Goal: Book appointment/travel/reservation

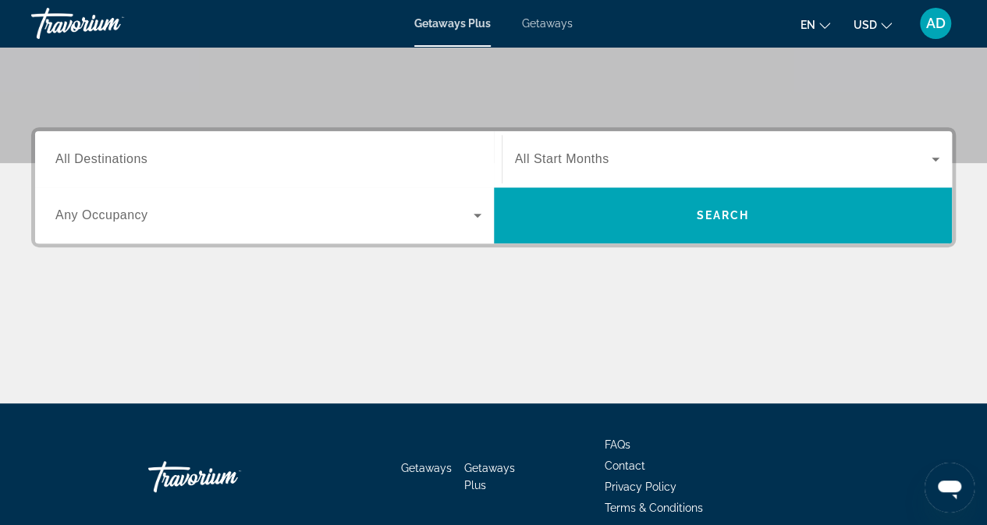
scroll to position [306, 0]
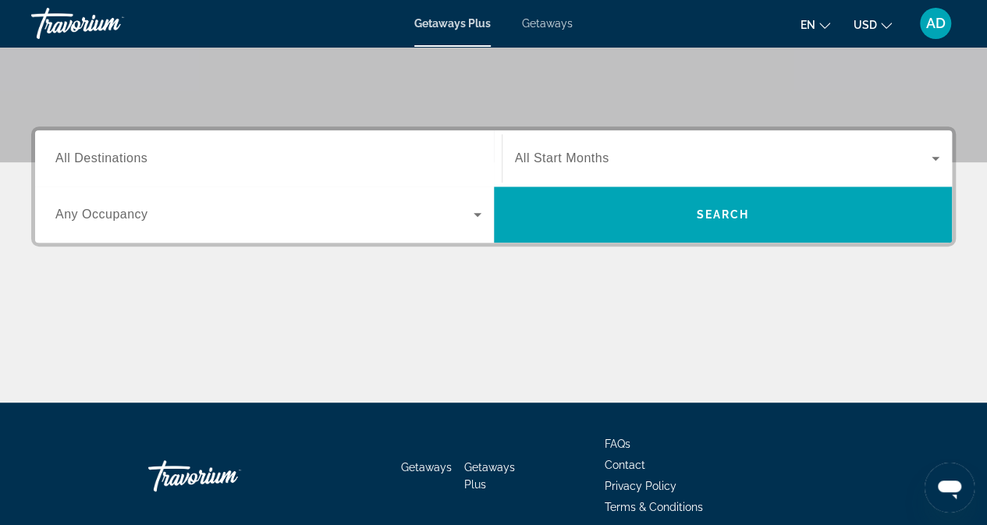
click at [594, 157] on span "All Start Months" at bounding box center [562, 157] width 94 height 13
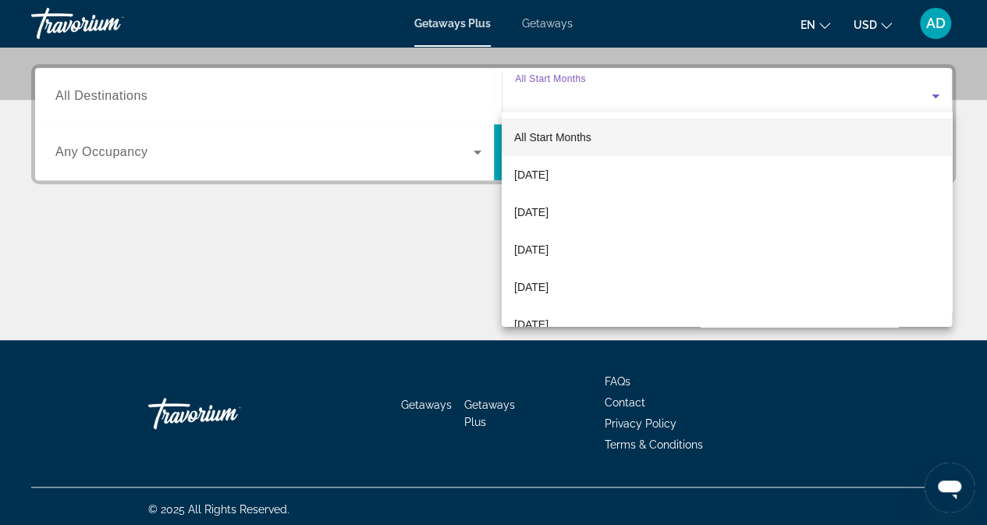
scroll to position [373, 0]
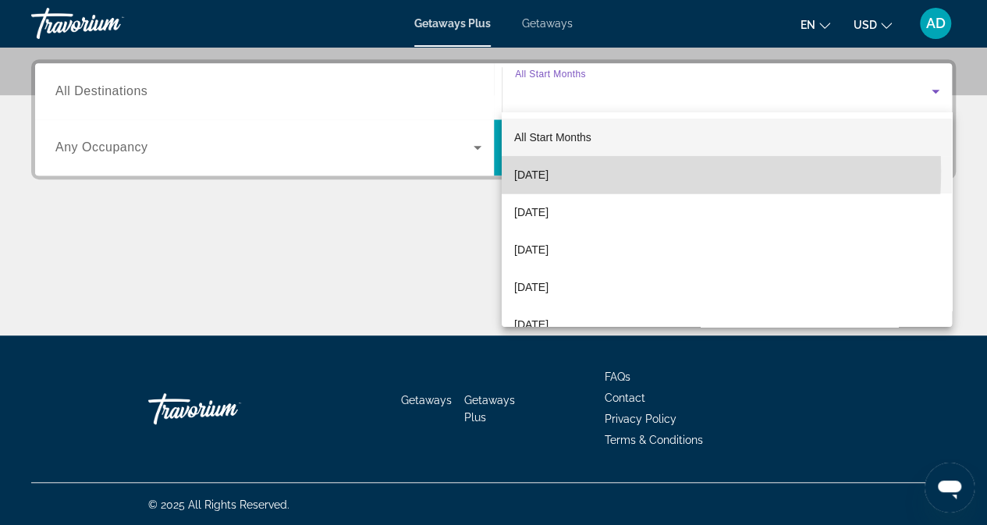
click at [549, 171] on span "[DATE]" at bounding box center [531, 174] width 34 height 19
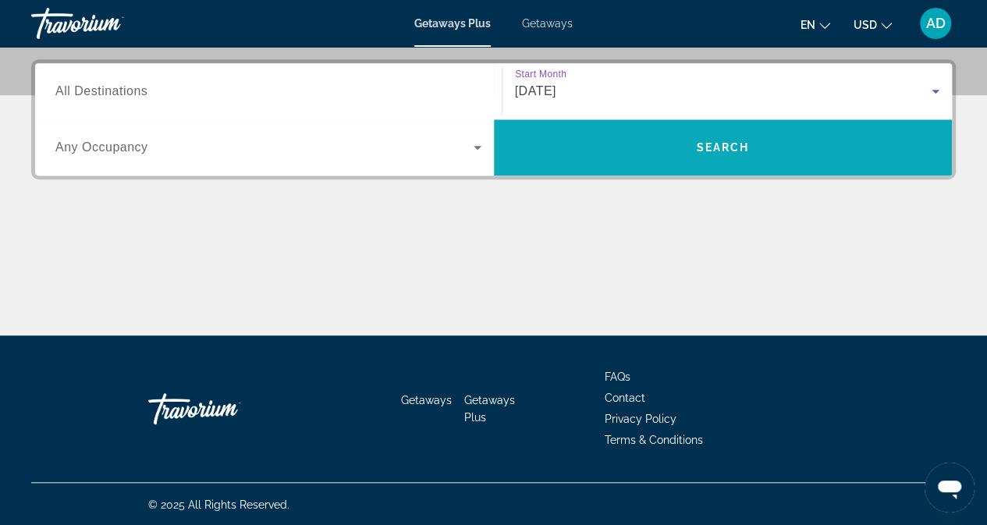
click at [648, 144] on span "Search" at bounding box center [723, 147] width 459 height 37
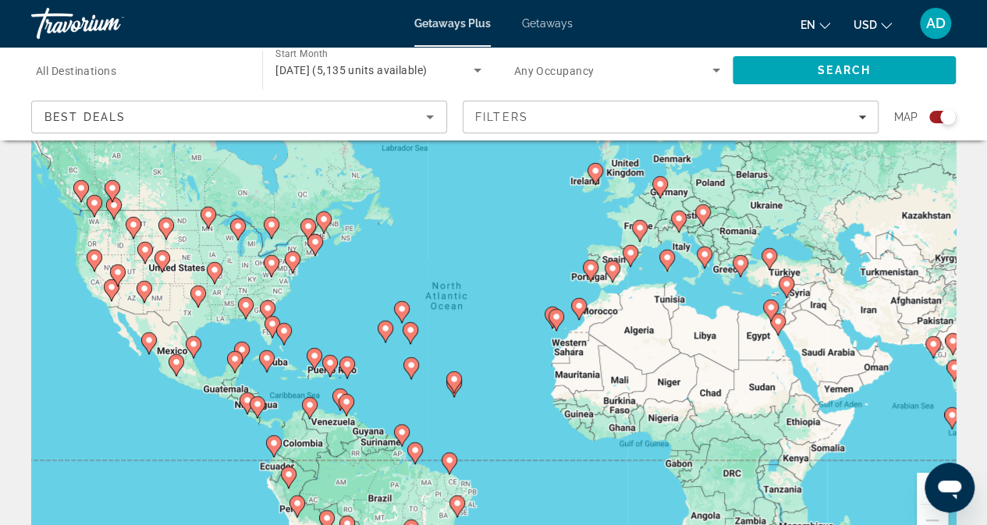
scroll to position [69, 0]
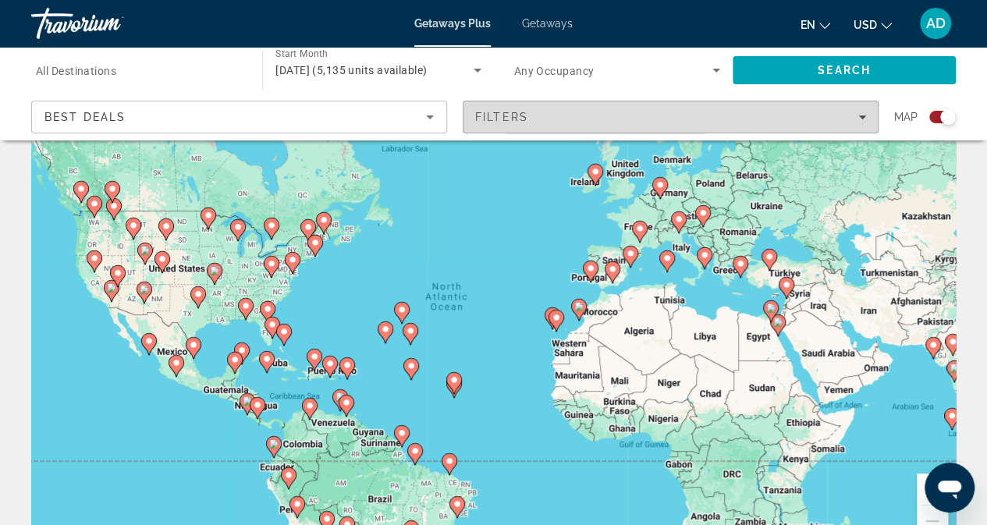
click at [593, 112] on div "Filters" at bounding box center [670, 117] width 391 height 12
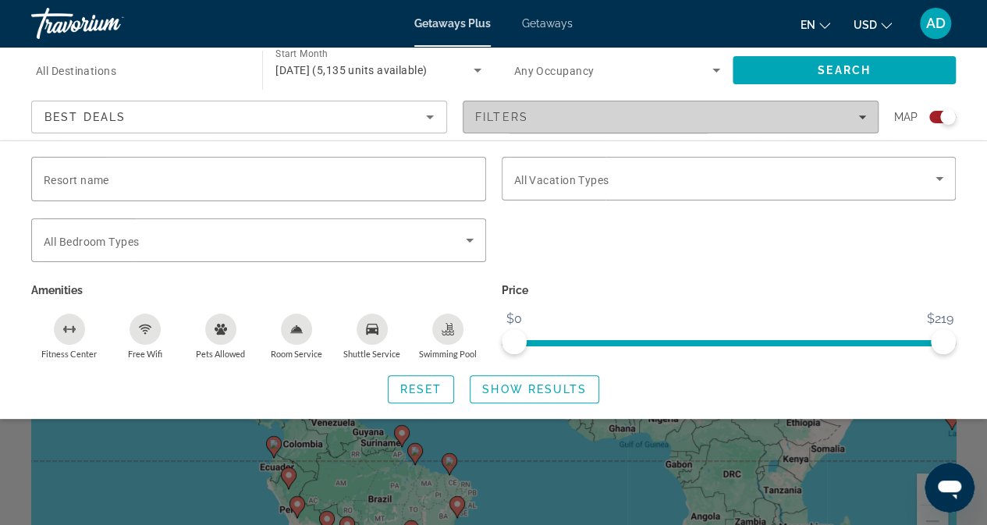
click at [595, 119] on div "Filters" at bounding box center [670, 117] width 391 height 12
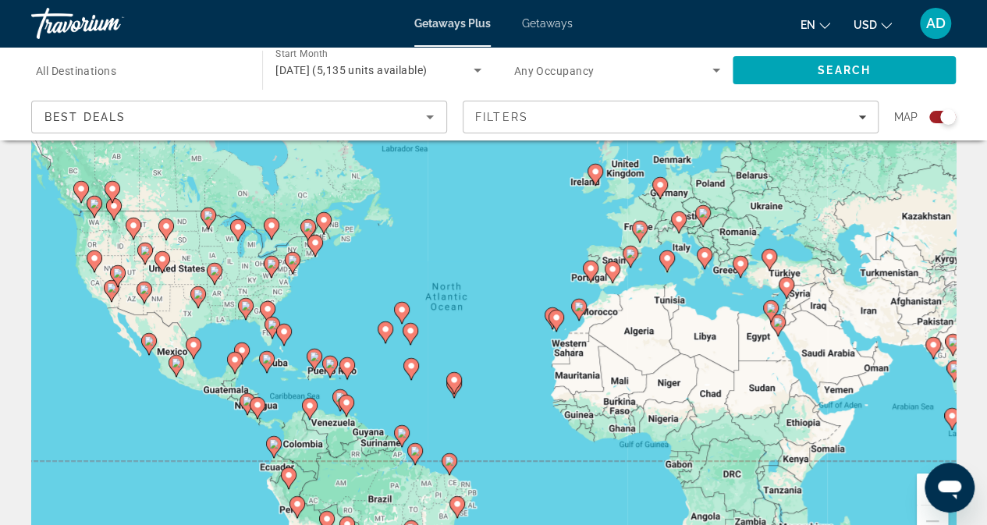
click at [110, 291] on image "Main content" at bounding box center [111, 287] width 9 height 9
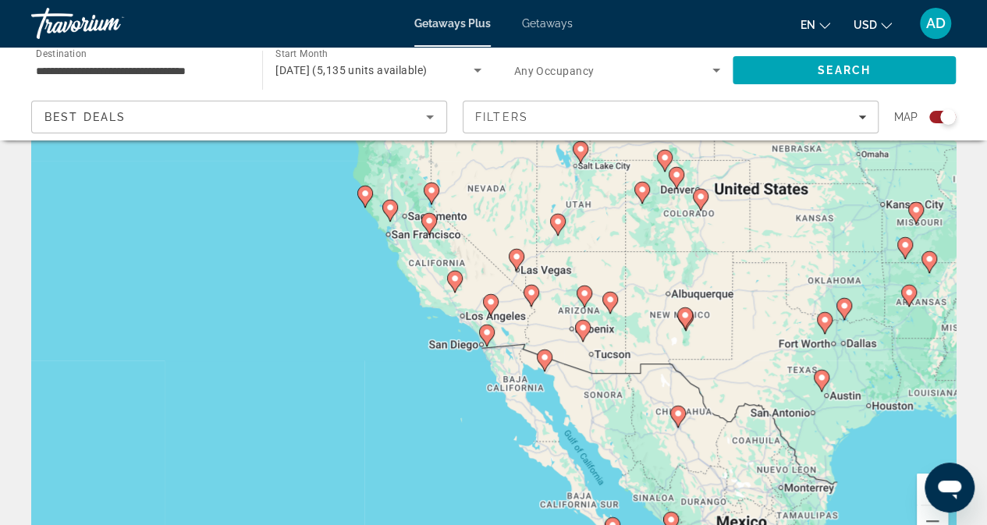
click at [492, 307] on icon "Main content" at bounding box center [490, 305] width 14 height 20
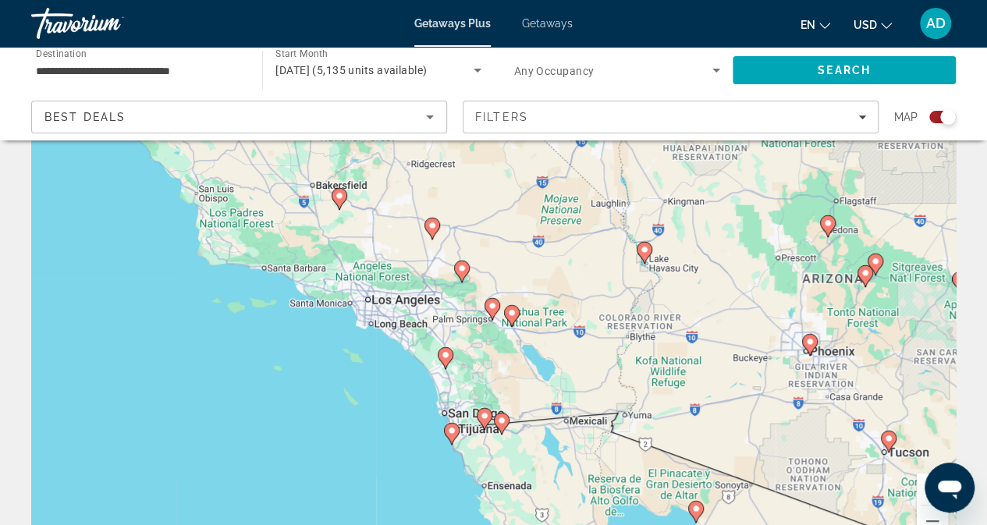
click at [489, 305] on image "Main content" at bounding box center [492, 305] width 9 height 9
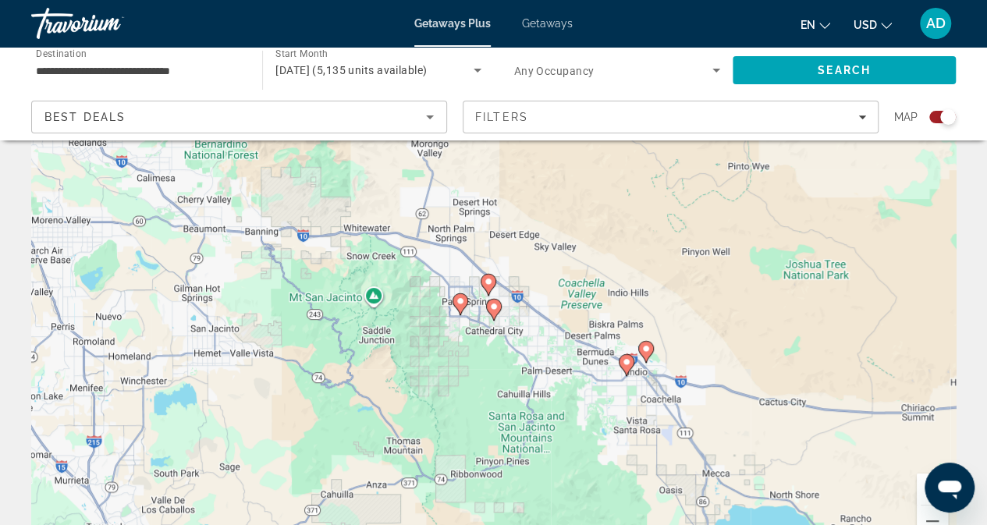
click at [460, 304] on image "Main content" at bounding box center [460, 301] width 9 height 9
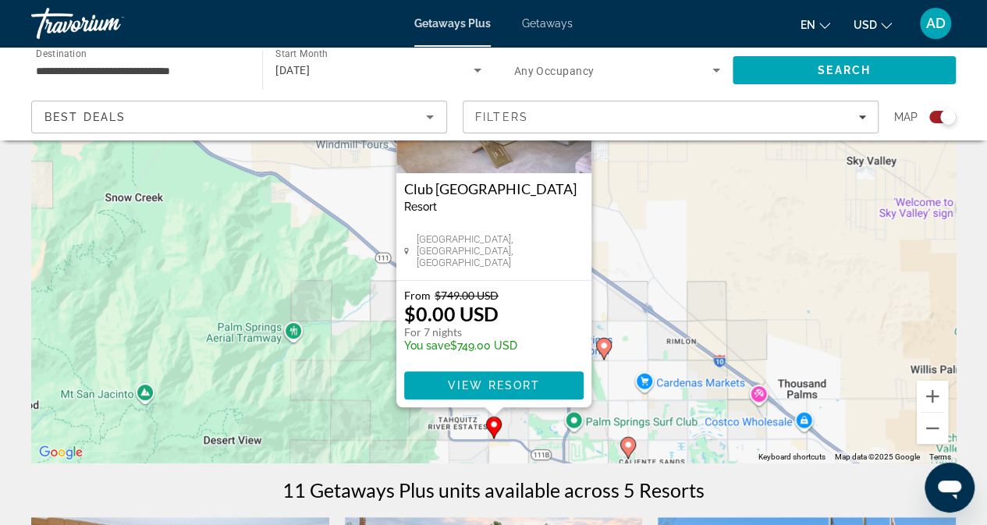
scroll to position [166, 0]
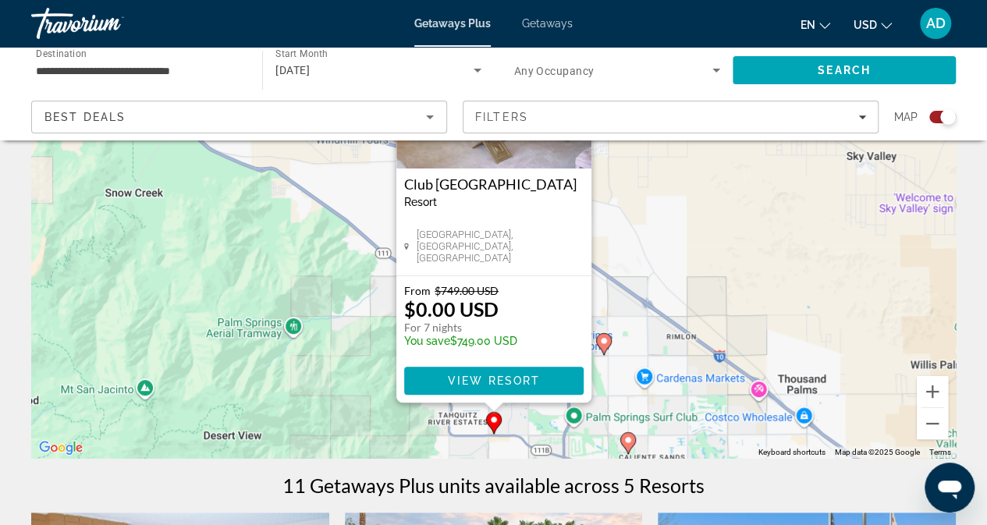
click at [626, 439] on image "Main content" at bounding box center [628, 439] width 9 height 9
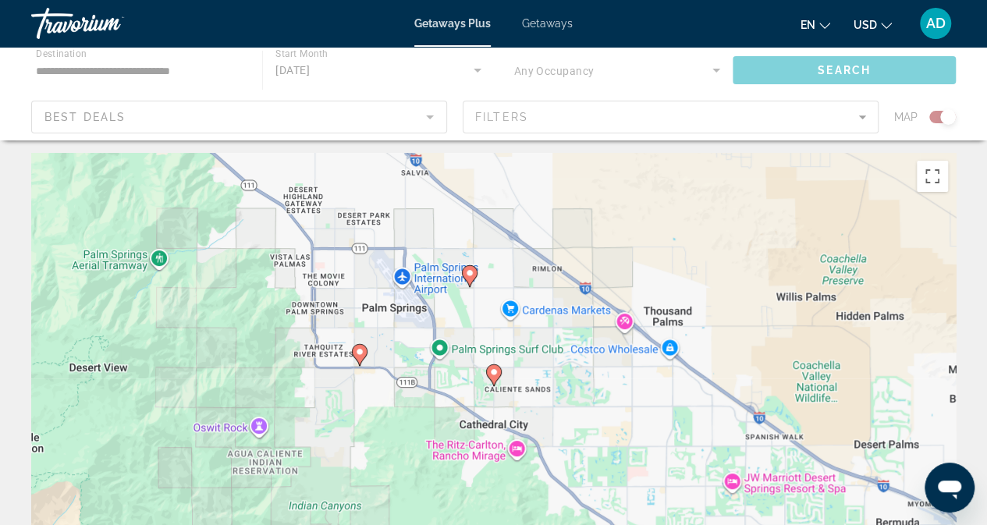
scroll to position [0, 0]
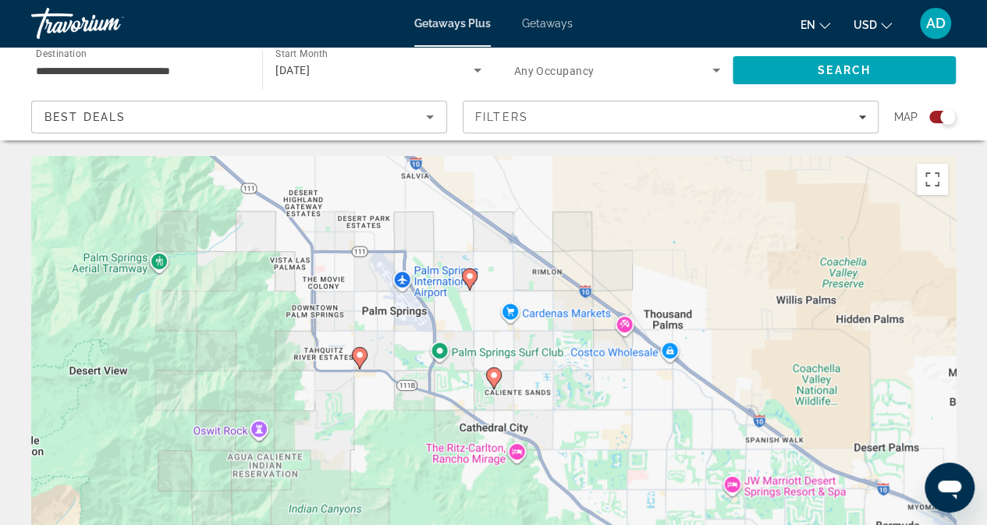
click at [495, 378] on image "Main content" at bounding box center [493, 375] width 9 height 9
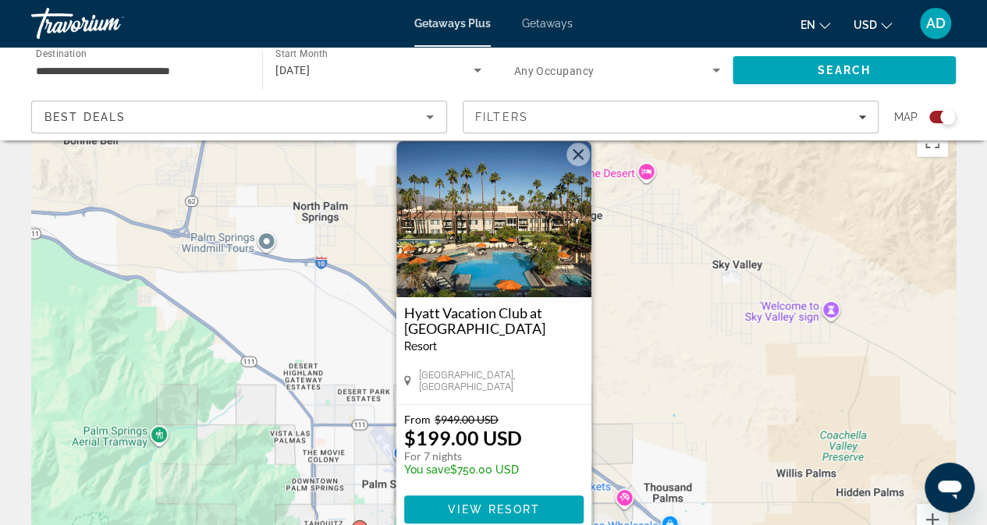
scroll to position [36, 0]
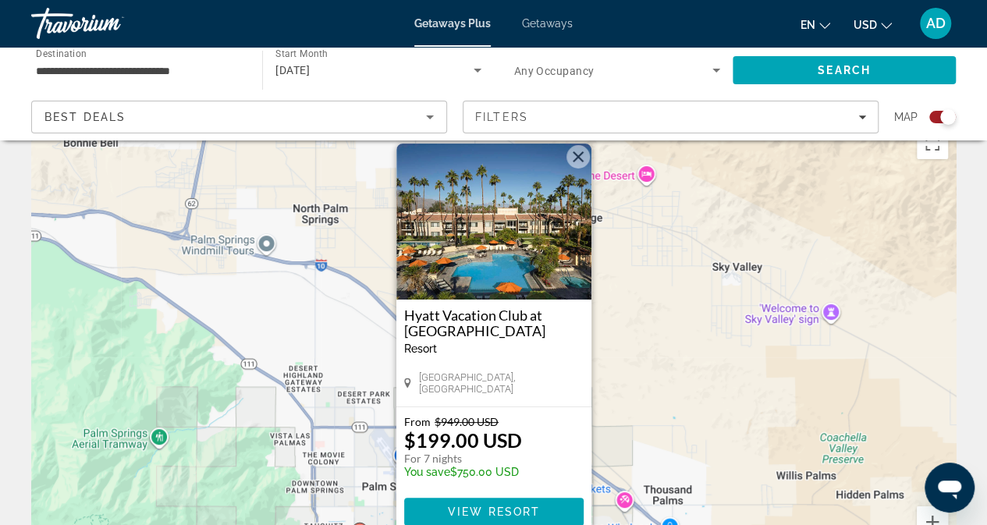
click at [577, 157] on button "Close" at bounding box center [578, 156] width 23 height 23
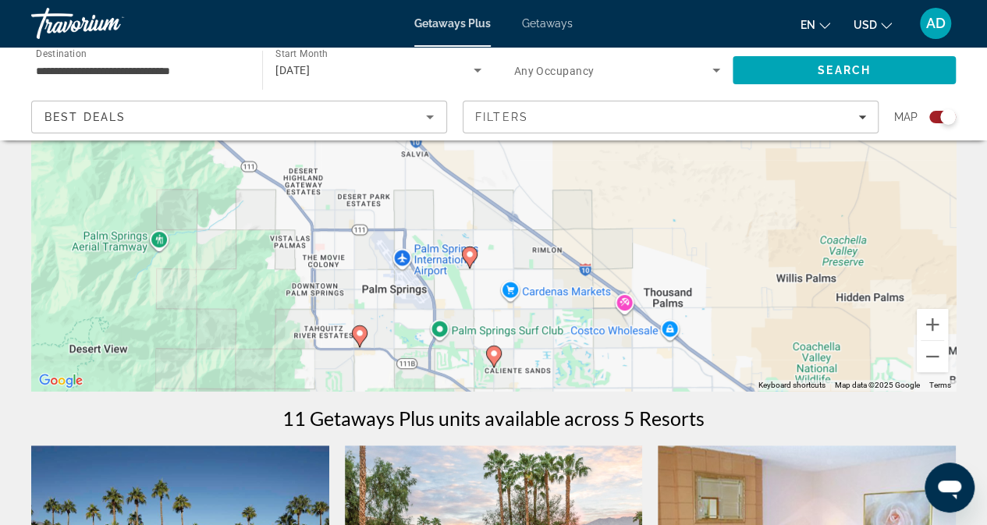
scroll to position [234, 0]
click at [468, 254] on image "Main content" at bounding box center [469, 253] width 9 height 9
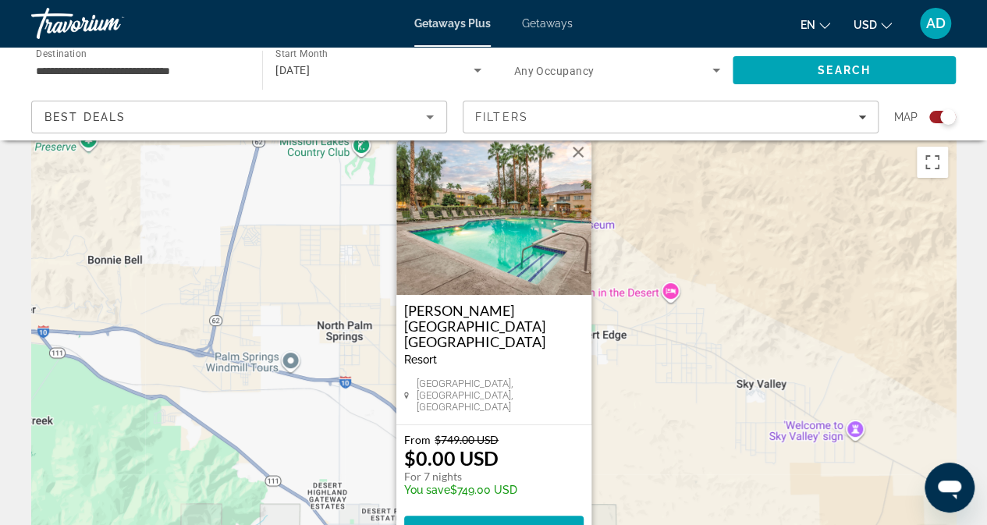
scroll to position [0, 0]
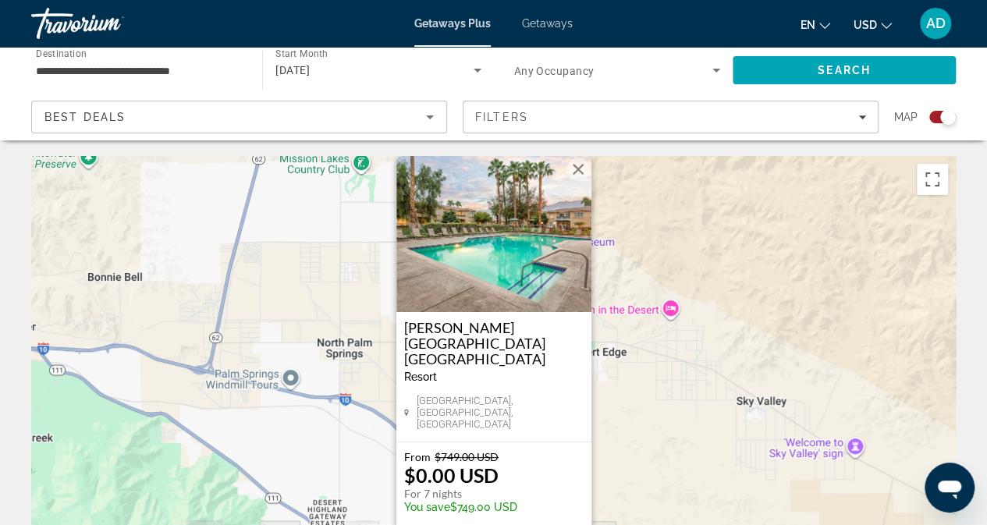
click at [576, 181] on button "Close" at bounding box center [578, 169] width 23 height 23
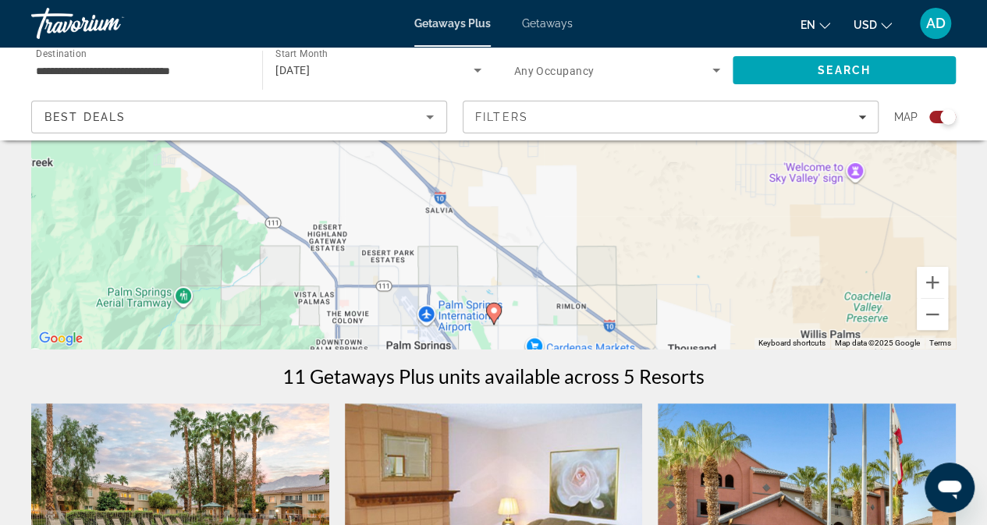
scroll to position [267, 0]
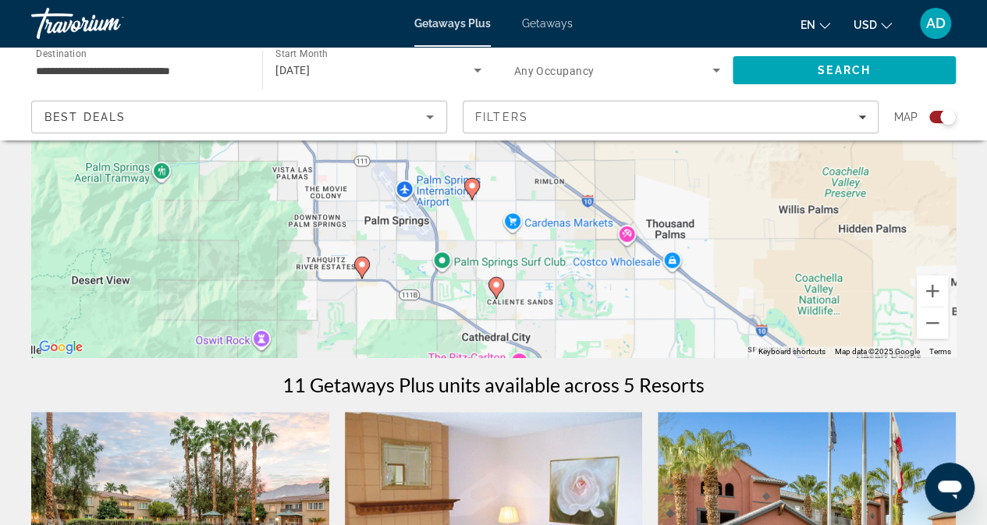
drag, startPoint x: 665, startPoint y: 290, endPoint x: 643, endPoint y: 155, distance: 136.8
click at [643, 155] on div "To activate drag with keyboard, press Alt + Enter. Once in keyboard drag state,…" at bounding box center [493, 123] width 925 height 468
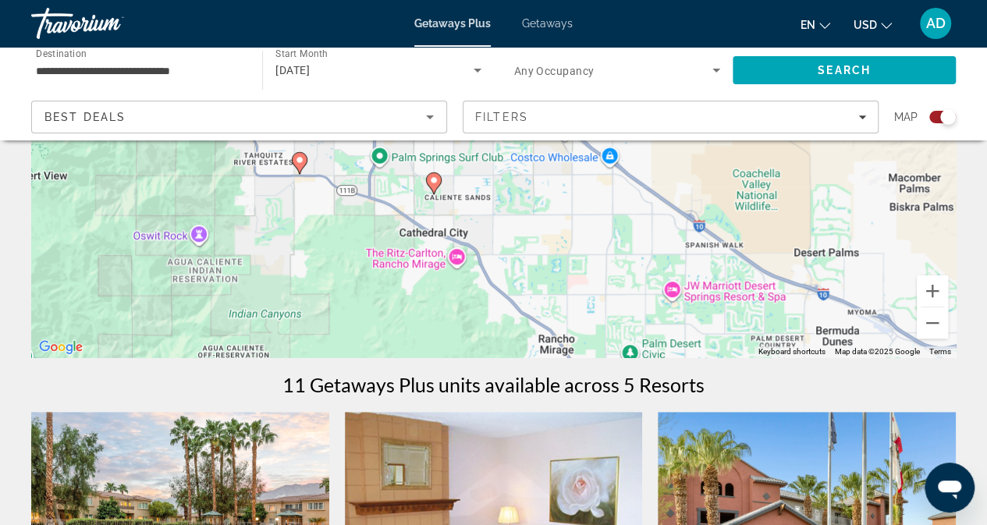
drag, startPoint x: 716, startPoint y: 268, endPoint x: 652, endPoint y: 162, distance: 123.9
click at [652, 162] on div "To activate drag with keyboard, press Alt + Enter. Once in keyboard drag state,…" at bounding box center [493, 123] width 925 height 468
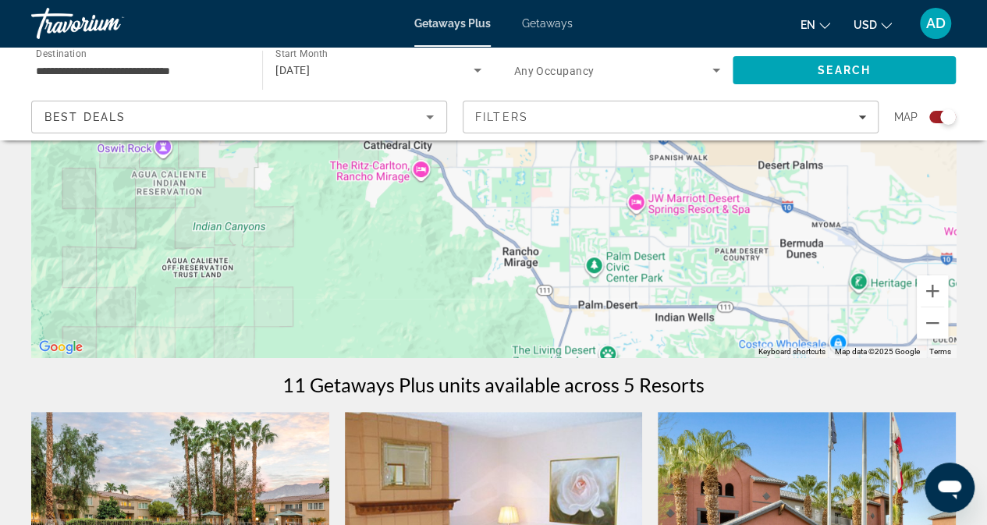
drag, startPoint x: 715, startPoint y: 280, endPoint x: 677, endPoint y: 190, distance: 98.0
click at [677, 190] on div "To activate drag with keyboard, press Alt + Enter. Once in keyboard drag state,…" at bounding box center [493, 123] width 925 height 468
click at [930, 332] on button "Zoom out" at bounding box center [932, 322] width 31 height 31
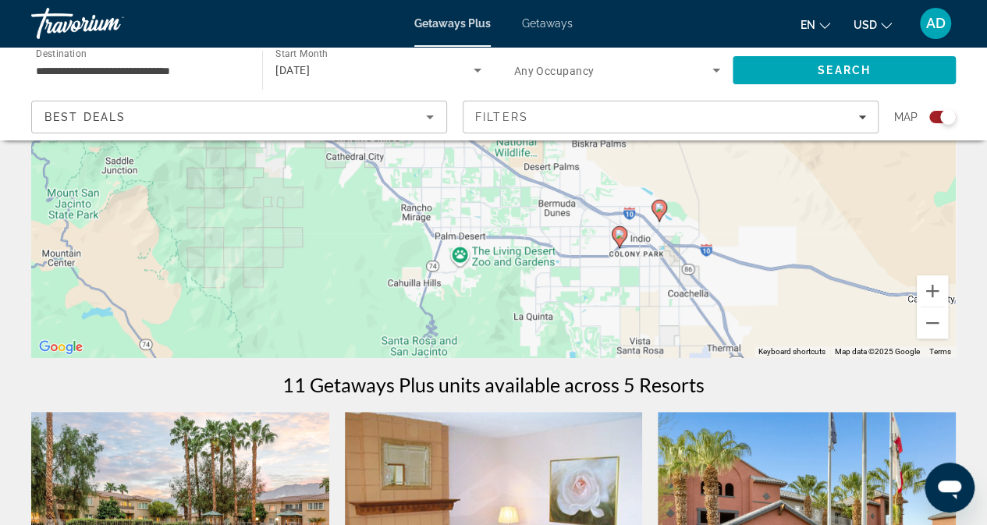
drag, startPoint x: 702, startPoint y: 296, endPoint x: 608, endPoint y: 313, distance: 96.0
click at [607, 319] on div "To activate drag with keyboard, press Alt + Enter. Once in keyboard drag state,…" at bounding box center [493, 123] width 925 height 468
click at [620, 233] on image "Main content" at bounding box center [619, 233] width 9 height 9
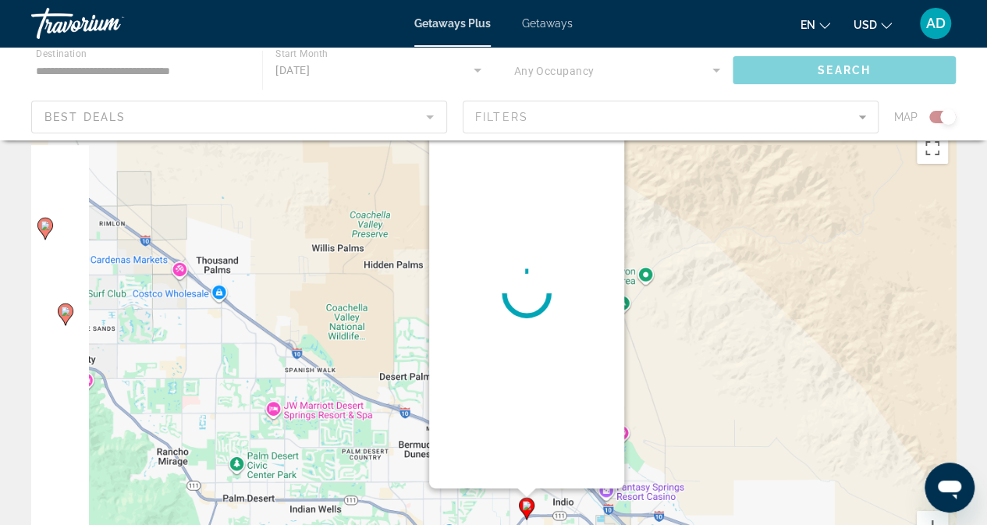
scroll to position [0, 0]
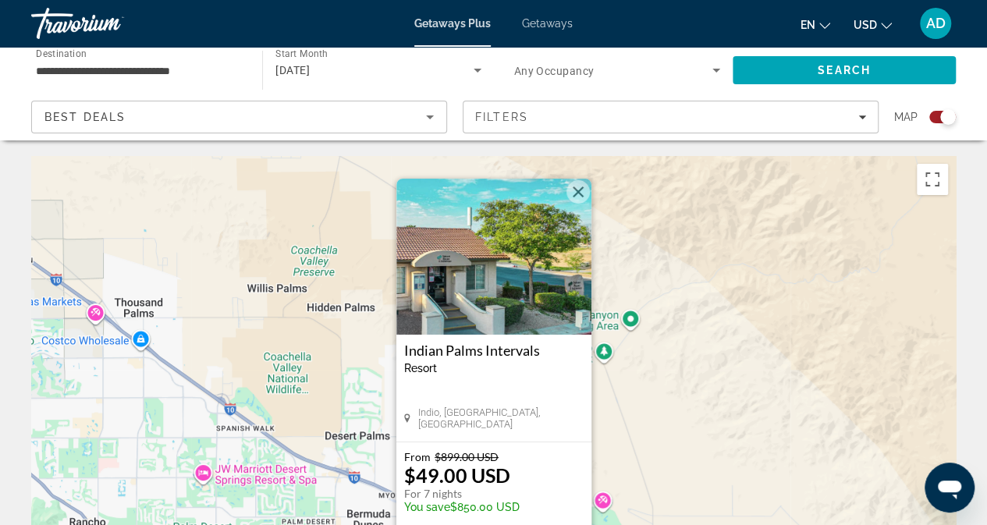
click at [579, 192] on button "Close" at bounding box center [578, 191] width 23 height 23
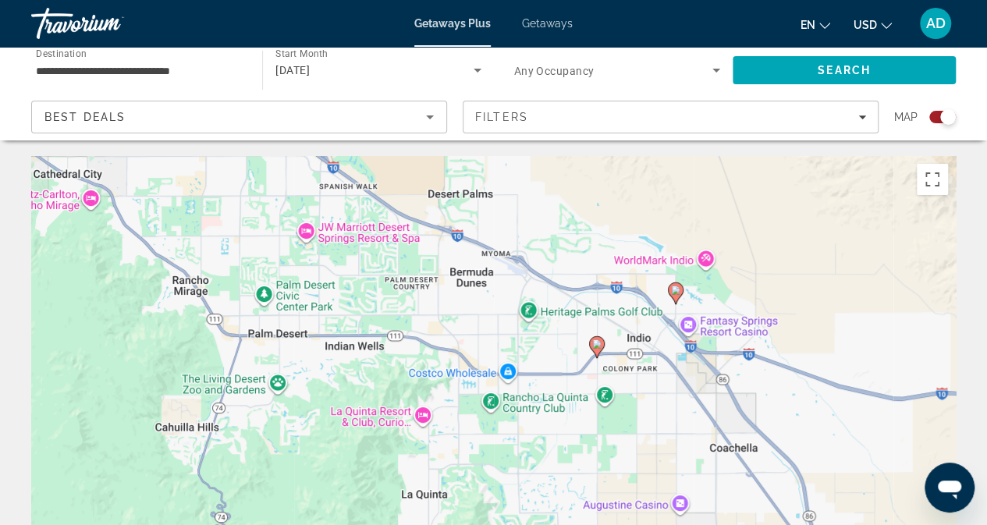
drag, startPoint x: 684, startPoint y: 439, endPoint x: 788, endPoint y: 194, distance: 266.4
click at [788, 194] on div "To activate drag with keyboard, press Alt + Enter. Once in keyboard drag state,…" at bounding box center [493, 390] width 925 height 468
click at [679, 290] on image "Main content" at bounding box center [675, 288] width 9 height 9
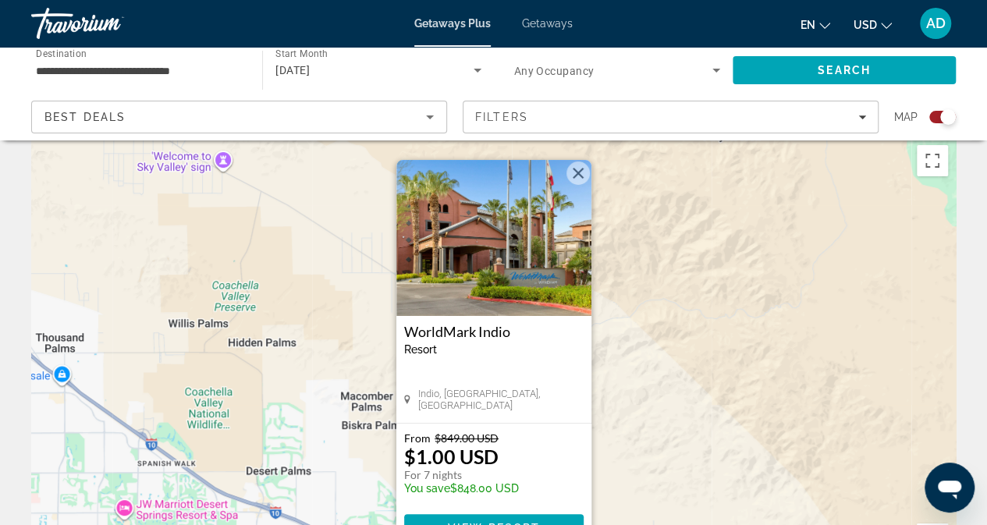
scroll to position [11, 0]
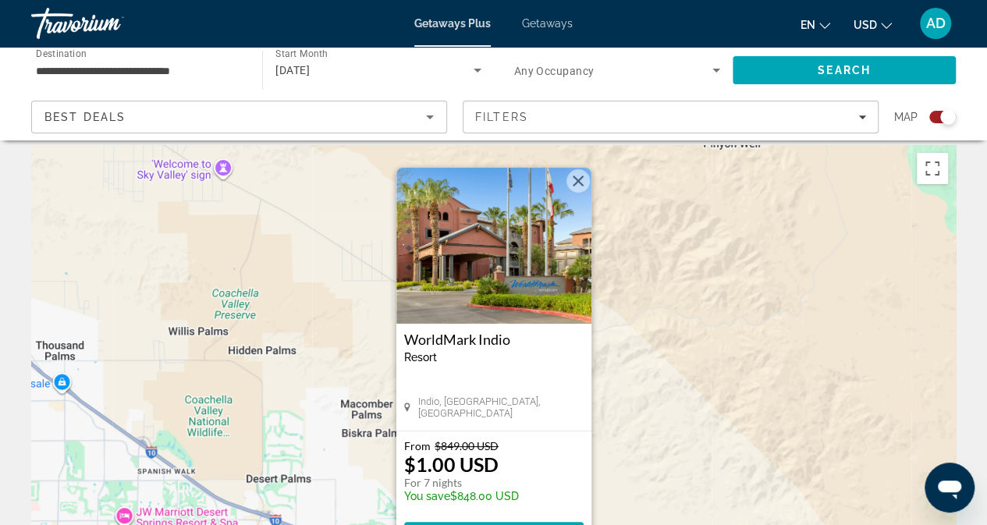
click at [582, 177] on button "Close" at bounding box center [578, 180] width 23 height 23
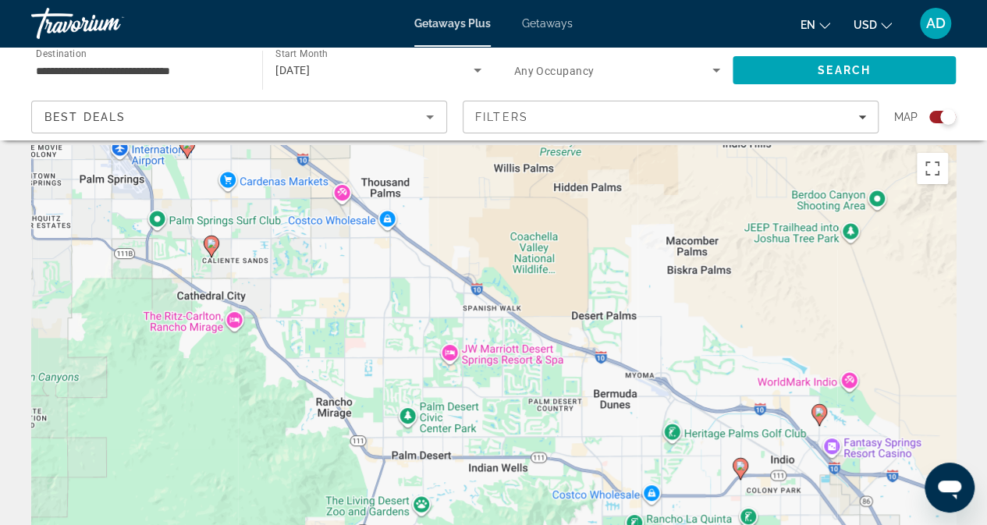
drag, startPoint x: 546, startPoint y: 294, endPoint x: 879, endPoint y: 133, distance: 370.0
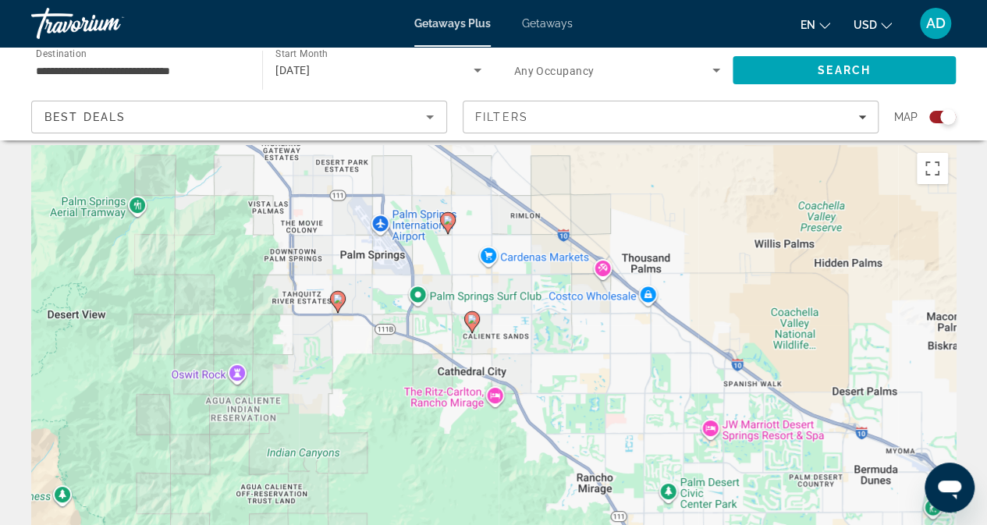
drag, startPoint x: 354, startPoint y: 332, endPoint x: 614, endPoint y: 403, distance: 269.4
click at [614, 403] on div "To activate drag with keyboard, press Alt + Enter. Once in keyboard drag state,…" at bounding box center [493, 379] width 925 height 468
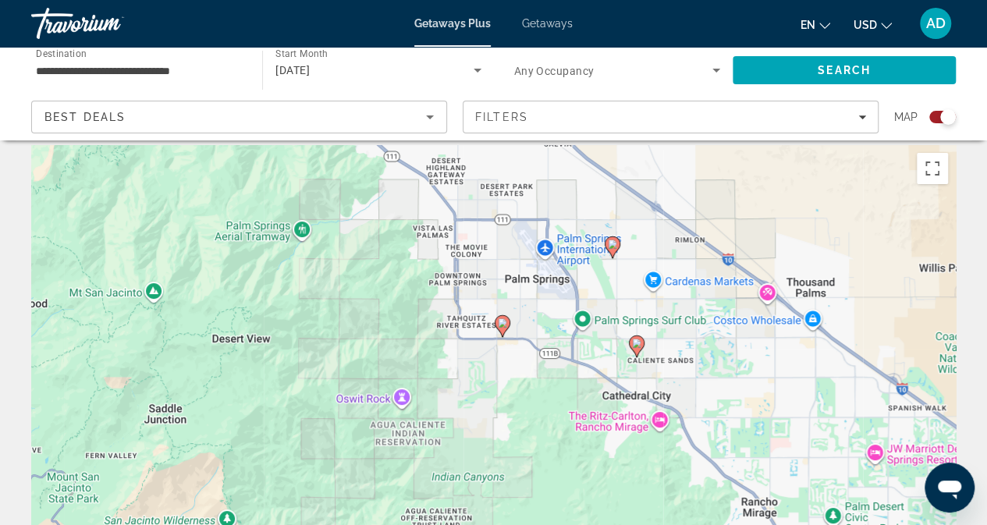
drag, startPoint x: 284, startPoint y: 362, endPoint x: 474, endPoint y: 397, distance: 192.9
click at [474, 397] on div "To activate drag with keyboard, press Alt + Enter. Once in keyboard drag state,…" at bounding box center [493, 379] width 925 height 468
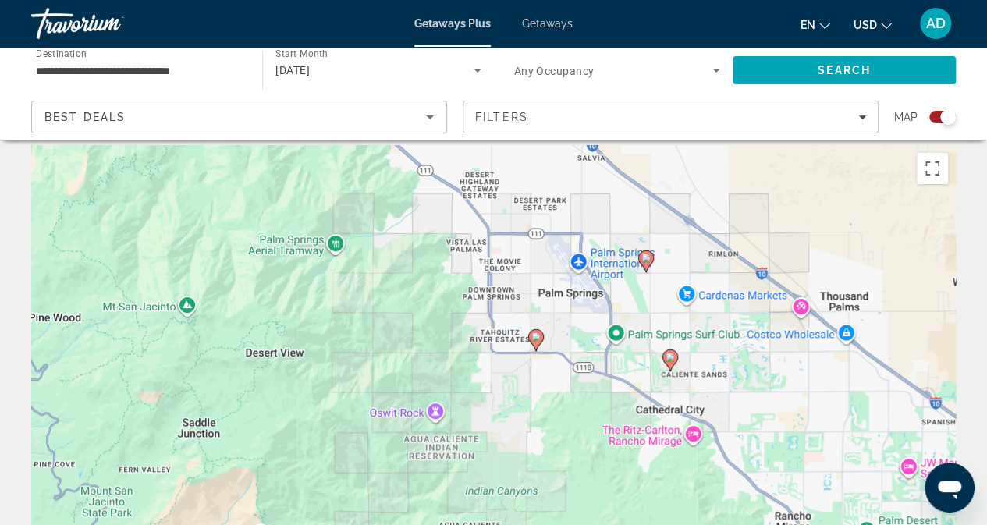
click at [535, 333] on image "Main content" at bounding box center [535, 336] width 9 height 9
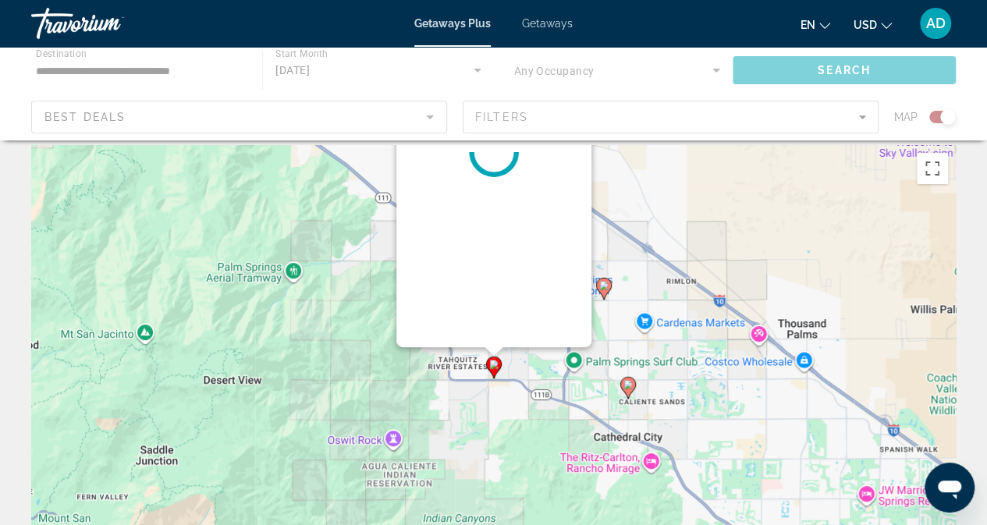
scroll to position [0, 0]
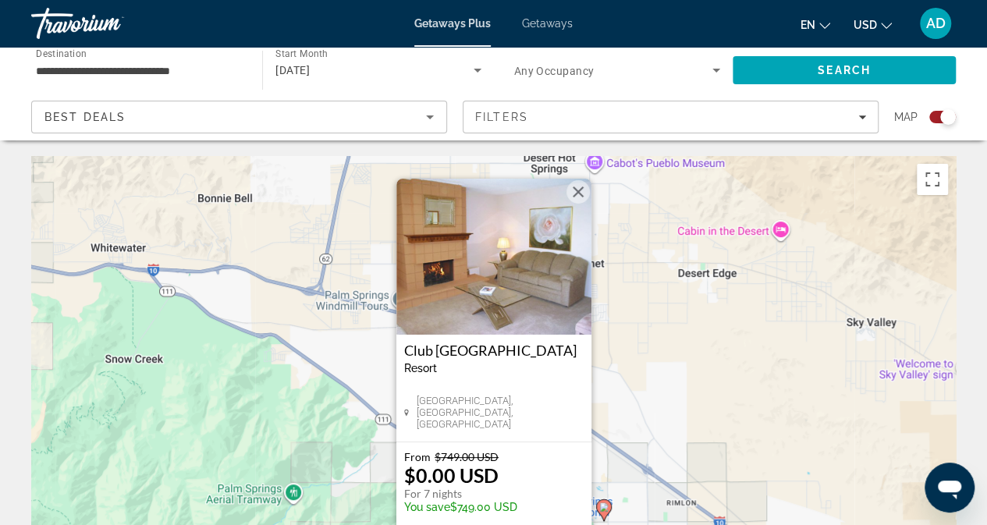
click at [576, 188] on button "Close" at bounding box center [578, 191] width 23 height 23
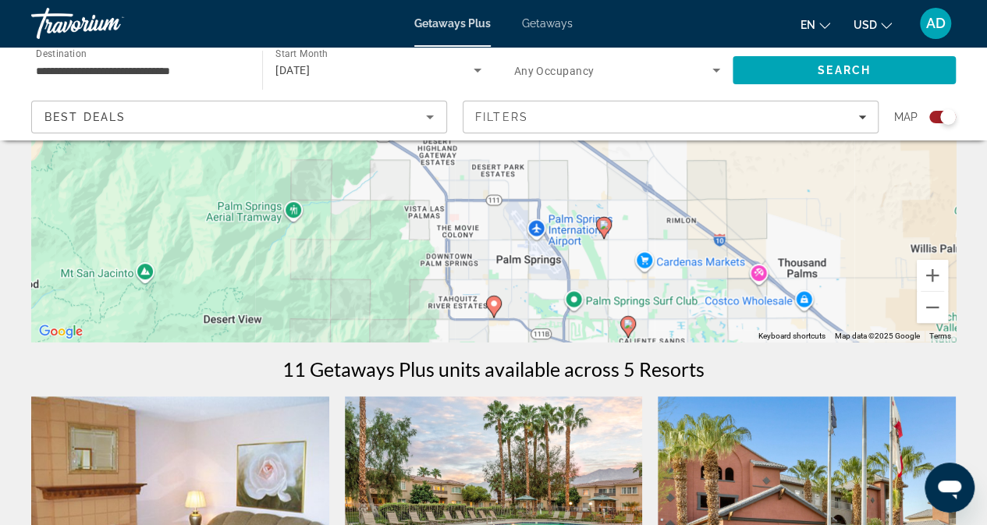
scroll to position [285, 0]
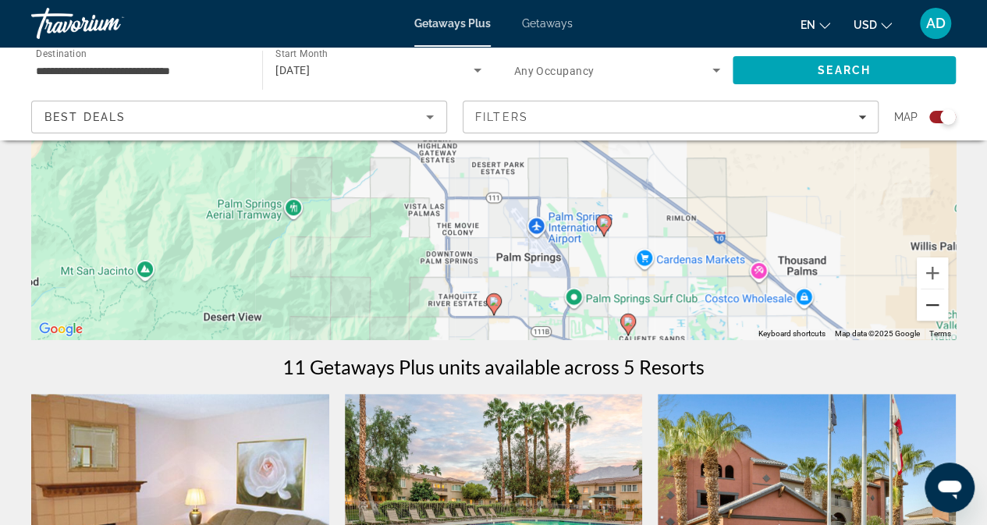
click at [932, 302] on button "Zoom out" at bounding box center [932, 305] width 31 height 31
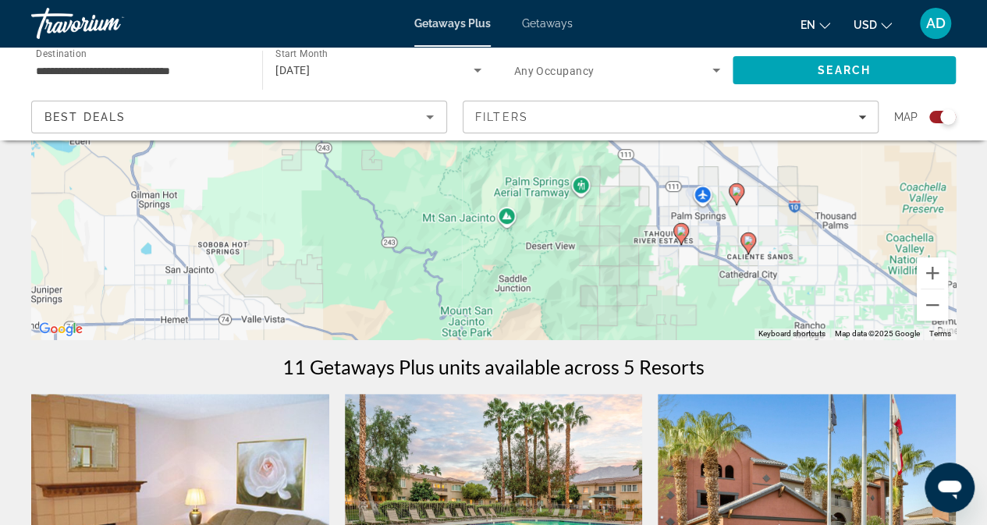
drag, startPoint x: 670, startPoint y: 254, endPoint x: 860, endPoint y: 286, distance: 193.2
click at [860, 286] on div "To activate drag with keyboard, press Alt + Enter. Once in keyboard drag state,…" at bounding box center [493, 105] width 925 height 468
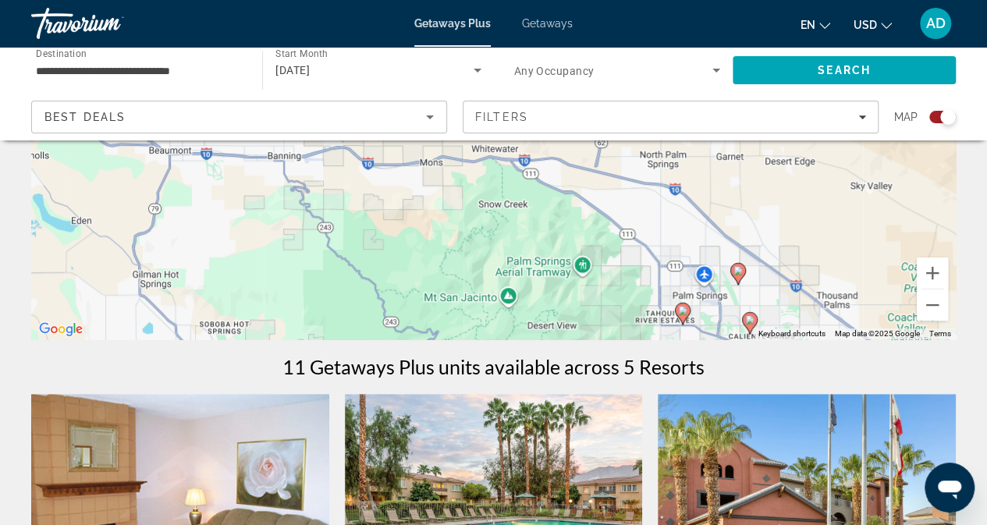
drag, startPoint x: 793, startPoint y: 254, endPoint x: 794, endPoint y: 338, distance: 84.3
click at [794, 338] on div "To activate drag with keyboard, press Alt + Enter. Once in keyboard drag state,…" at bounding box center [493, 105] width 925 height 468
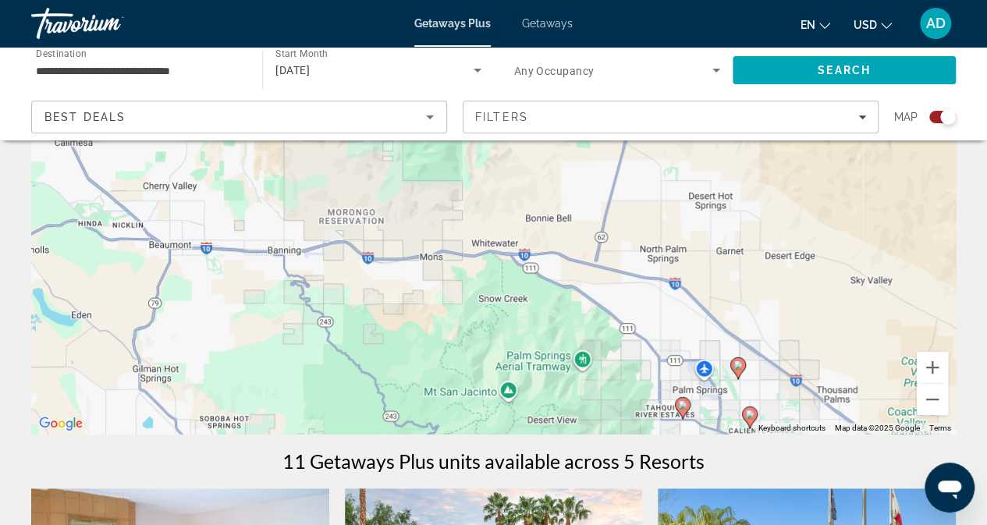
scroll to position [197, 0]
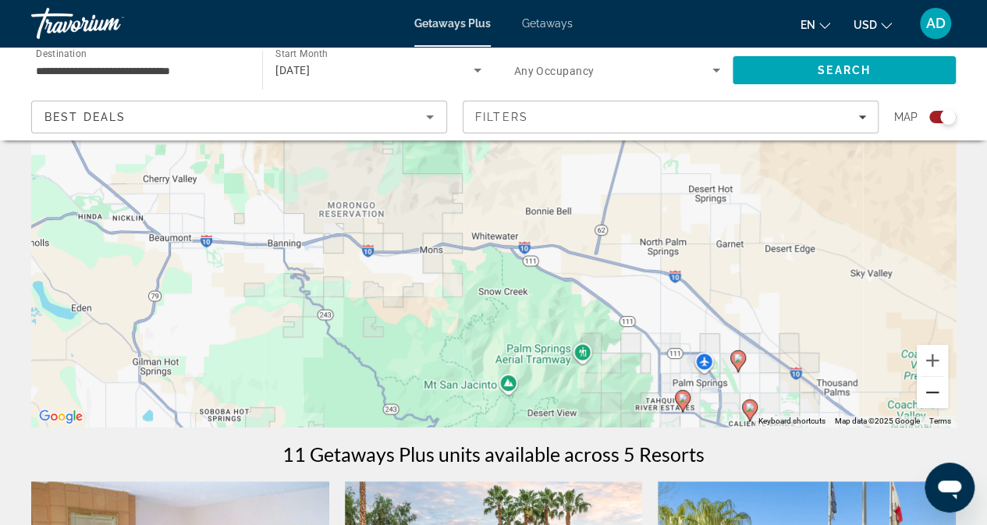
click at [929, 389] on button "Zoom out" at bounding box center [932, 392] width 31 height 31
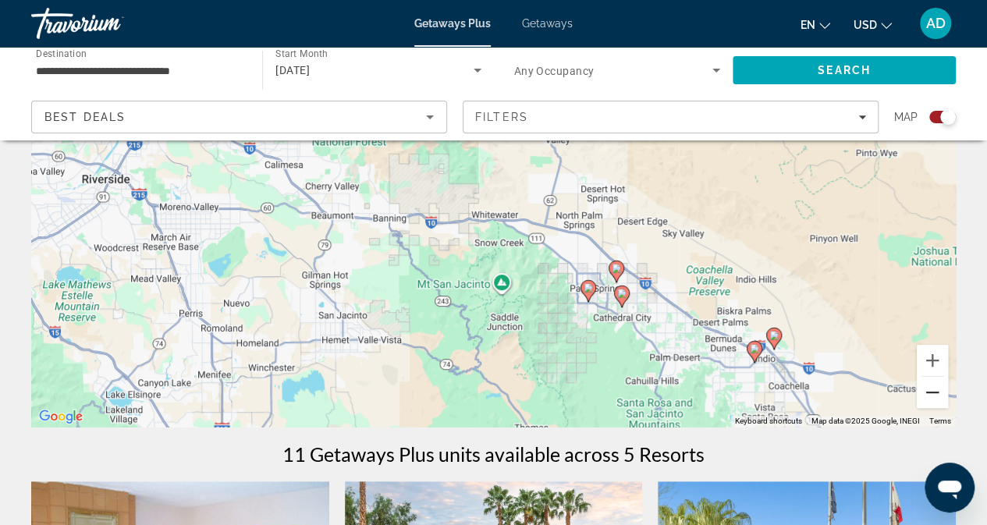
click at [929, 389] on button "Zoom out" at bounding box center [932, 392] width 31 height 31
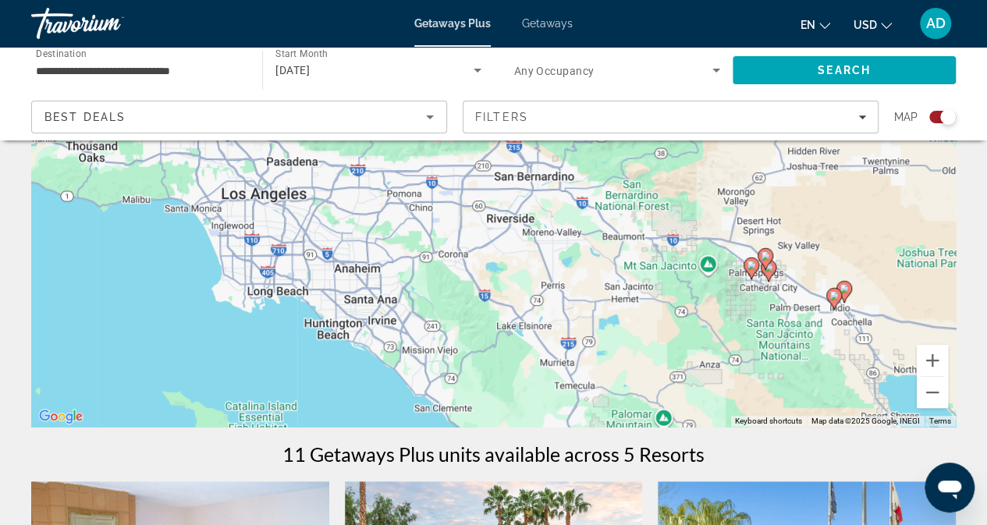
drag, startPoint x: 478, startPoint y: 313, endPoint x: 692, endPoint y: 348, distance: 217.5
click at [692, 348] on div "To activate drag with keyboard, press Alt + Enter. Once in keyboard drag state,…" at bounding box center [493, 193] width 925 height 468
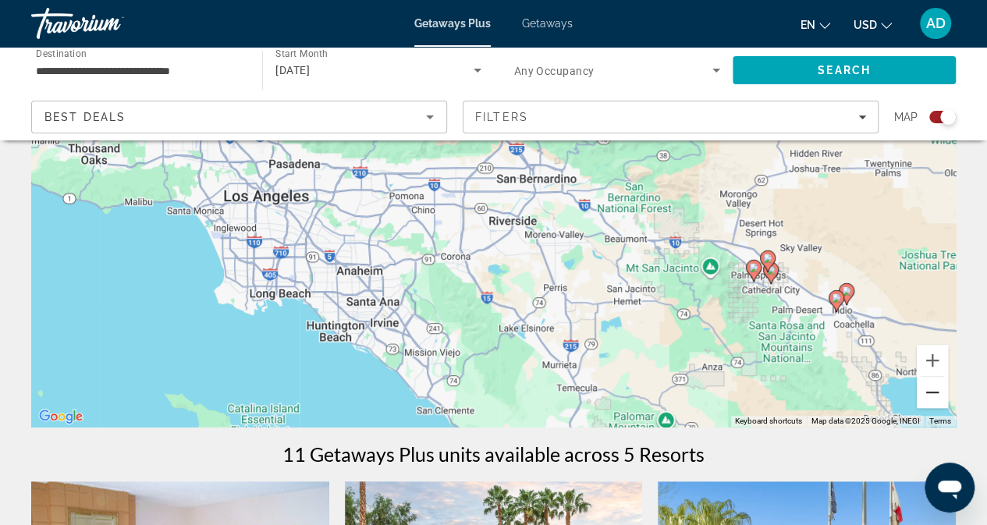
click at [940, 391] on button "Zoom out" at bounding box center [932, 392] width 31 height 31
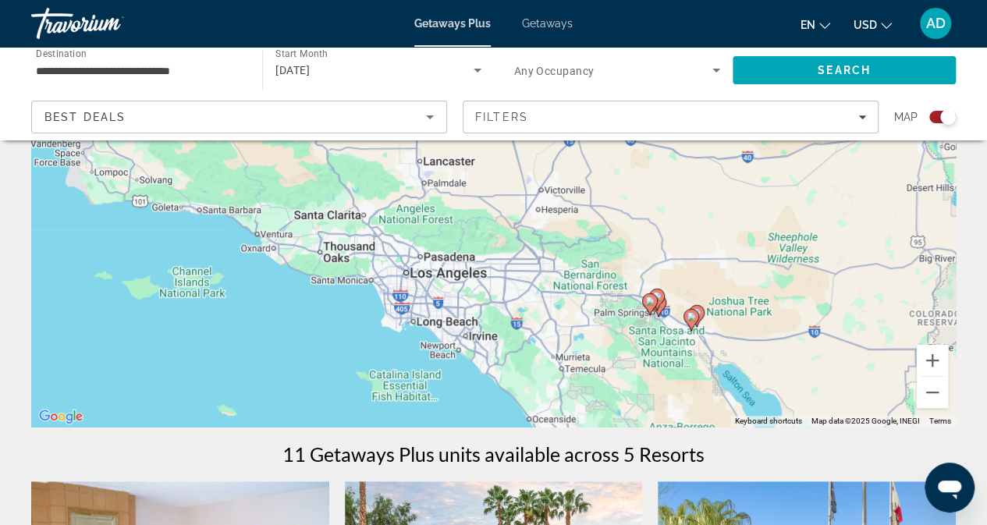
drag, startPoint x: 526, startPoint y: 252, endPoint x: 549, endPoint y: 332, distance: 83.0
click at [549, 332] on div "To activate drag with keyboard, press Alt + Enter. Once in keyboard drag state,…" at bounding box center [493, 193] width 925 height 468
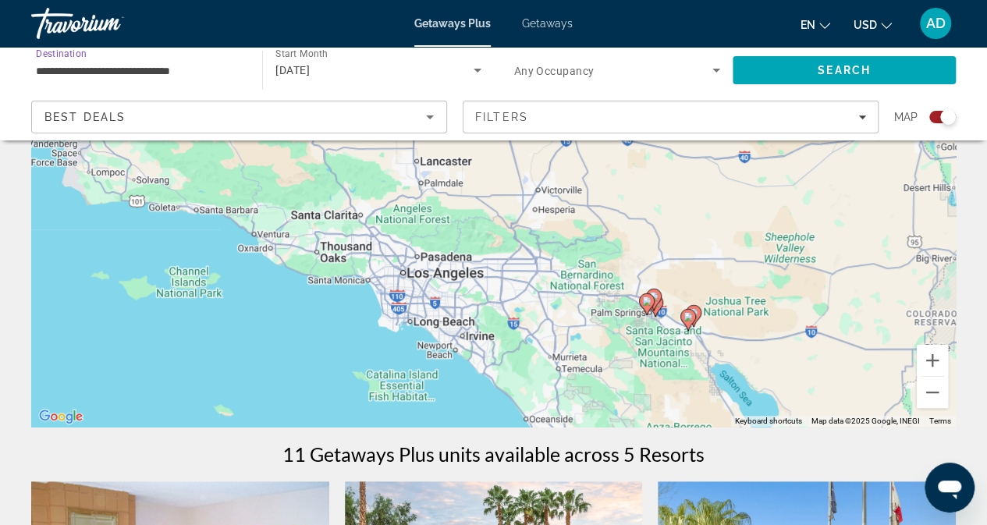
click at [209, 67] on input "**********" at bounding box center [139, 71] width 206 height 19
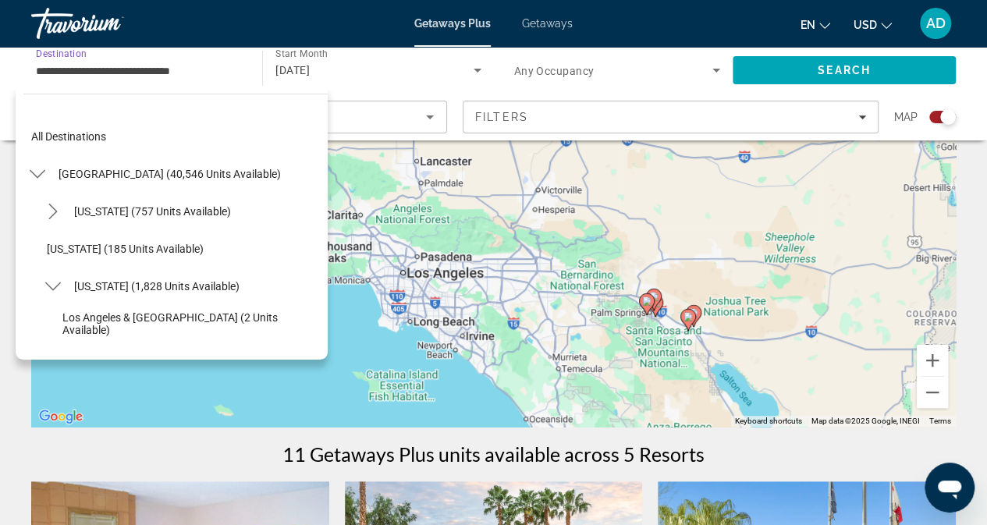
scroll to position [168, 0]
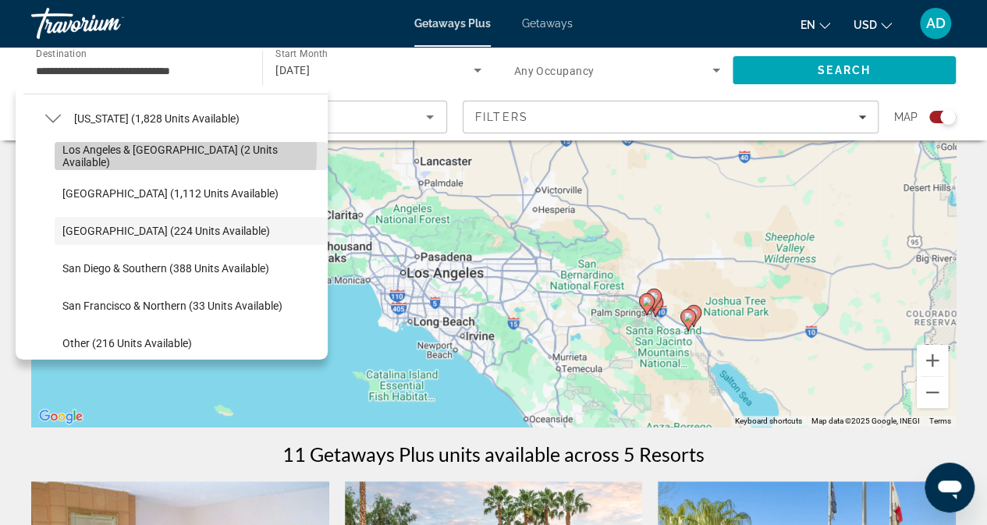
click at [172, 151] on span "Los Angeles & [GEOGRAPHIC_DATA] (2 units available)" at bounding box center [191, 156] width 258 height 25
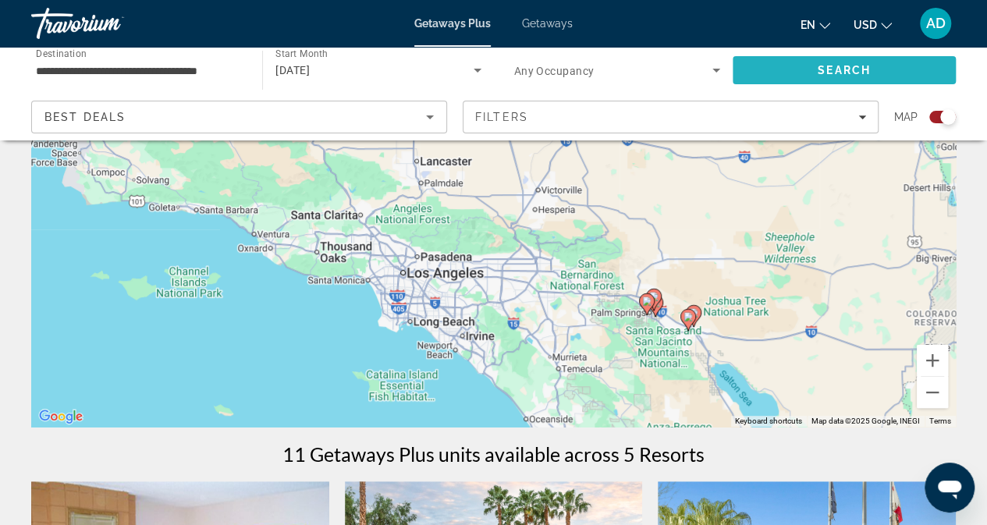
click at [835, 66] on span "Search" at bounding box center [844, 70] width 53 height 12
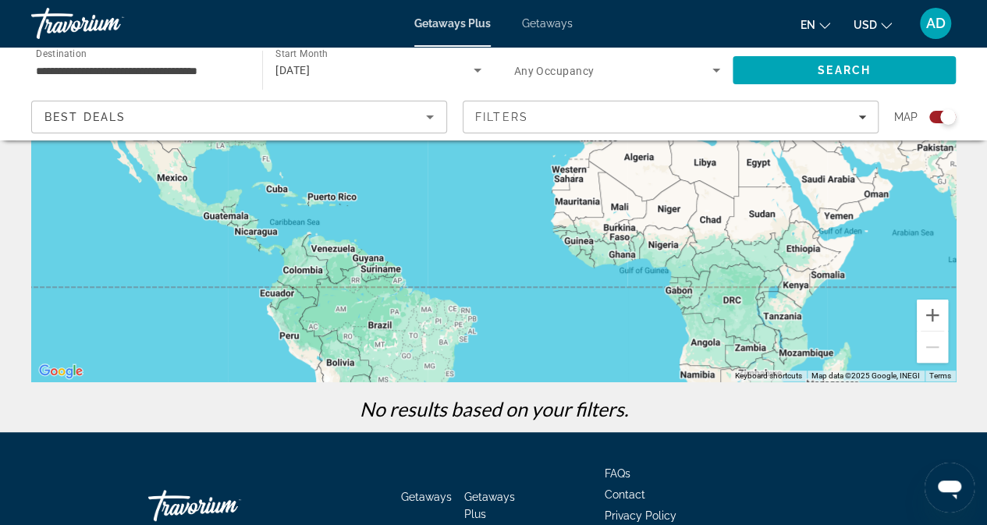
scroll to position [243, 0]
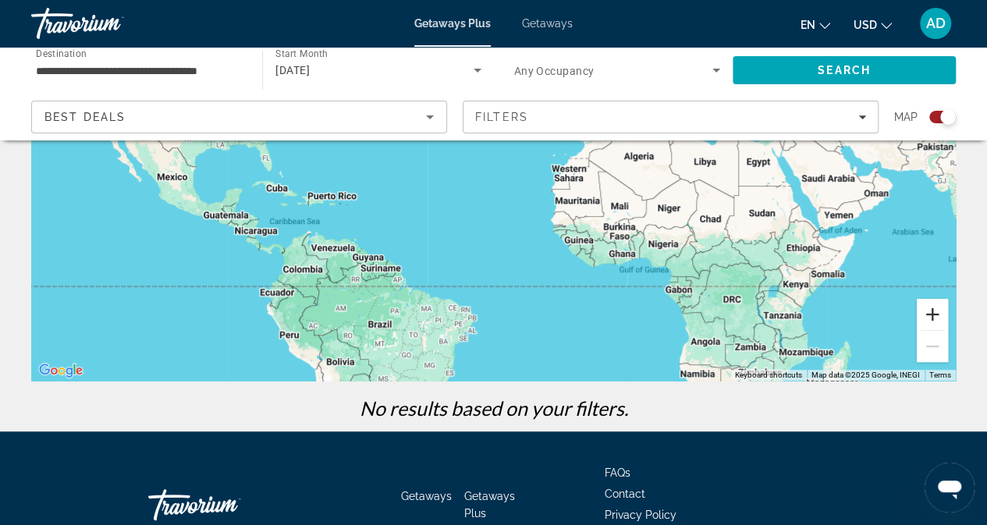
click at [927, 316] on button "Zoom in" at bounding box center [932, 314] width 31 height 31
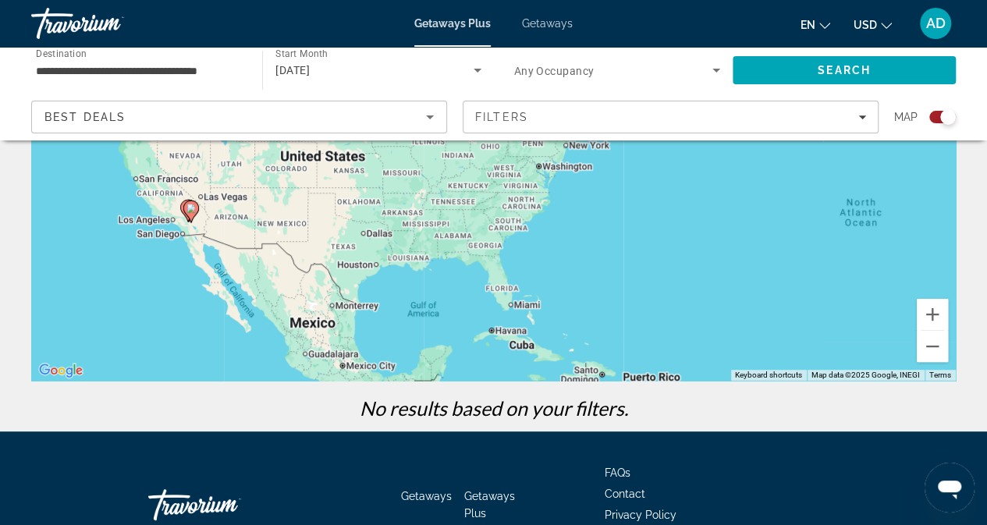
drag, startPoint x: 500, startPoint y: 260, endPoint x: 965, endPoint y: 375, distance: 478.5
click at [965, 375] on div "To navigate the map with touch gestures double-tap and hold your finger on the …" at bounding box center [493, 172] width 987 height 519
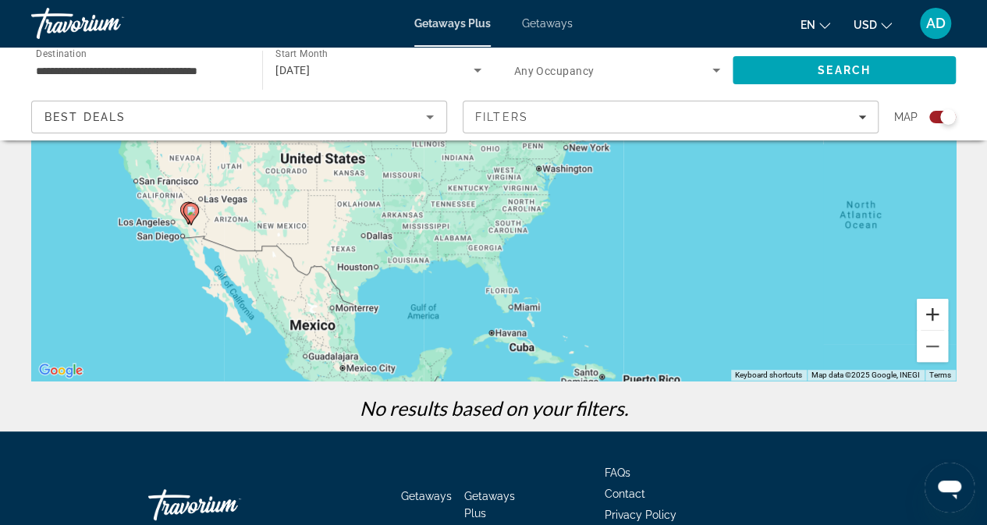
click at [932, 311] on button "Zoom in" at bounding box center [932, 314] width 31 height 31
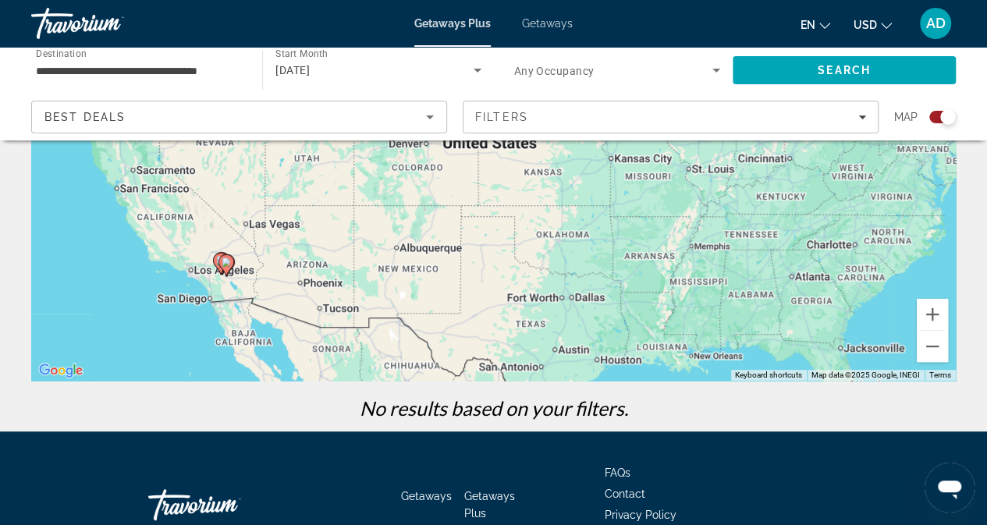
drag, startPoint x: 624, startPoint y: 252, endPoint x: 965, endPoint y: 224, distance: 341.4
click at [965, 224] on div "To navigate the map with touch gestures double-tap and hold your finger on the …" at bounding box center [493, 172] width 987 height 519
click at [936, 311] on button "Zoom in" at bounding box center [932, 314] width 31 height 31
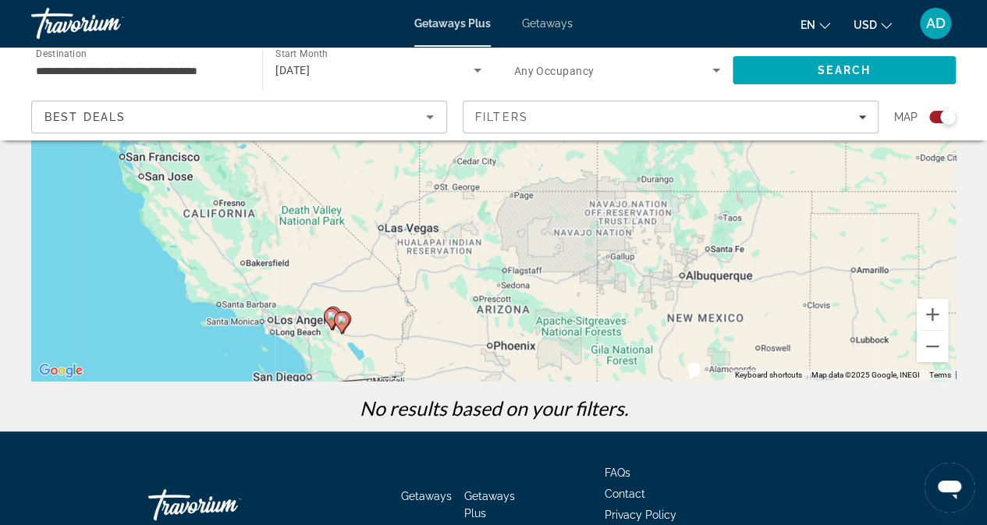
drag, startPoint x: 482, startPoint y: 247, endPoint x: 870, endPoint y: 170, distance: 395.5
click at [870, 170] on div "To activate drag with keyboard, press Alt + Enter. Once in keyboard drag state,…" at bounding box center [493, 147] width 925 height 468
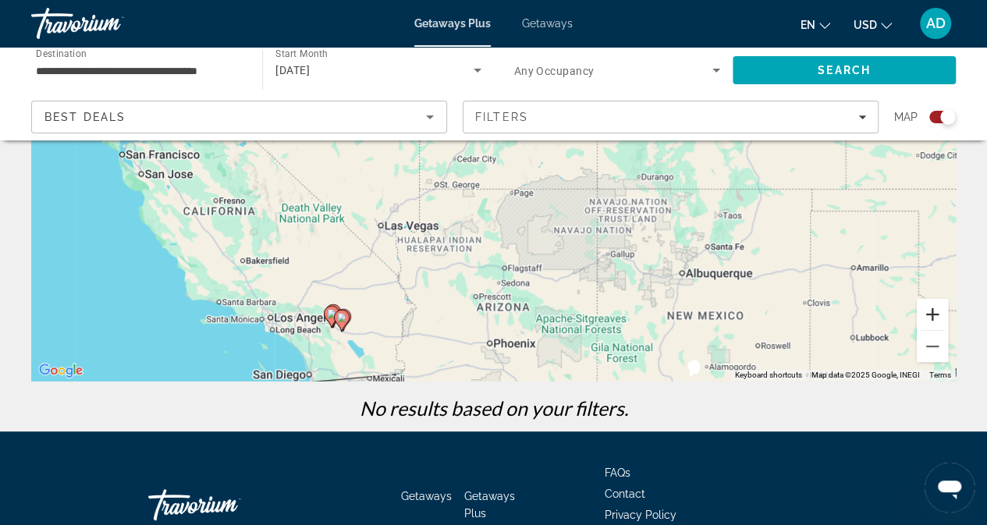
click at [932, 313] on button "Zoom in" at bounding box center [932, 314] width 31 height 31
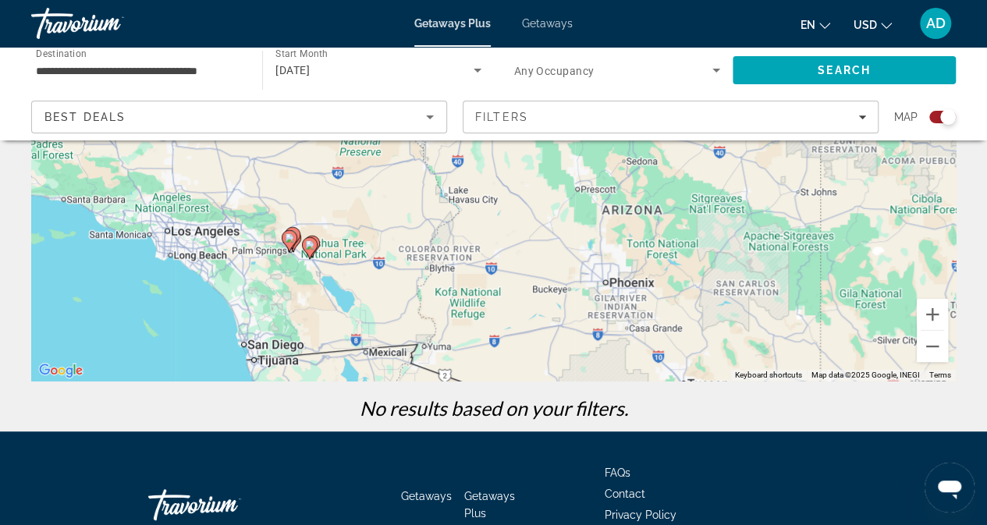
drag, startPoint x: 613, startPoint y: 356, endPoint x: 734, endPoint y: 98, distance: 285.2
click at [734, 98] on div "**********" at bounding box center [493, 250] width 987 height 675
click at [936, 320] on button "Zoom in" at bounding box center [932, 314] width 31 height 31
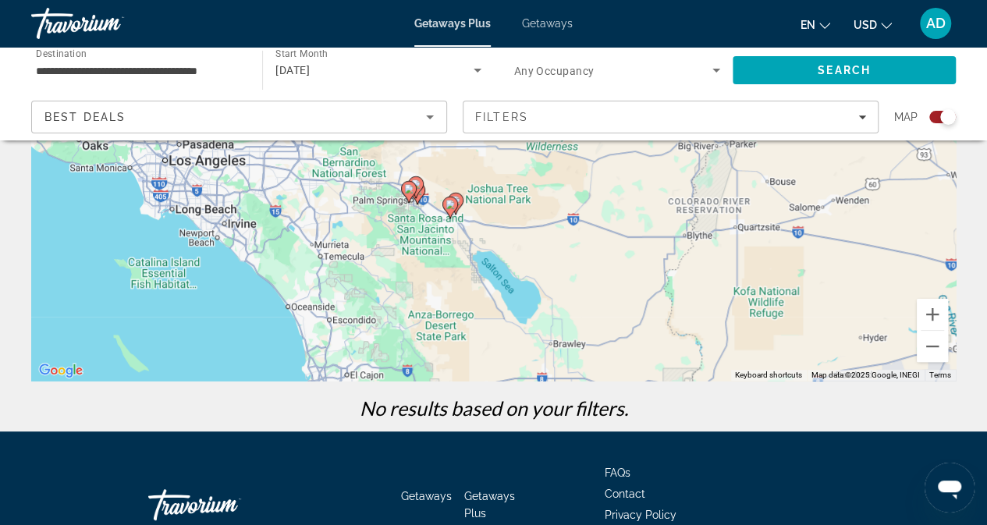
drag, startPoint x: 428, startPoint y: 307, endPoint x: 755, endPoint y: 151, distance: 363.4
click at [755, 151] on div "To activate drag with keyboard, press Alt + Enter. Once in keyboard drag state,…" at bounding box center [493, 147] width 925 height 468
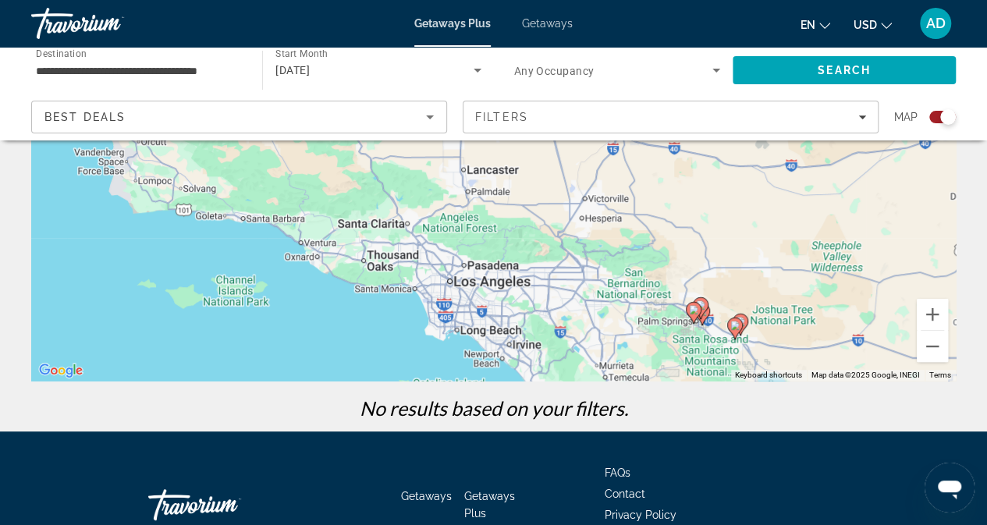
drag, startPoint x: 309, startPoint y: 239, endPoint x: 598, endPoint y: 361, distance: 313.7
click at [598, 361] on div "To activate drag with keyboard, press Alt + Enter. Once in keyboard drag state,…" at bounding box center [493, 147] width 925 height 468
click at [203, 69] on input "**********" at bounding box center [139, 71] width 206 height 19
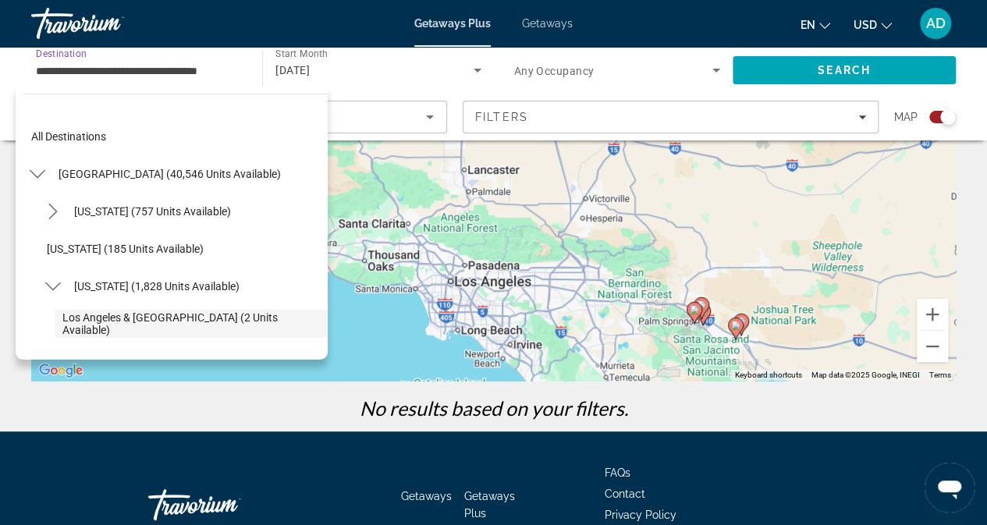
scroll to position [93, 0]
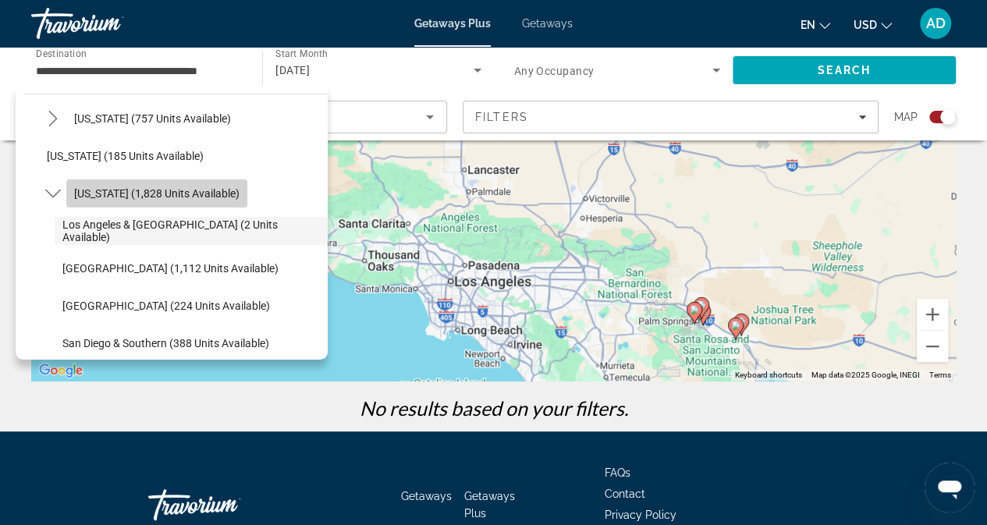
click at [200, 197] on span "[US_STATE] (1,828 units available)" at bounding box center [156, 193] width 165 height 12
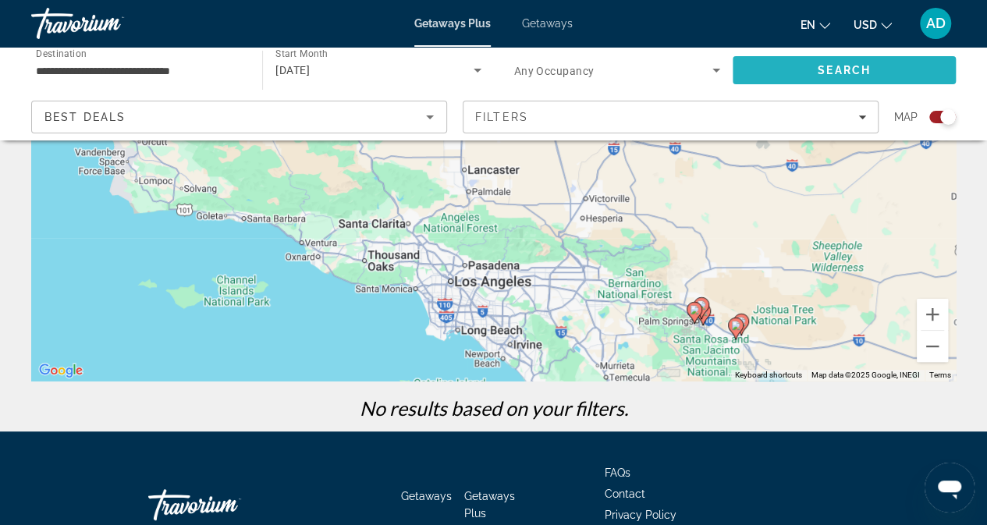
click at [801, 67] on span "Search" at bounding box center [844, 70] width 223 height 37
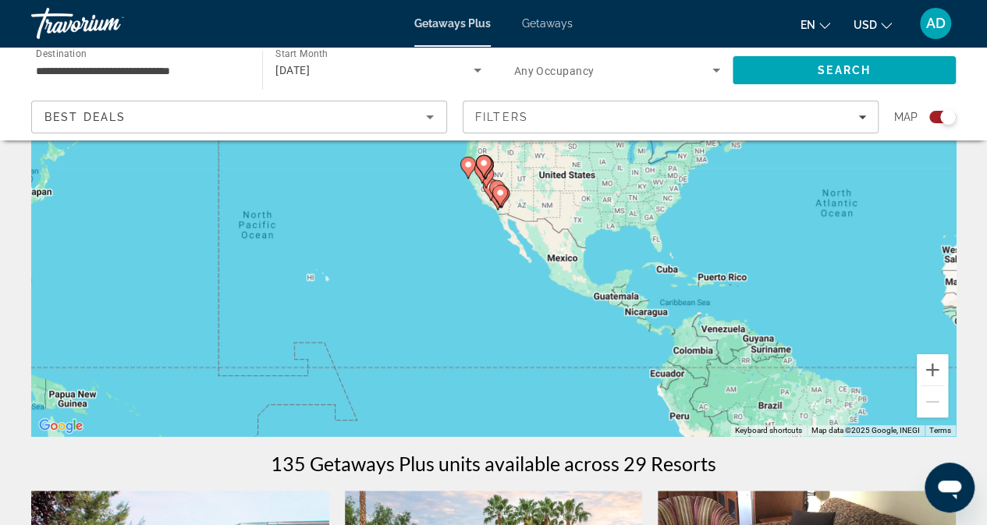
scroll to position [194, 0]
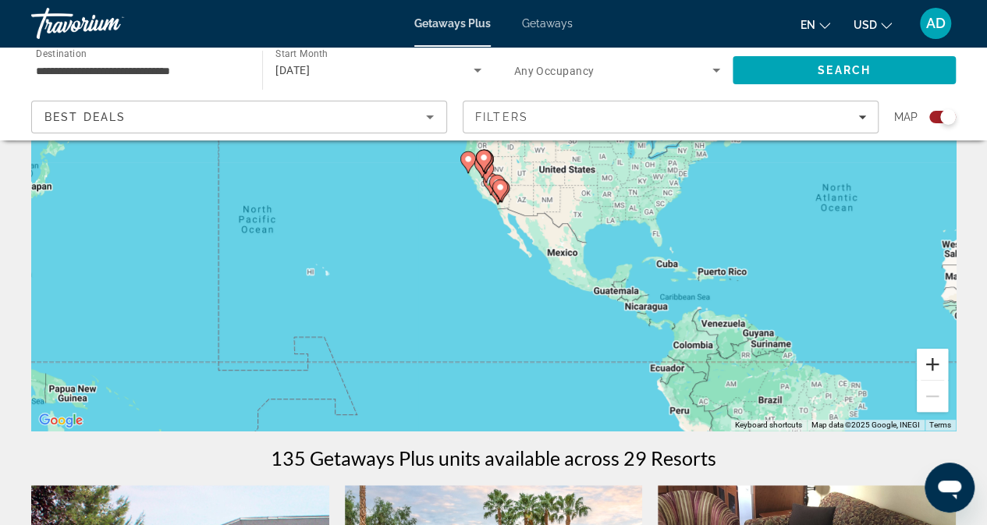
click at [938, 360] on button "Zoom in" at bounding box center [932, 364] width 31 height 31
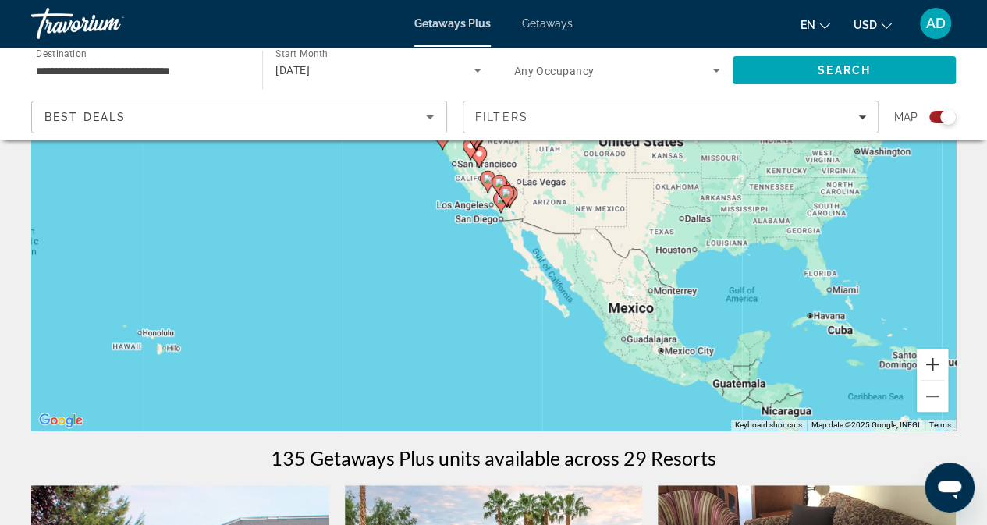
click at [938, 360] on button "Zoom in" at bounding box center [932, 364] width 31 height 31
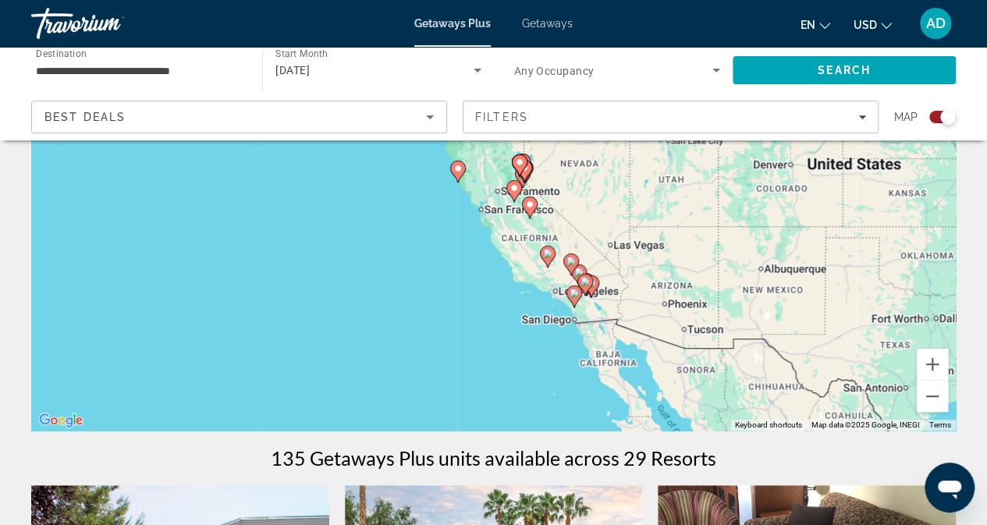
drag, startPoint x: 668, startPoint y: 314, endPoint x: 737, endPoint y: 393, distance: 104.5
click at [737, 393] on div "To activate drag with keyboard, press Alt + Enter. Once in keyboard drag state,…" at bounding box center [493, 197] width 925 height 468
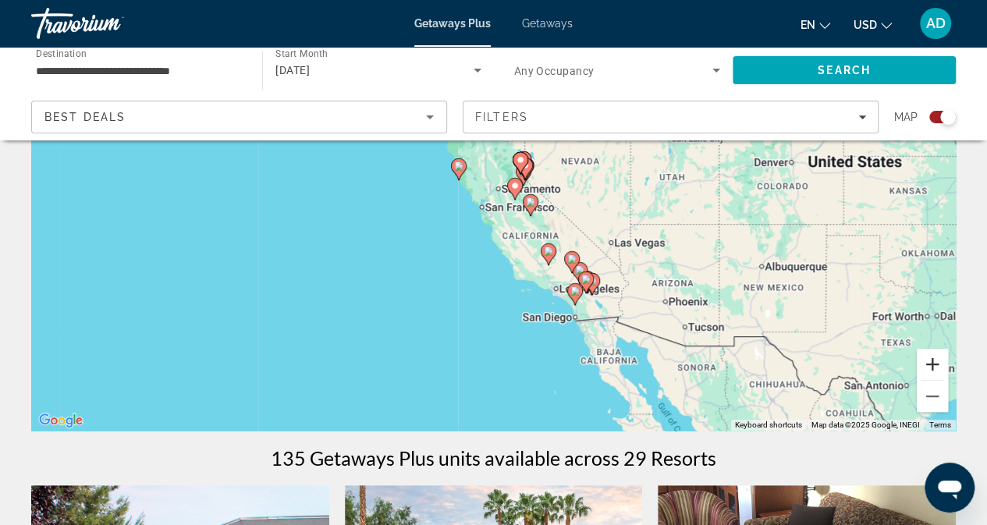
click at [933, 366] on button "Zoom in" at bounding box center [932, 364] width 31 height 31
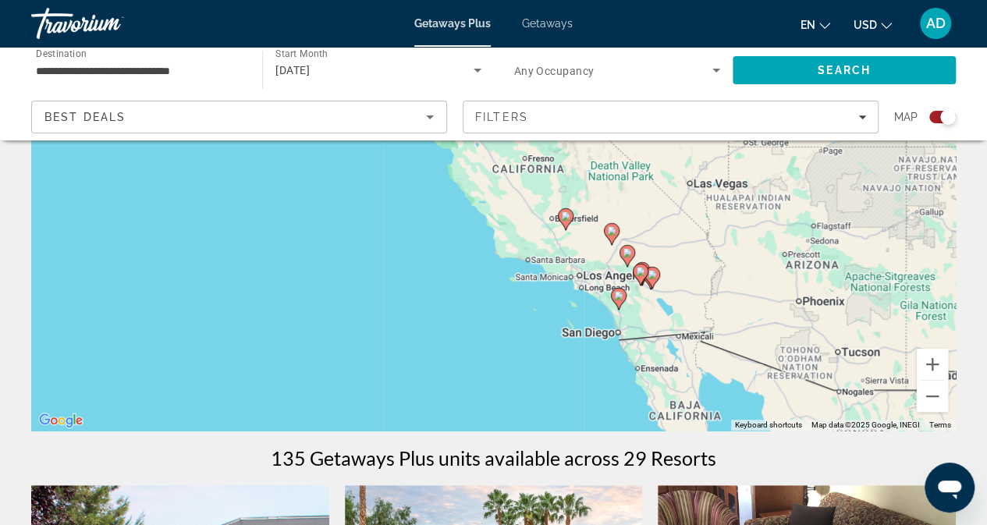
drag, startPoint x: 822, startPoint y: 322, endPoint x: 782, endPoint y: 215, distance: 114.1
click at [782, 215] on div "To activate drag with keyboard, press Alt + Enter. Once in keyboard drag state,…" at bounding box center [493, 197] width 925 height 468
click at [931, 360] on button "Zoom in" at bounding box center [932, 364] width 31 height 31
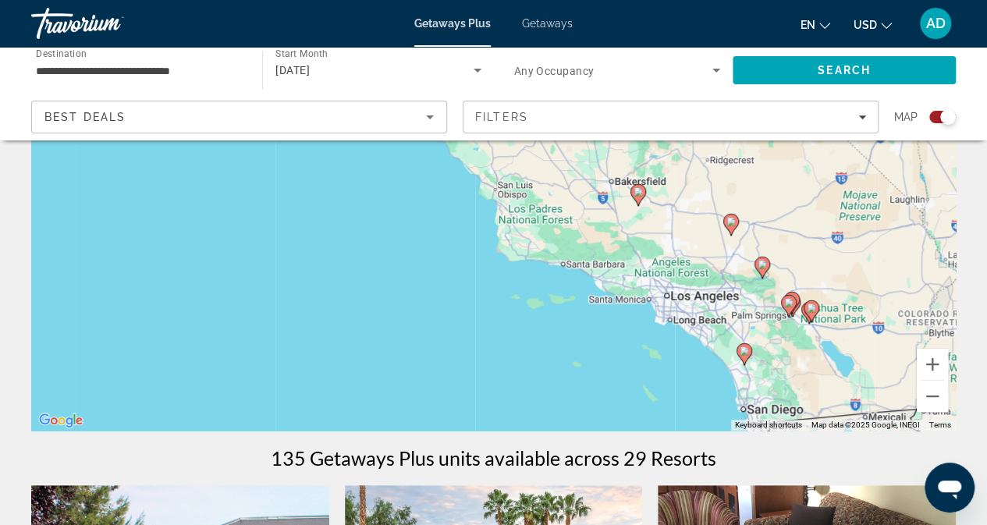
drag, startPoint x: 810, startPoint y: 365, endPoint x: 810, endPoint y: 299, distance: 66.3
click at [810, 300] on g "Main content" at bounding box center [812, 311] width 16 height 22
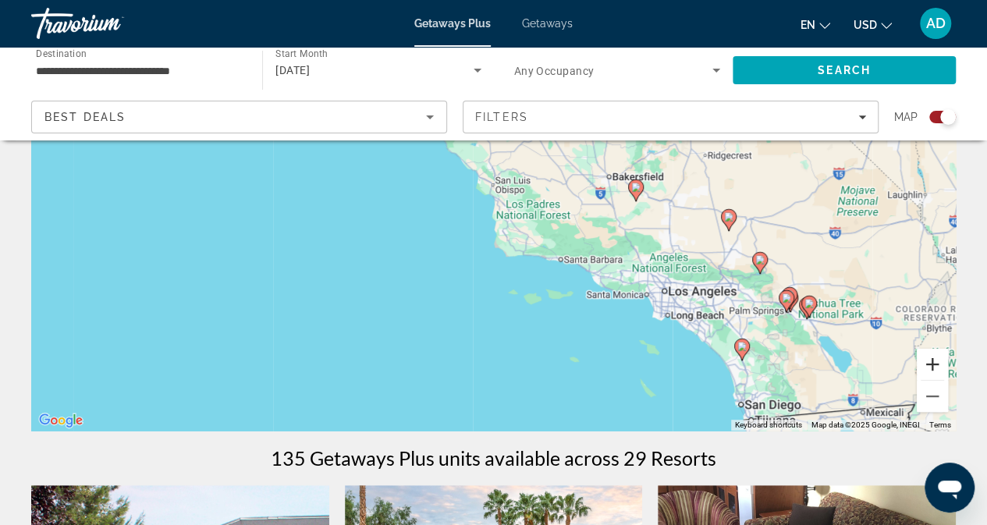
click at [932, 368] on button "Zoom in" at bounding box center [932, 364] width 31 height 31
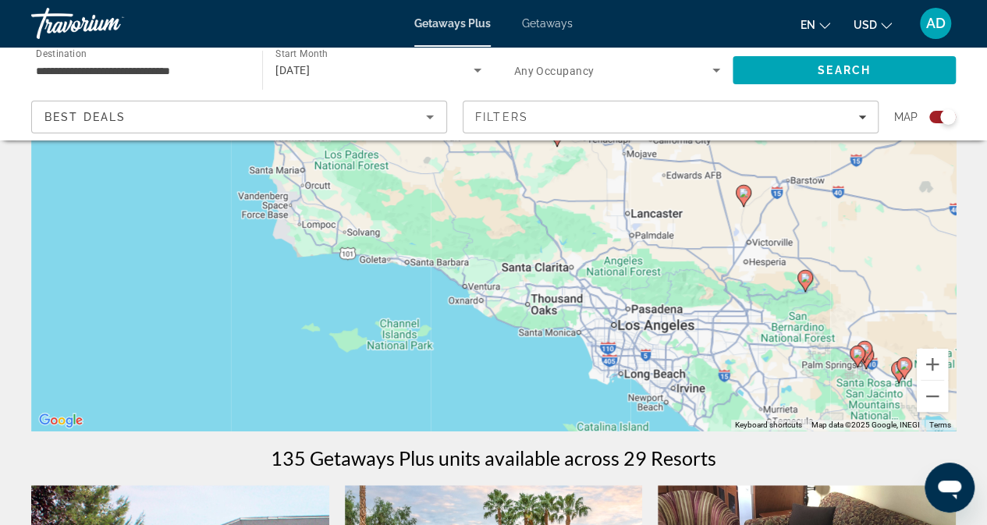
drag, startPoint x: 843, startPoint y: 352, endPoint x: 620, endPoint y: 291, distance: 231.3
click at [620, 291] on div "To activate drag with keyboard, press Alt + Enter. Once in keyboard drag state,…" at bounding box center [493, 197] width 925 height 468
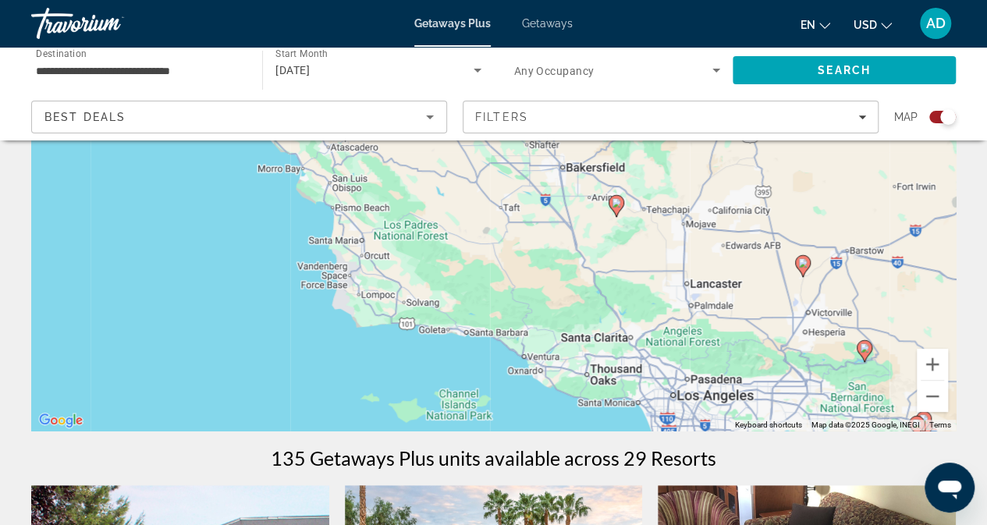
drag, startPoint x: 757, startPoint y: 373, endPoint x: 818, endPoint y: 445, distance: 94.1
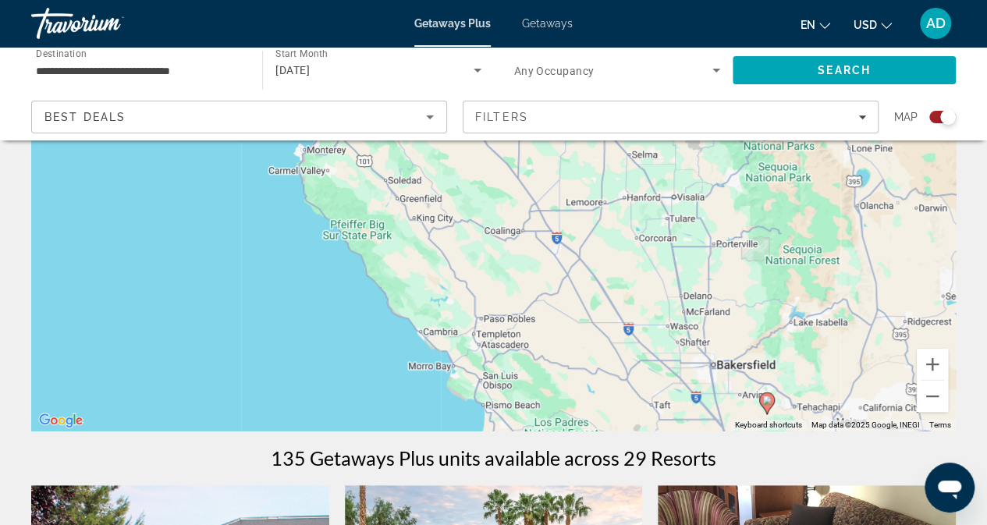
drag, startPoint x: 652, startPoint y: 297, endPoint x: 804, endPoint y: 503, distance: 255.7
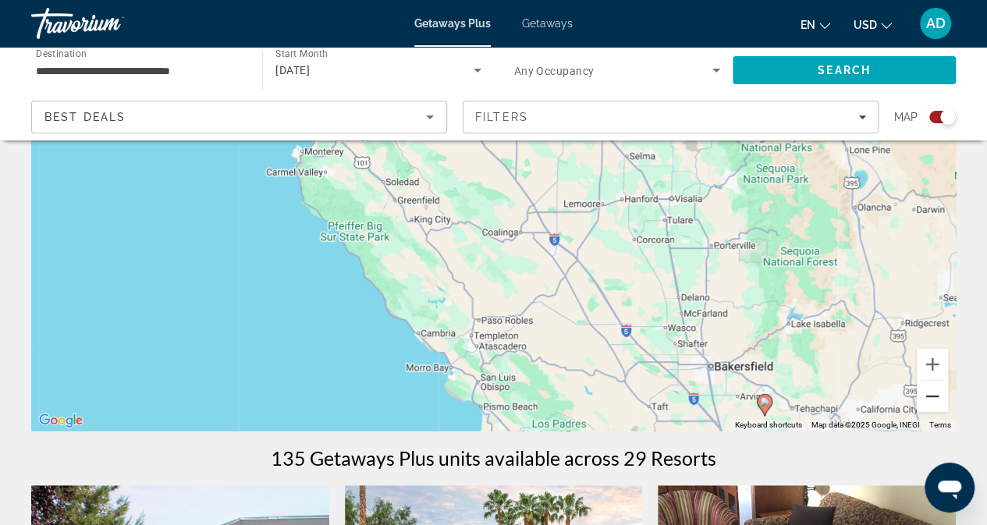
click at [936, 394] on button "Zoom out" at bounding box center [932, 396] width 31 height 31
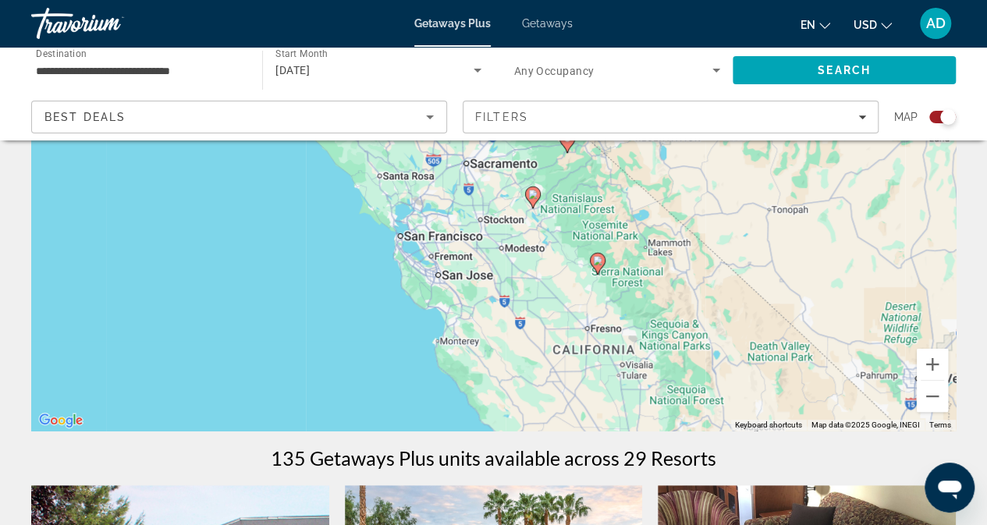
drag, startPoint x: 597, startPoint y: 265, endPoint x: 633, endPoint y: 437, distance: 175.4
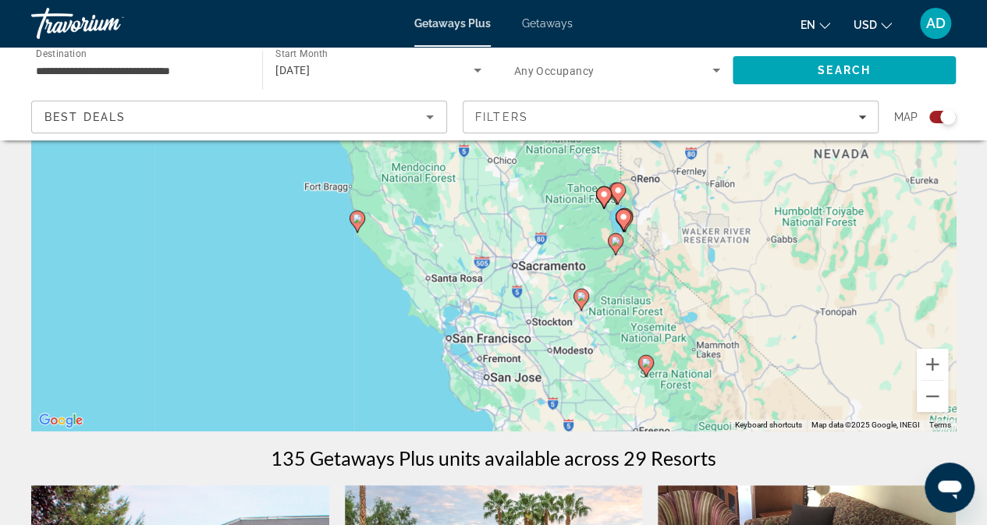
drag, startPoint x: 568, startPoint y: 283, endPoint x: 617, endPoint y: 387, distance: 114.5
click at [617, 387] on div "To activate drag with keyboard, press Alt + Enter. Once in keyboard drag state,…" at bounding box center [493, 197] width 925 height 468
click at [358, 219] on image "Main content" at bounding box center [357, 218] width 9 height 9
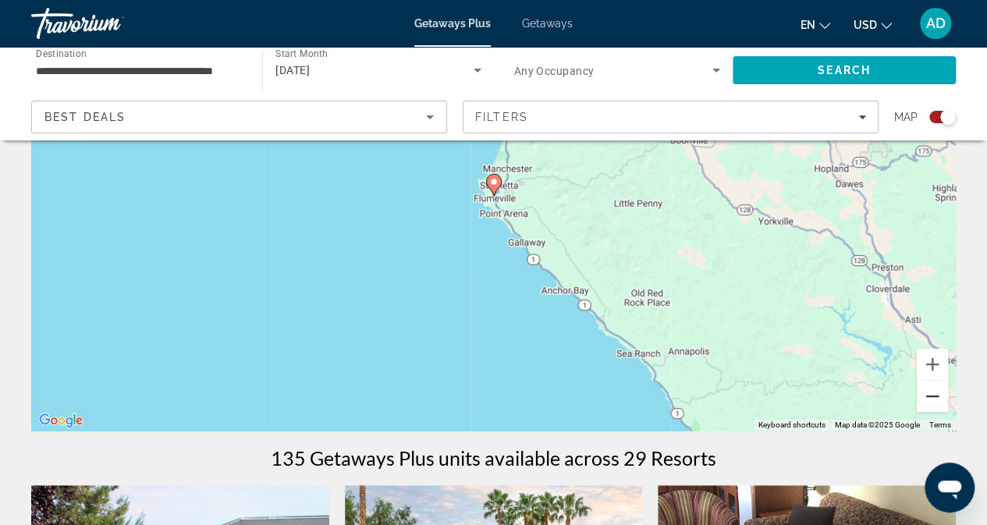
click at [936, 393] on button "Zoom out" at bounding box center [932, 396] width 31 height 31
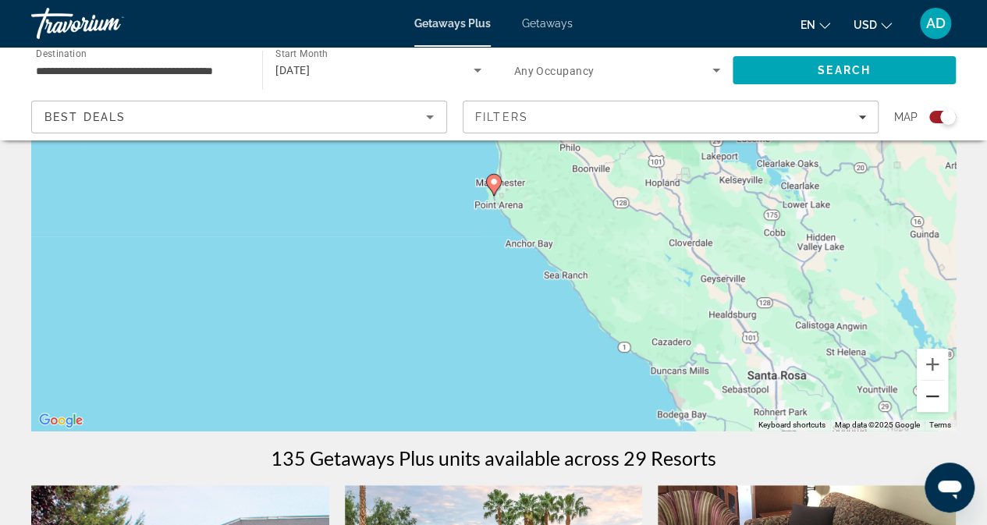
click at [936, 393] on button "Zoom out" at bounding box center [932, 396] width 31 height 31
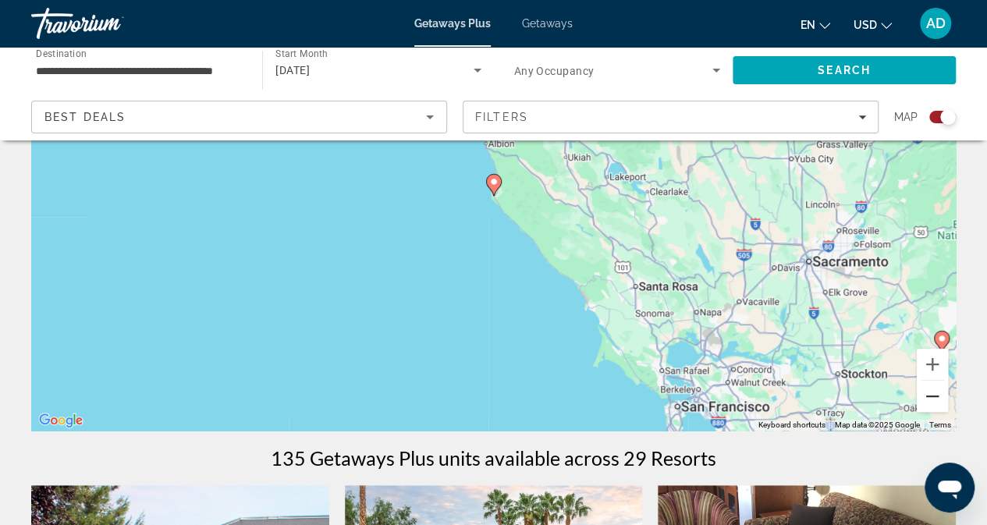
click at [936, 393] on button "Zoom out" at bounding box center [932, 396] width 31 height 31
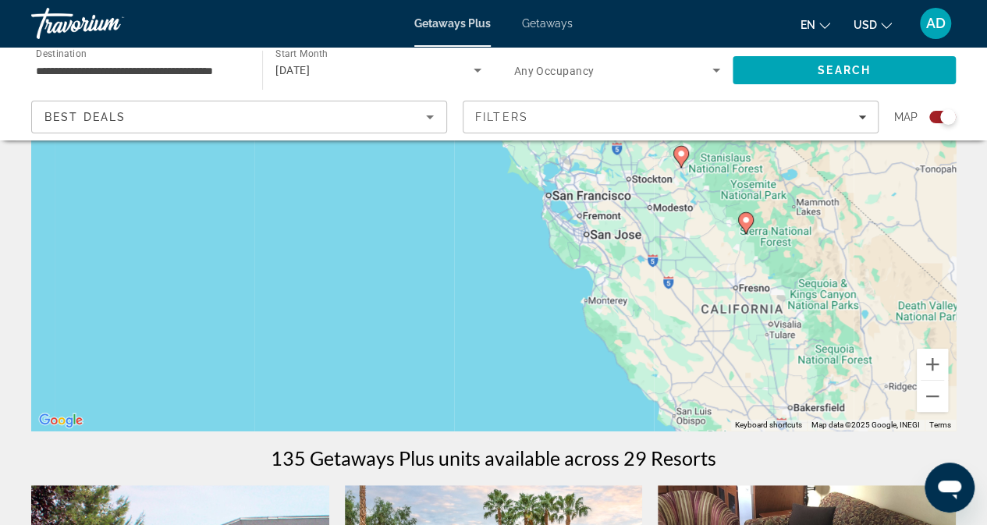
drag, startPoint x: 873, startPoint y: 356, endPoint x: 833, endPoint y: 243, distance: 120.2
click at [833, 243] on div "To activate drag with keyboard, press Alt + Enter. Once in keyboard drag state,…" at bounding box center [493, 197] width 925 height 468
click at [233, 69] on input "**********" at bounding box center [139, 71] width 206 height 19
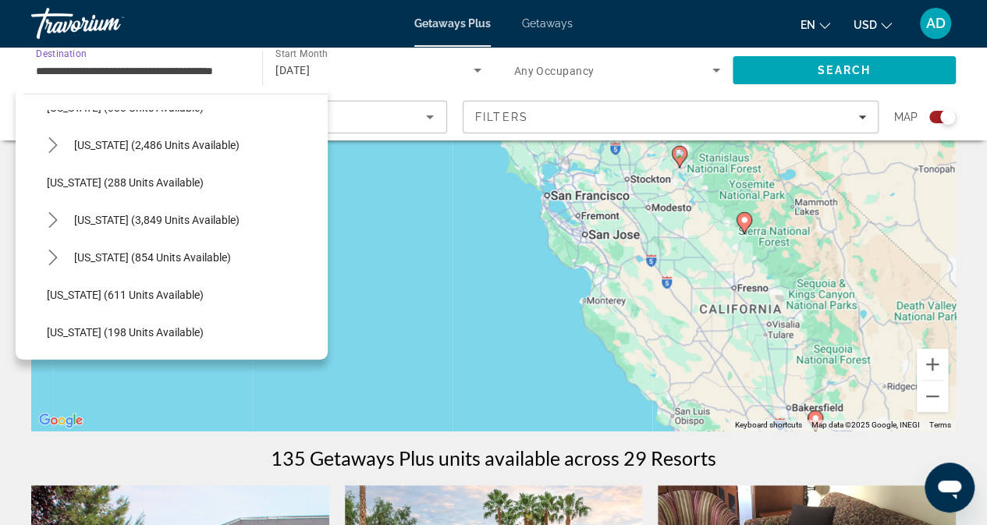
scroll to position [1000, 0]
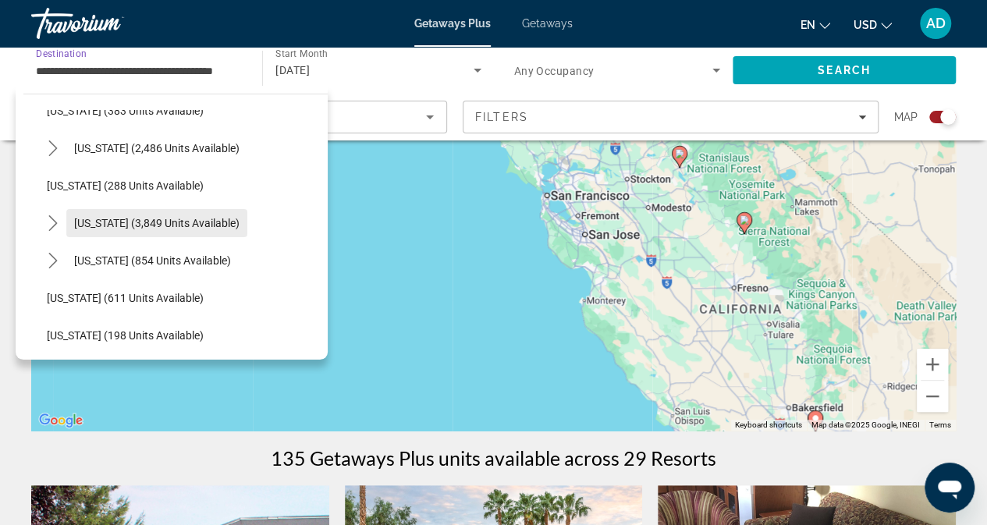
click at [118, 221] on span "[US_STATE] (3,849 units available)" at bounding box center [156, 223] width 165 height 12
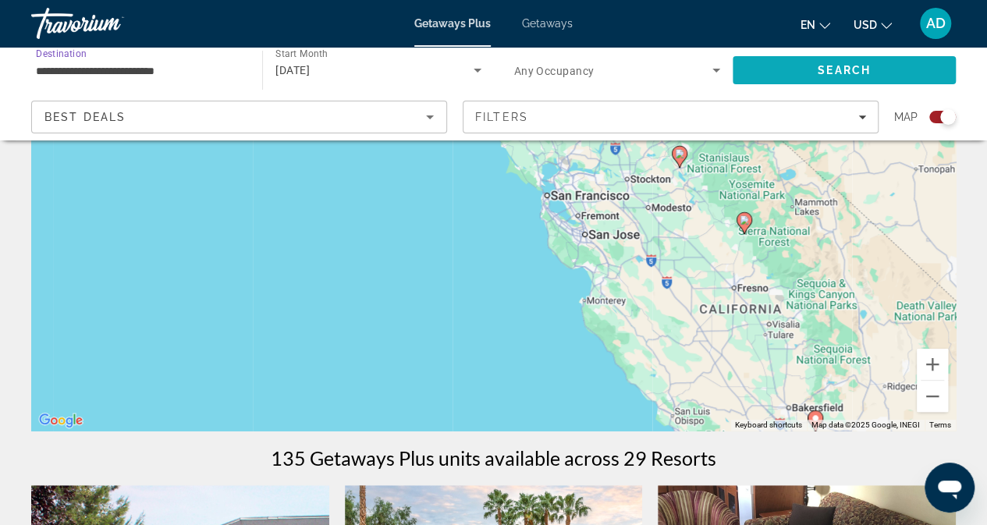
click at [808, 58] on span "Search" at bounding box center [844, 70] width 223 height 37
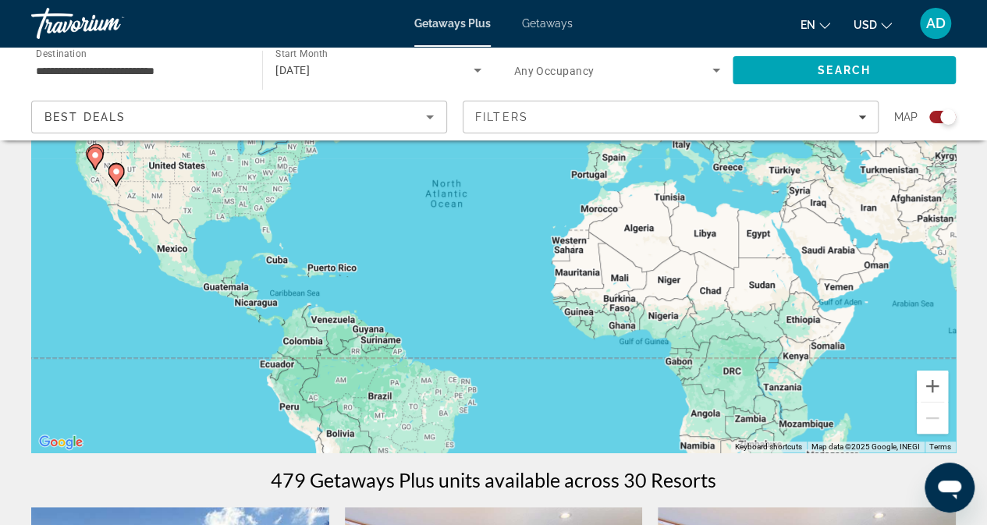
scroll to position [174, 0]
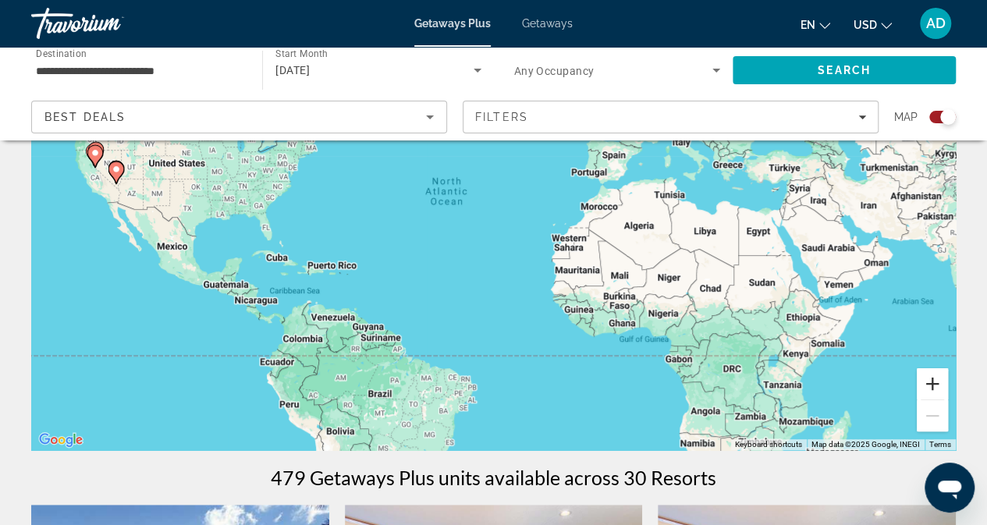
click at [935, 375] on button "Zoom in" at bounding box center [932, 383] width 31 height 31
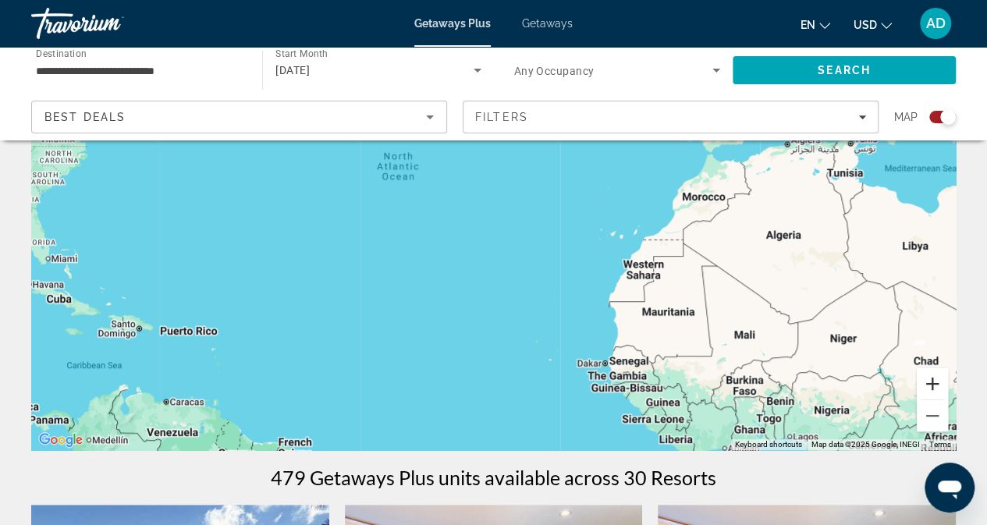
click at [935, 375] on button "Zoom in" at bounding box center [932, 383] width 31 height 31
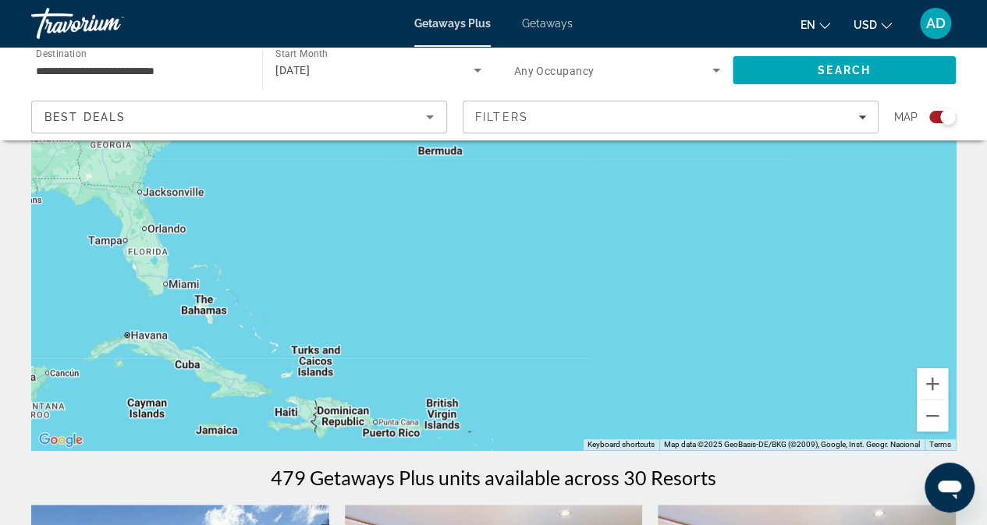
drag, startPoint x: 432, startPoint y: 318, endPoint x: 890, endPoint y: 254, distance: 461.8
click at [987, 298] on html "**********" at bounding box center [493, 88] width 987 height 525
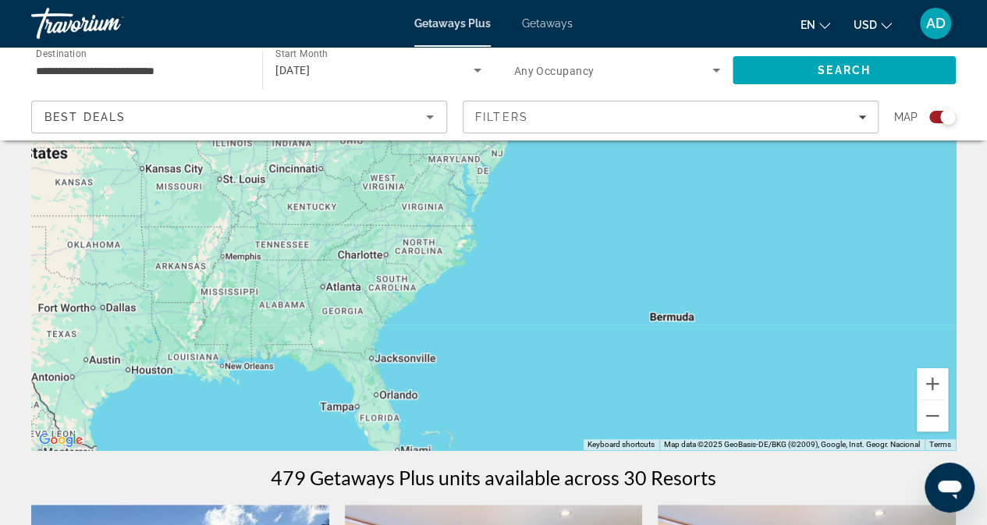
drag, startPoint x: 434, startPoint y: 200, endPoint x: 671, endPoint y: 378, distance: 297.0
click at [671, 378] on div "Main content" at bounding box center [493, 216] width 925 height 468
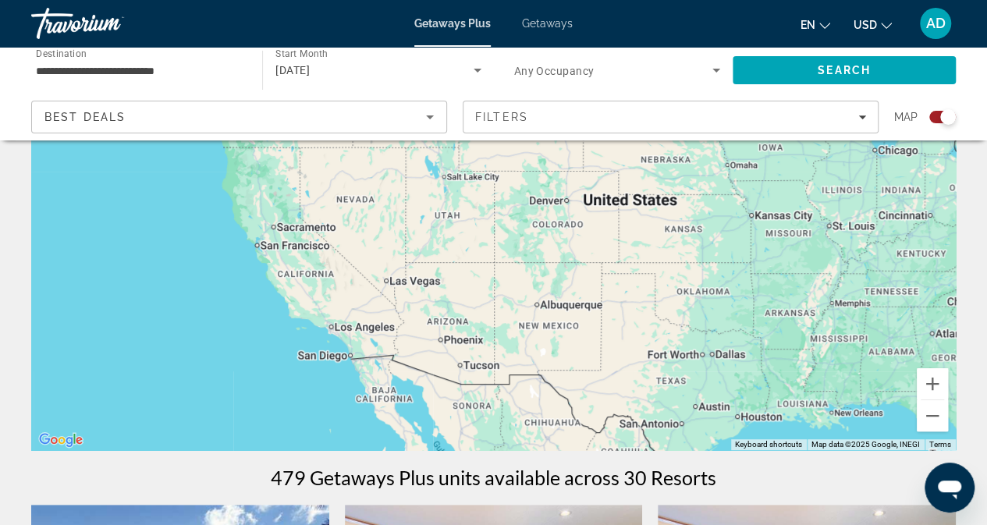
drag, startPoint x: 231, startPoint y: 325, endPoint x: 834, endPoint y: 370, distance: 604.9
click at [834, 370] on div "Main content" at bounding box center [493, 216] width 925 height 468
click at [940, 371] on button "Zoom in" at bounding box center [932, 383] width 31 height 31
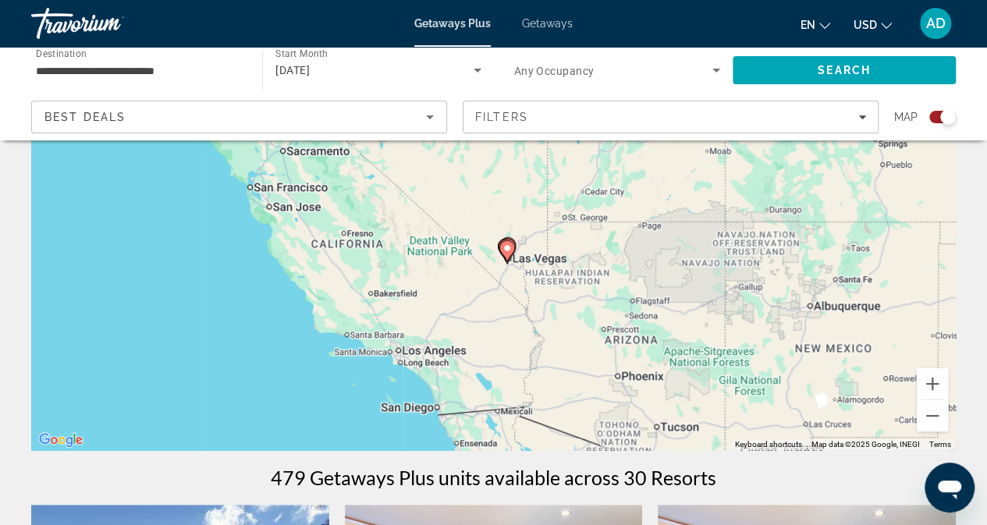
drag, startPoint x: 454, startPoint y: 402, endPoint x: 688, endPoint y: 313, distance: 250.4
click at [688, 313] on div "To activate drag with keyboard, press Alt + Enter. Once in keyboard drag state,…" at bounding box center [493, 216] width 925 height 468
click at [930, 379] on button "Zoom in" at bounding box center [932, 383] width 31 height 31
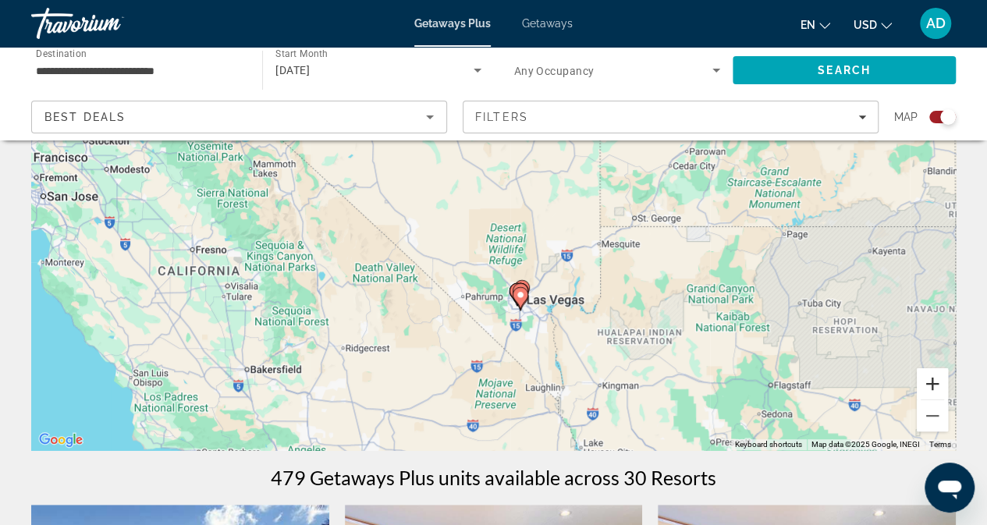
click at [930, 379] on button "Zoom in" at bounding box center [932, 383] width 31 height 31
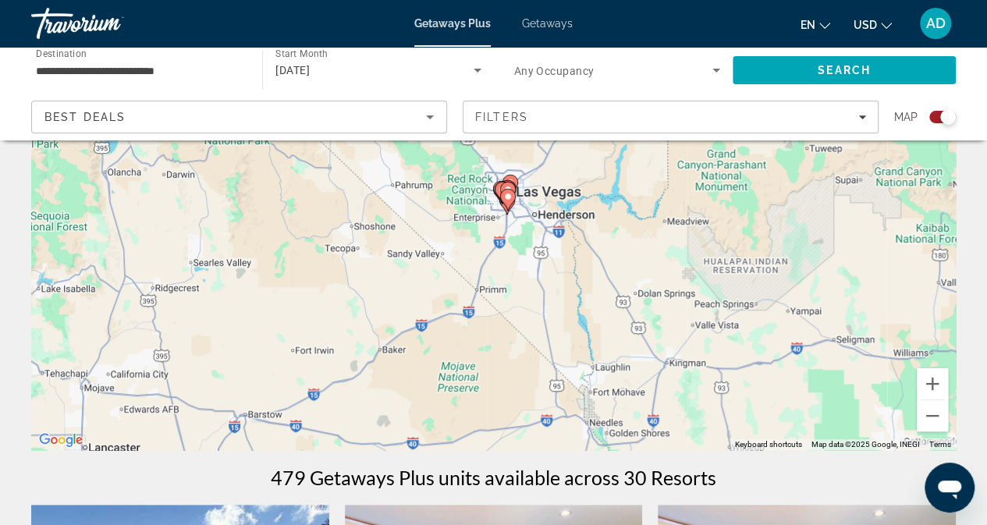
drag, startPoint x: 724, startPoint y: 405, endPoint x: 702, endPoint y: 214, distance: 192.4
click at [685, 211] on div "To activate drag with keyboard, press Alt + Enter. Once in keyboard drag state,…" at bounding box center [493, 216] width 925 height 468
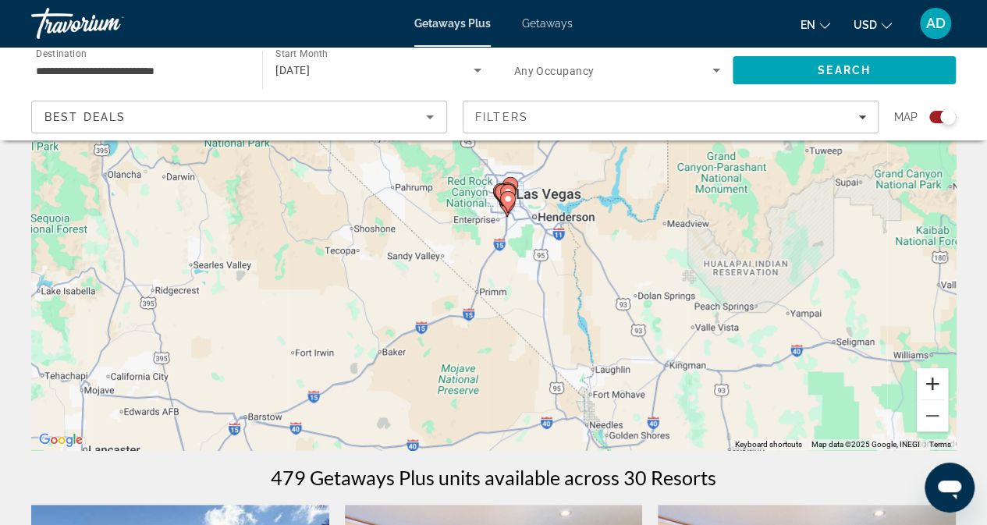
click at [941, 383] on button "Zoom in" at bounding box center [932, 383] width 31 height 31
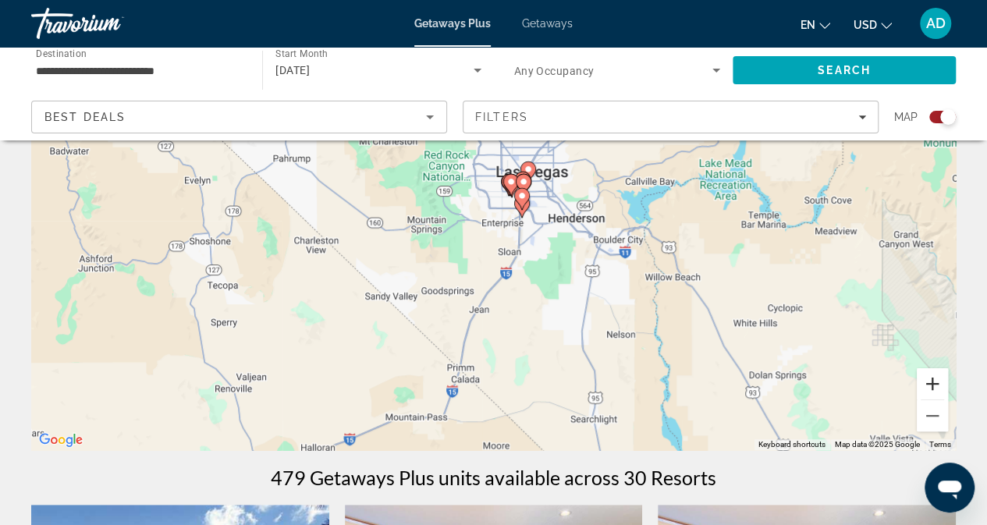
click at [942, 385] on button "Zoom in" at bounding box center [932, 383] width 31 height 31
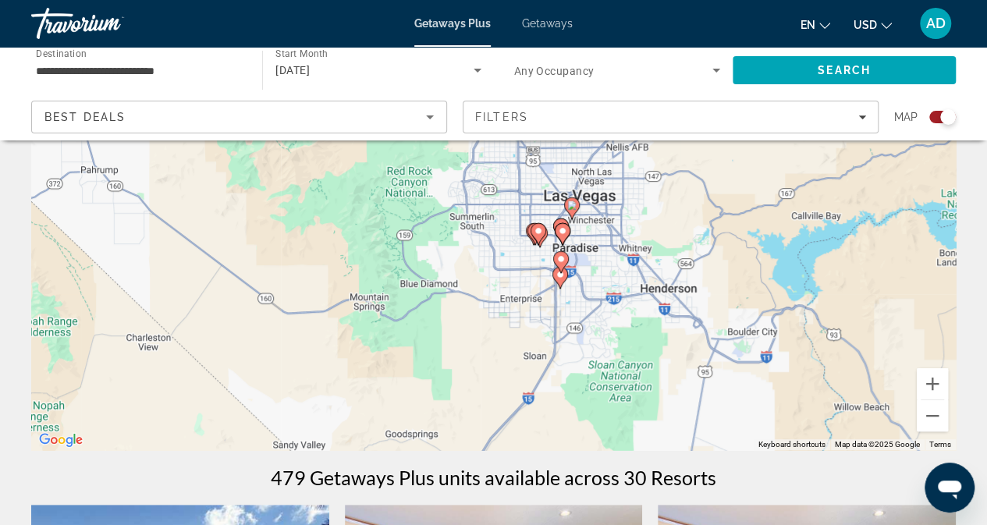
drag, startPoint x: 656, startPoint y: 298, endPoint x: 691, endPoint y: 365, distance: 75.4
click at [670, 368] on div "To activate drag with keyboard, press Alt + Enter. Once in keyboard drag state,…" at bounding box center [493, 216] width 925 height 468
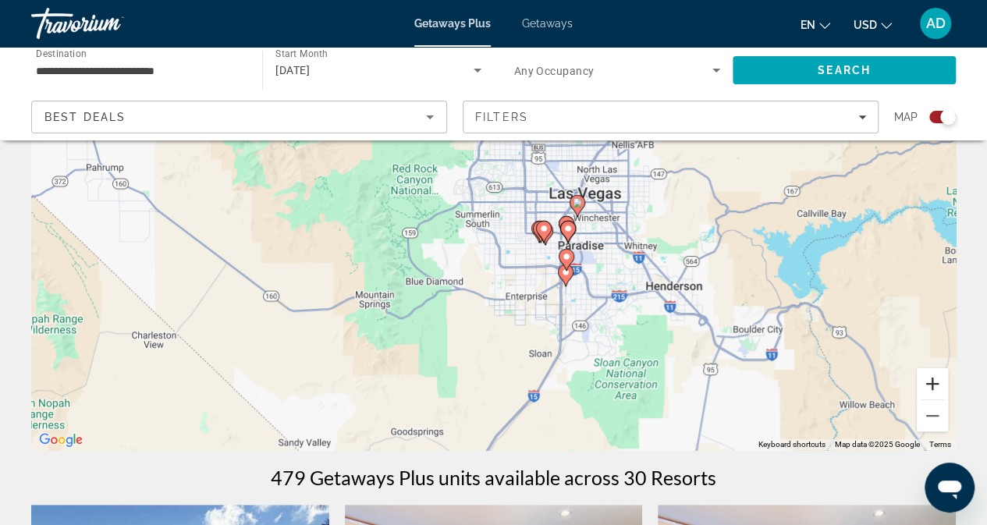
click at [930, 384] on button "Zoom in" at bounding box center [932, 383] width 31 height 31
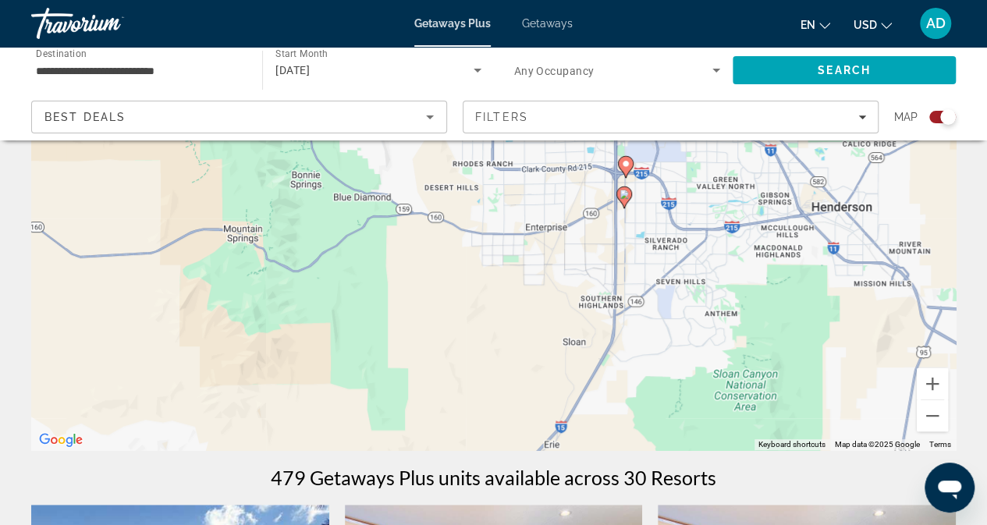
drag, startPoint x: 748, startPoint y: 389, endPoint x: 735, endPoint y: 238, distance: 151.1
click at [735, 238] on div "To activate drag with keyboard, press Alt + Enter. Once in keyboard drag state,…" at bounding box center [493, 216] width 925 height 468
click at [933, 383] on button "Zoom in" at bounding box center [932, 383] width 31 height 31
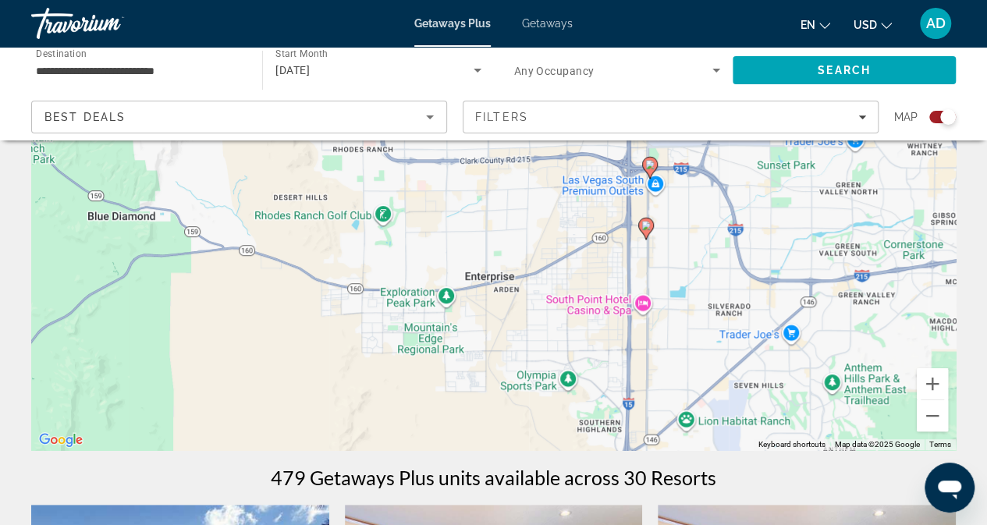
drag, startPoint x: 866, startPoint y: 296, endPoint x: 774, endPoint y: 333, distance: 99.4
click at [754, 332] on div "To activate drag with keyboard, press Alt + Enter. Once in keyboard drag state,…" at bounding box center [493, 216] width 925 height 468
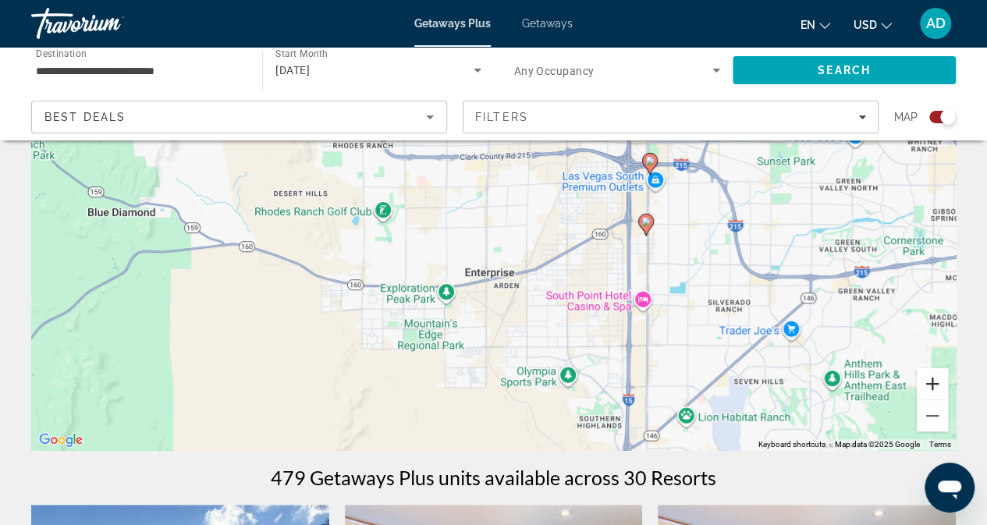
click at [935, 381] on button "Zoom in" at bounding box center [932, 383] width 31 height 31
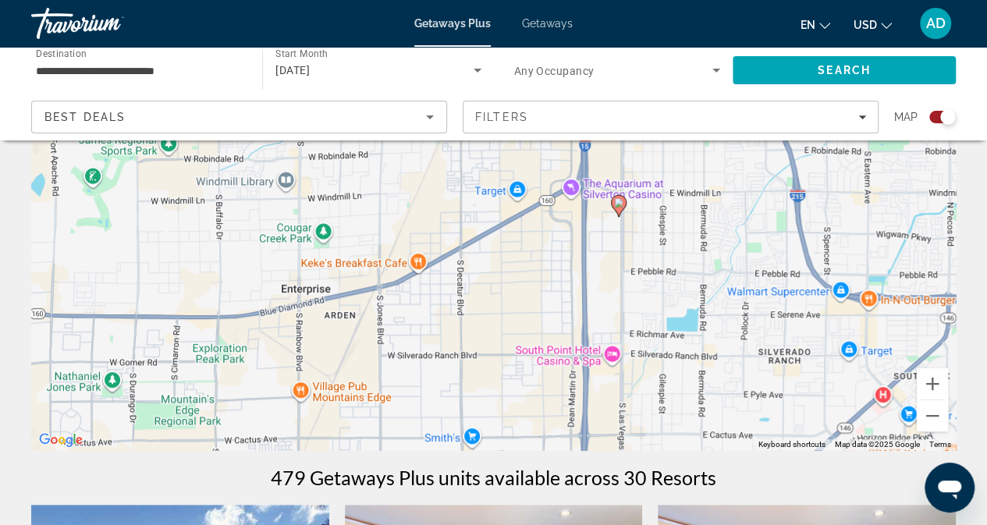
drag, startPoint x: 874, startPoint y: 368, endPoint x: 692, endPoint y: 328, distance: 186.1
click at [692, 328] on div "To activate drag with keyboard, press Alt + Enter. Once in keyboard drag state,…" at bounding box center [493, 216] width 925 height 468
click at [617, 205] on image "Main content" at bounding box center [618, 202] width 9 height 9
type input "**********"
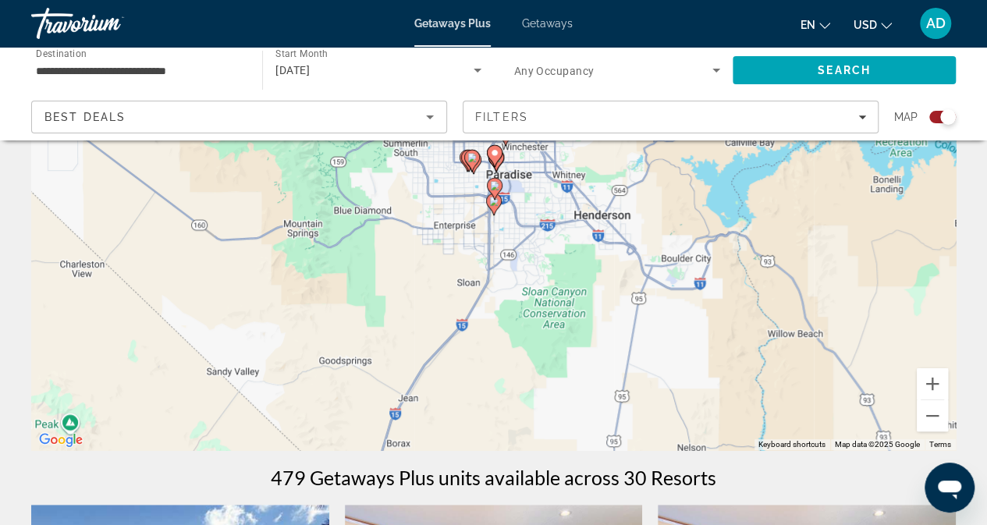
click at [492, 205] on image "Main content" at bounding box center [493, 201] width 9 height 9
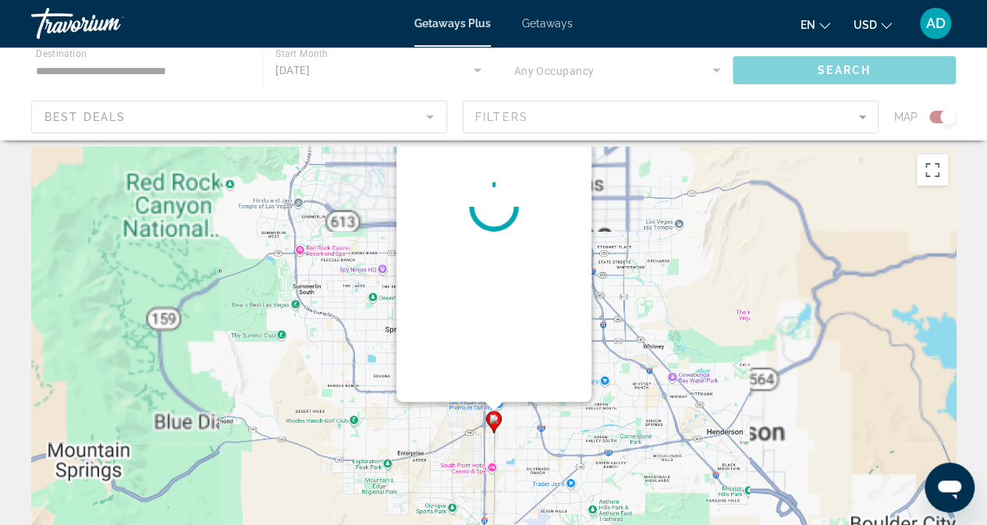
scroll to position [0, 0]
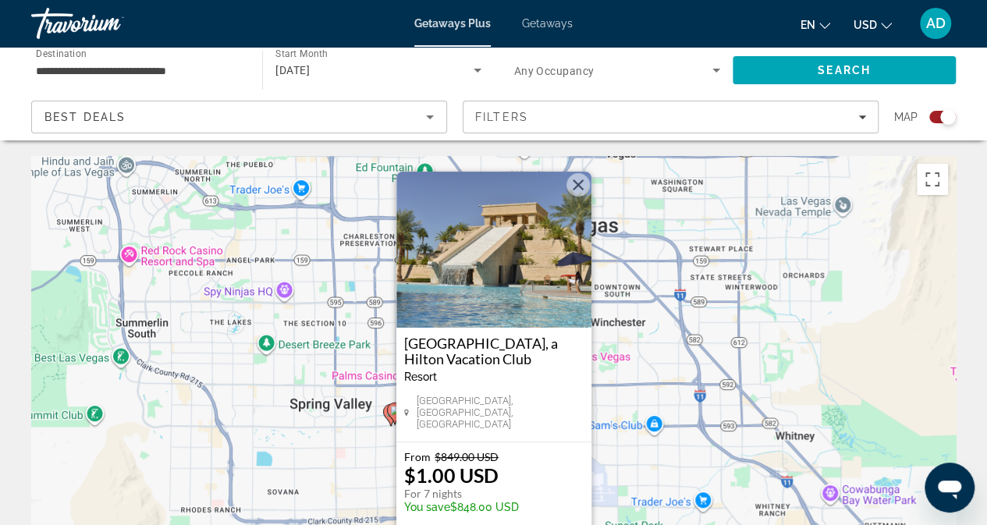
click at [578, 192] on button "Close" at bounding box center [578, 184] width 23 height 23
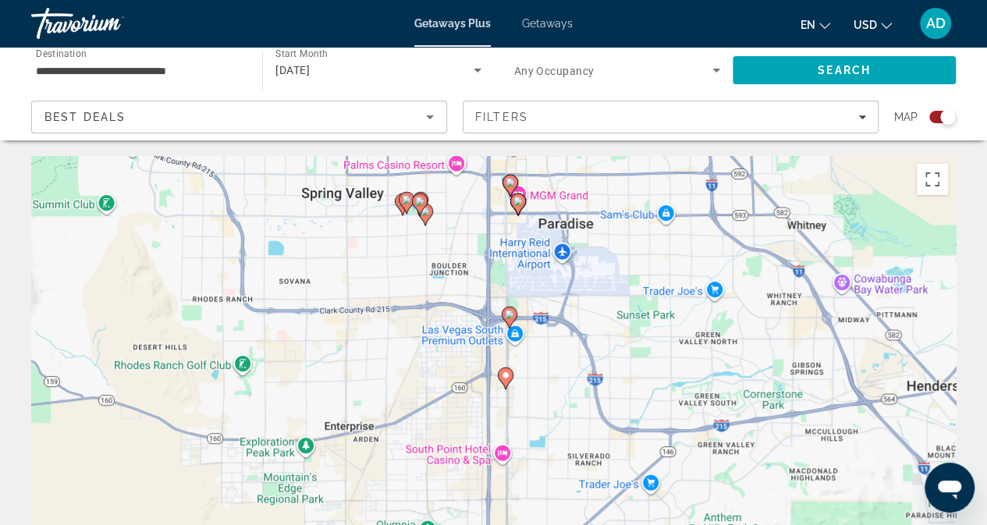
drag, startPoint x: 707, startPoint y: 423, endPoint x: 721, endPoint y: 203, distance: 220.5
click at [721, 203] on div "To activate drag with keyboard, press Alt + Enter. Once in keyboard drag state,…" at bounding box center [493, 390] width 925 height 468
click at [510, 315] on image "Main content" at bounding box center [509, 314] width 9 height 9
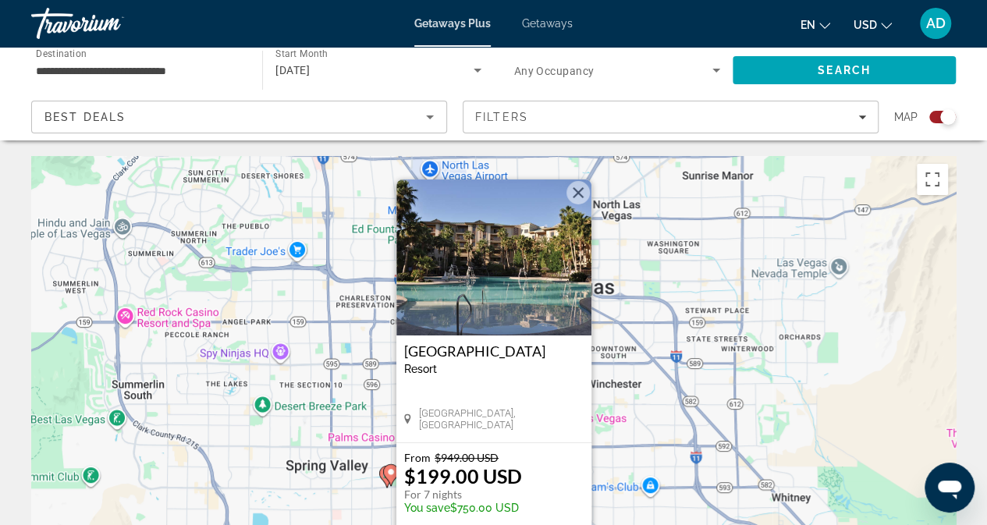
click at [574, 192] on button "Close" at bounding box center [578, 192] width 23 height 23
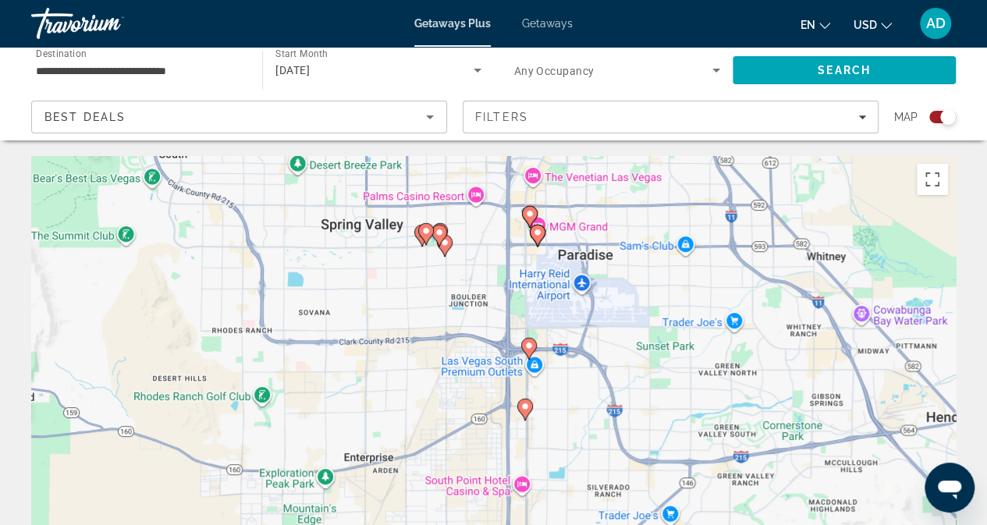
drag, startPoint x: 635, startPoint y: 413, endPoint x: 671, endPoint y: 169, distance: 246.1
click at [671, 169] on div "To activate drag with keyboard, press Alt + Enter. Once in keyboard drag state,…" at bounding box center [493, 390] width 925 height 468
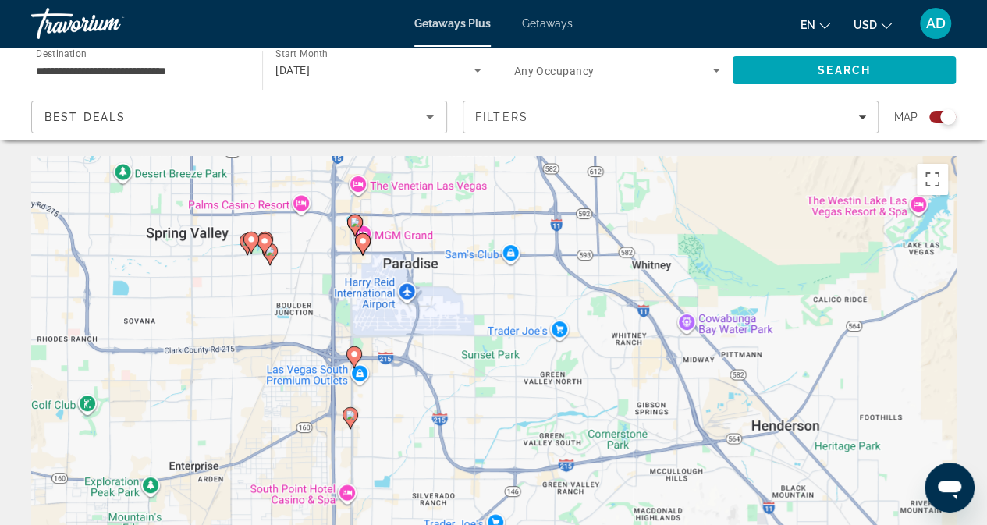
drag, startPoint x: 654, startPoint y: 414, endPoint x: 481, endPoint y: 420, distance: 173.4
click at [481, 420] on div "To activate drag with keyboard, press Alt + Enter. Once in keyboard drag state,…" at bounding box center [493, 390] width 925 height 468
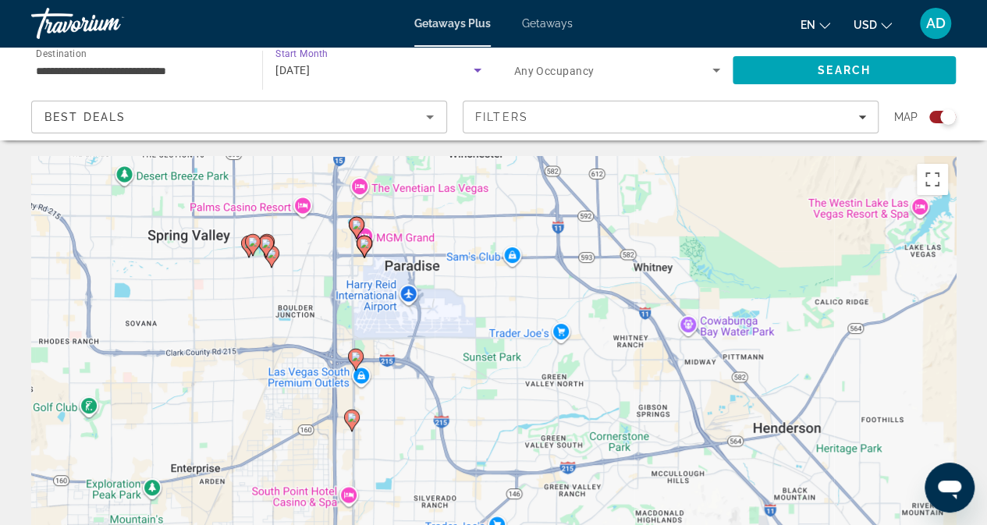
click at [477, 66] on icon "Search widget" at bounding box center [477, 70] width 19 height 19
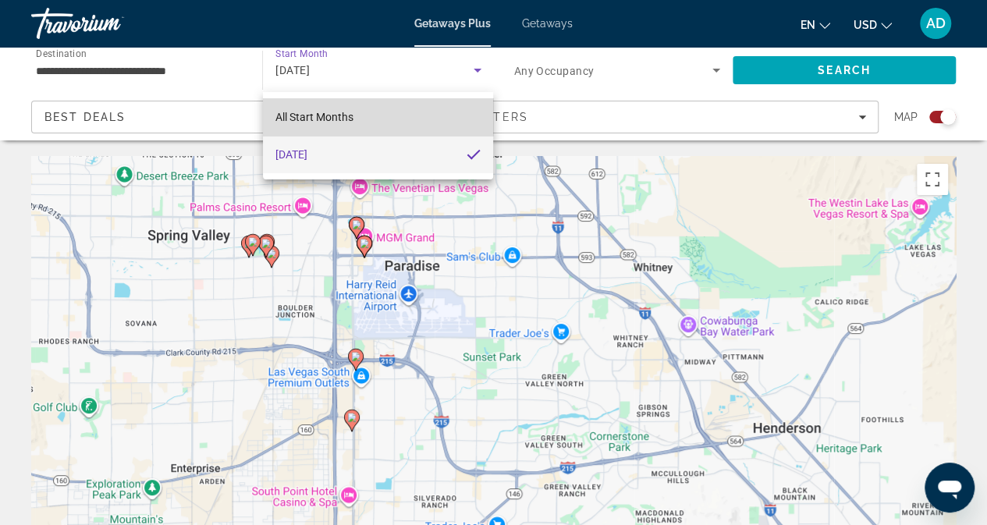
click at [371, 115] on mat-option "All Start Months" at bounding box center [378, 116] width 231 height 37
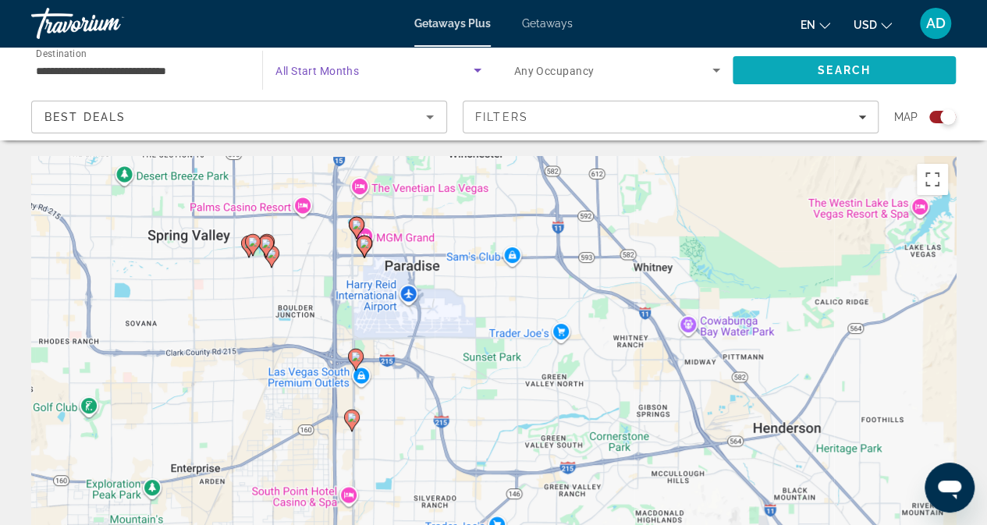
click at [787, 63] on span "Search" at bounding box center [844, 70] width 223 height 37
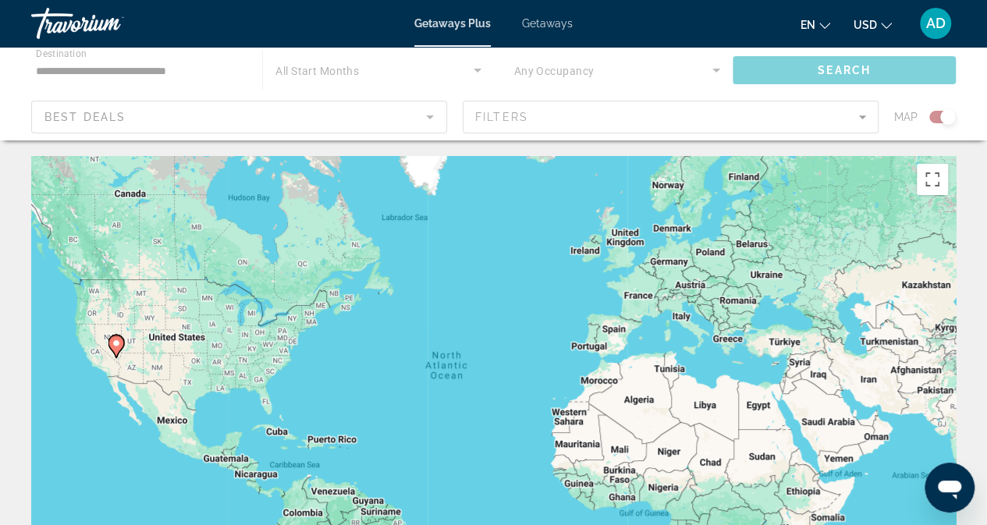
click at [474, 73] on div "Main content" at bounding box center [493, 94] width 987 height 94
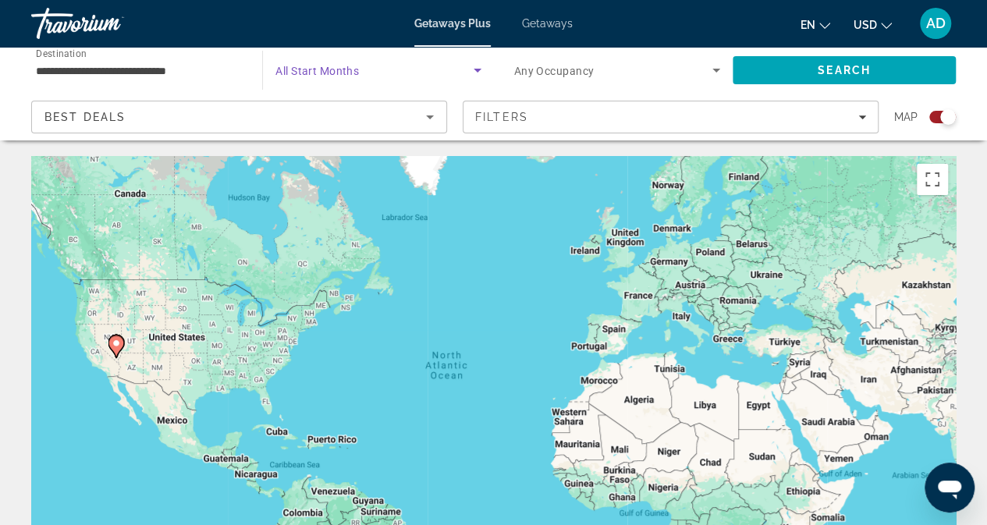
click at [474, 73] on icon "Search widget" at bounding box center [477, 70] width 19 height 19
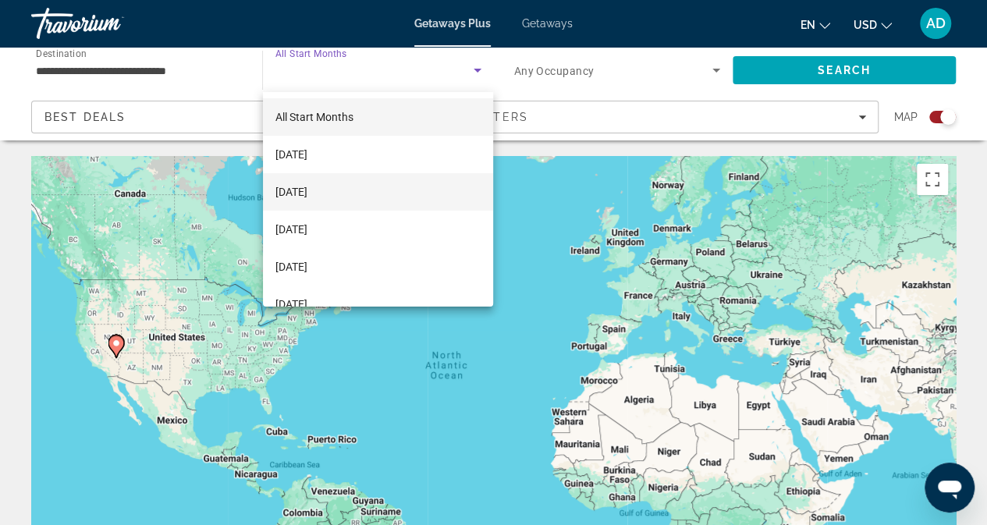
click at [307, 183] on span "[DATE]" at bounding box center [291, 192] width 32 height 19
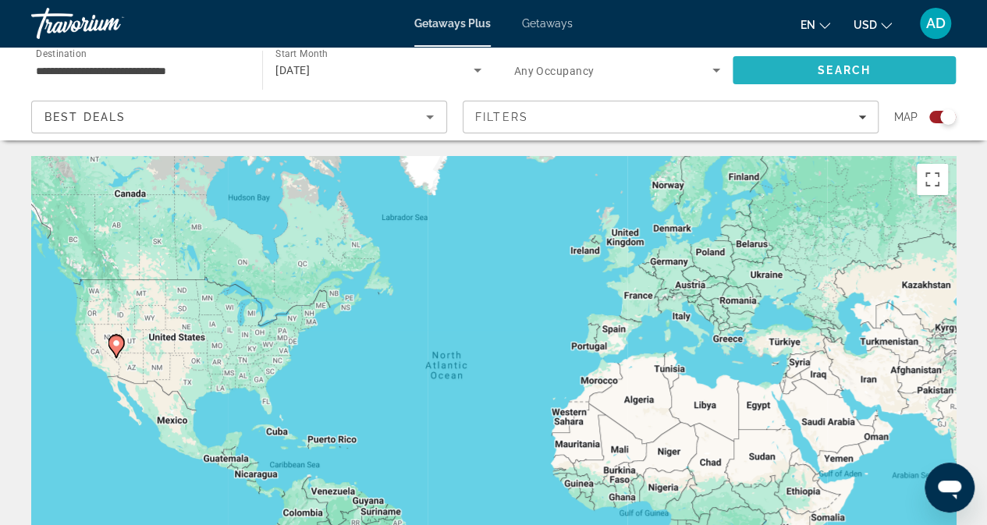
click at [818, 67] on span "Search" at bounding box center [844, 70] width 53 height 12
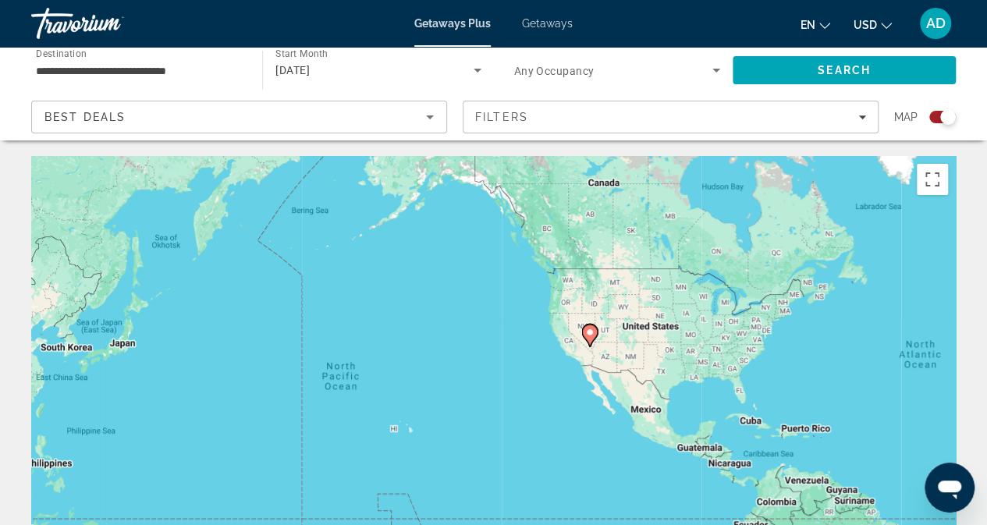
drag, startPoint x: 452, startPoint y: 378, endPoint x: 929, endPoint y: 364, distance: 477.0
click at [929, 364] on div "To activate drag with keyboard, press Alt + Enter. Once in keyboard drag state,…" at bounding box center [493, 390] width 925 height 468
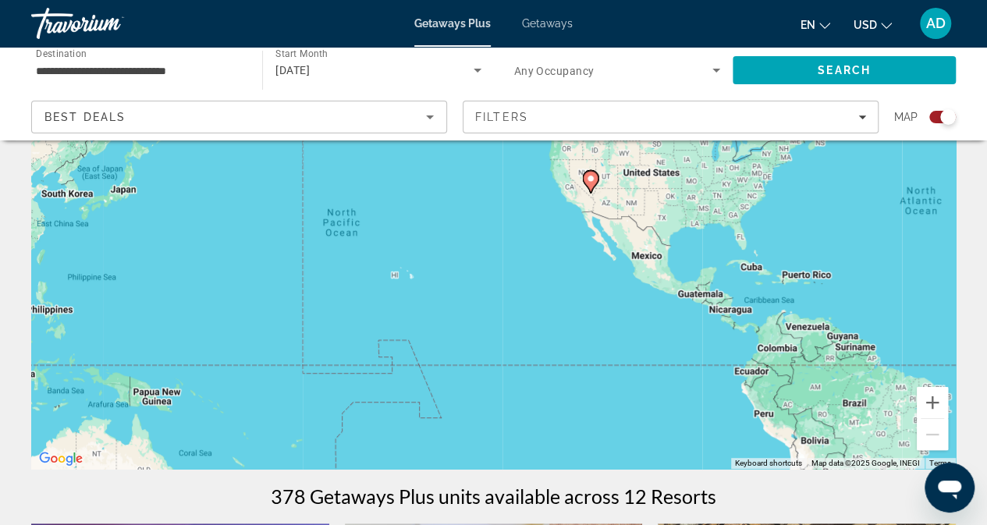
scroll to position [156, 0]
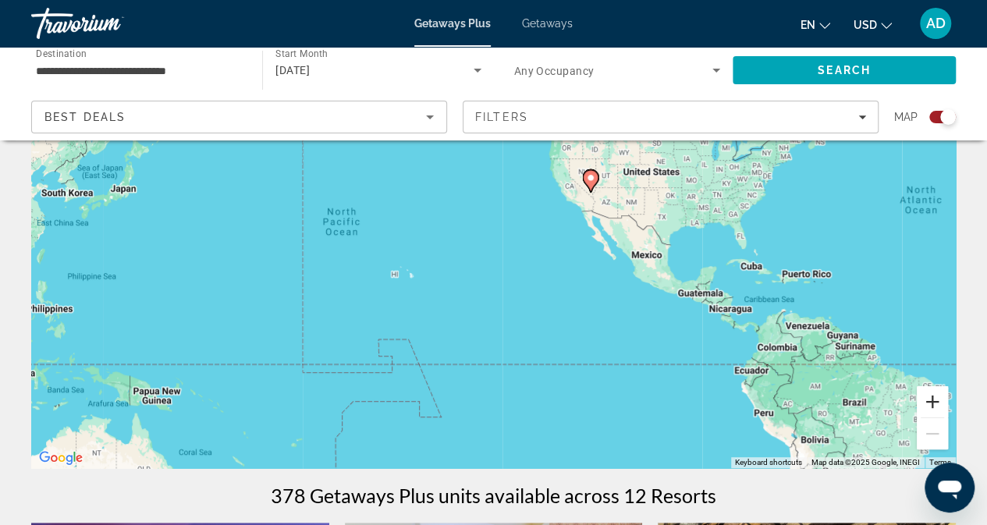
click at [930, 400] on button "Zoom in" at bounding box center [932, 401] width 31 height 31
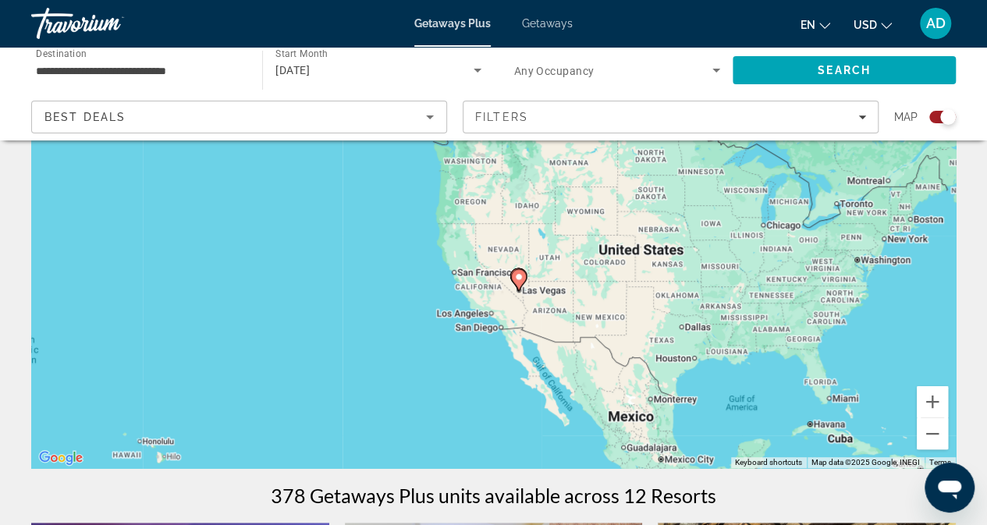
drag, startPoint x: 810, startPoint y: 265, endPoint x: 637, endPoint y: 409, distance: 225.0
click at [637, 409] on div "To activate drag with keyboard, press Alt + Enter. Once in keyboard drag state,…" at bounding box center [493, 234] width 925 height 468
click at [930, 399] on button "Zoom in" at bounding box center [932, 401] width 31 height 31
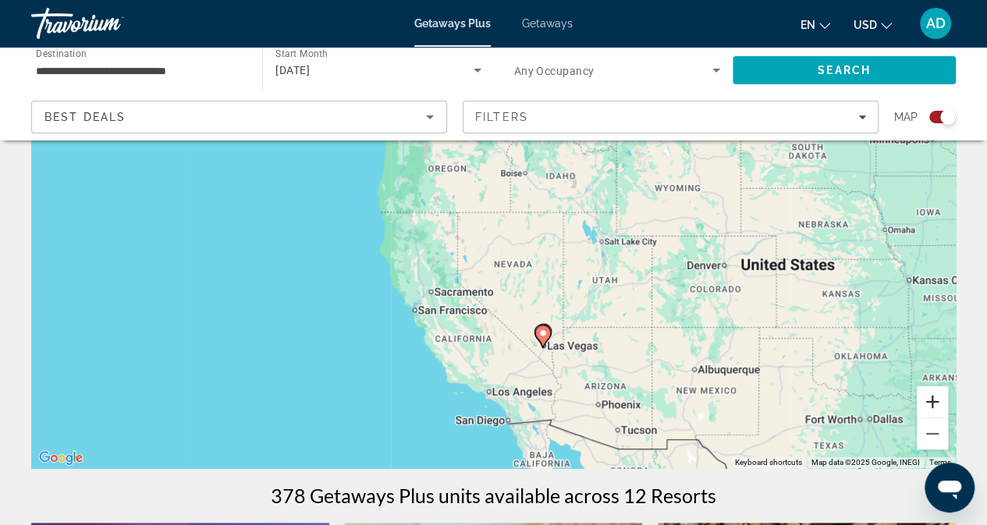
click at [930, 399] on button "Zoom in" at bounding box center [932, 401] width 31 height 31
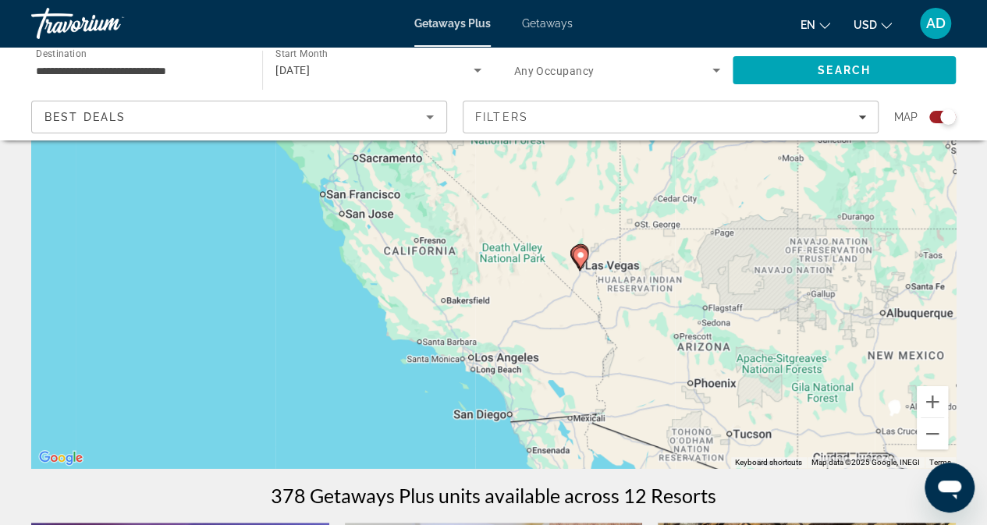
drag, startPoint x: 779, startPoint y: 419, endPoint x: 784, endPoint y: 241, distance: 178.0
click at [766, 224] on div "To activate drag with keyboard, press Alt + Enter. Once in keyboard drag state,…" at bounding box center [493, 234] width 925 height 468
click at [933, 396] on button "Zoom in" at bounding box center [932, 401] width 31 height 31
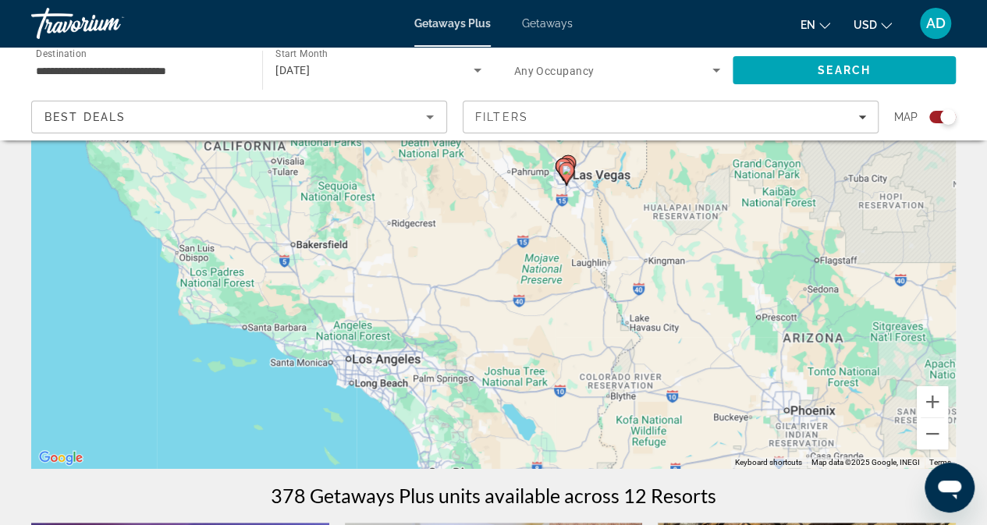
drag, startPoint x: 777, startPoint y: 380, endPoint x: 656, endPoint y: 243, distance: 183.5
click at [656, 243] on div "To activate drag with keyboard, press Alt + Enter. Once in keyboard drag state,…" at bounding box center [493, 234] width 925 height 468
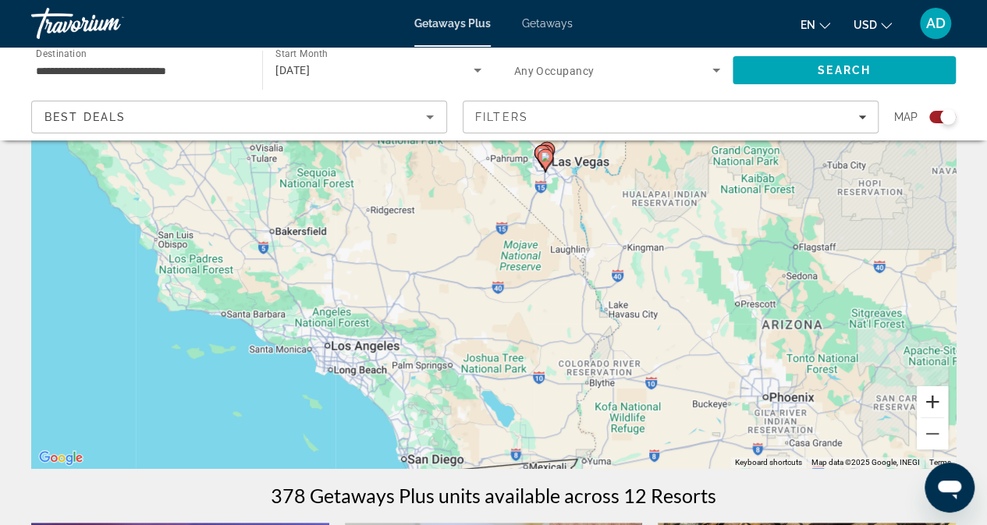
click at [940, 394] on button "Zoom in" at bounding box center [932, 401] width 31 height 31
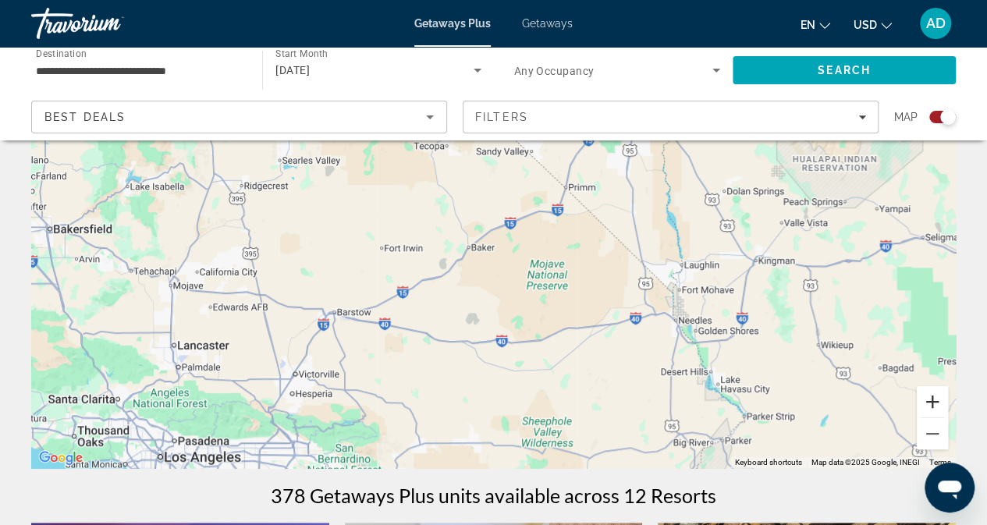
click at [940, 394] on button "Zoom in" at bounding box center [932, 401] width 31 height 31
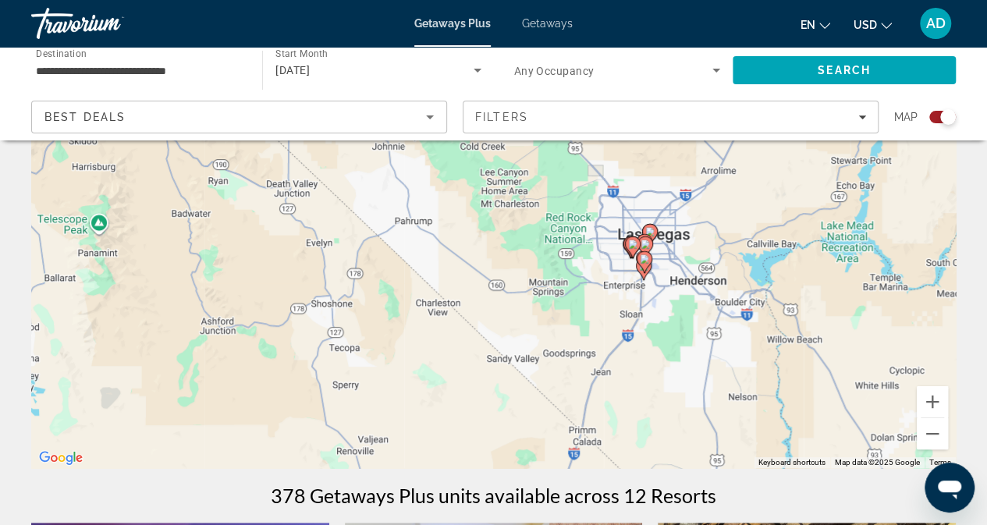
drag, startPoint x: 795, startPoint y: 190, endPoint x: 759, endPoint y: 483, distance: 295.7
click at [930, 402] on button "Zoom in" at bounding box center [932, 401] width 31 height 31
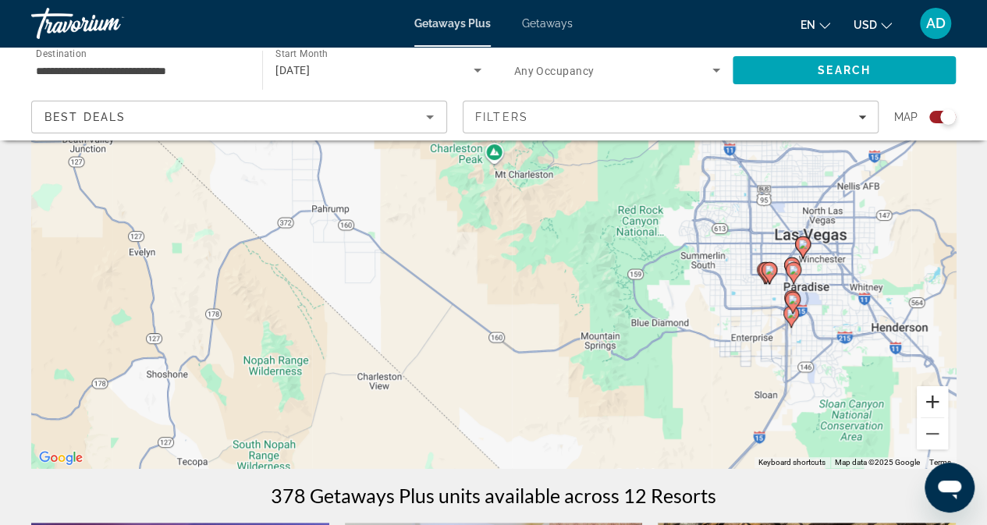
click at [930, 402] on button "Zoom in" at bounding box center [932, 401] width 31 height 31
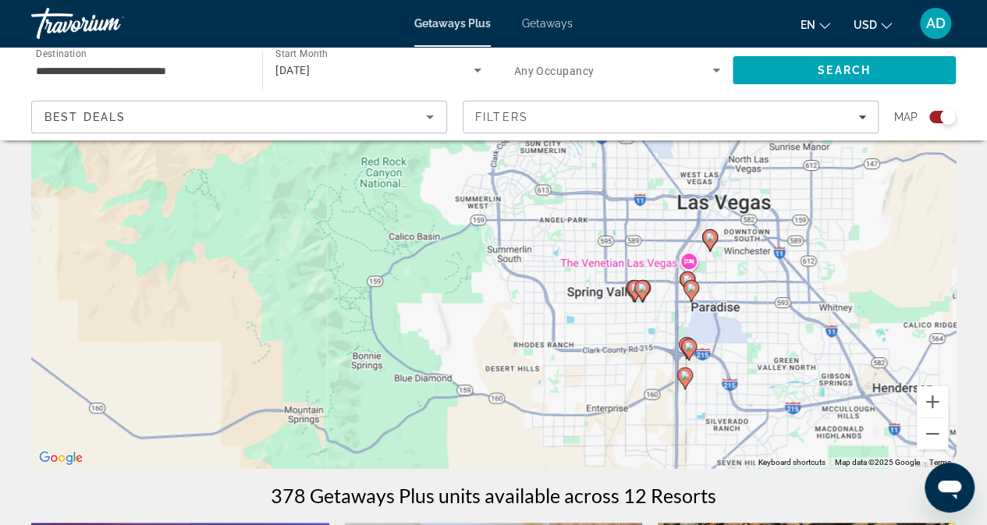
drag, startPoint x: 816, startPoint y: 364, endPoint x: 403, endPoint y: 331, distance: 415.0
click at [403, 331] on div "To activate drag with keyboard, press Alt + Enter. Once in keyboard drag state,…" at bounding box center [493, 234] width 925 height 468
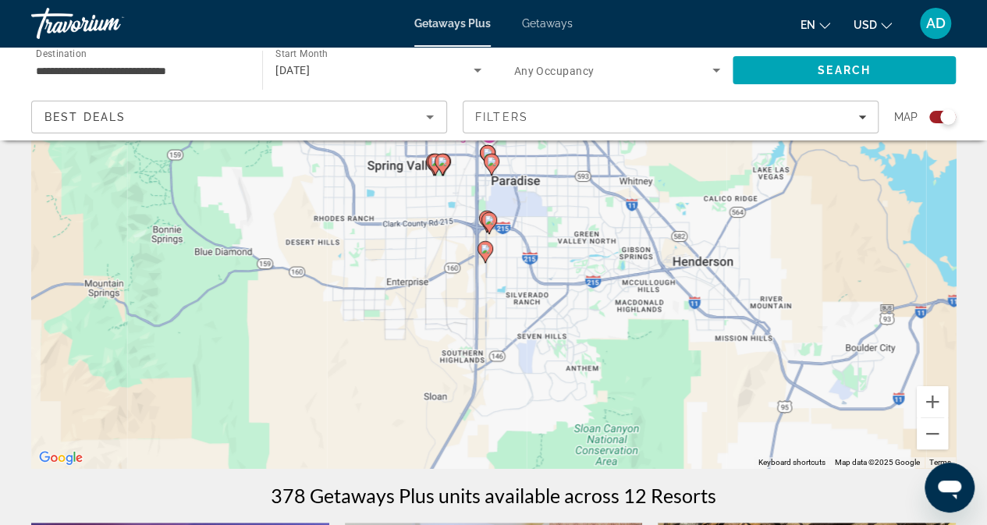
drag, startPoint x: 784, startPoint y: 388, endPoint x: 585, endPoint y: 261, distance: 235.1
click at [585, 261] on div "To activate drag with keyboard, press Alt + Enter. Once in keyboard drag state,…" at bounding box center [493, 234] width 925 height 468
click at [931, 399] on button "Zoom in" at bounding box center [932, 401] width 31 height 31
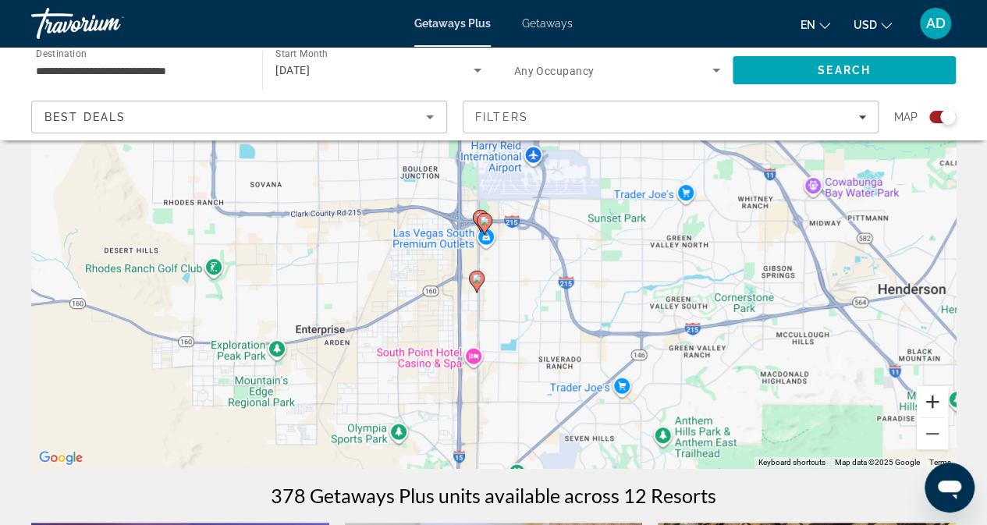
click at [931, 399] on button "Zoom in" at bounding box center [932, 401] width 31 height 31
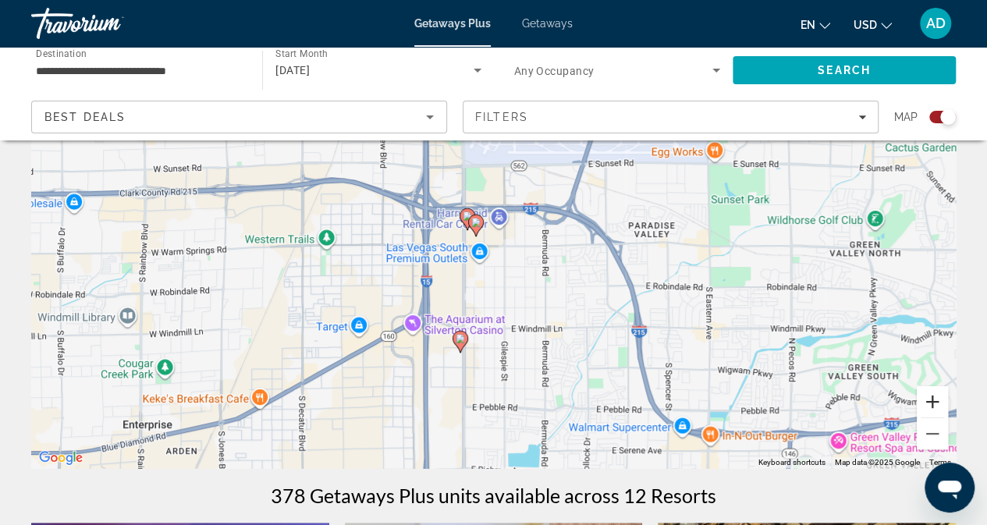
click at [931, 399] on button "Zoom in" at bounding box center [932, 401] width 31 height 31
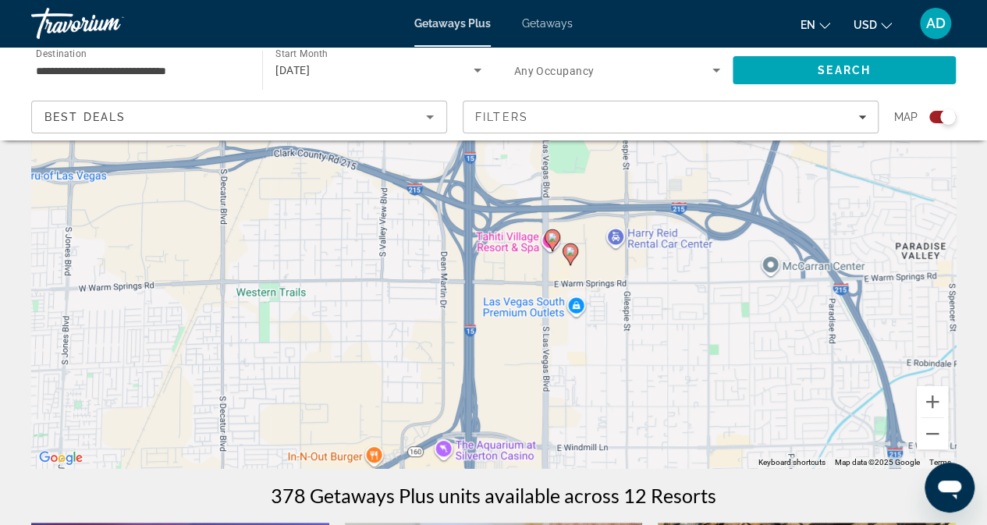
drag, startPoint x: 624, startPoint y: 385, endPoint x: 738, endPoint y: 410, distance: 116.6
click at [738, 410] on div "To activate drag with keyboard, press Alt + Enter. Once in keyboard drag state,…" at bounding box center [493, 234] width 925 height 468
click at [572, 256] on icon "Main content" at bounding box center [570, 254] width 14 height 20
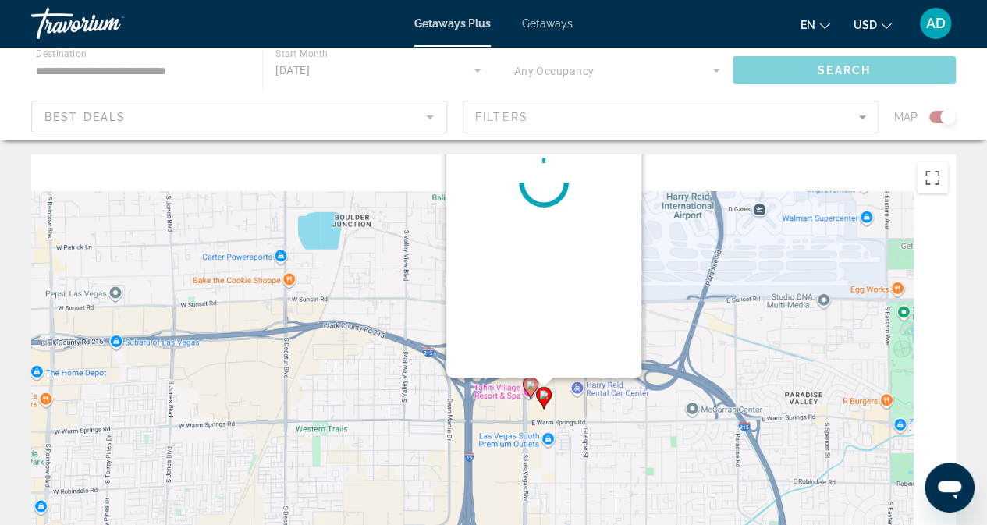
scroll to position [0, 0]
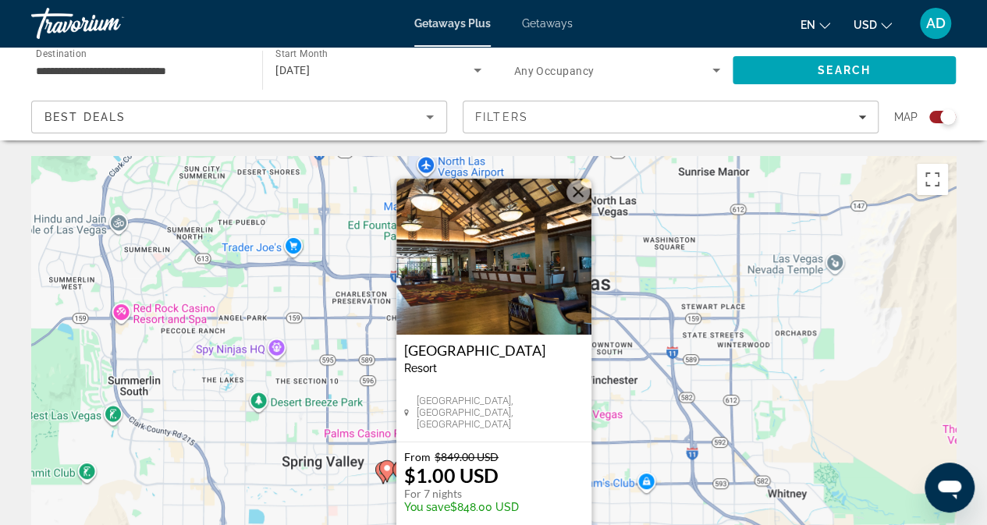
click at [579, 191] on button "Close" at bounding box center [578, 191] width 23 height 23
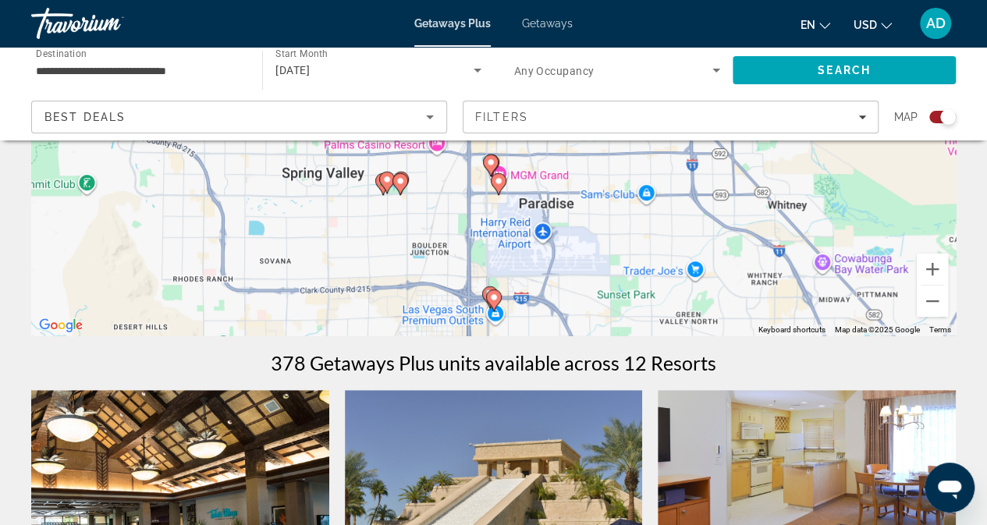
scroll to position [322, 0]
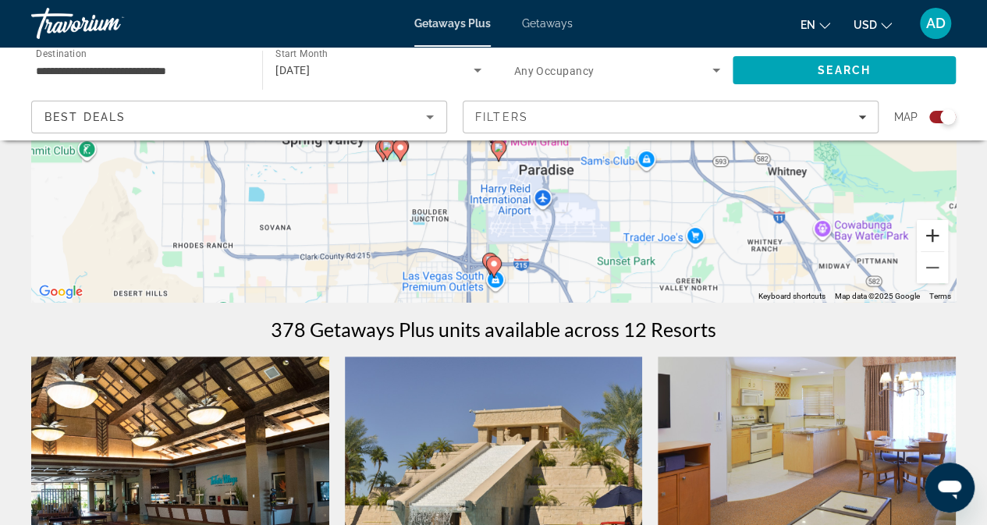
click at [930, 232] on button "Zoom in" at bounding box center [932, 235] width 31 height 31
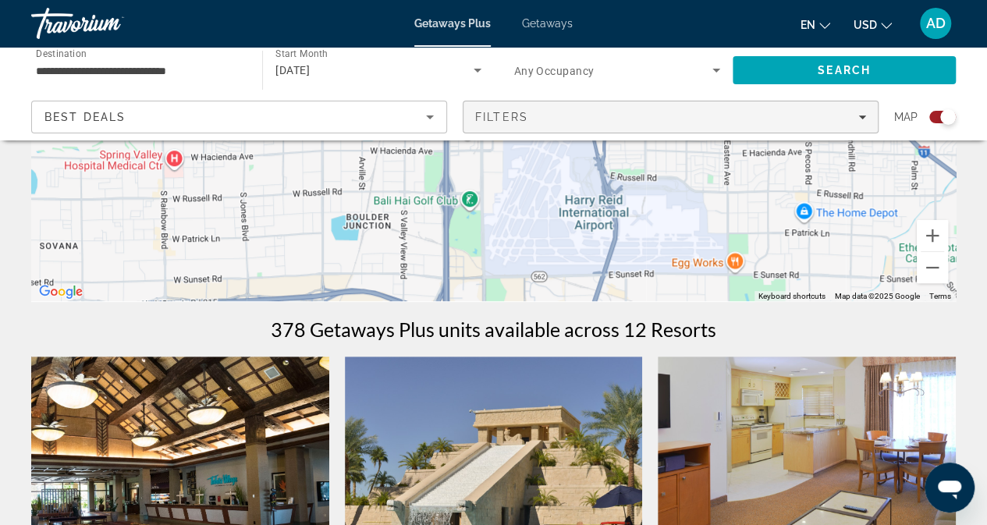
drag, startPoint x: 712, startPoint y: 274, endPoint x: 713, endPoint y: 112, distance: 161.5
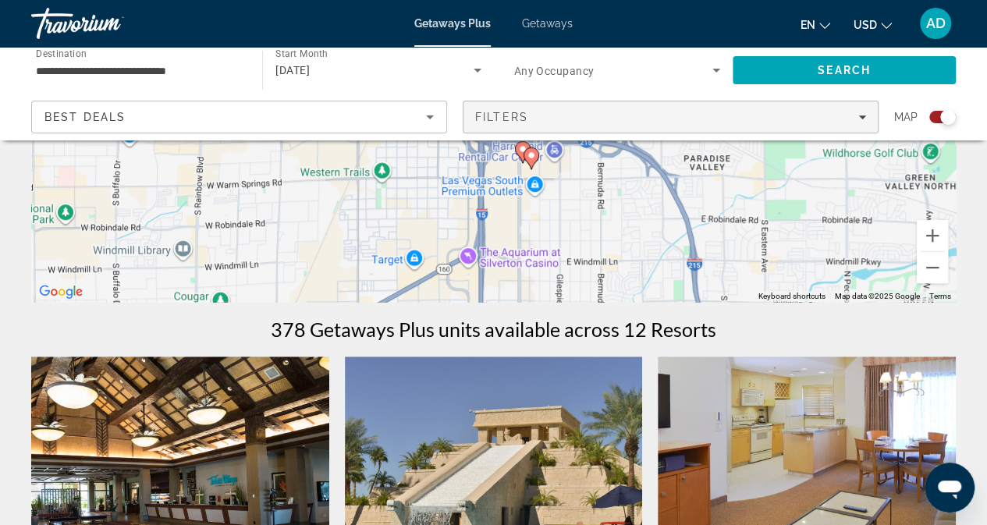
drag, startPoint x: 662, startPoint y: 269, endPoint x: 696, endPoint y: 102, distance: 170.5
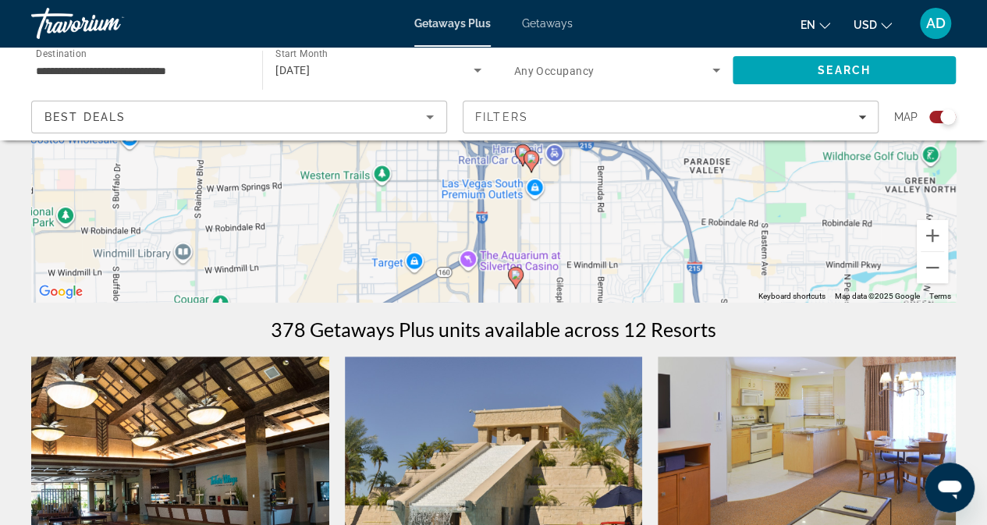
click at [520, 151] on image "Main content" at bounding box center [522, 151] width 9 height 9
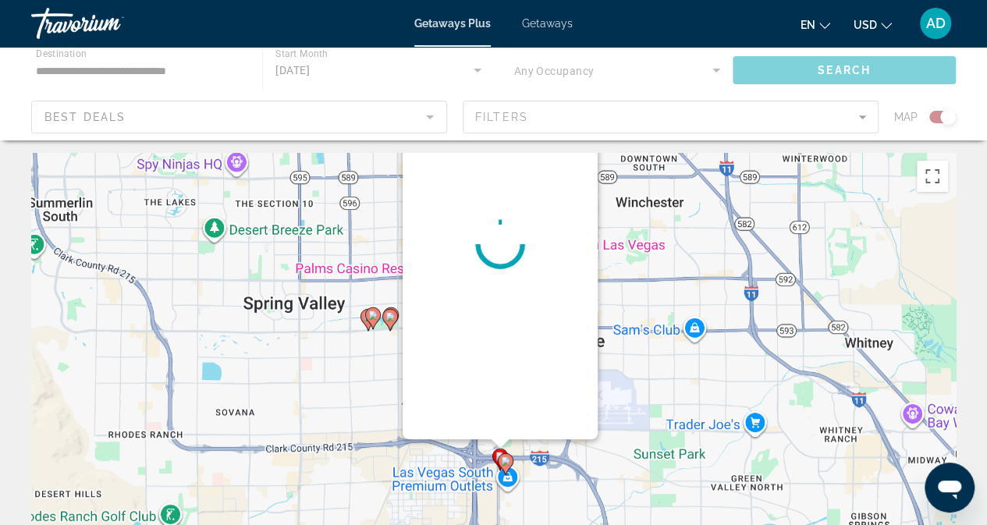
scroll to position [0, 0]
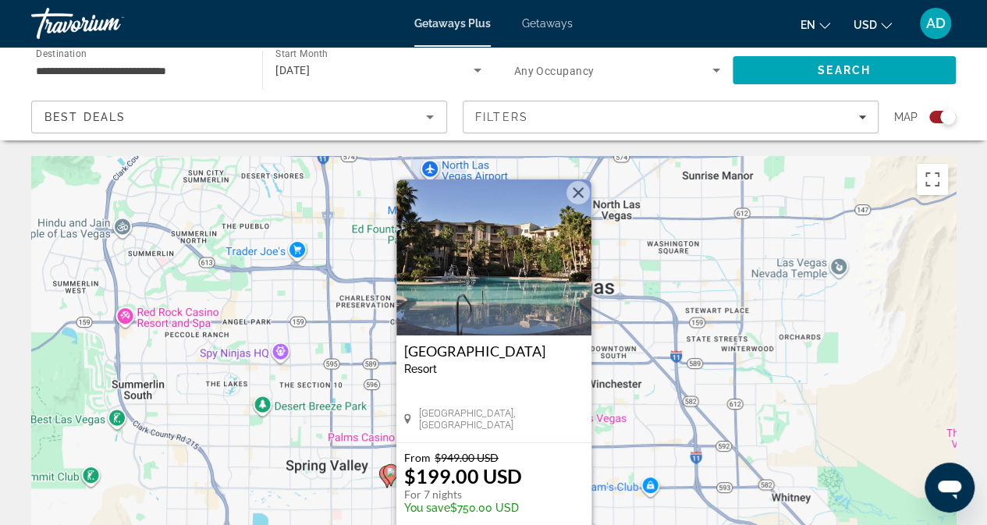
click at [574, 190] on button "Close" at bounding box center [578, 192] width 23 height 23
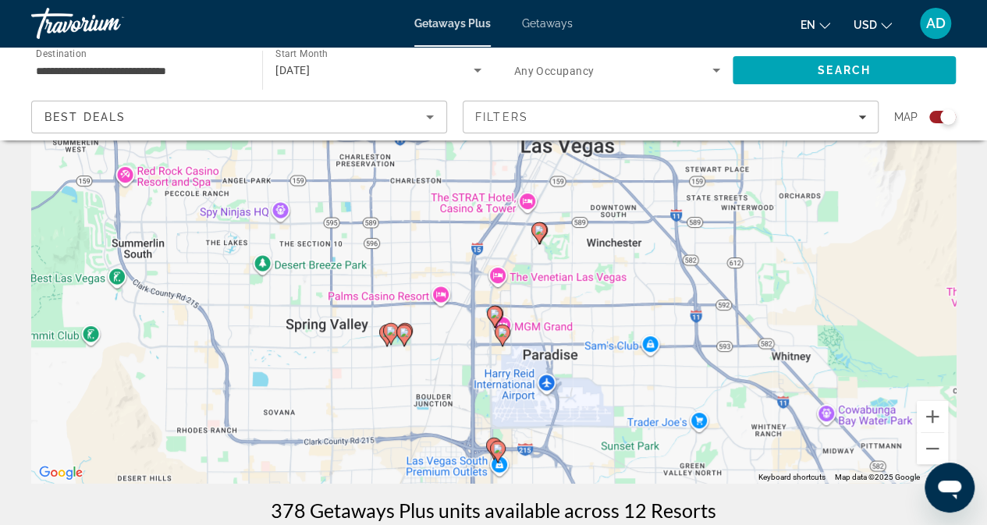
scroll to position [161, 0]
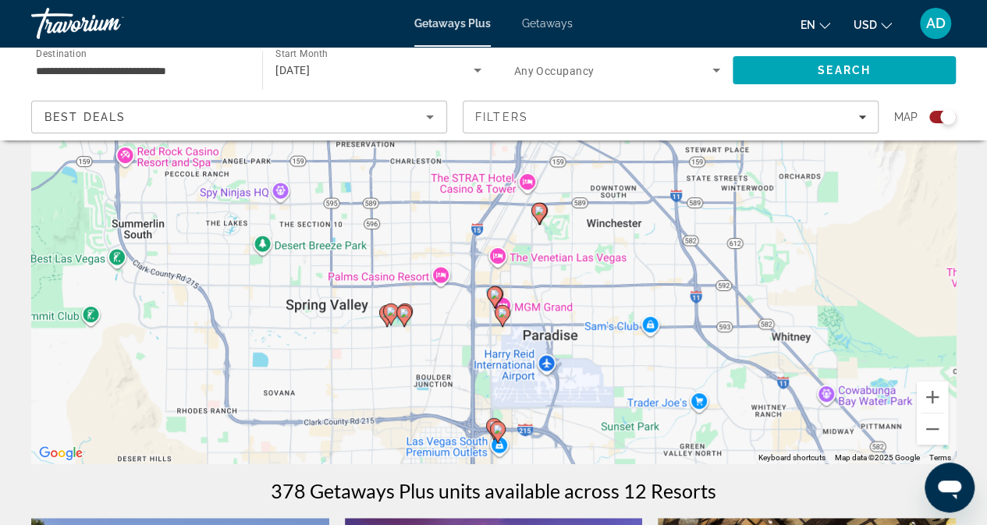
click at [404, 313] on image "Main content" at bounding box center [404, 312] width 9 height 9
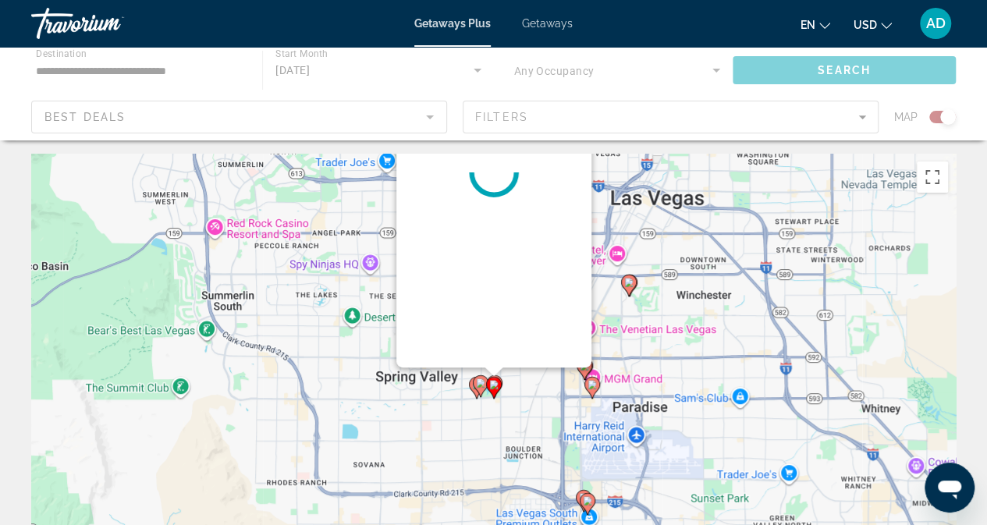
scroll to position [0, 0]
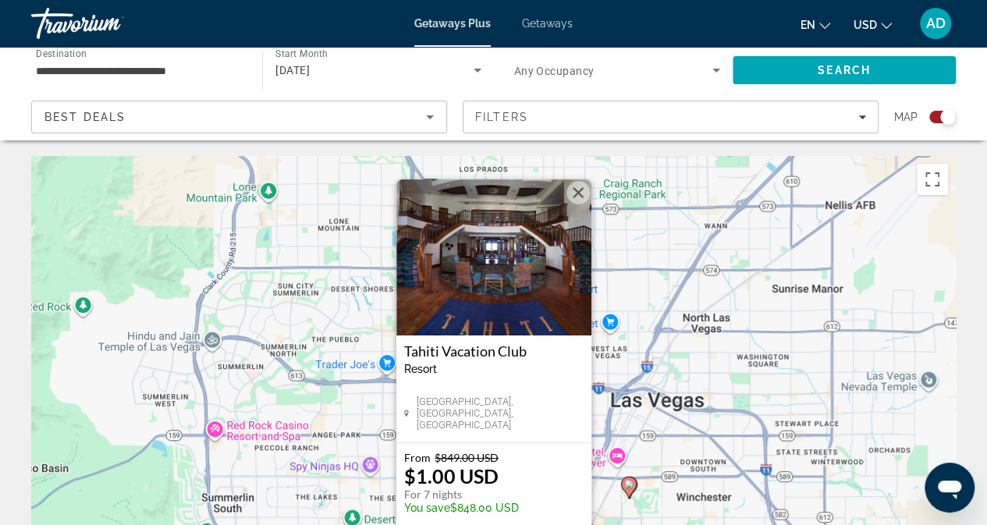
click at [577, 190] on button "Close" at bounding box center [578, 192] width 23 height 23
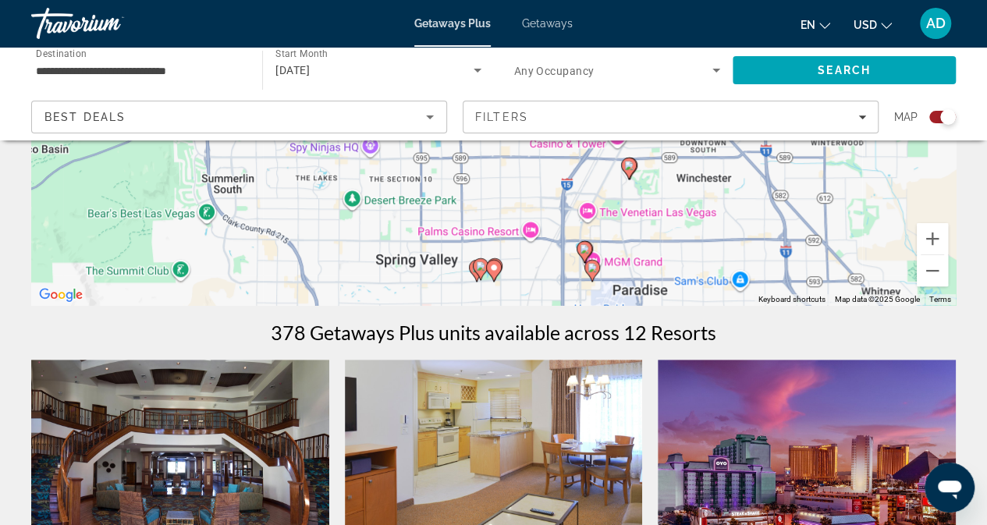
scroll to position [320, 0]
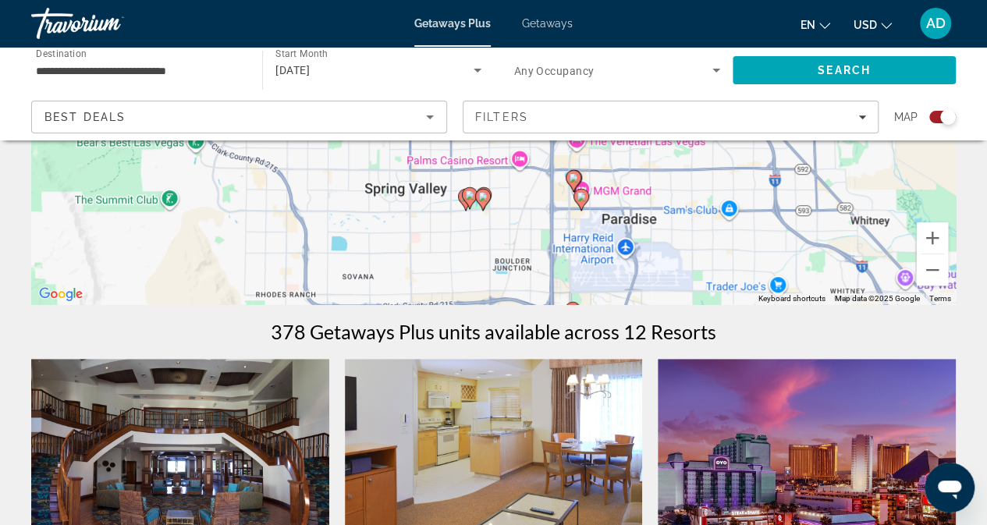
drag, startPoint x: 748, startPoint y: 266, endPoint x: 735, endPoint y: 194, distance: 73.6
click at [735, 194] on div "To activate drag with keyboard, press Alt + Enter. Once in keyboard drag state,…" at bounding box center [493, 70] width 925 height 468
click at [581, 198] on image "Main content" at bounding box center [580, 196] width 9 height 9
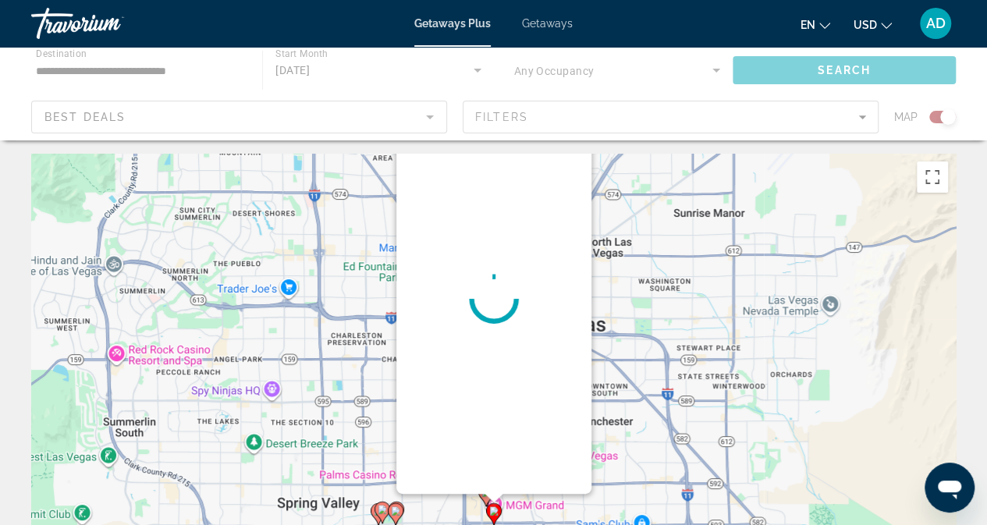
scroll to position [0, 0]
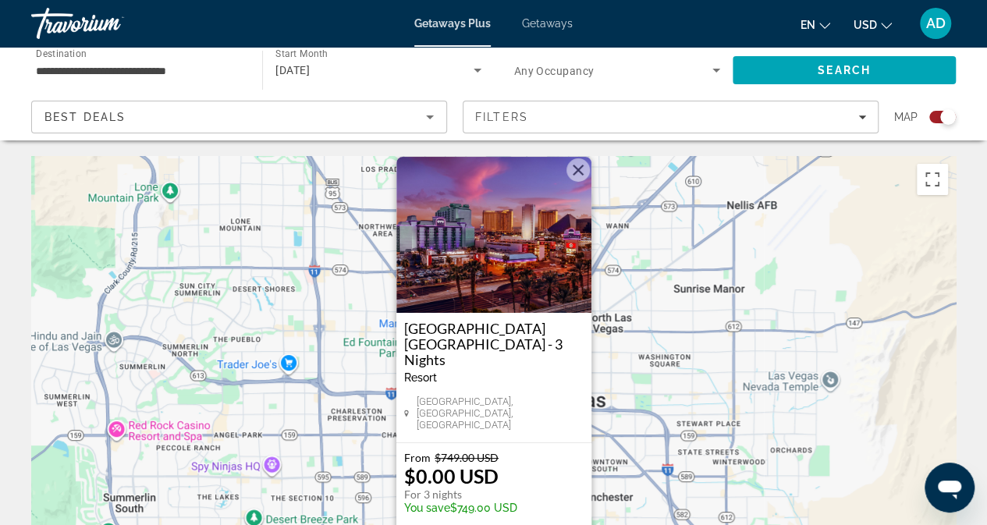
click at [577, 182] on button "Close" at bounding box center [578, 169] width 23 height 23
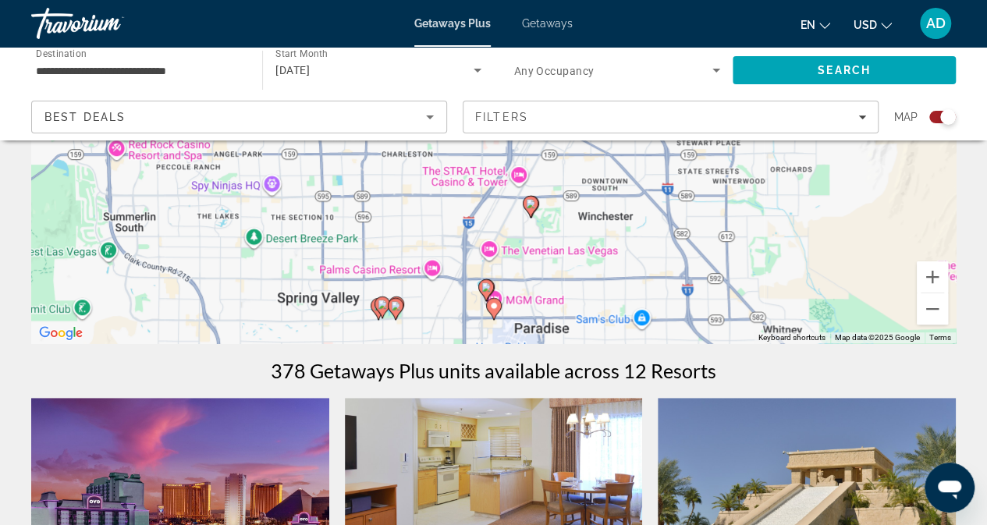
scroll to position [286, 0]
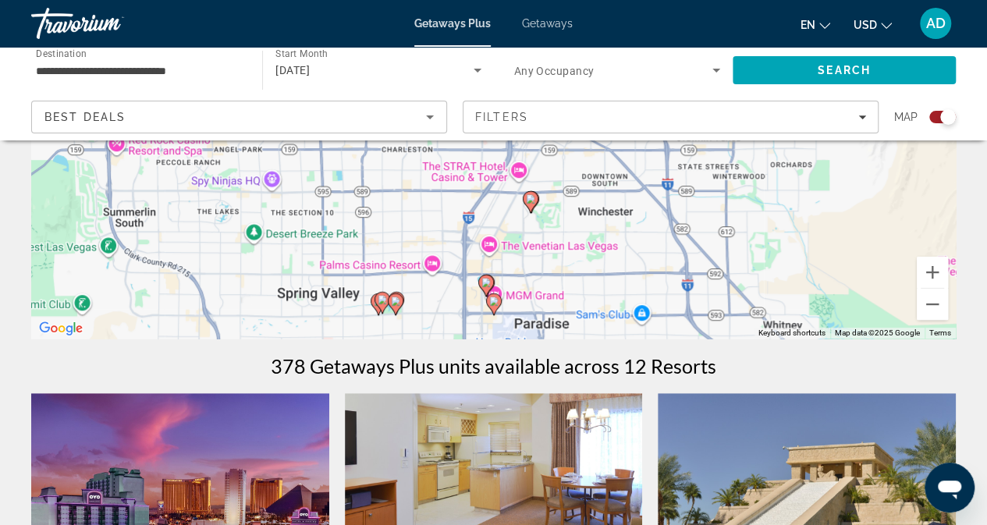
click at [485, 279] on image "Main content" at bounding box center [485, 282] width 9 height 9
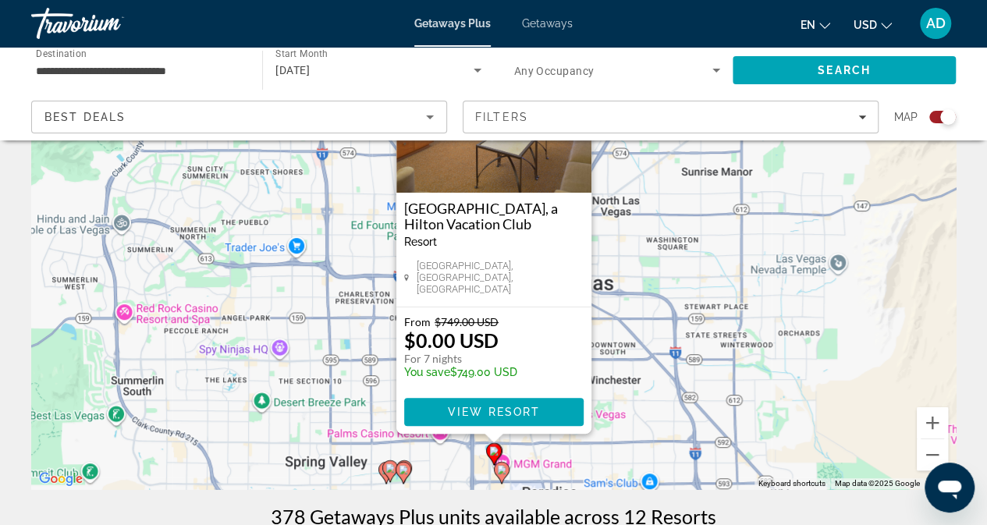
scroll to position [136, 0]
click at [499, 405] on span "View Resort" at bounding box center [493, 411] width 92 height 12
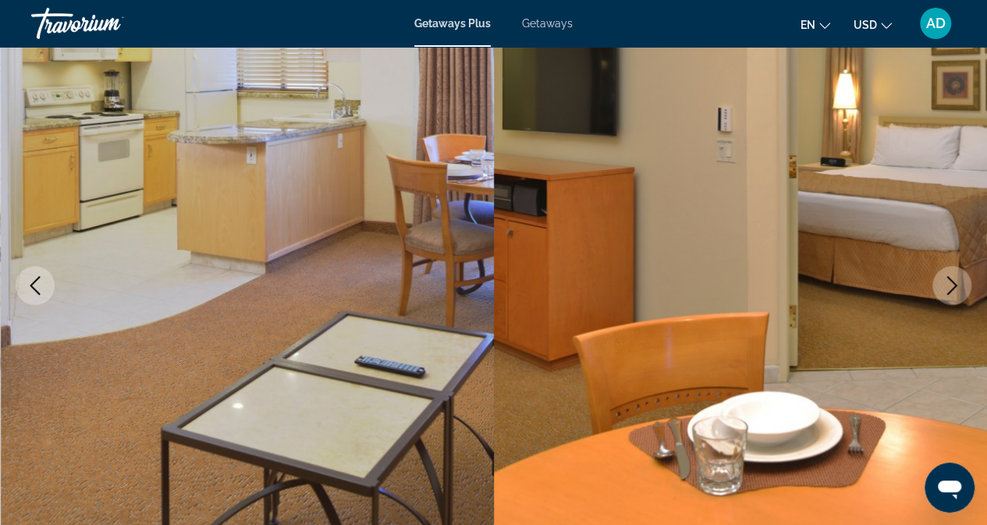
scroll to position [123, 0]
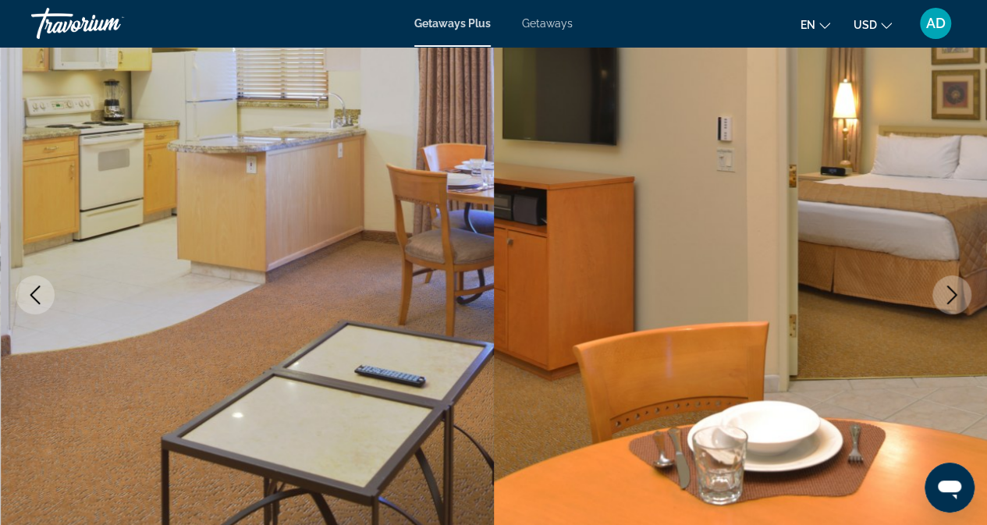
click at [953, 291] on icon "Next image" at bounding box center [952, 295] width 10 height 19
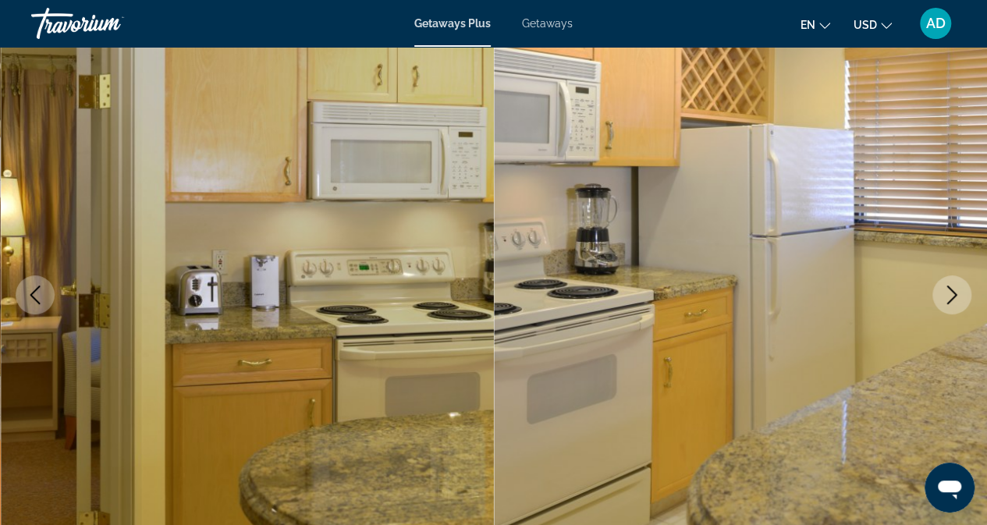
click at [953, 291] on icon "Next image" at bounding box center [952, 295] width 10 height 19
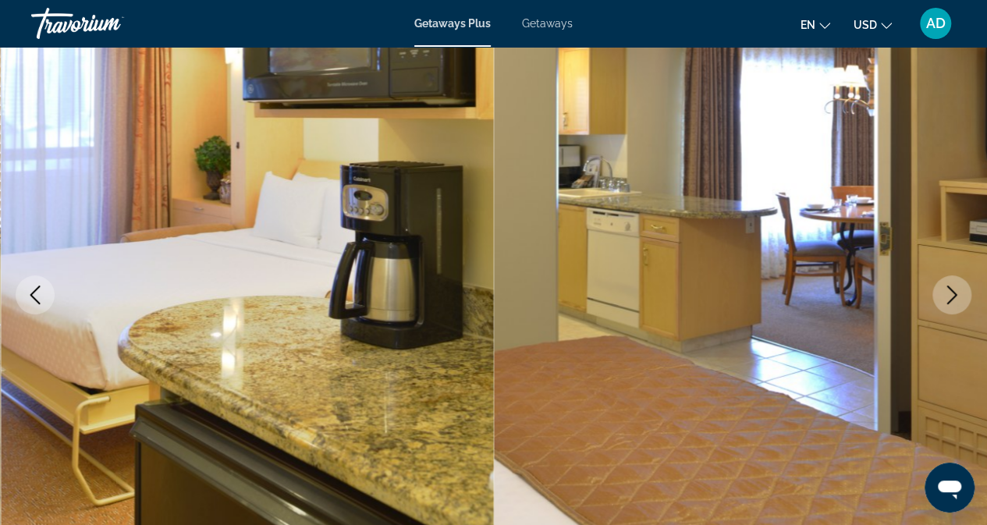
click at [953, 291] on icon "Next image" at bounding box center [952, 295] width 10 height 19
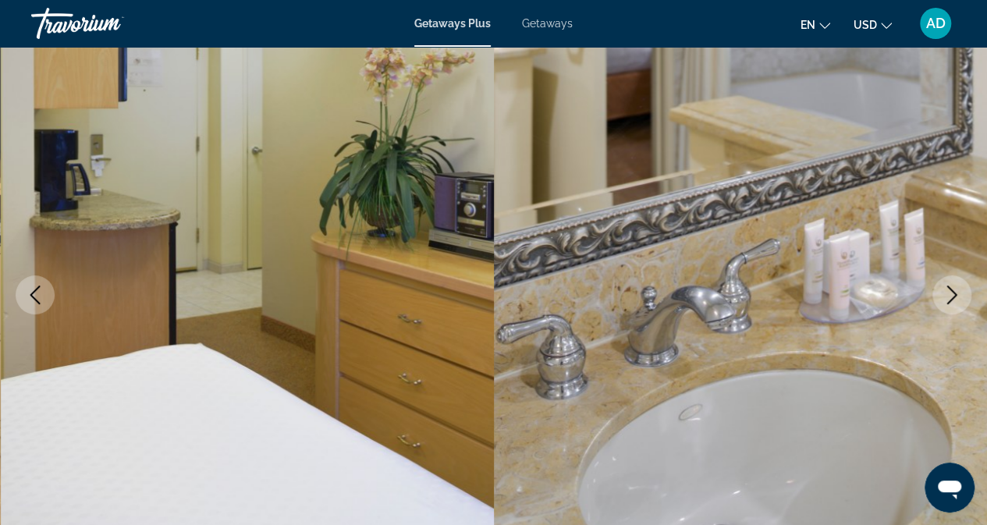
click at [953, 291] on icon "Next image" at bounding box center [952, 295] width 10 height 19
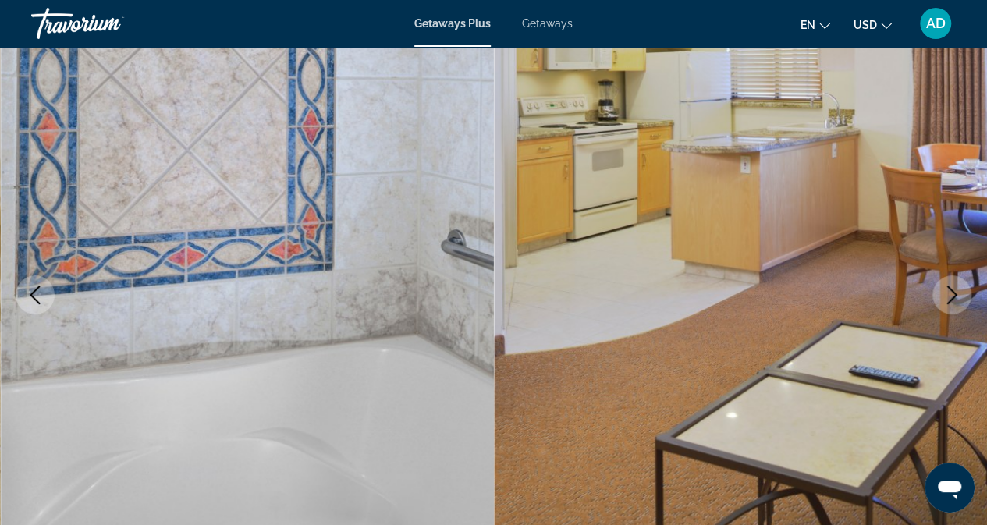
click at [953, 291] on icon "Next image" at bounding box center [952, 295] width 10 height 19
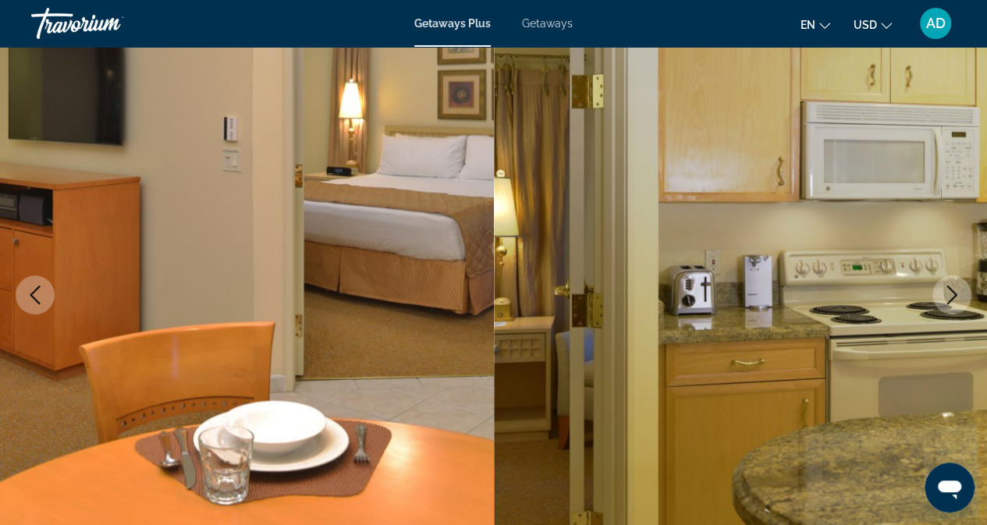
click at [954, 293] on icon "Next image" at bounding box center [952, 295] width 10 height 19
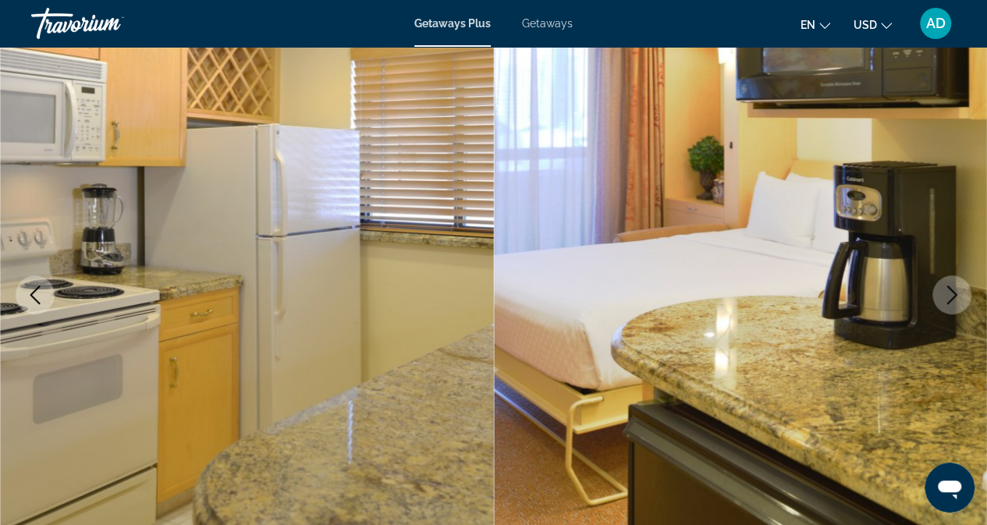
click at [954, 294] on icon "Next image" at bounding box center [952, 295] width 19 height 19
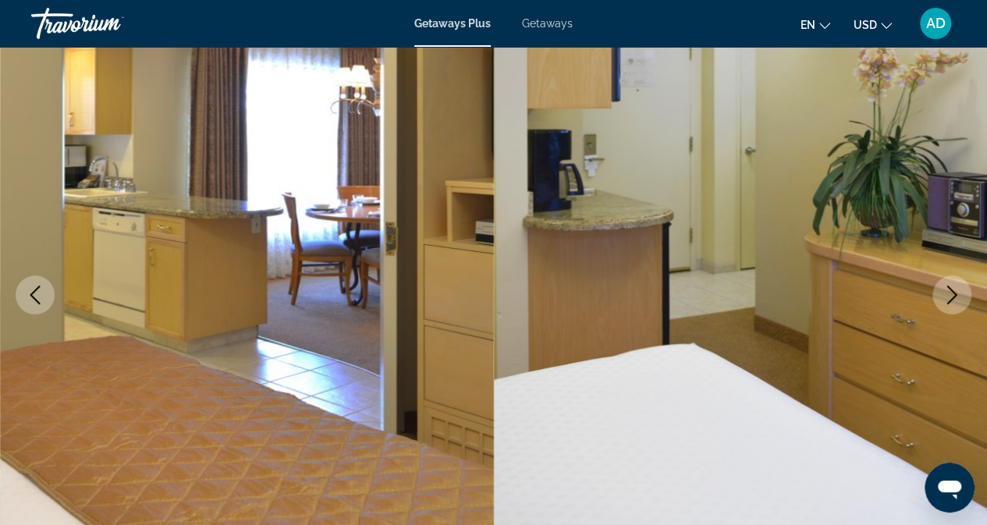
click at [954, 294] on icon "Next image" at bounding box center [952, 295] width 19 height 19
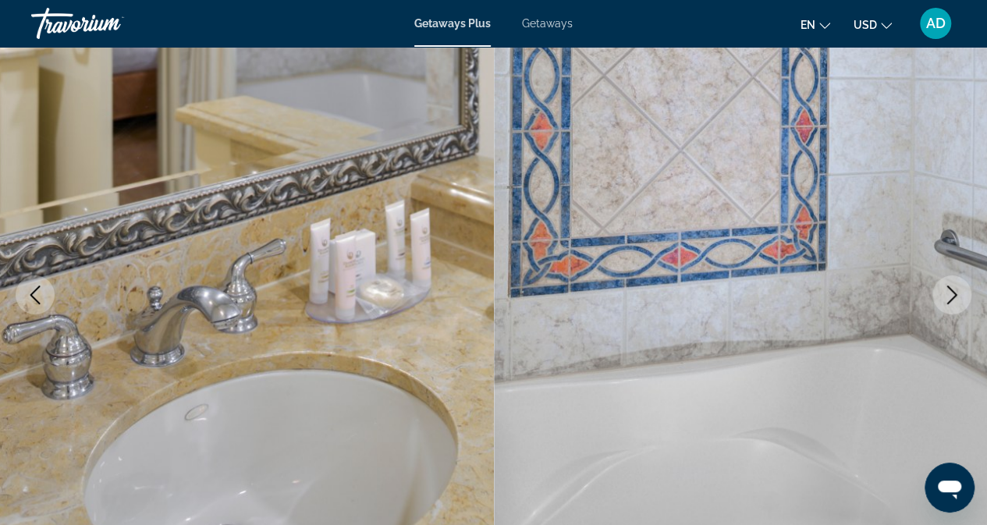
click at [954, 294] on icon "Next image" at bounding box center [952, 295] width 19 height 19
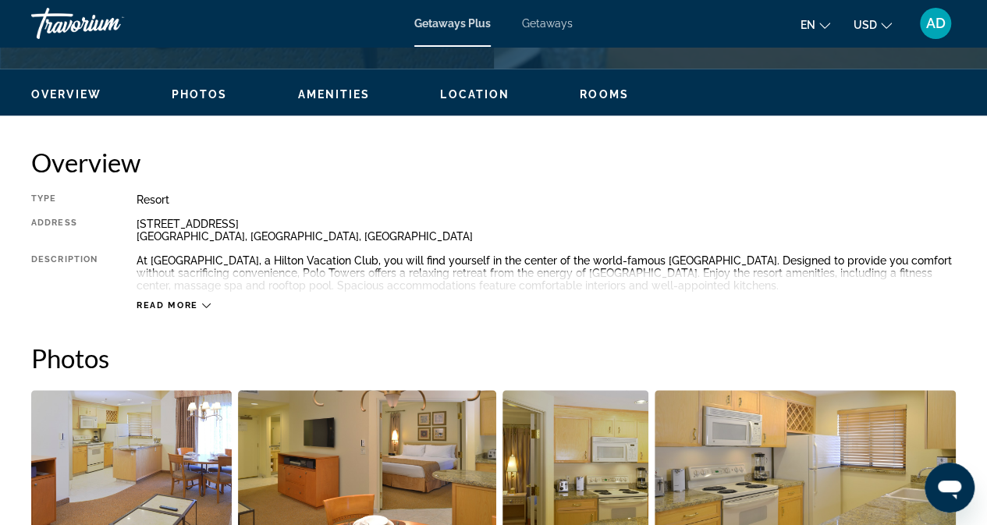
scroll to position [720, 0]
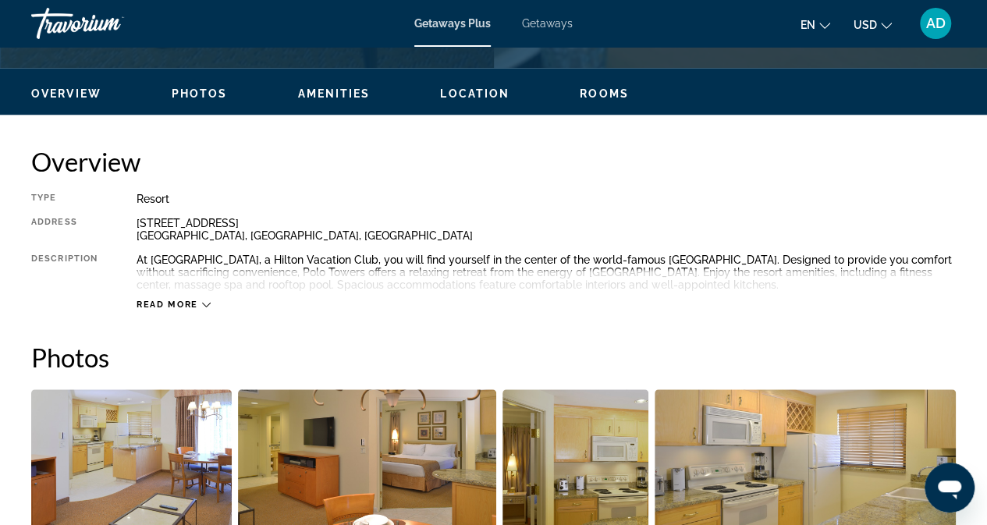
click at [194, 300] on span "Read more" at bounding box center [168, 305] width 62 height 10
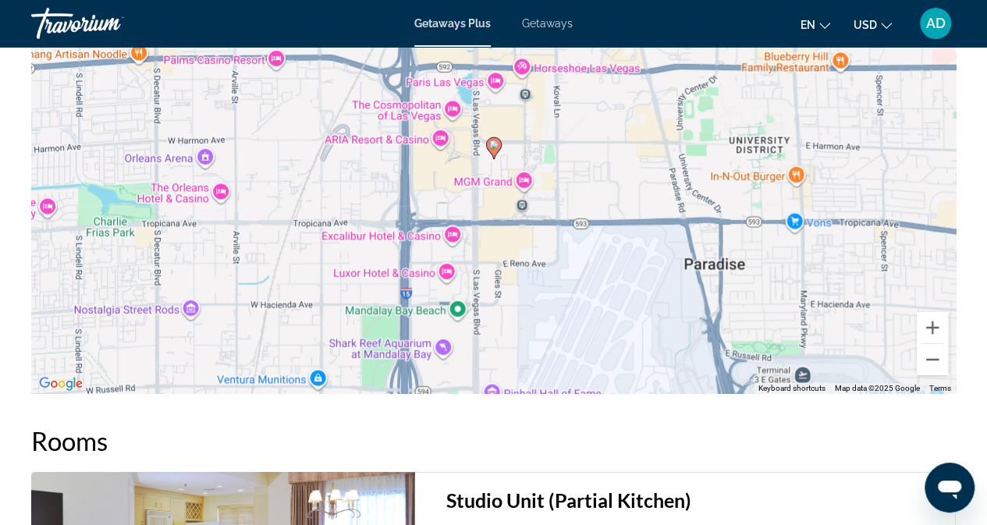
scroll to position [2500, 0]
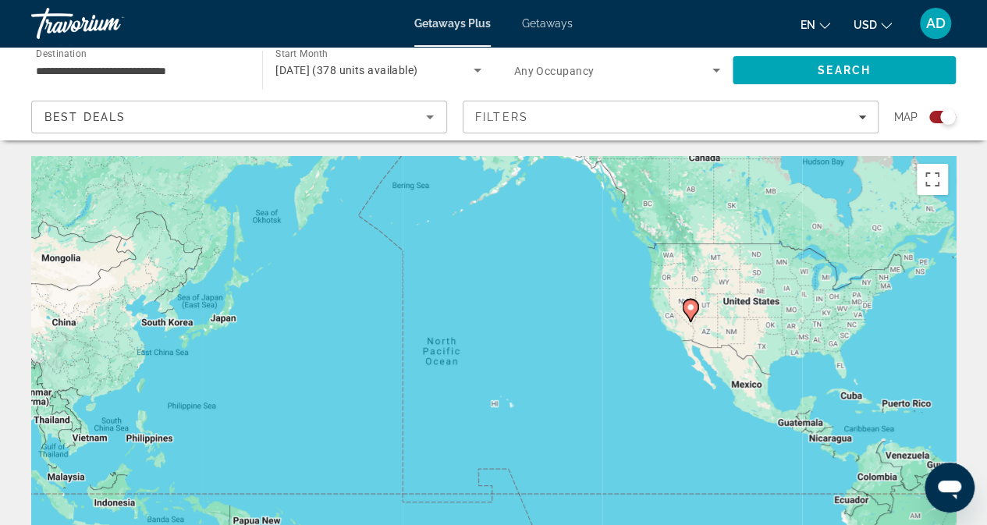
drag, startPoint x: 376, startPoint y: 419, endPoint x: 953, endPoint y: 383, distance: 577.8
click at [953, 383] on div "To activate drag with keyboard, press Alt + Enter. Once in keyboard drag state,…" at bounding box center [493, 390] width 925 height 468
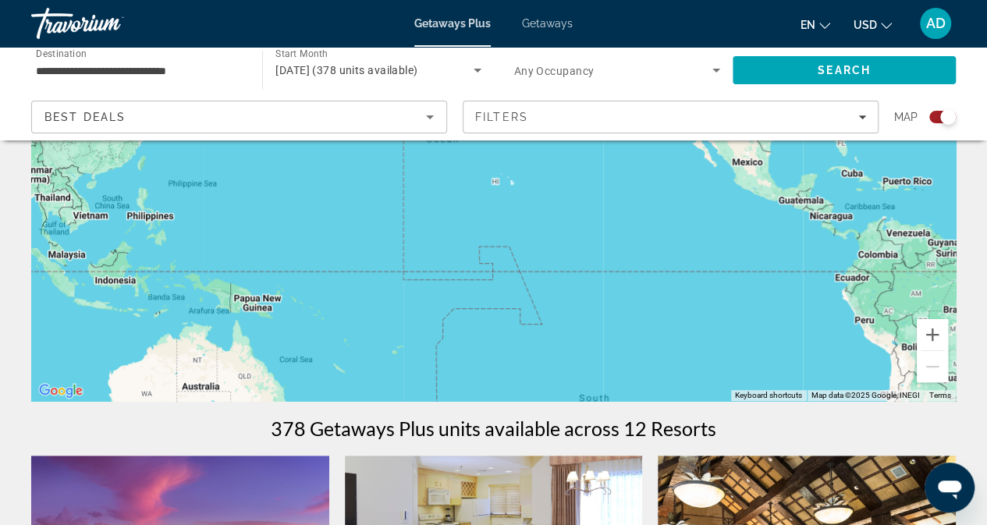
scroll to position [226, 0]
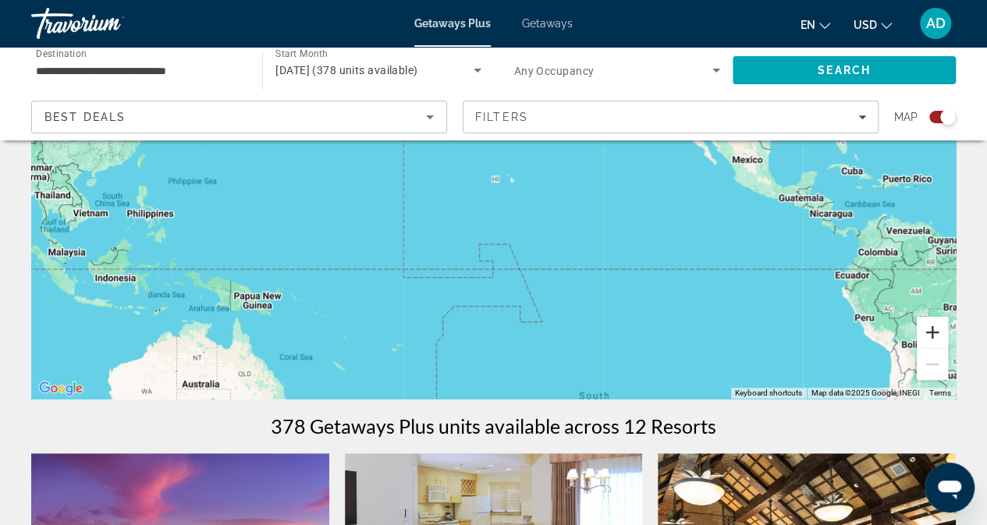
click at [930, 338] on button "Zoom in" at bounding box center [932, 332] width 31 height 31
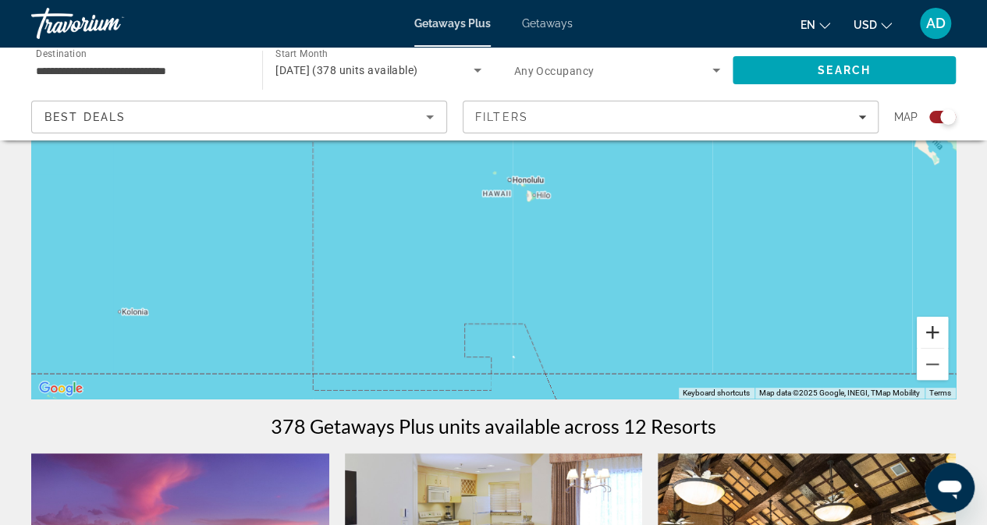
click at [930, 338] on button "Zoom in" at bounding box center [932, 332] width 31 height 31
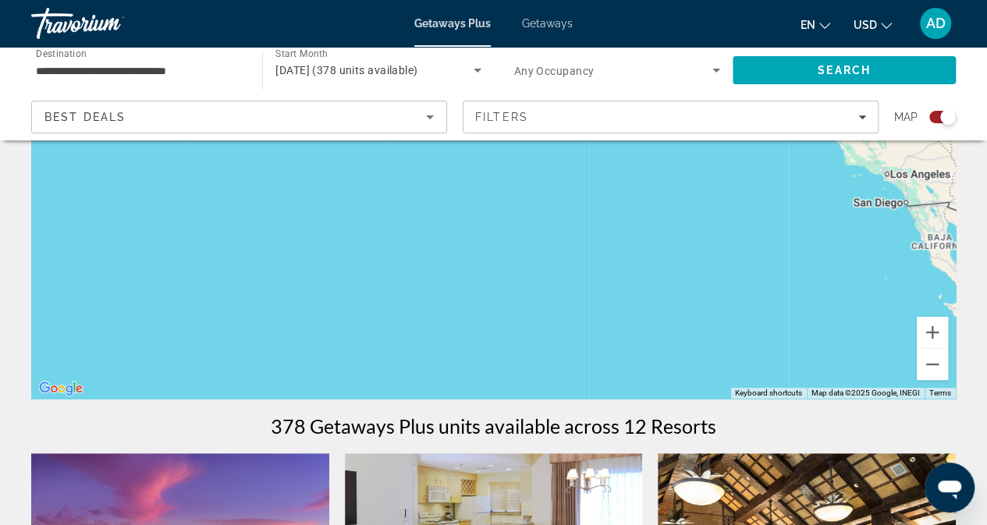
drag, startPoint x: 883, startPoint y: 257, endPoint x: 528, endPoint y: 517, distance: 440.5
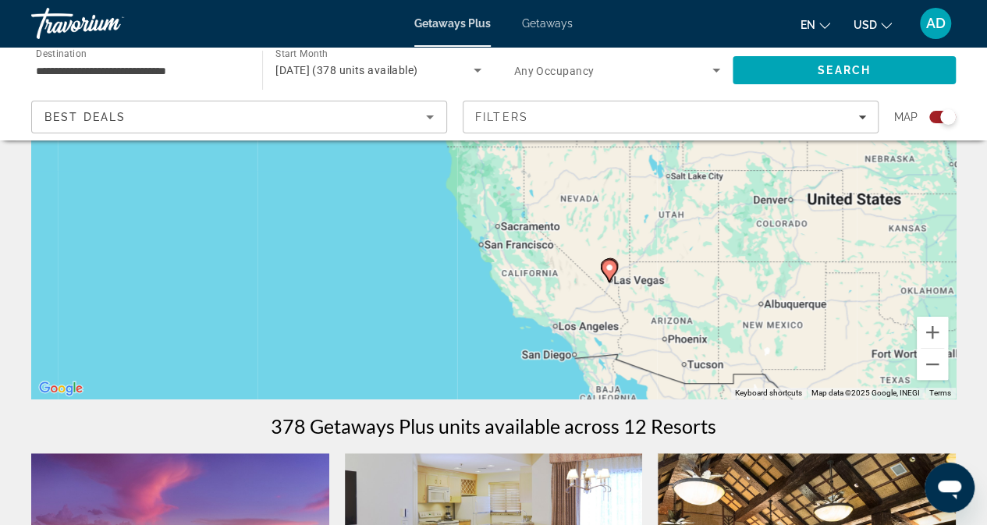
drag, startPoint x: 768, startPoint y: 283, endPoint x: 437, endPoint y: 407, distance: 353.4
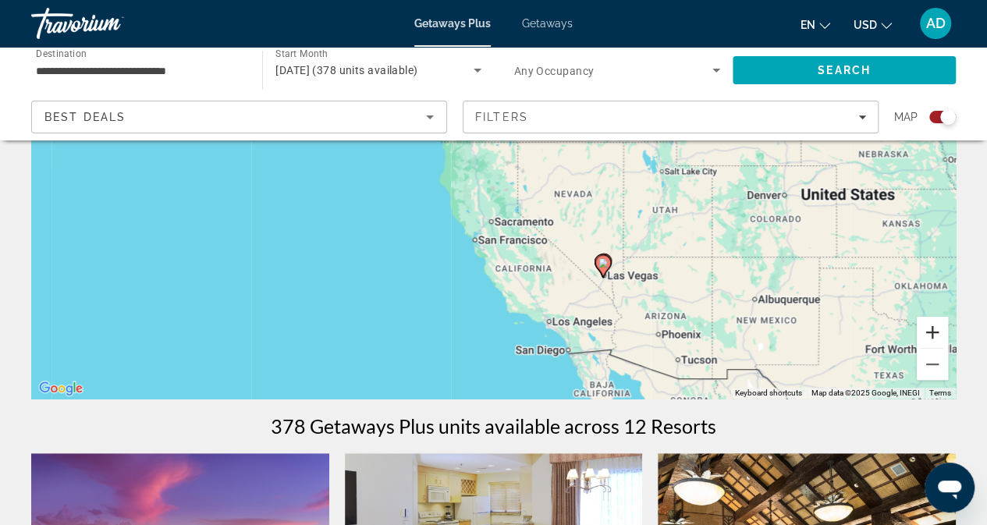
click at [925, 325] on button "Zoom in" at bounding box center [932, 332] width 31 height 31
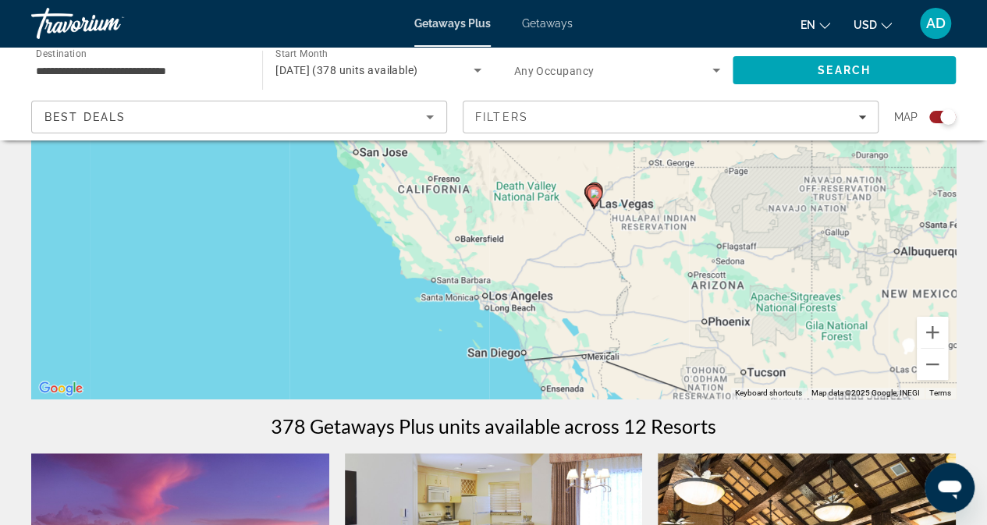
drag, startPoint x: 829, startPoint y: 348, endPoint x: 708, endPoint y: 165, distance: 219.7
click at [708, 165] on div "To activate drag with keyboard, press Alt + Enter. Once in keyboard drag state,…" at bounding box center [493, 165] width 925 height 468
click at [934, 331] on button "Zoom in" at bounding box center [932, 332] width 31 height 31
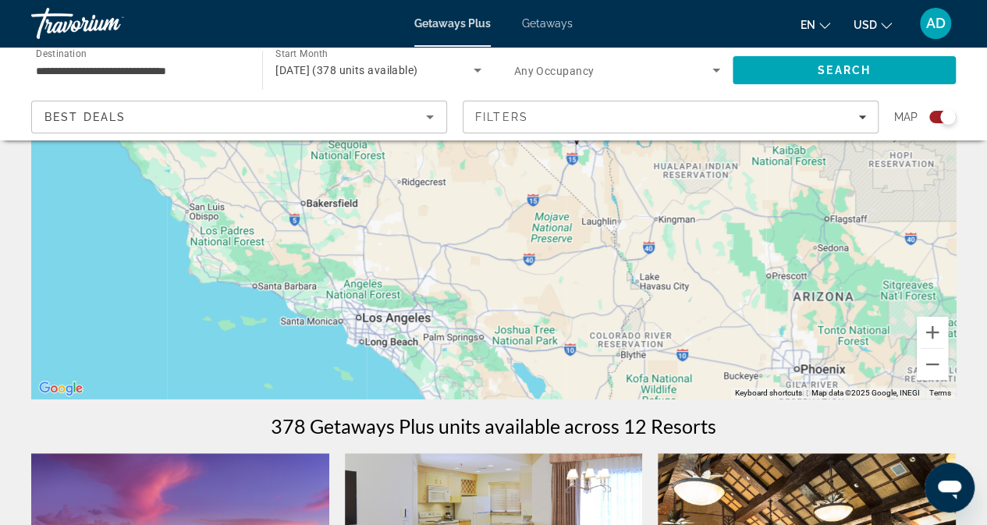
drag, startPoint x: 780, startPoint y: 341, endPoint x: 659, endPoint y: 231, distance: 163.5
click at [659, 231] on div "To activate drag with keyboard, press Alt + Enter. Once in keyboard drag state,…" at bounding box center [493, 165] width 925 height 468
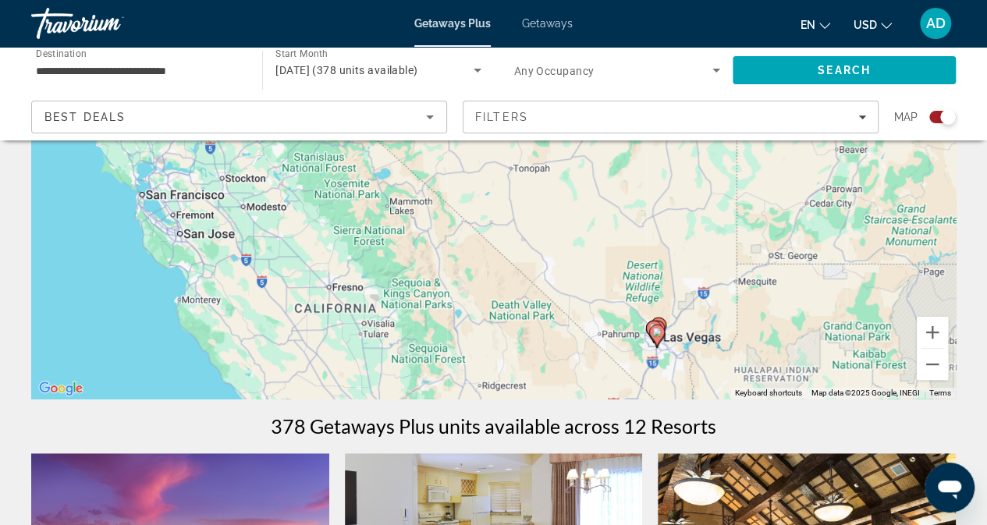
drag, startPoint x: 784, startPoint y: 354, endPoint x: 856, endPoint y: 548, distance: 206.7
click at [856, 300] on html "**********" at bounding box center [493, 36] width 987 height 525
click at [935, 327] on button "Zoom in" at bounding box center [932, 332] width 31 height 31
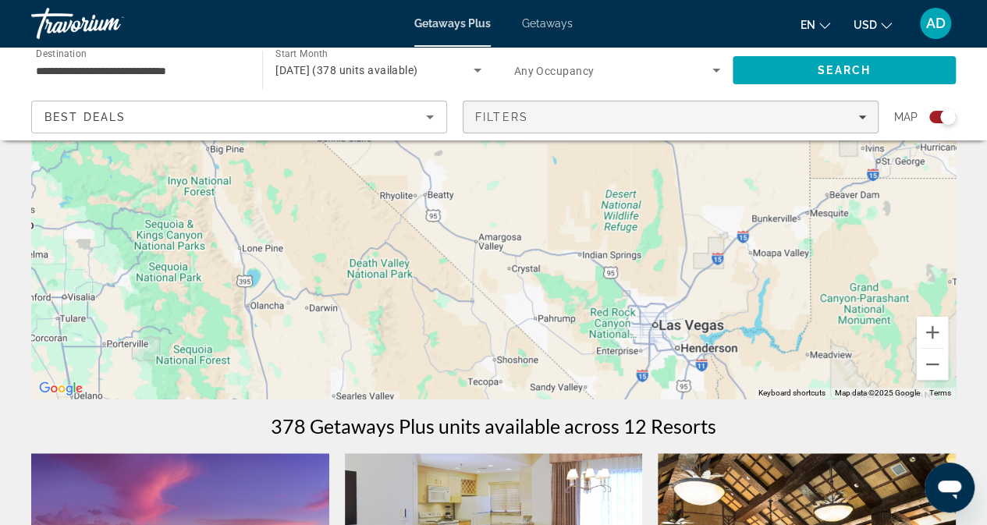
drag, startPoint x: 819, startPoint y: 318, endPoint x: 640, endPoint y: 130, distance: 260.5
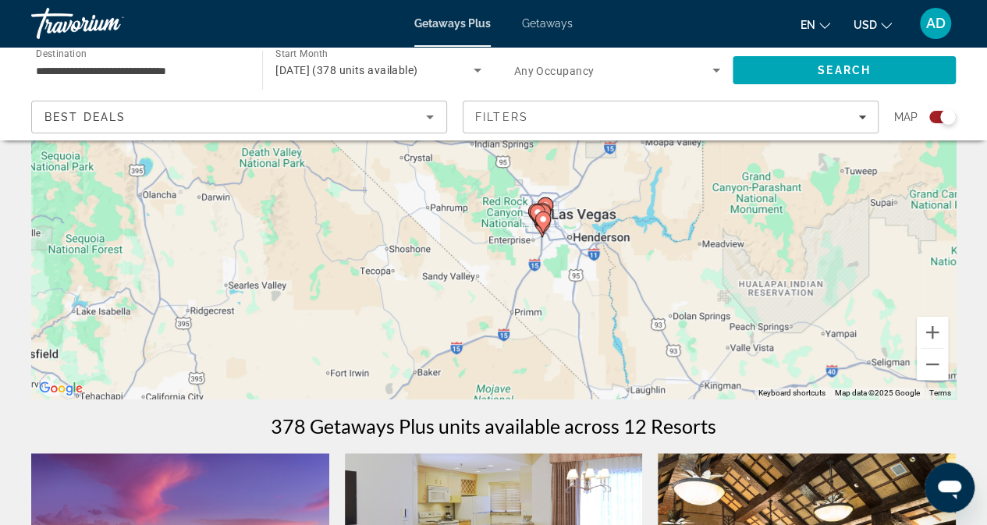
drag, startPoint x: 797, startPoint y: 290, endPoint x: 680, endPoint y: 176, distance: 162.8
click at [680, 176] on div "To activate drag with keyboard, press Alt + Enter. Once in keyboard drag state,…" at bounding box center [493, 165] width 925 height 468
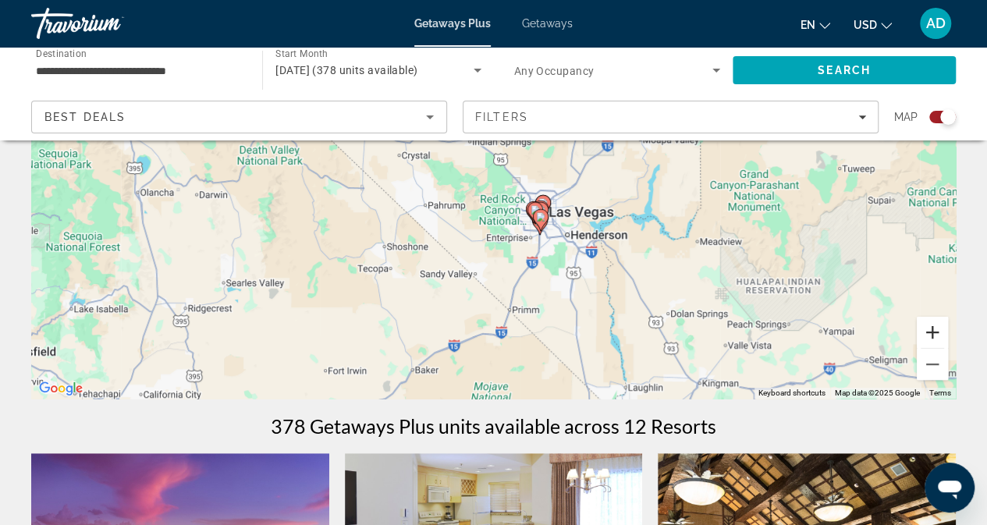
click at [932, 330] on button "Zoom in" at bounding box center [932, 332] width 31 height 31
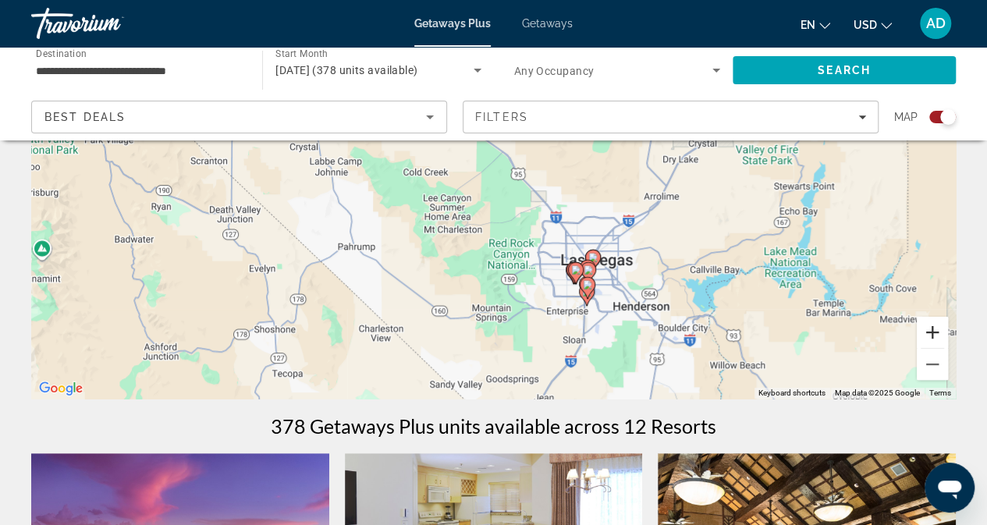
click at [932, 330] on button "Zoom in" at bounding box center [932, 332] width 31 height 31
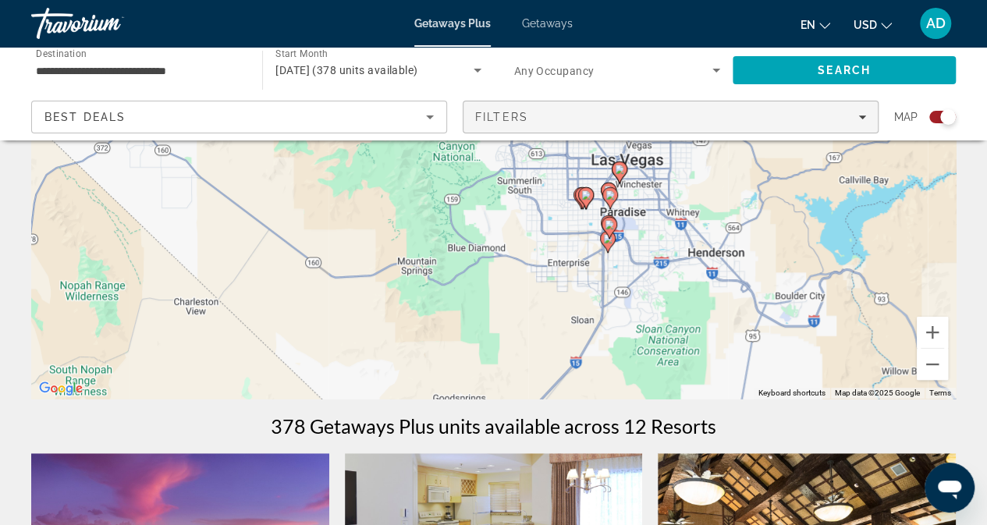
drag, startPoint x: 851, startPoint y: 321, endPoint x: 775, endPoint y: 117, distance: 217.6
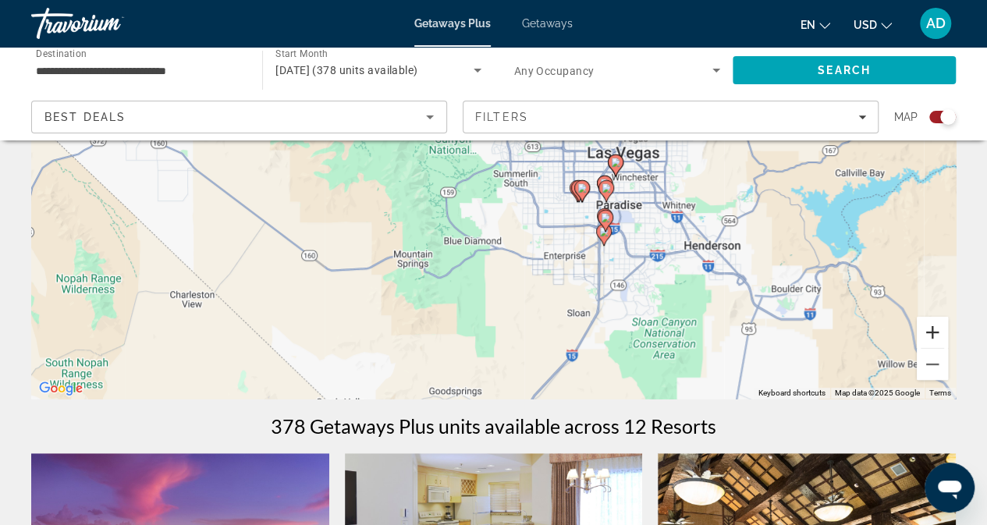
click at [933, 332] on button "Zoom in" at bounding box center [932, 332] width 31 height 31
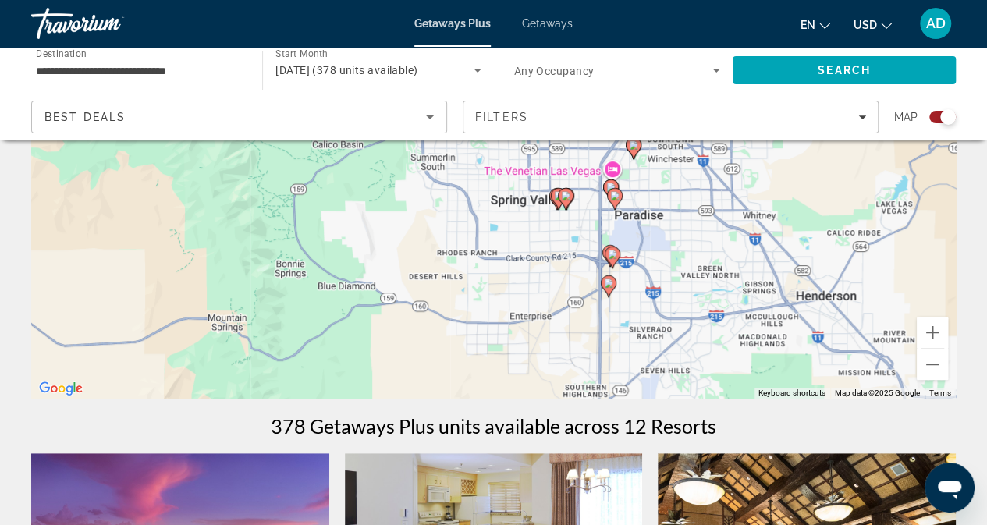
drag, startPoint x: 812, startPoint y: 300, endPoint x: 685, endPoint y: 260, distance: 133.3
click at [685, 260] on div "To activate drag with keyboard, press Alt + Enter. Once in keyboard drag state,…" at bounding box center [493, 165] width 925 height 468
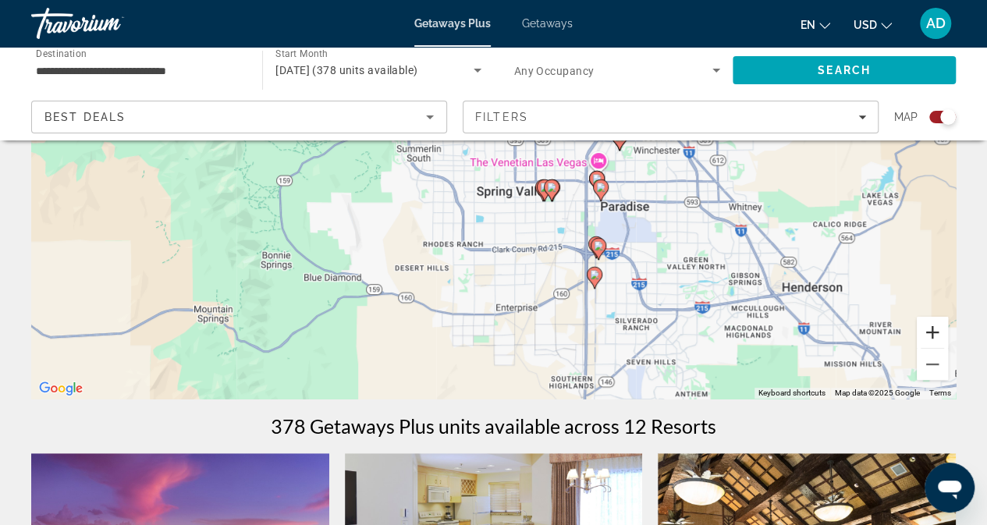
click at [933, 330] on button "Zoom in" at bounding box center [932, 332] width 31 height 31
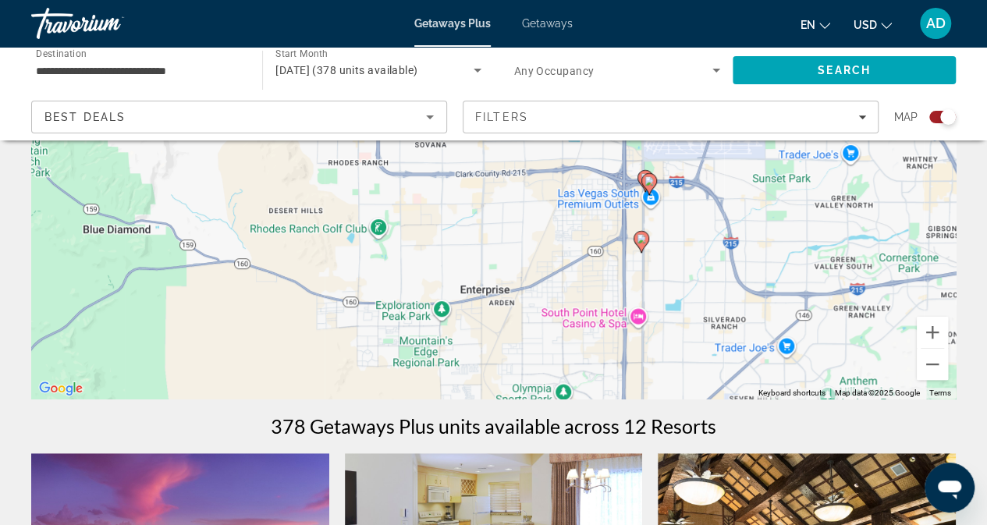
drag, startPoint x: 798, startPoint y: 333, endPoint x: 744, endPoint y: 169, distance: 172.7
click at [744, 169] on div "To activate drag with keyboard, press Alt + Enter. Once in keyboard drag state,…" at bounding box center [493, 165] width 925 height 468
click at [641, 243] on image "Main content" at bounding box center [641, 238] width 9 height 9
type input "**********"
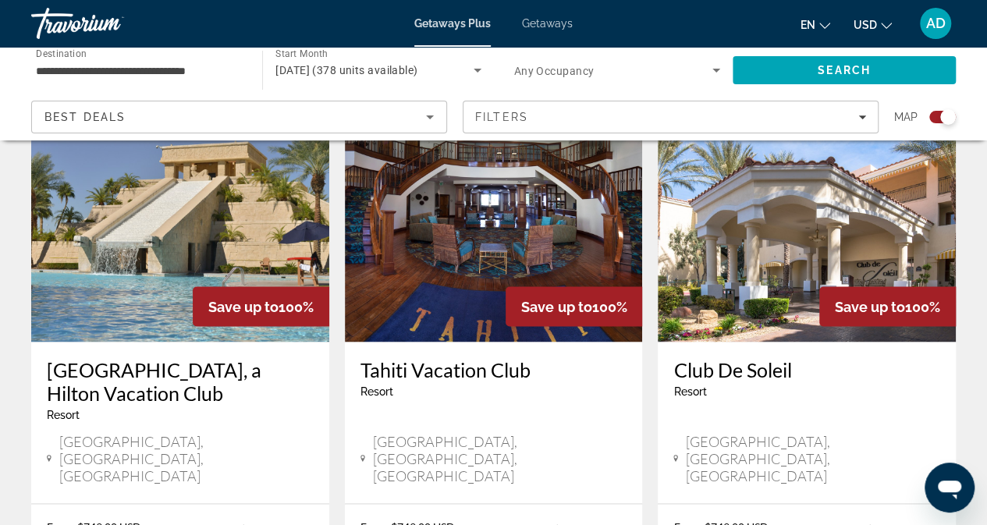
scroll to position [1199, 0]
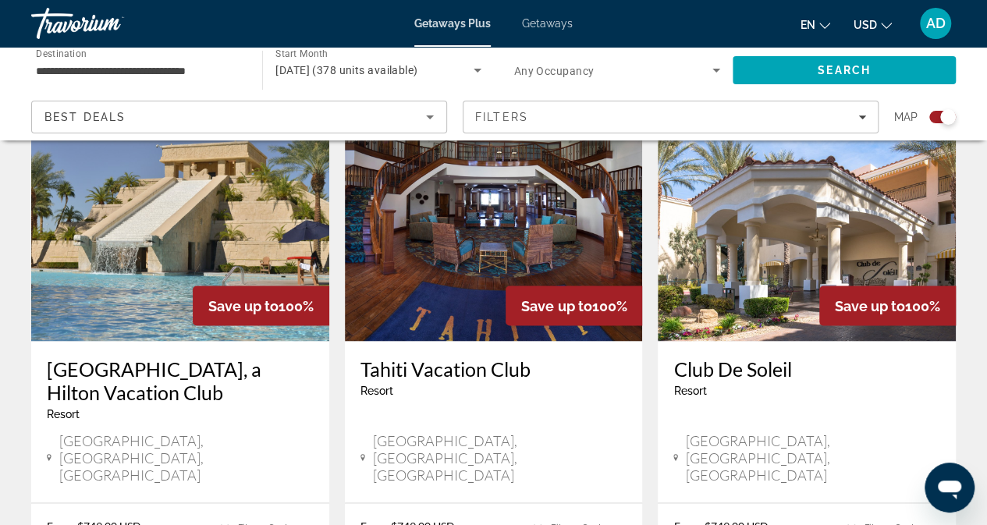
click at [194, 357] on h3 "[GEOGRAPHIC_DATA], a Hilton Vacation Club" at bounding box center [180, 380] width 267 height 47
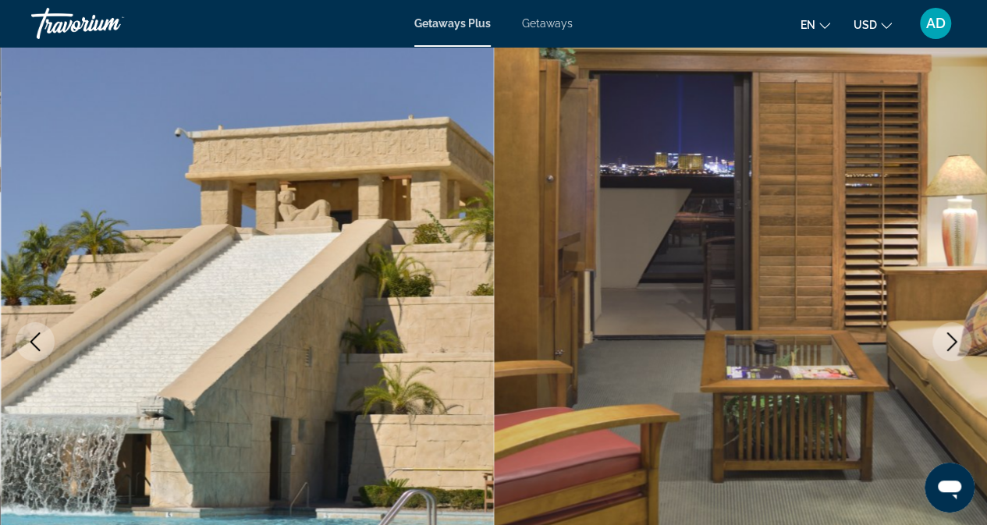
scroll to position [73, 0]
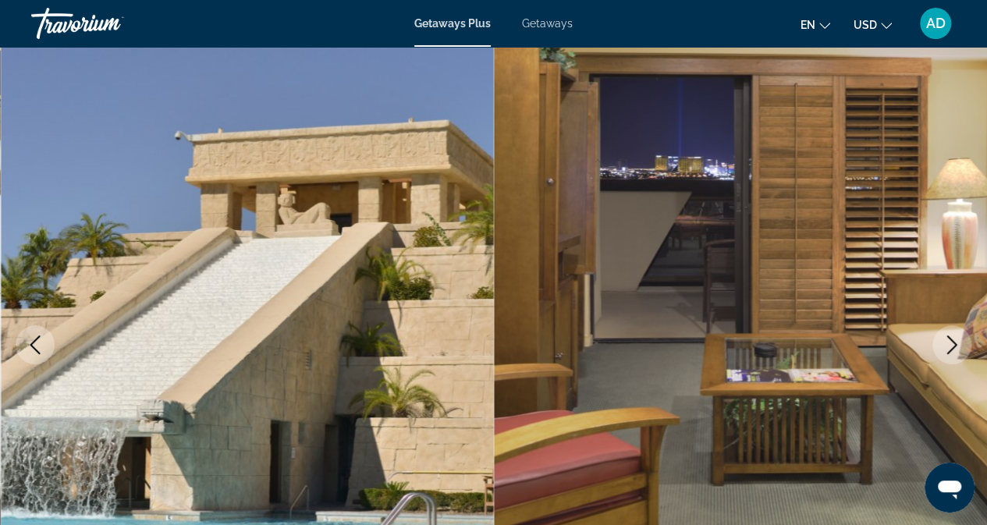
click at [953, 346] on icon "Next image" at bounding box center [952, 345] width 19 height 19
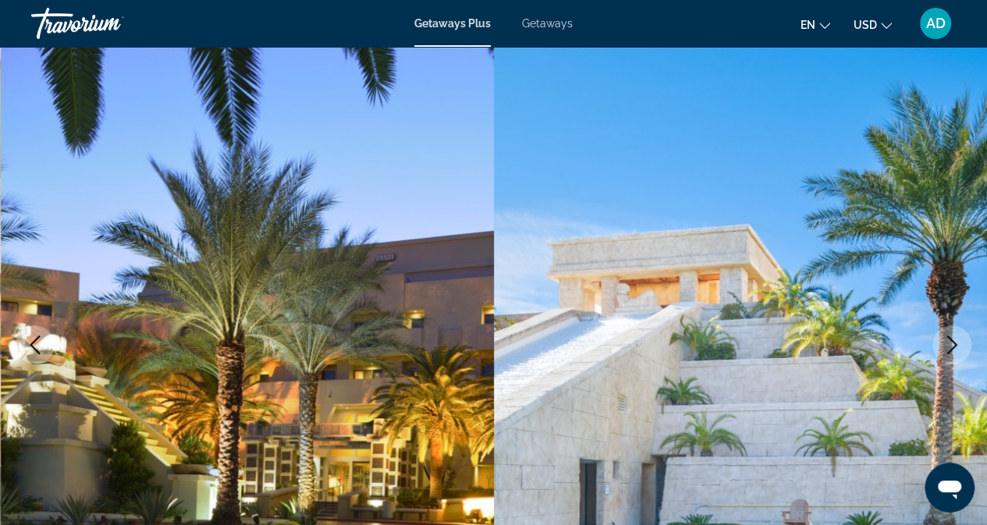
click at [953, 346] on icon "Next image" at bounding box center [952, 345] width 19 height 19
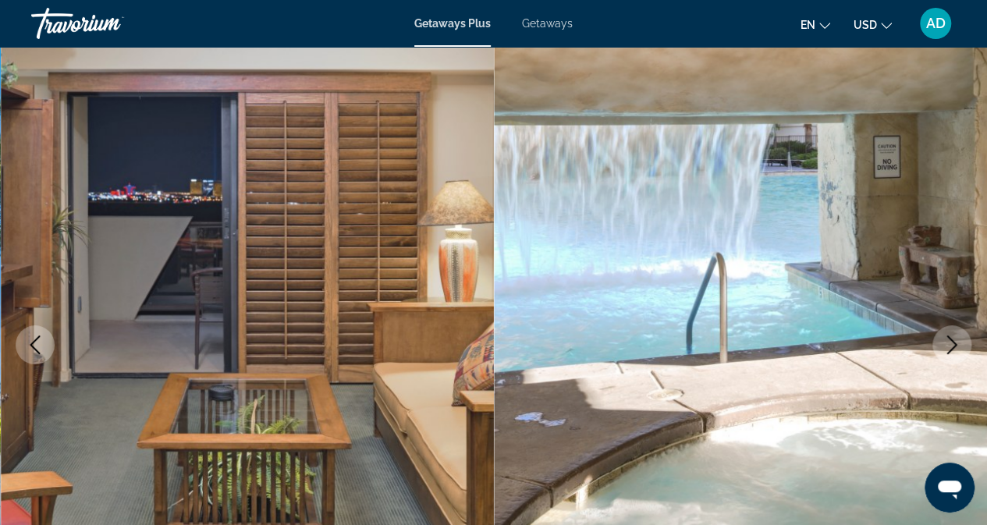
click at [953, 346] on icon "Next image" at bounding box center [952, 345] width 19 height 19
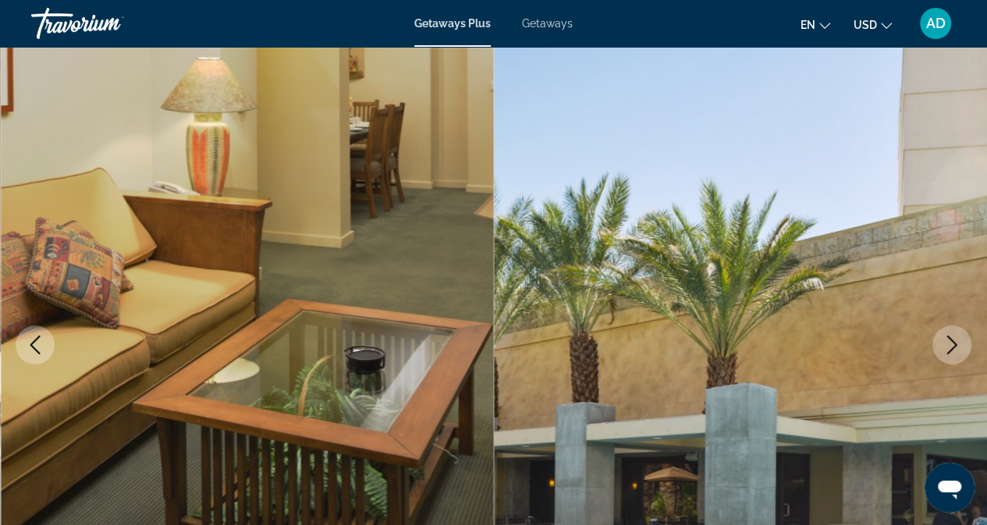
click at [953, 346] on icon "Next image" at bounding box center [952, 345] width 19 height 19
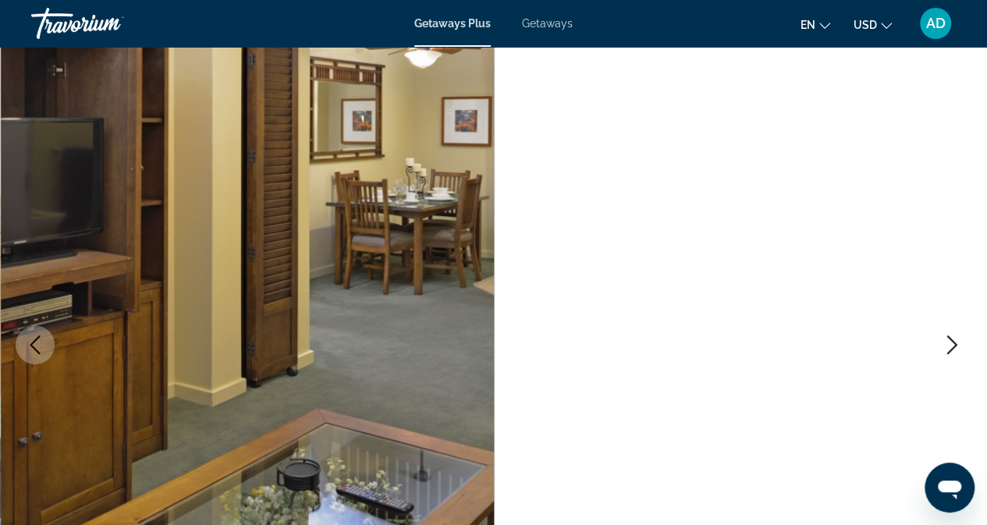
click at [953, 346] on icon "Next image" at bounding box center [952, 345] width 19 height 19
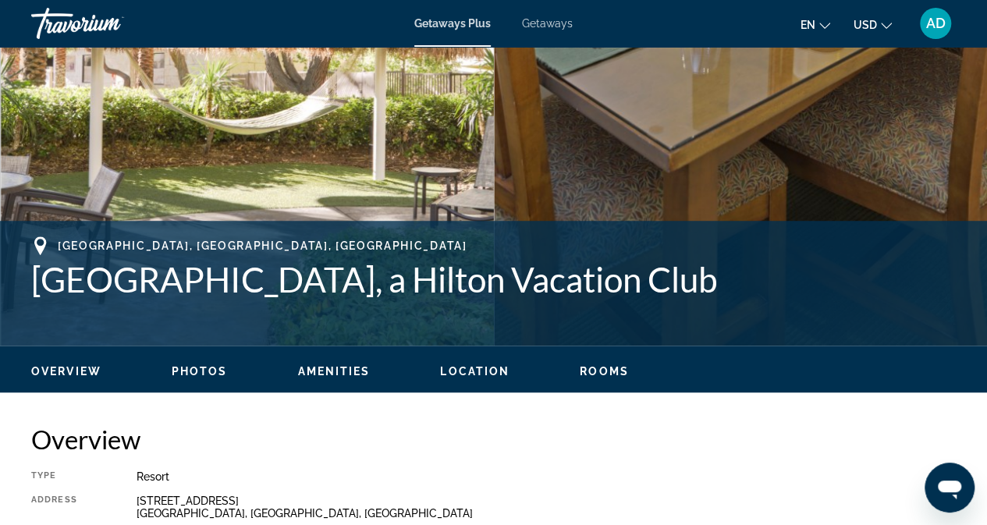
scroll to position [37, 0]
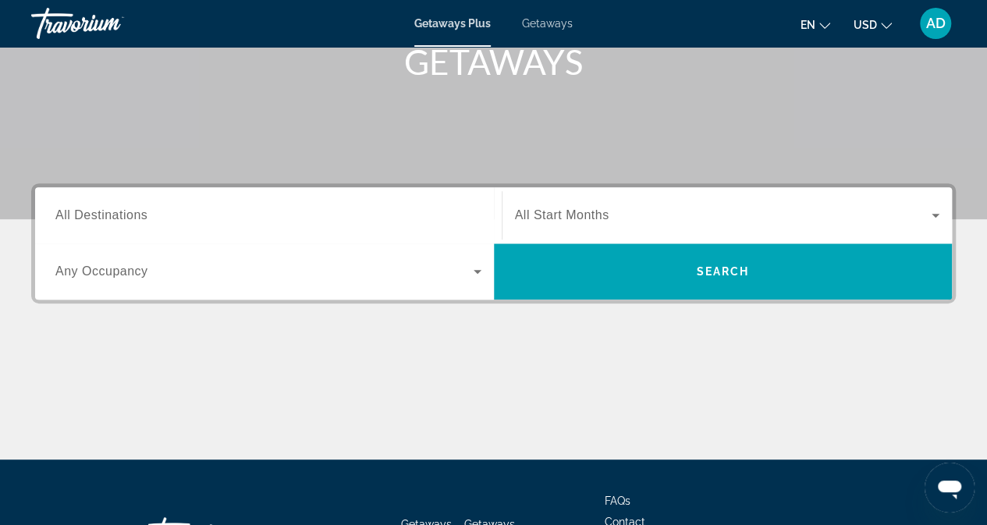
scroll to position [250, 0]
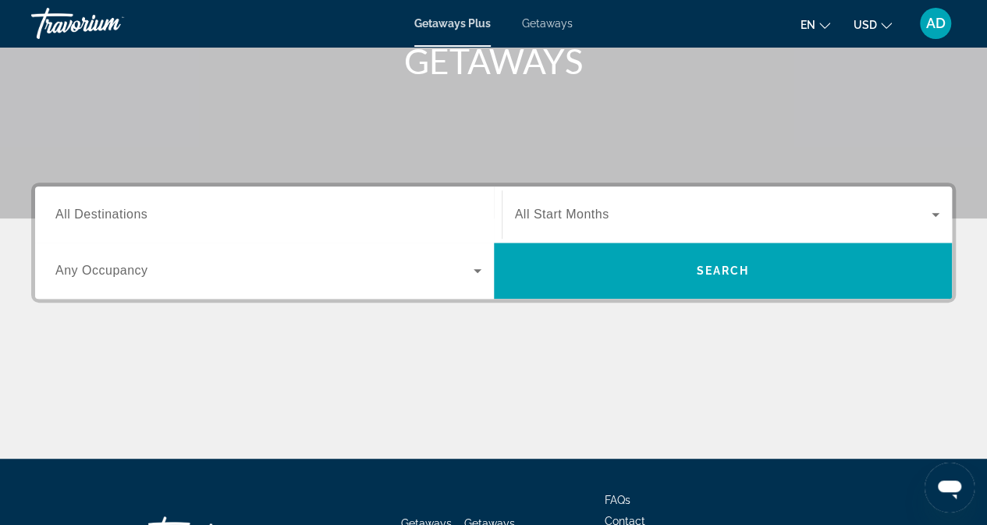
click at [571, 218] on span "All Start Months" at bounding box center [562, 214] width 94 height 13
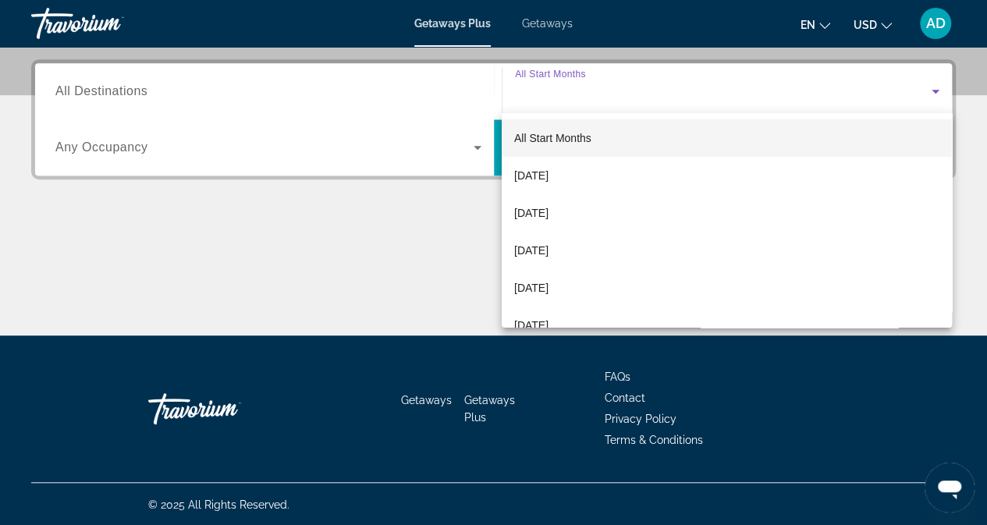
scroll to position [373, 0]
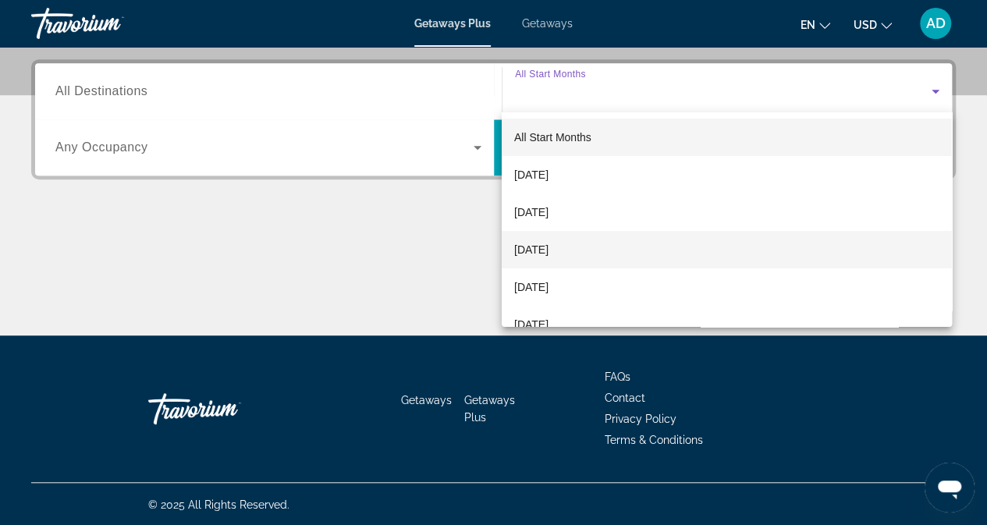
click at [549, 251] on span "[DATE]" at bounding box center [531, 249] width 34 height 19
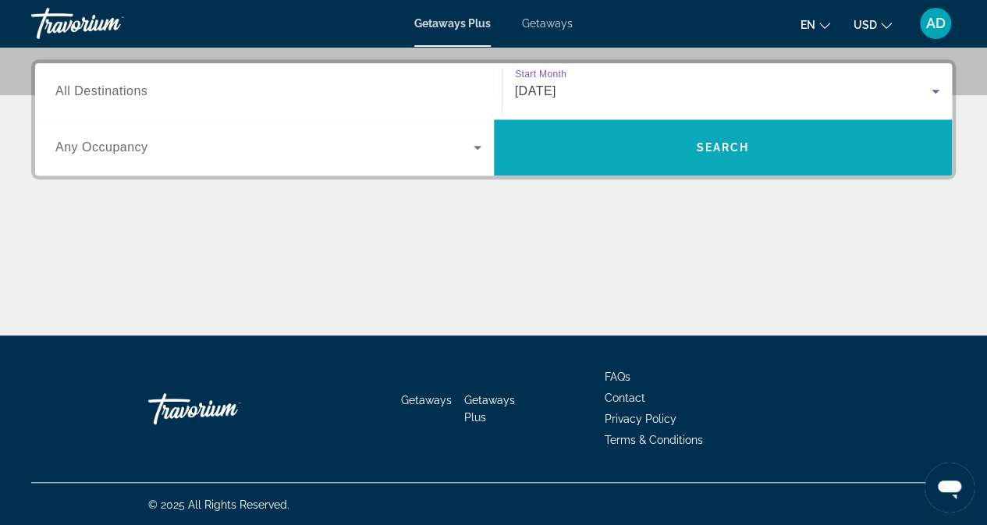
click at [607, 153] on span "Search" at bounding box center [723, 147] width 459 height 37
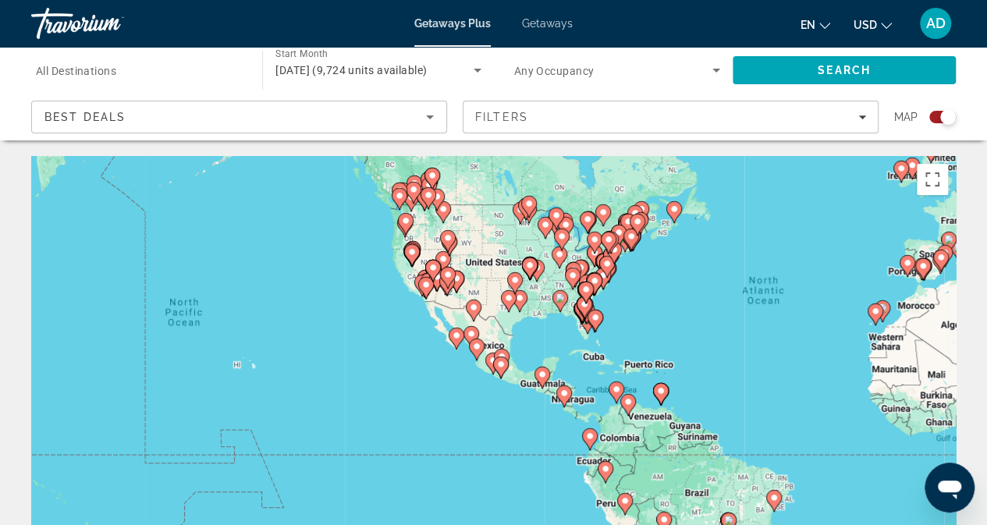
drag, startPoint x: 437, startPoint y: 303, endPoint x: 755, endPoint y: 229, distance: 326.9
click at [755, 229] on div "To activate drag with keyboard, press Alt + Enter. Once in keyboard drag state,…" at bounding box center [493, 390] width 925 height 468
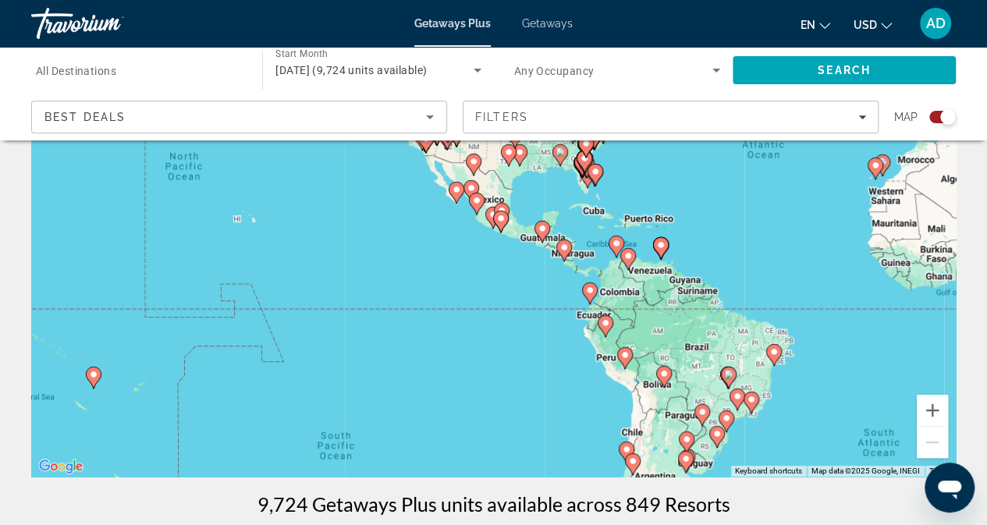
scroll to position [148, 0]
click at [934, 402] on button "Zoom in" at bounding box center [932, 409] width 31 height 31
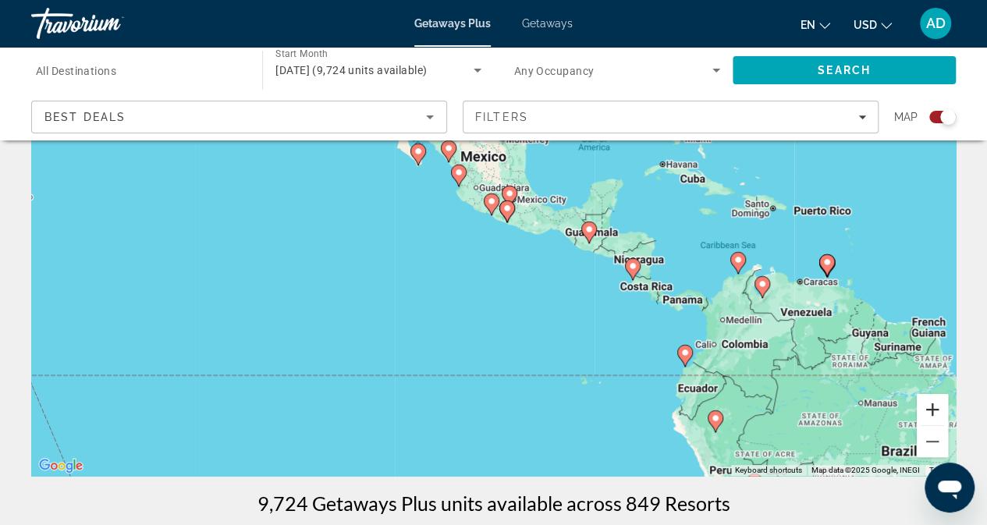
click at [934, 402] on button "Zoom in" at bounding box center [932, 409] width 31 height 31
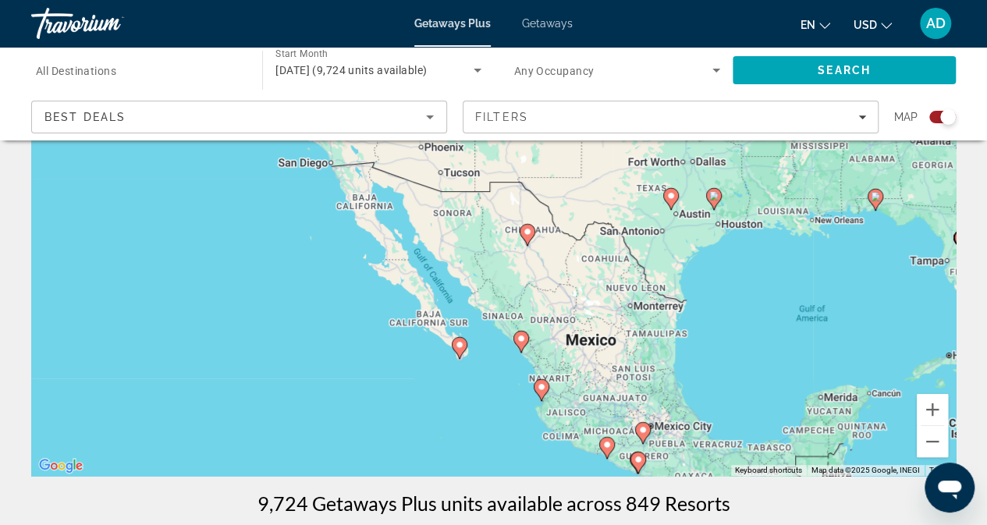
drag, startPoint x: 596, startPoint y: 282, endPoint x: 713, endPoint y: 556, distance: 297.9
click at [713, 377] on html "Skip to main content Getaways Plus Getaways en English Español Français Italian…" at bounding box center [493, 114] width 987 height 525
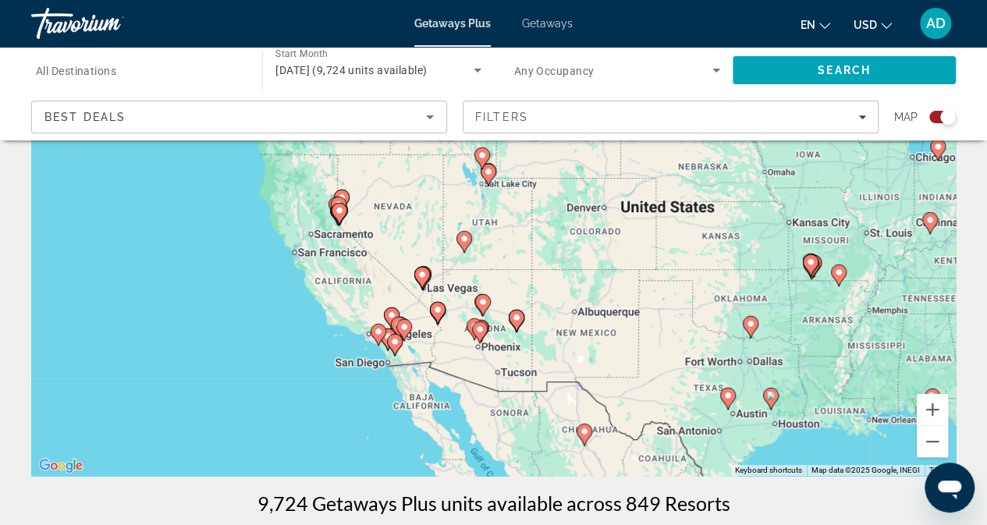
drag, startPoint x: 739, startPoint y: 263, endPoint x: 816, endPoint y: 461, distance: 212.7
click at [799, 462] on div "To activate drag with keyboard, press Alt + Enter. Once in keyboard drag state,…" at bounding box center [493, 242] width 925 height 468
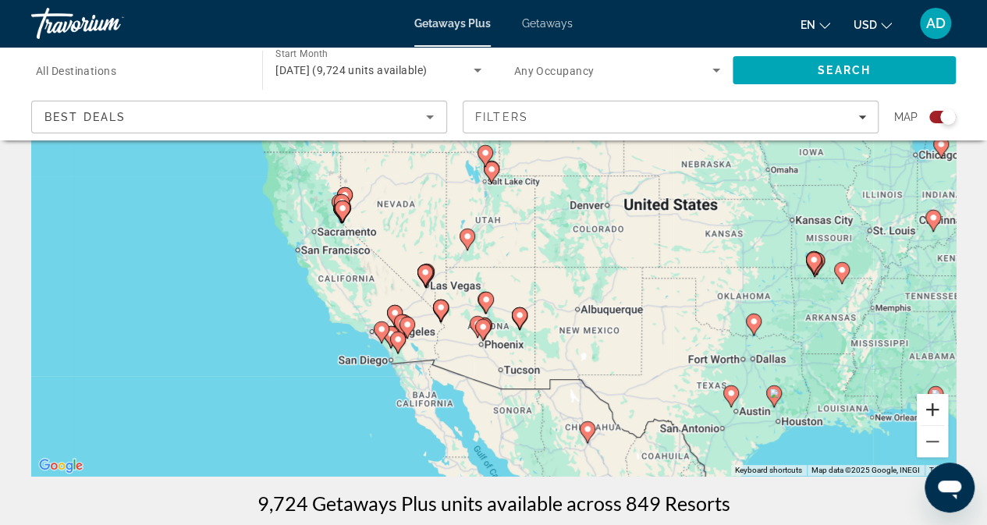
click at [933, 411] on button "Zoom in" at bounding box center [932, 409] width 31 height 31
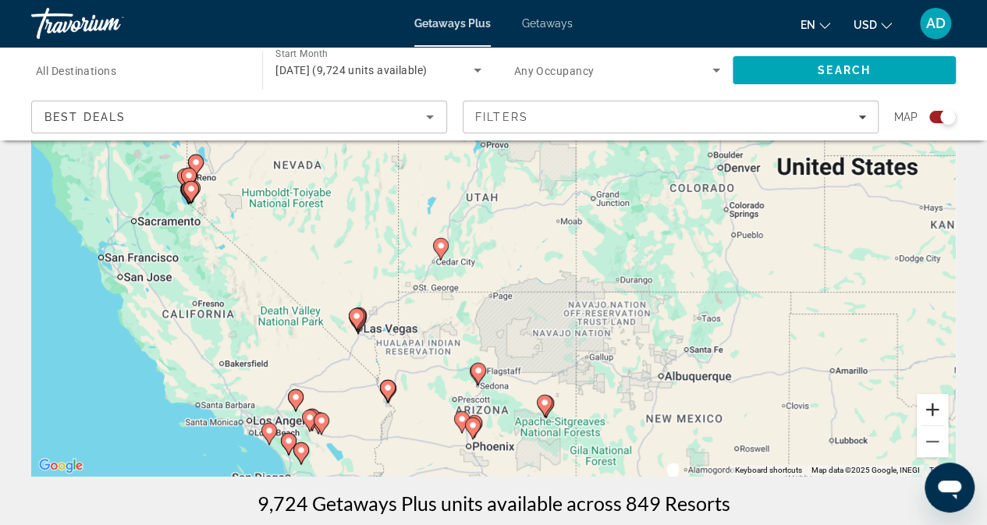
click at [933, 411] on button "Zoom in" at bounding box center [932, 409] width 31 height 31
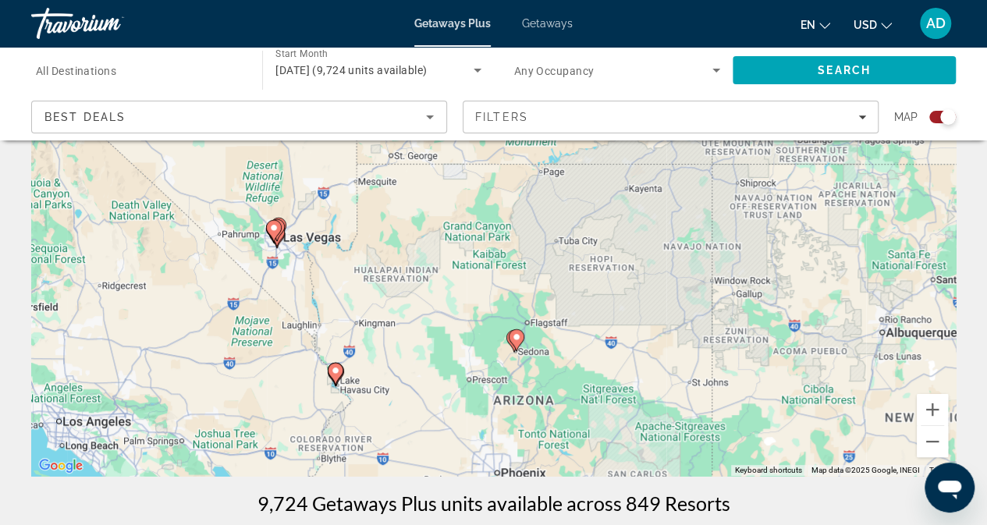
drag, startPoint x: 665, startPoint y: 425, endPoint x: 723, endPoint y: 238, distance: 196.2
click at [723, 238] on div "To activate drag with keyboard, press Alt + Enter. Once in keyboard drag state,…" at bounding box center [493, 242] width 925 height 468
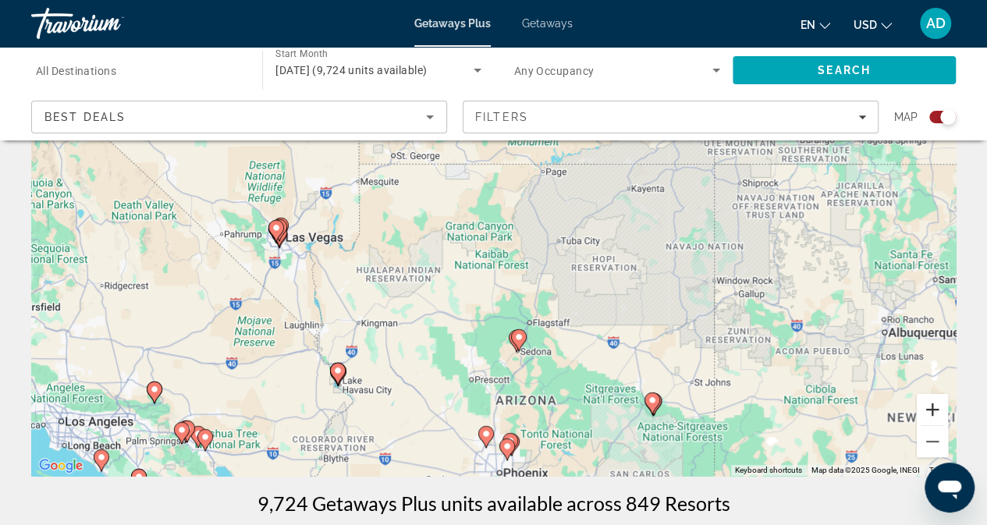
click at [931, 408] on button "Zoom in" at bounding box center [932, 409] width 31 height 31
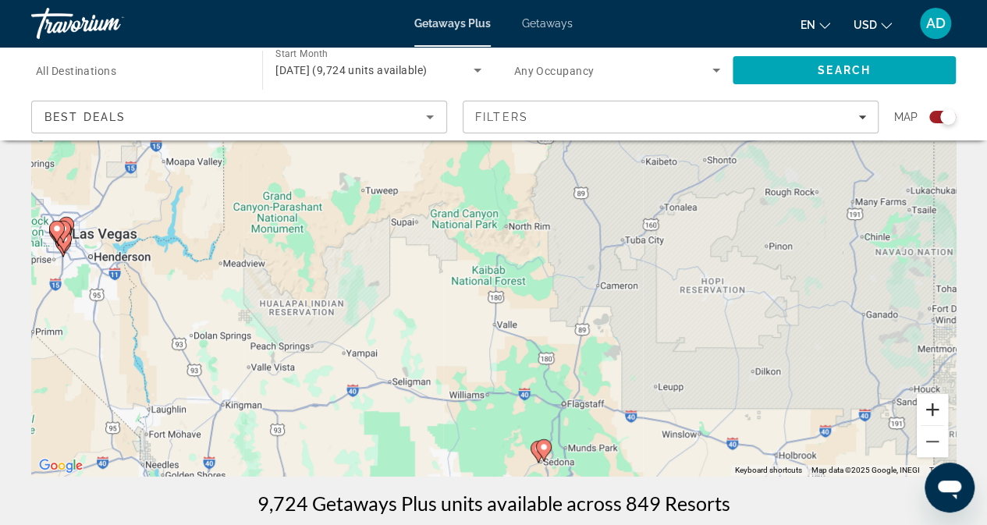
click at [931, 408] on button "Zoom in" at bounding box center [932, 409] width 31 height 31
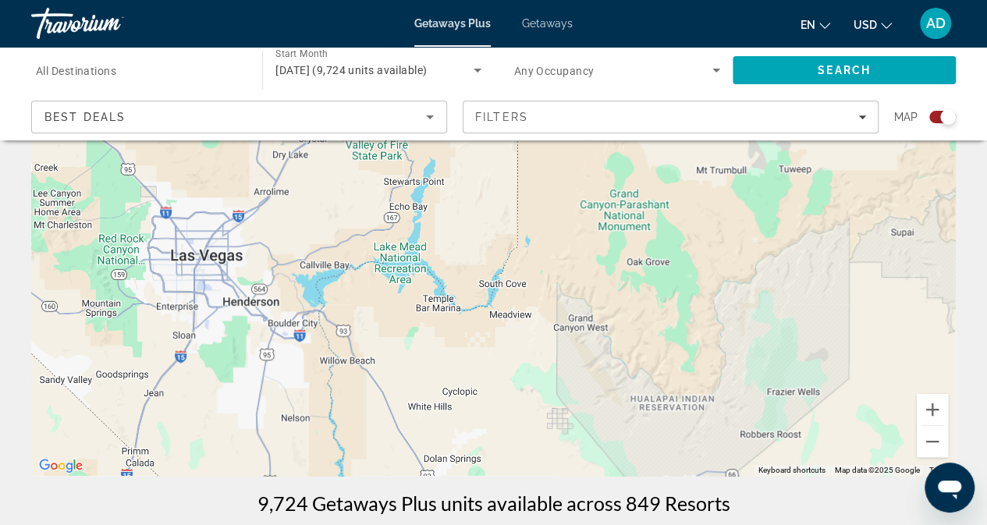
drag, startPoint x: 370, startPoint y: 331, endPoint x: 940, endPoint y: 364, distance: 571.4
click at [940, 364] on div "Main content" at bounding box center [493, 242] width 925 height 468
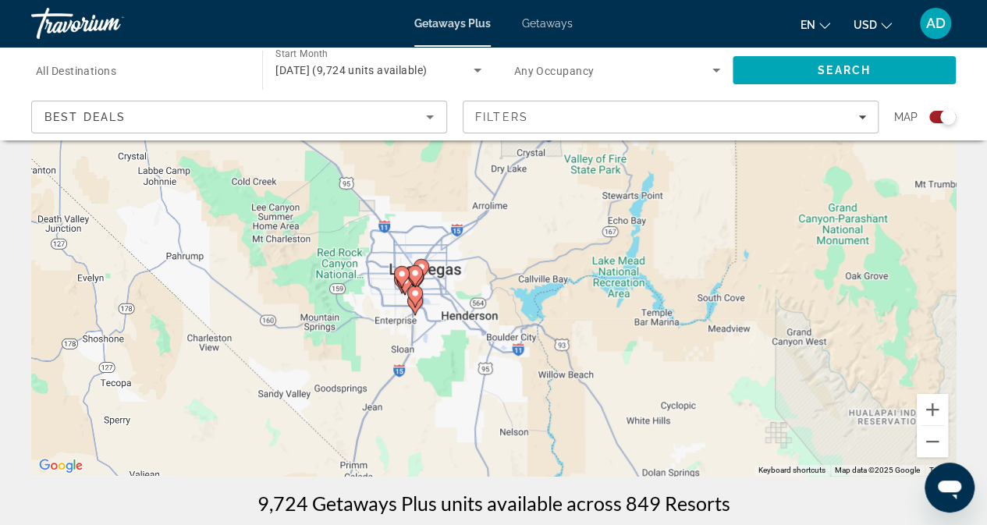
drag, startPoint x: 680, startPoint y: 350, endPoint x: 903, endPoint y: 363, distance: 223.5
click at [903, 363] on div "To activate drag with keyboard, press Alt + Enter. Once in keyboard drag state,…" at bounding box center [493, 242] width 925 height 468
click at [236, 69] on input "Destination All Destinations" at bounding box center [139, 71] width 206 height 19
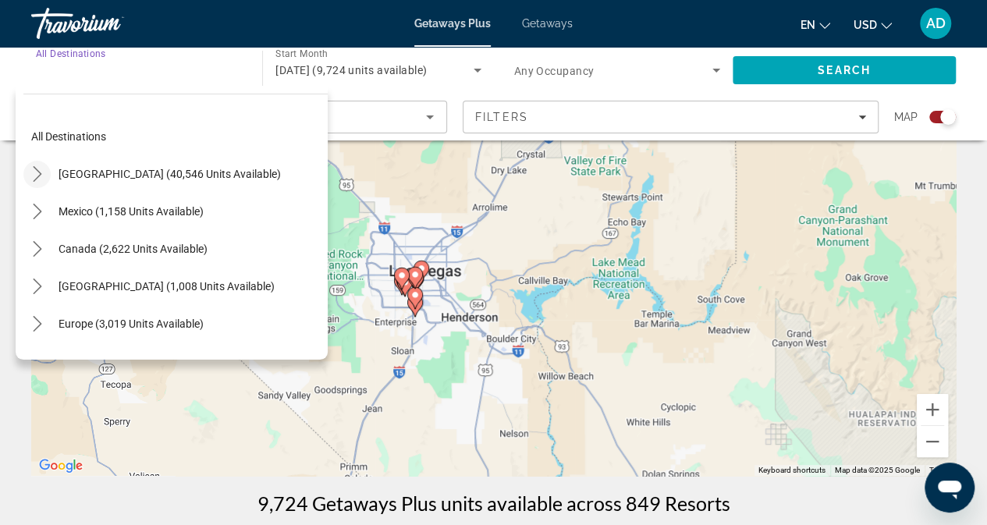
click at [33, 169] on icon "Toggle United States (40,546 units available) submenu" at bounding box center [38, 174] width 16 height 16
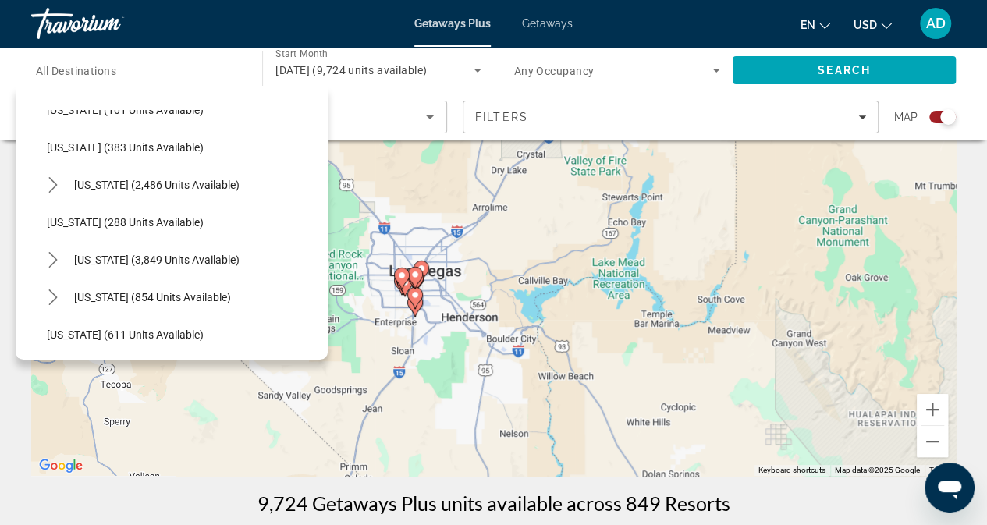
scroll to position [752, 0]
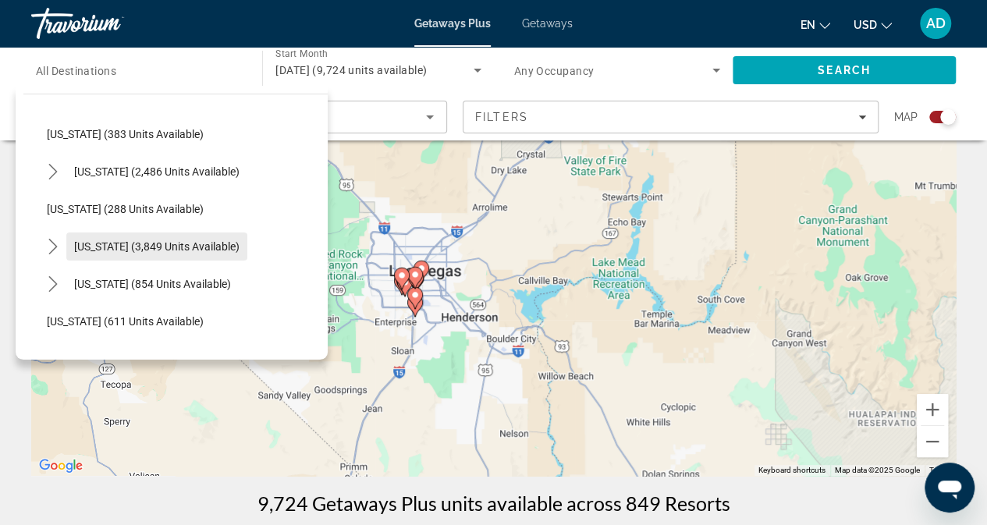
click at [122, 236] on span "Select destination: Nevada (3,849 units available)" at bounding box center [156, 246] width 181 height 37
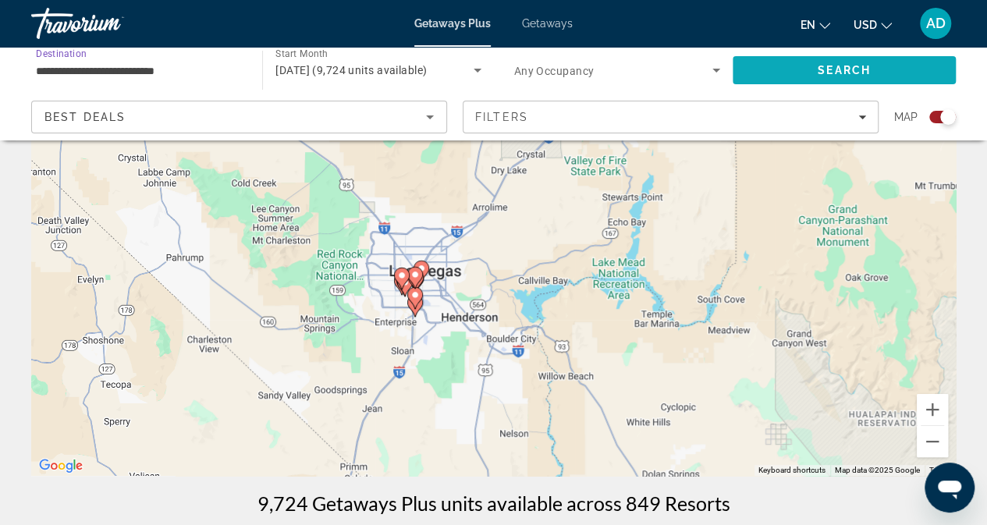
click at [823, 62] on span "Search" at bounding box center [844, 70] width 223 height 37
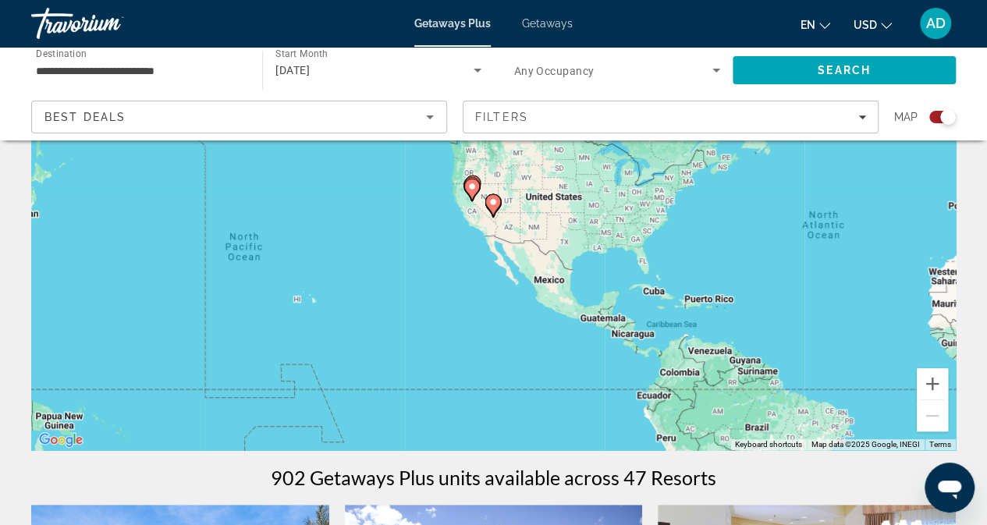
scroll to position [177, 0]
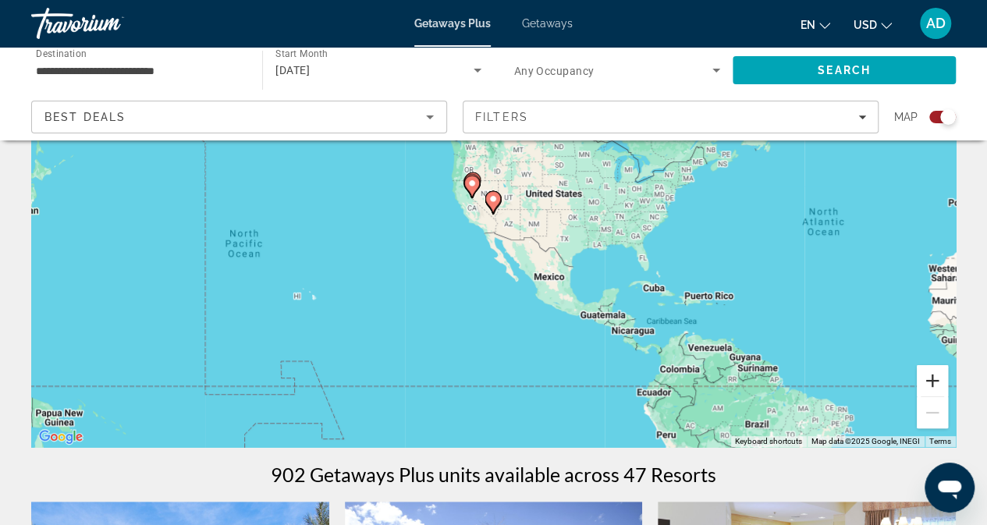
click at [926, 381] on button "Zoom in" at bounding box center [932, 380] width 31 height 31
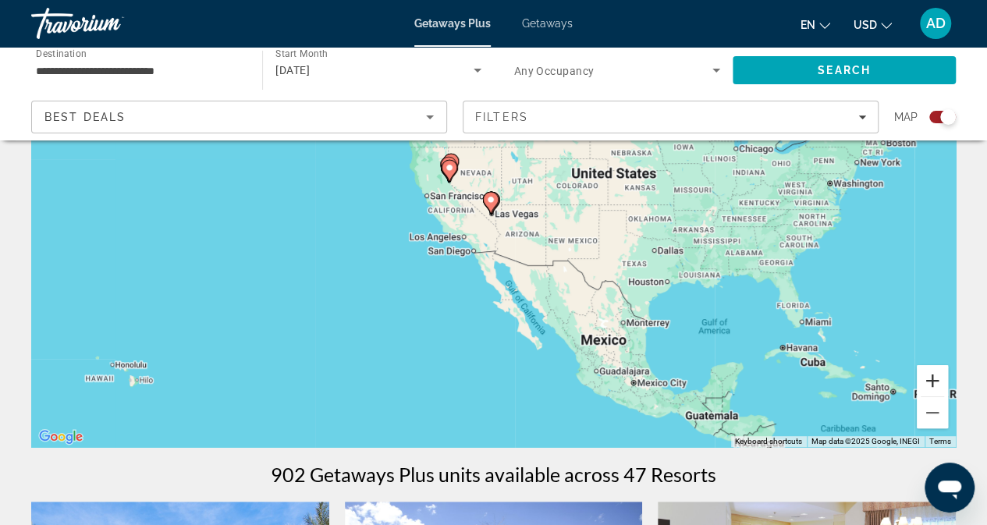
click at [926, 381] on button "Zoom in" at bounding box center [932, 380] width 31 height 31
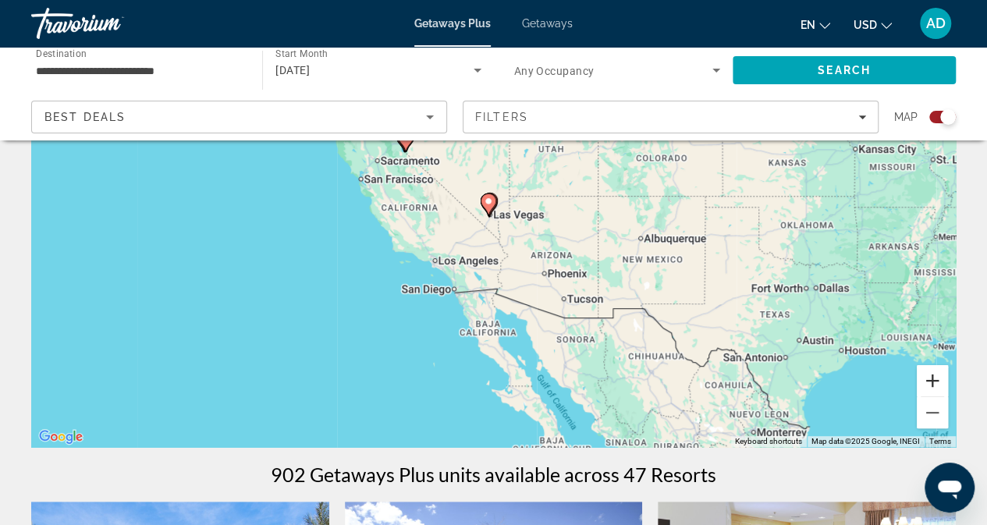
click at [926, 381] on button "Zoom in" at bounding box center [932, 380] width 31 height 31
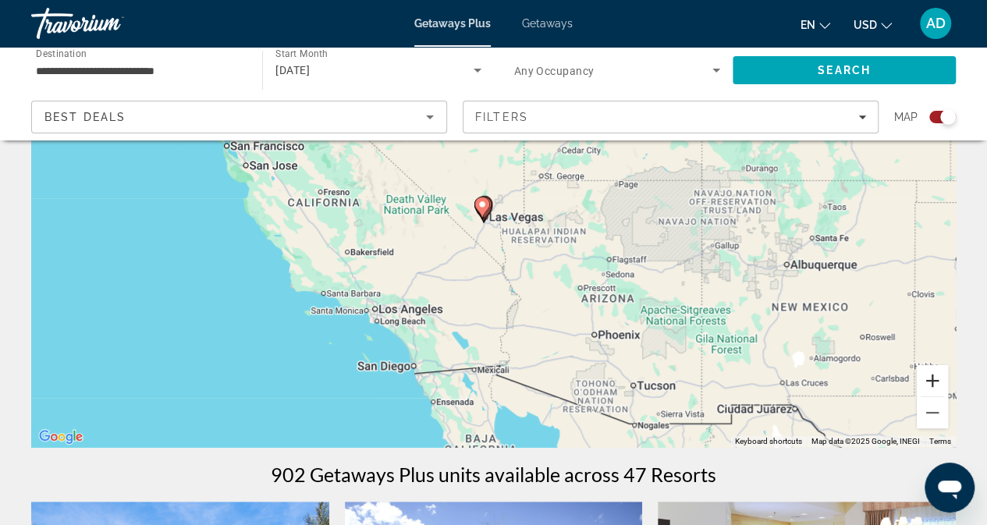
click at [926, 381] on button "Zoom in" at bounding box center [932, 380] width 31 height 31
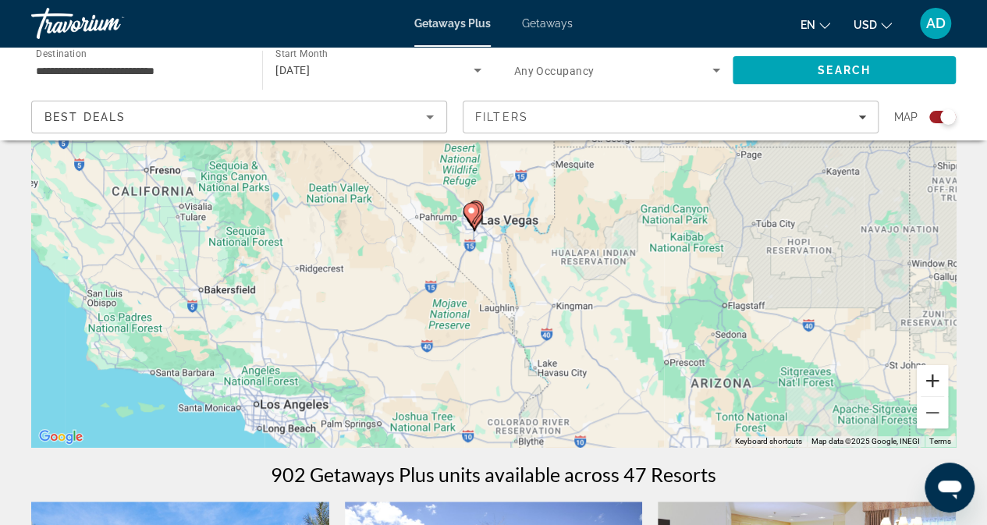
click at [926, 381] on button "Zoom in" at bounding box center [932, 380] width 31 height 31
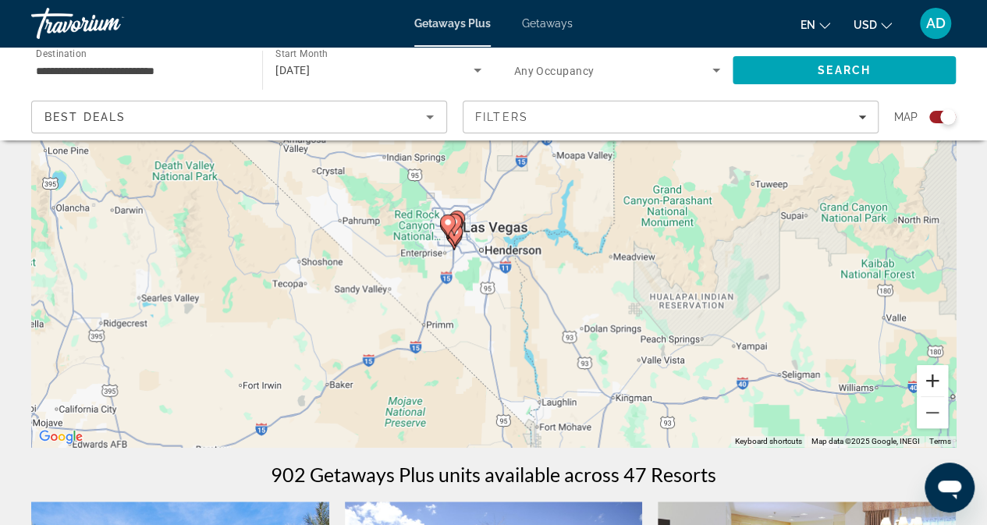
click at [926, 381] on button "Zoom in" at bounding box center [932, 380] width 31 height 31
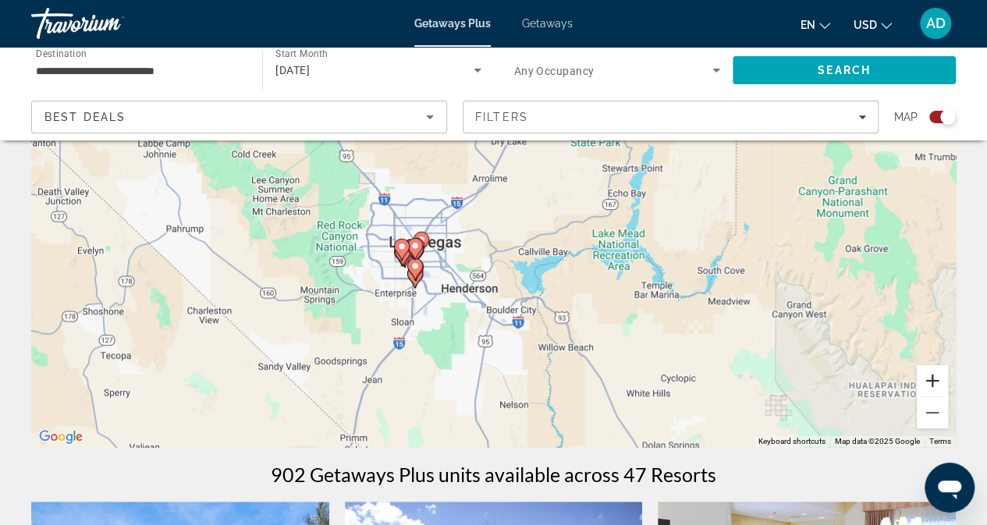
click at [926, 381] on button "Zoom in" at bounding box center [932, 380] width 31 height 31
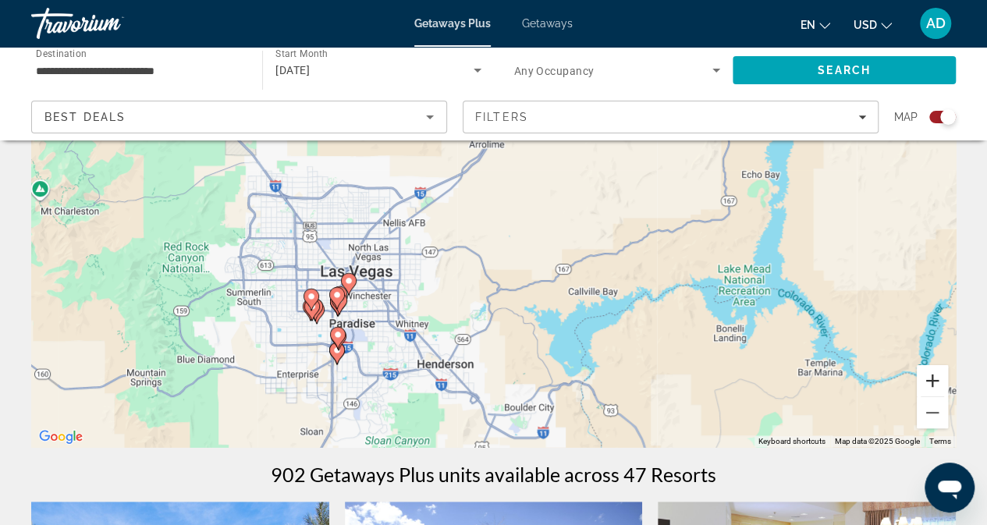
click at [926, 381] on button "Zoom in" at bounding box center [932, 380] width 31 height 31
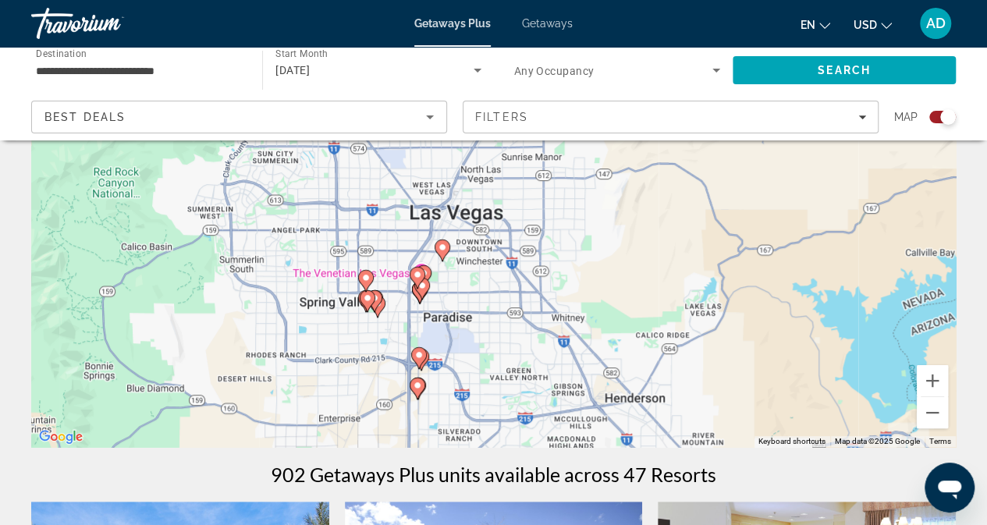
drag, startPoint x: 592, startPoint y: 386, endPoint x: 833, endPoint y: 268, distance: 268.0
click at [833, 268] on div "To activate drag with keyboard, press Alt + Enter. Once in keyboard drag state,…" at bounding box center [493, 213] width 925 height 468
click at [938, 377] on button "Zoom in" at bounding box center [932, 380] width 31 height 31
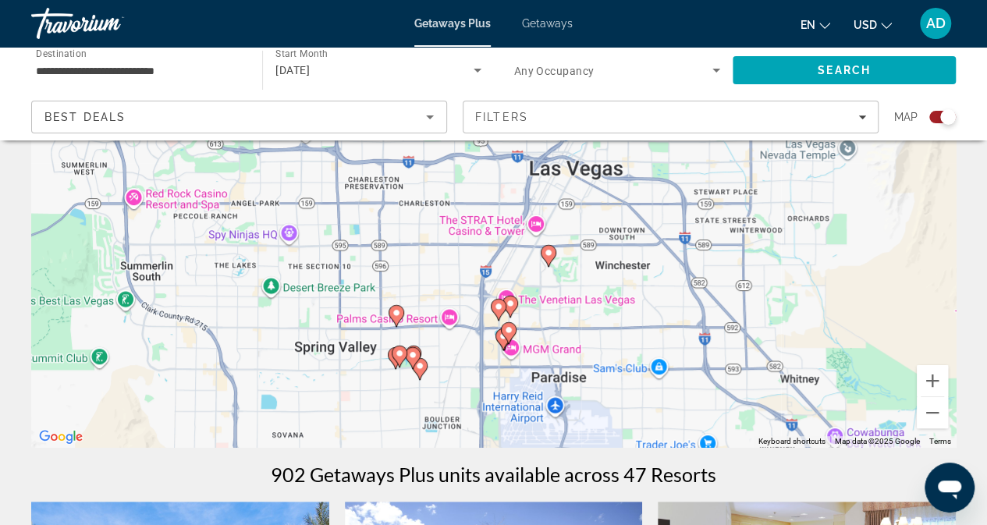
drag, startPoint x: 612, startPoint y: 389, endPoint x: 769, endPoint y: 343, distance: 163.7
click at [769, 343] on div "To activate drag with keyboard, press Alt + Enter. Once in keyboard drag state,…" at bounding box center [493, 213] width 925 height 468
click at [547, 255] on image "Main content" at bounding box center [548, 252] width 9 height 9
type input "**********"
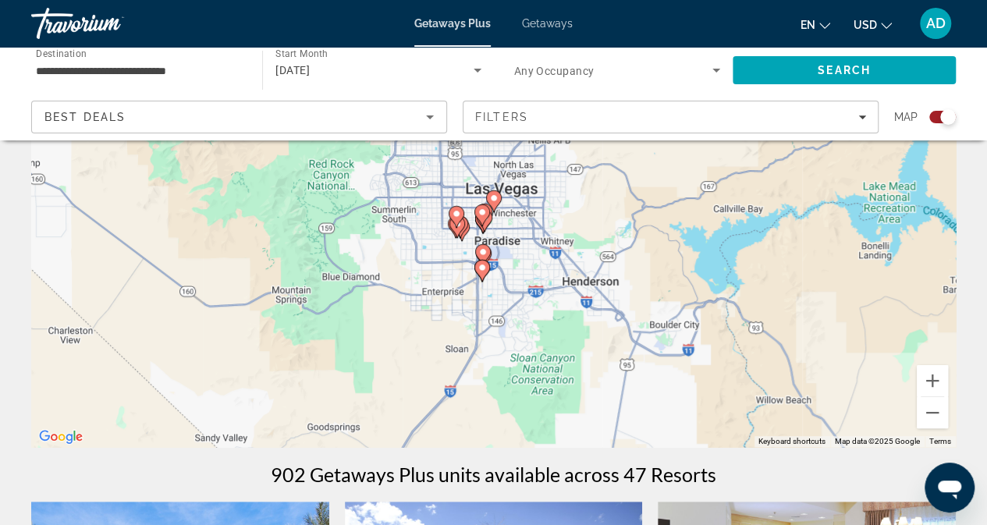
click at [495, 199] on image "Main content" at bounding box center [493, 198] width 9 height 9
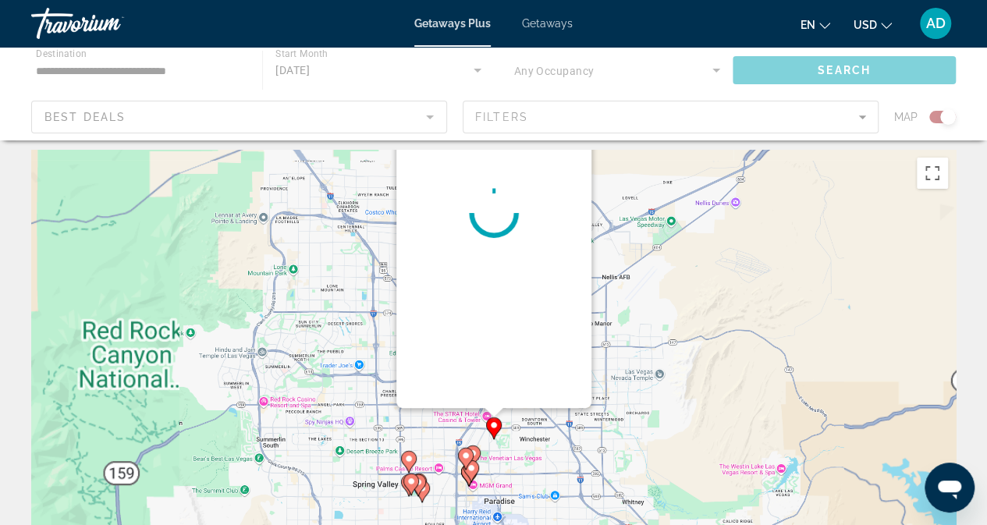
scroll to position [0, 0]
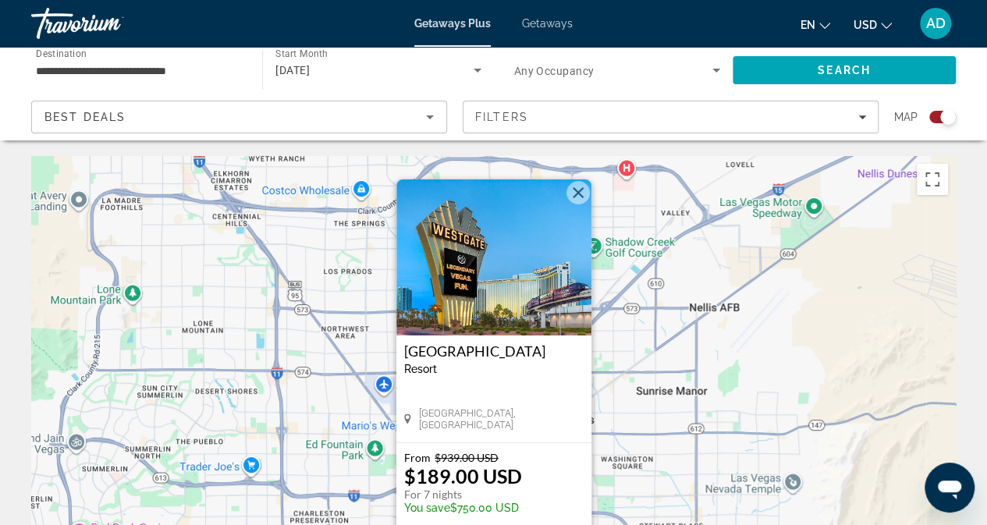
click at [579, 188] on button "Close" at bounding box center [578, 192] width 23 height 23
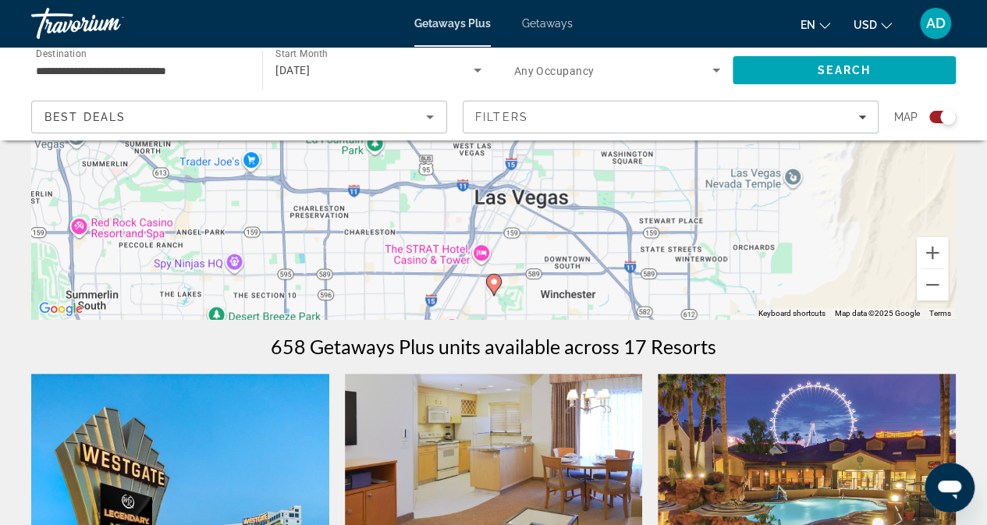
scroll to position [306, 0]
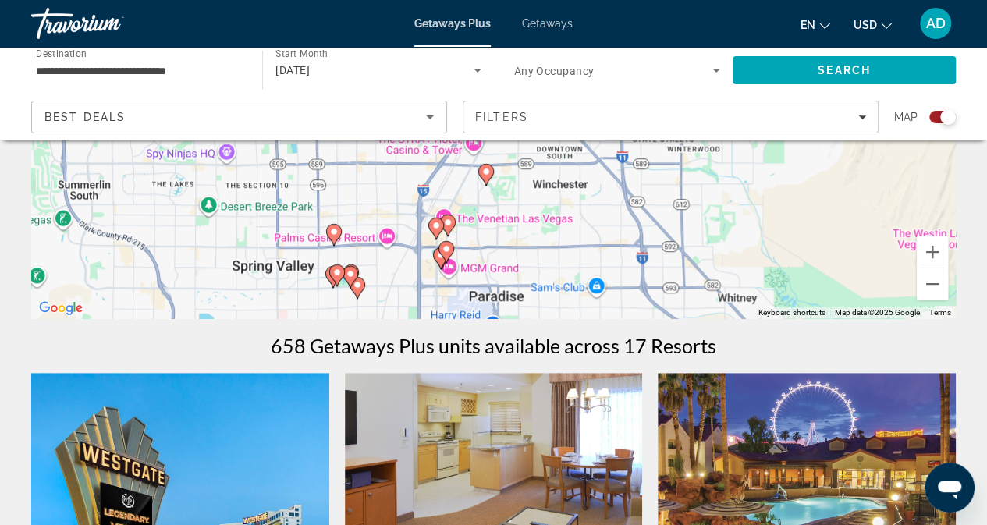
drag, startPoint x: 812, startPoint y: 268, endPoint x: 802, endPoint y: 142, distance: 126.0
click at [802, 142] on div "To activate drag with keyboard, press Alt + Enter. Once in keyboard drag state,…" at bounding box center [493, 84] width 925 height 468
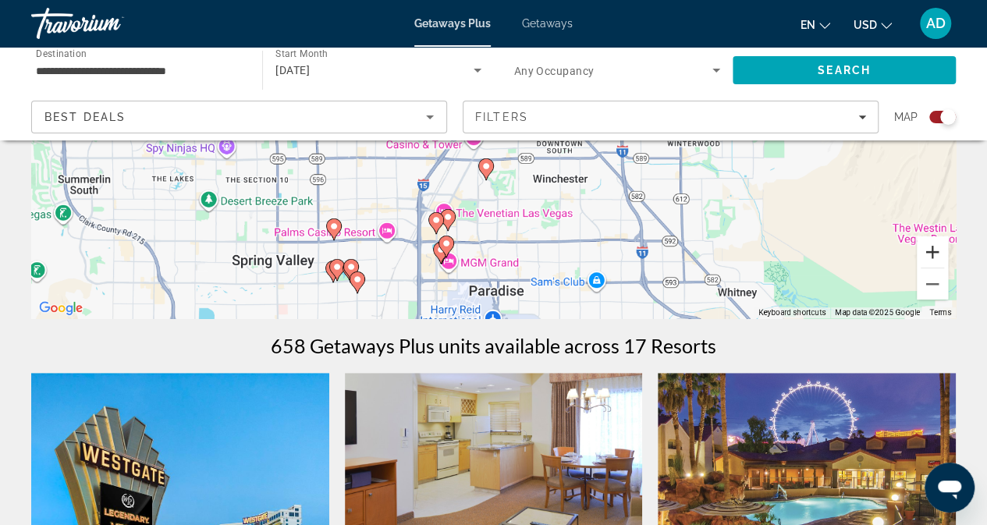
click at [933, 251] on button "Zoom in" at bounding box center [932, 251] width 31 height 31
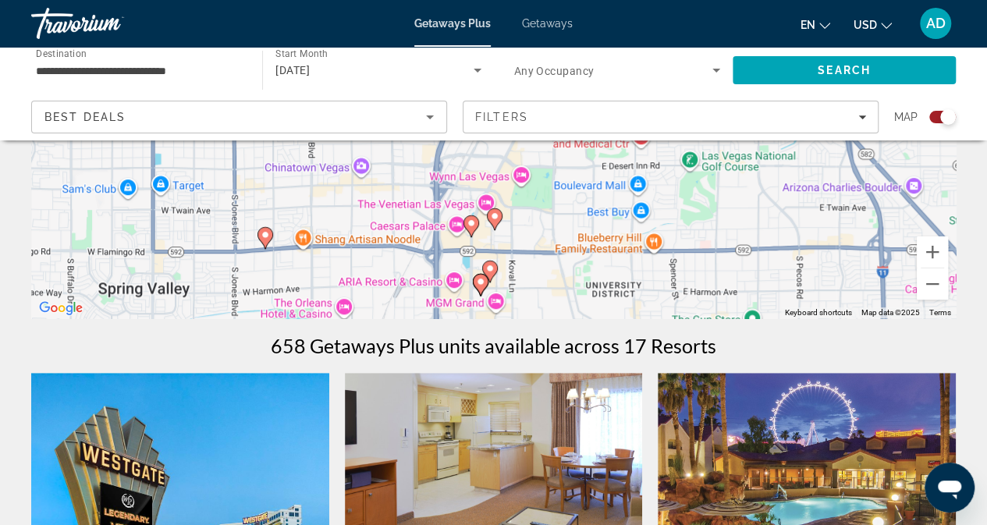
drag, startPoint x: 634, startPoint y: 306, endPoint x: 727, endPoint y: 155, distance: 177.6
click at [727, 155] on div "To activate drag with keyboard, press Alt + Enter. Once in keyboard drag state,…" at bounding box center [493, 84] width 925 height 468
click at [496, 218] on image "Main content" at bounding box center [495, 215] width 9 height 9
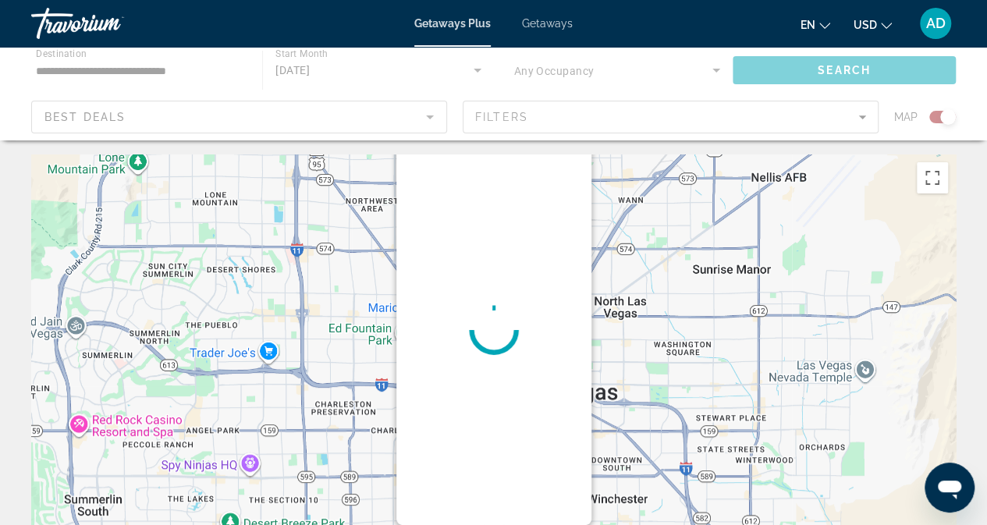
scroll to position [0, 0]
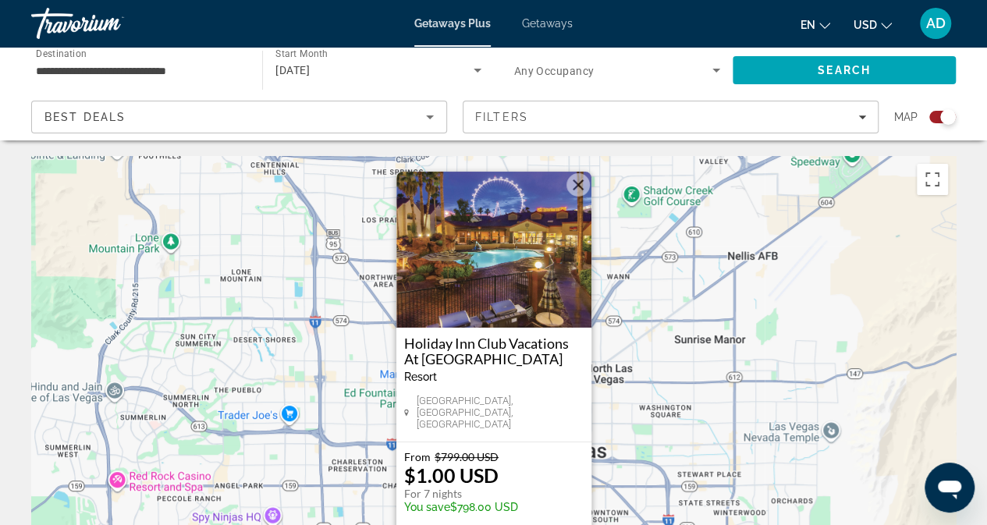
click at [581, 190] on button "Close" at bounding box center [578, 184] width 23 height 23
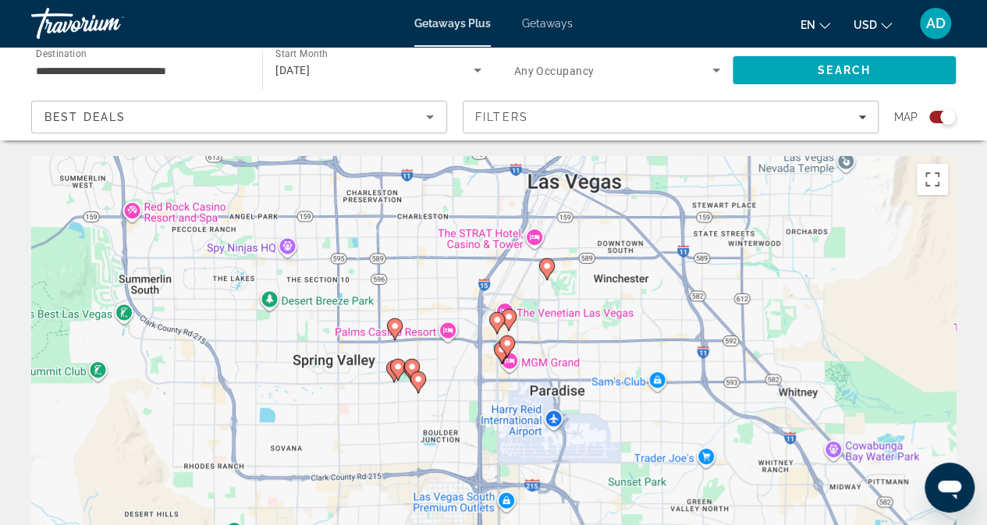
drag, startPoint x: 833, startPoint y: 485, endPoint x: 847, endPoint y: 214, distance: 271.9
click at [847, 214] on div "To activate drag with keyboard, press Alt + Enter. Once in keyboard drag state,…" at bounding box center [493, 390] width 925 height 468
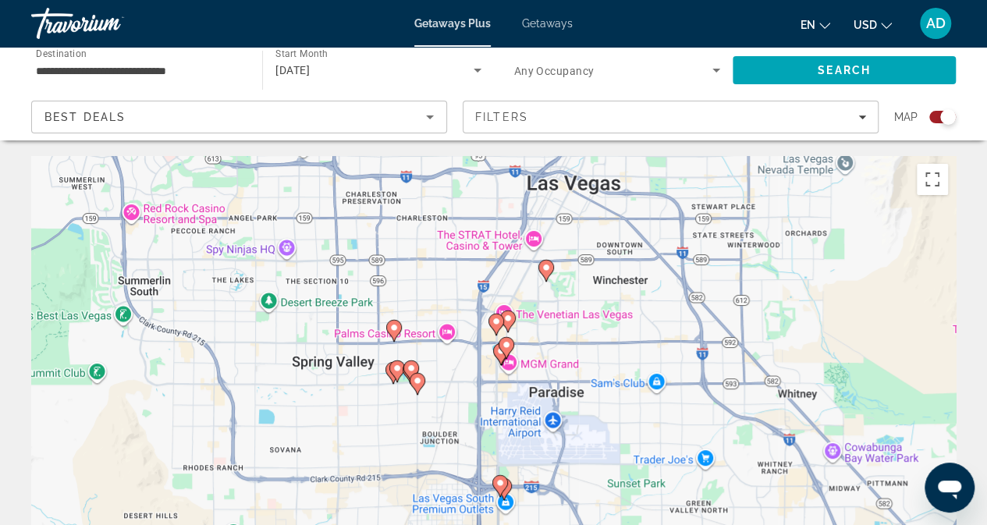
click at [495, 324] on image "Main content" at bounding box center [496, 321] width 9 height 9
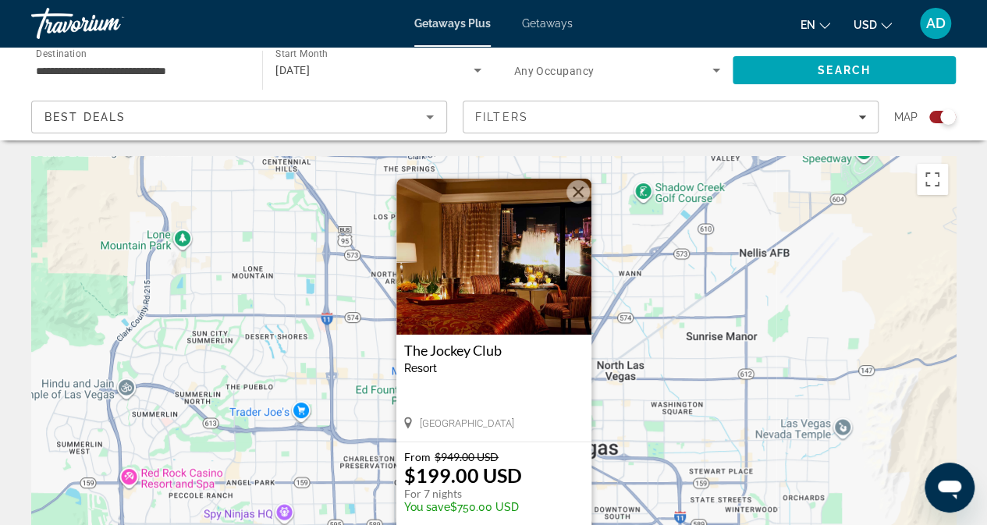
click at [573, 193] on button "Close" at bounding box center [578, 191] width 23 height 23
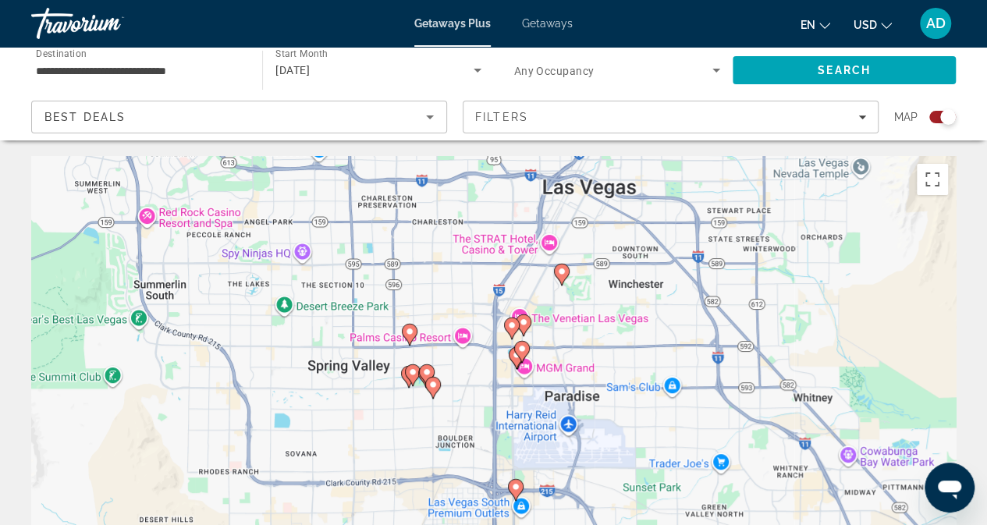
drag, startPoint x: 682, startPoint y: 442, endPoint x: 698, endPoint y: 180, distance: 262.7
click at [698, 180] on div "To activate drag with keyboard, press Alt + Enter. Once in keyboard drag state,…" at bounding box center [493, 390] width 925 height 468
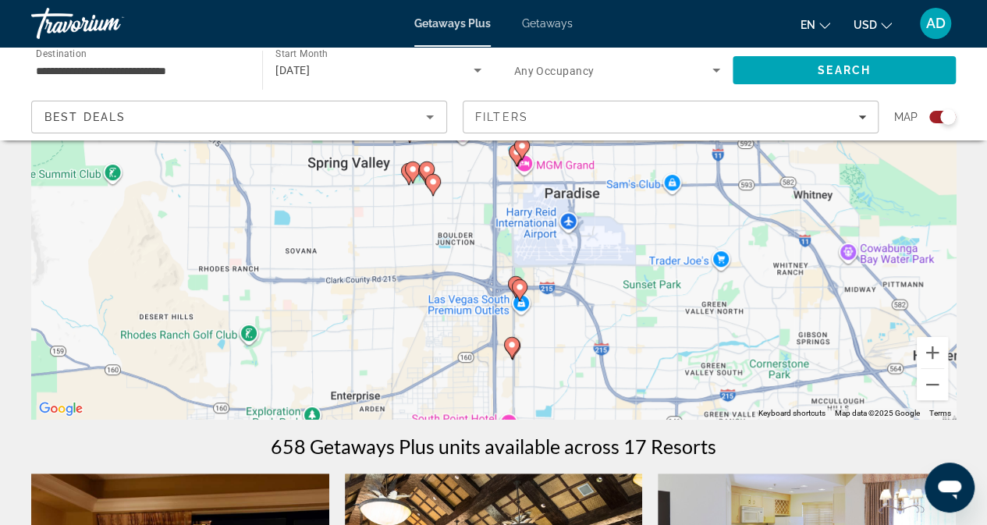
scroll to position [206, 0]
click at [928, 353] on button "Zoom in" at bounding box center [932, 351] width 31 height 31
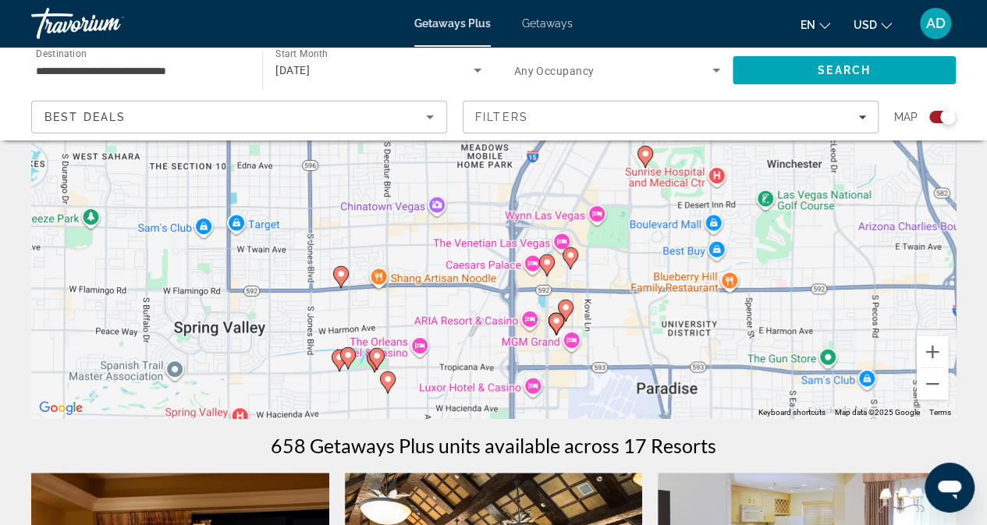
drag, startPoint x: 751, startPoint y: 275, endPoint x: 768, endPoint y: 466, distance: 192.0
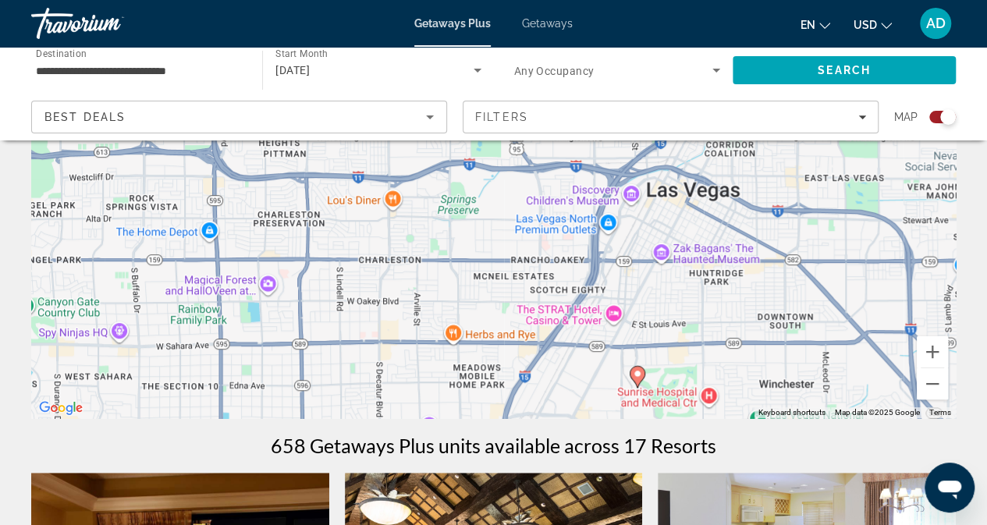
drag, startPoint x: 677, startPoint y: 271, endPoint x: 670, endPoint y: 491, distance: 220.2
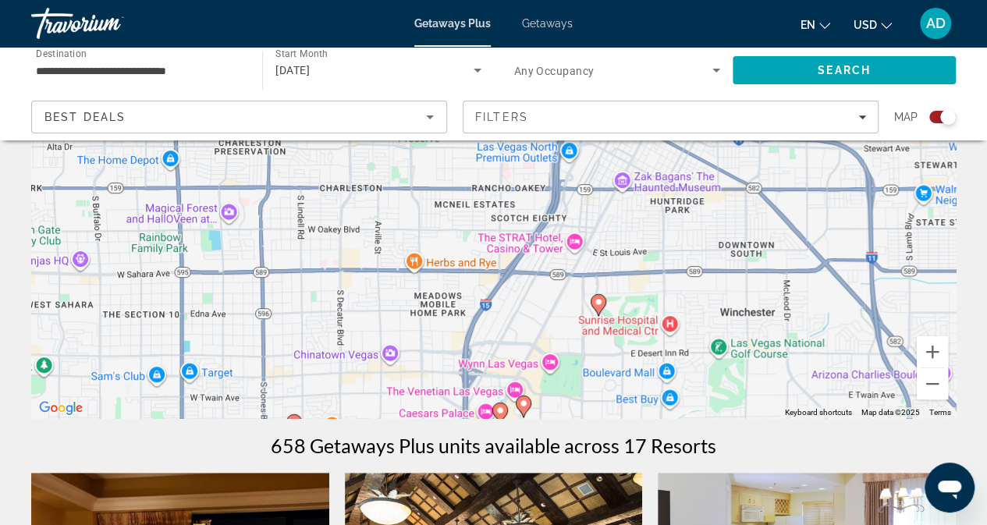
drag, startPoint x: 684, startPoint y: 263, endPoint x: 649, endPoint y: 190, distance: 81.0
click at [649, 190] on div "To activate drag with keyboard, press Alt + Enter. Once in keyboard drag state,…" at bounding box center [493, 184] width 925 height 468
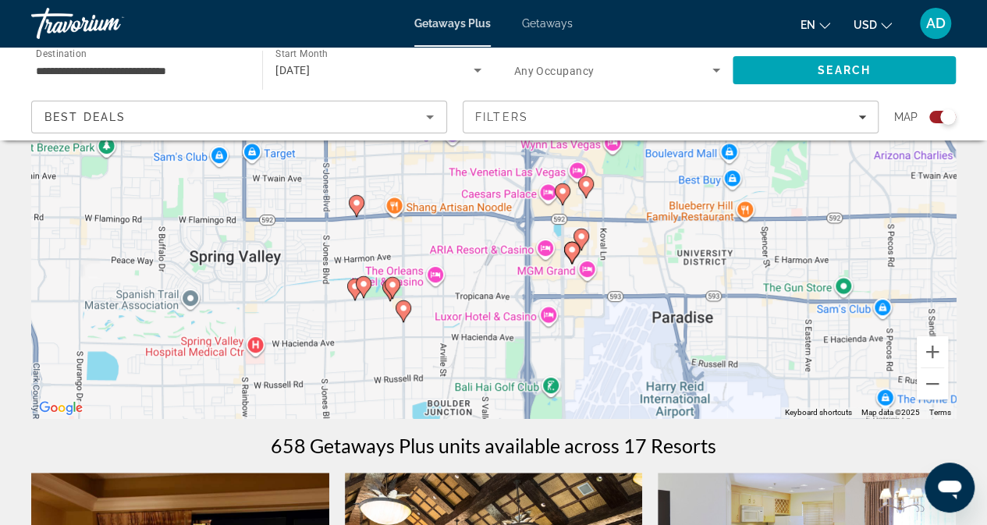
drag, startPoint x: 617, startPoint y: 393, endPoint x: 666, endPoint y: 177, distance: 220.9
click at [666, 177] on div "To activate drag with keyboard, press Alt + Enter. Once in keyboard drag state,…" at bounding box center [493, 184] width 925 height 468
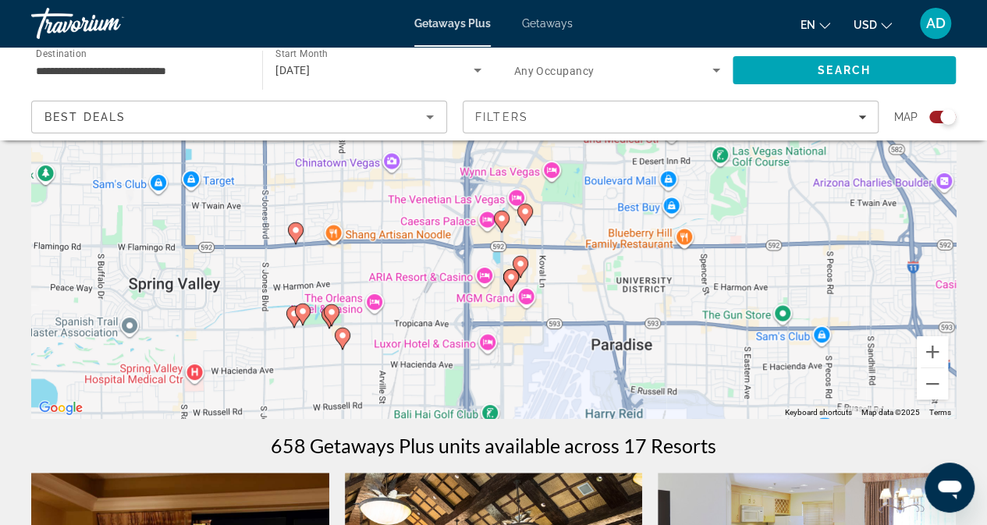
drag, startPoint x: 630, startPoint y: 327, endPoint x: 562, endPoint y: 354, distance: 73.2
click at [563, 356] on div "To activate drag with keyboard, press Alt + Enter. Once in keyboard drag state,…" at bounding box center [493, 184] width 925 height 468
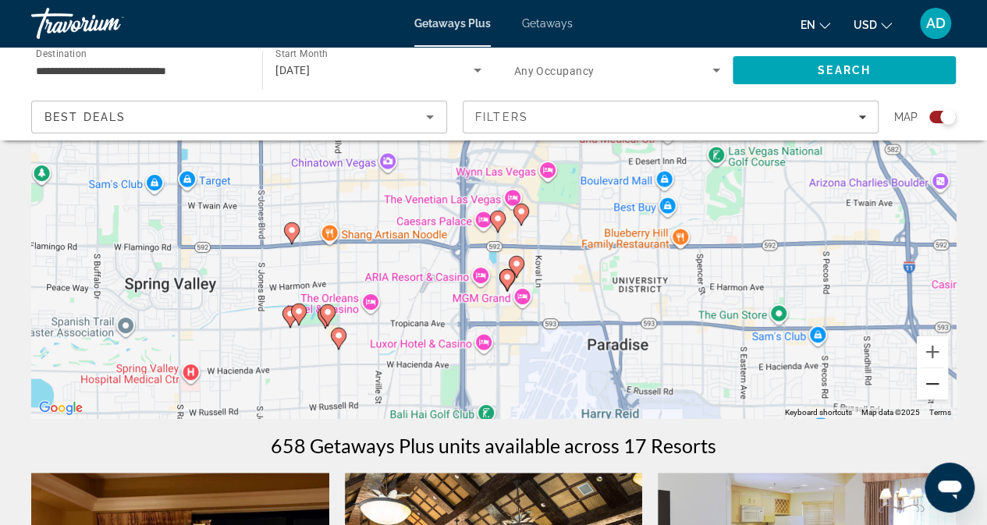
click at [932, 386] on button "Zoom out" at bounding box center [932, 383] width 31 height 31
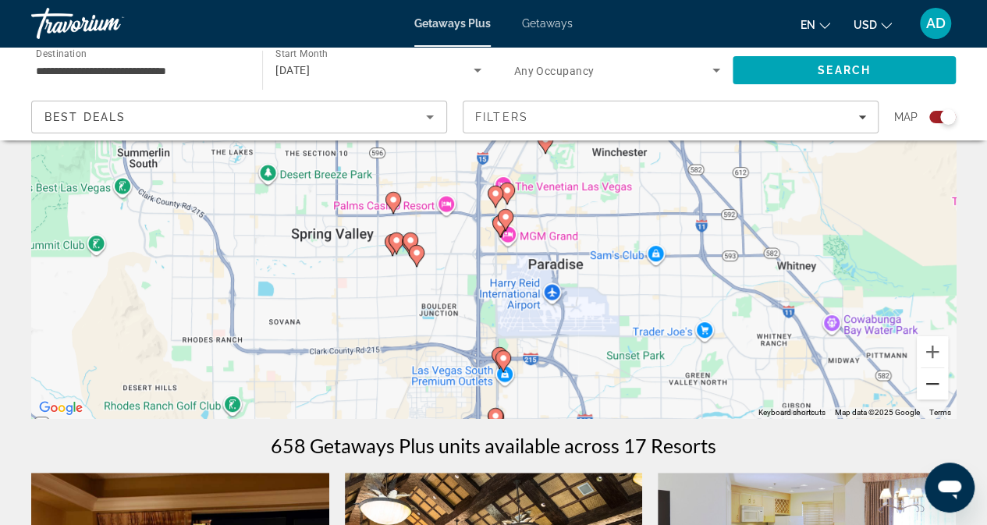
click at [932, 386] on button "Zoom out" at bounding box center [932, 383] width 31 height 31
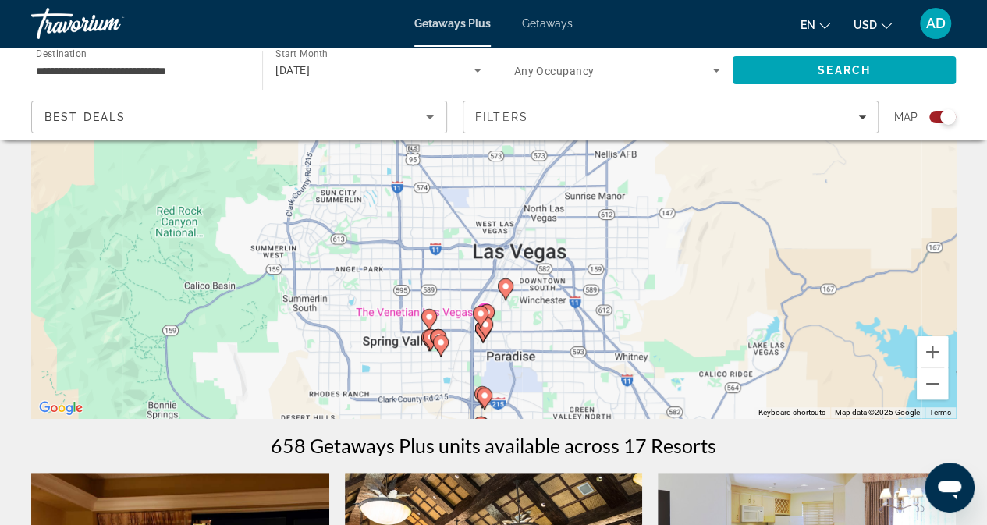
drag, startPoint x: 787, startPoint y: 241, endPoint x: 770, endPoint y: 376, distance: 136.0
click at [770, 376] on div "To activate drag with keyboard, press Alt + Enter. Once in keyboard drag state,…" at bounding box center [493, 184] width 925 height 468
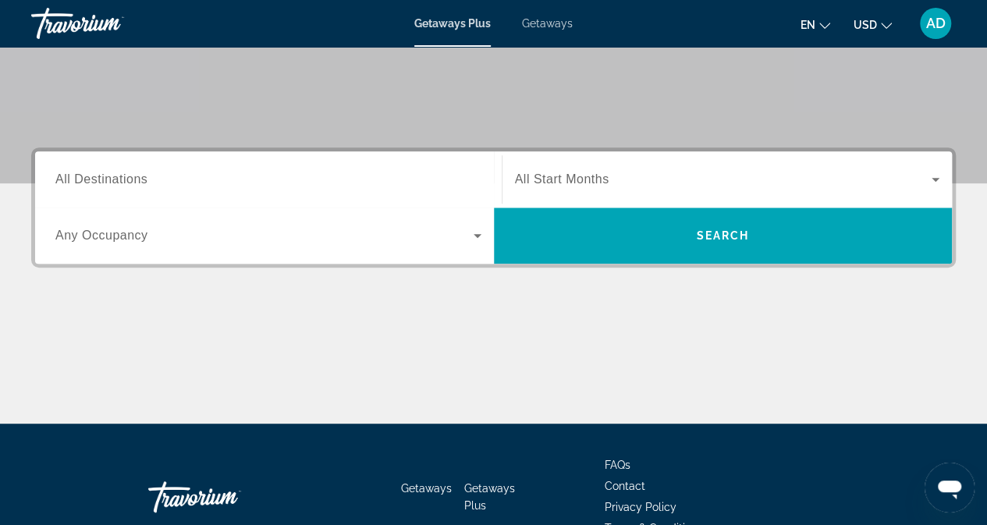
scroll to position [286, 0]
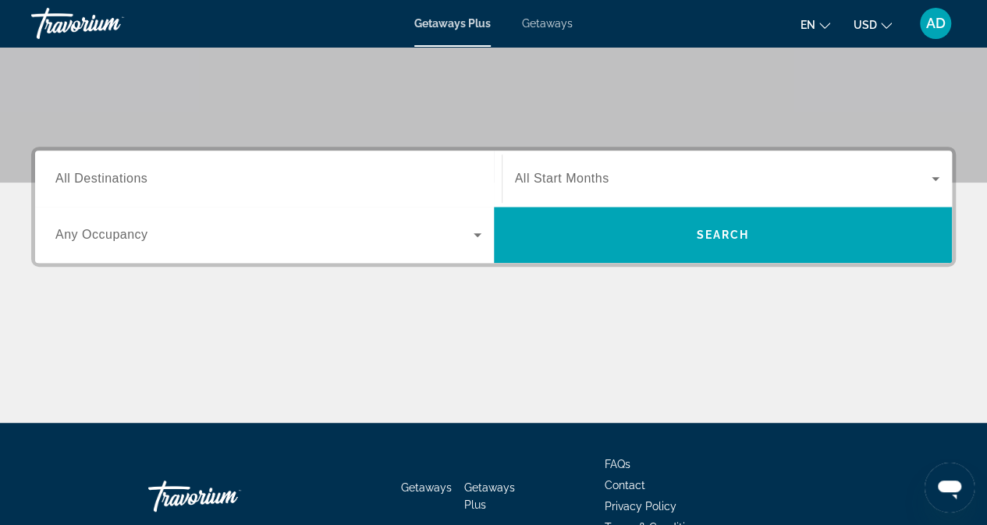
click at [588, 182] on span "All Start Months" at bounding box center [562, 178] width 94 height 13
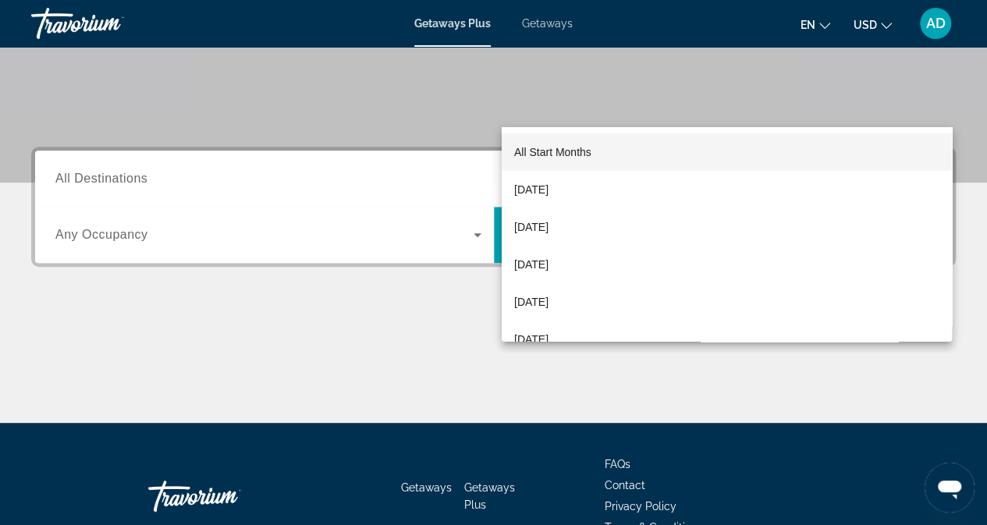
scroll to position [373, 0]
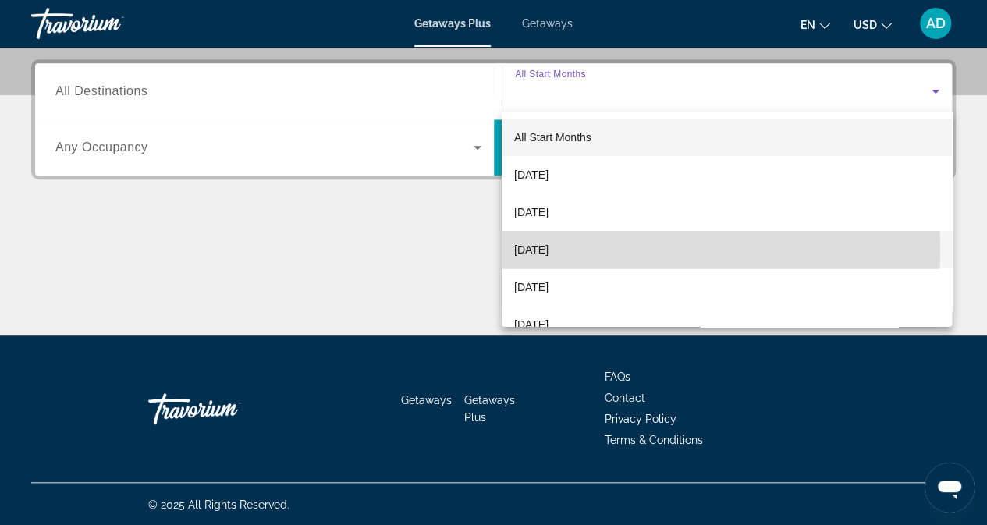
click at [549, 247] on span "[DATE]" at bounding box center [531, 249] width 34 height 19
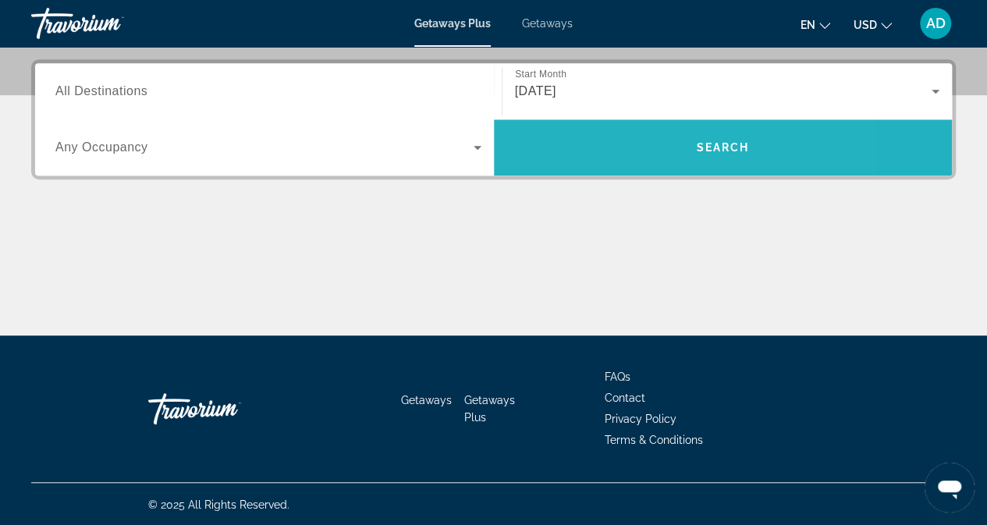
click at [617, 158] on span "Search" at bounding box center [723, 147] width 459 height 37
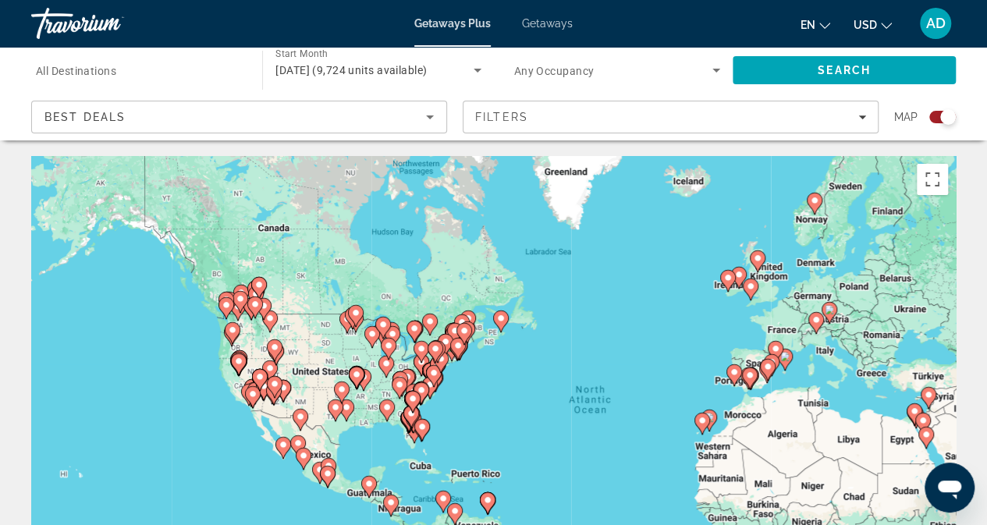
drag, startPoint x: 351, startPoint y: 357, endPoint x: 496, endPoint y: 392, distance: 149.2
click at [496, 392] on div "To activate drag with keyboard, press Alt + Enter. Once in keyboard drag state,…" at bounding box center [493, 390] width 925 height 468
